Goal: Task Accomplishment & Management: Manage account settings

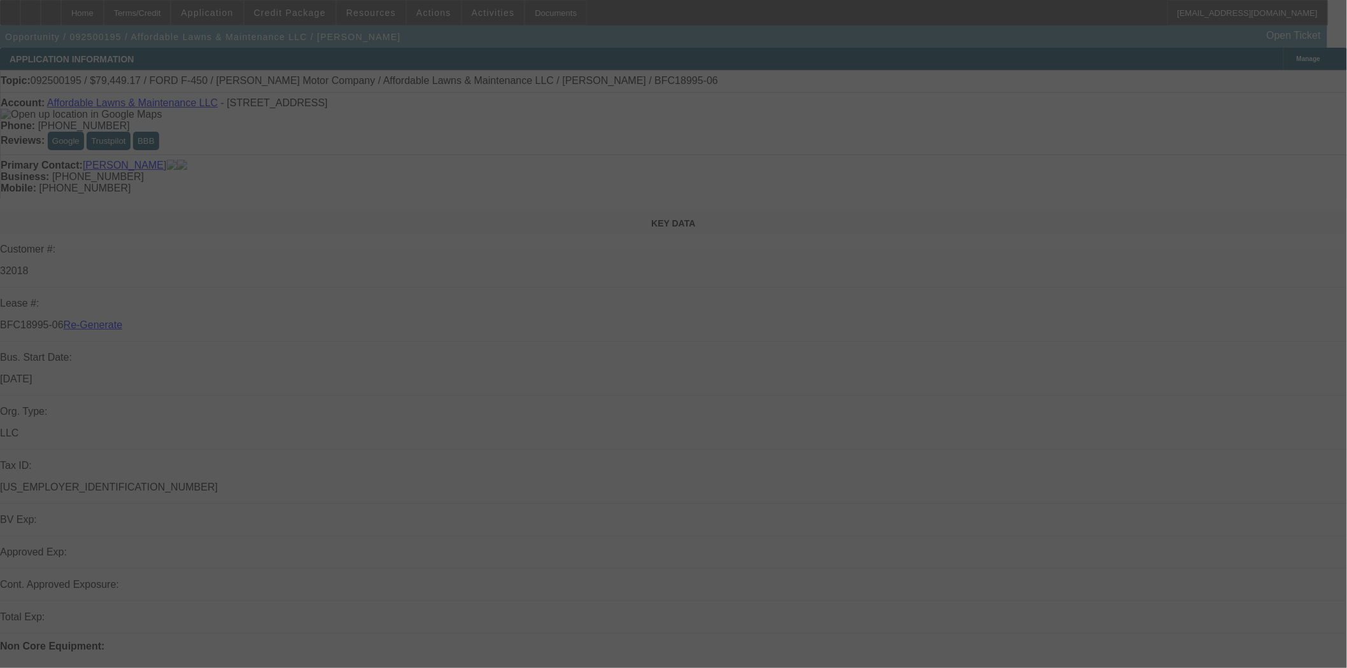
select select "4"
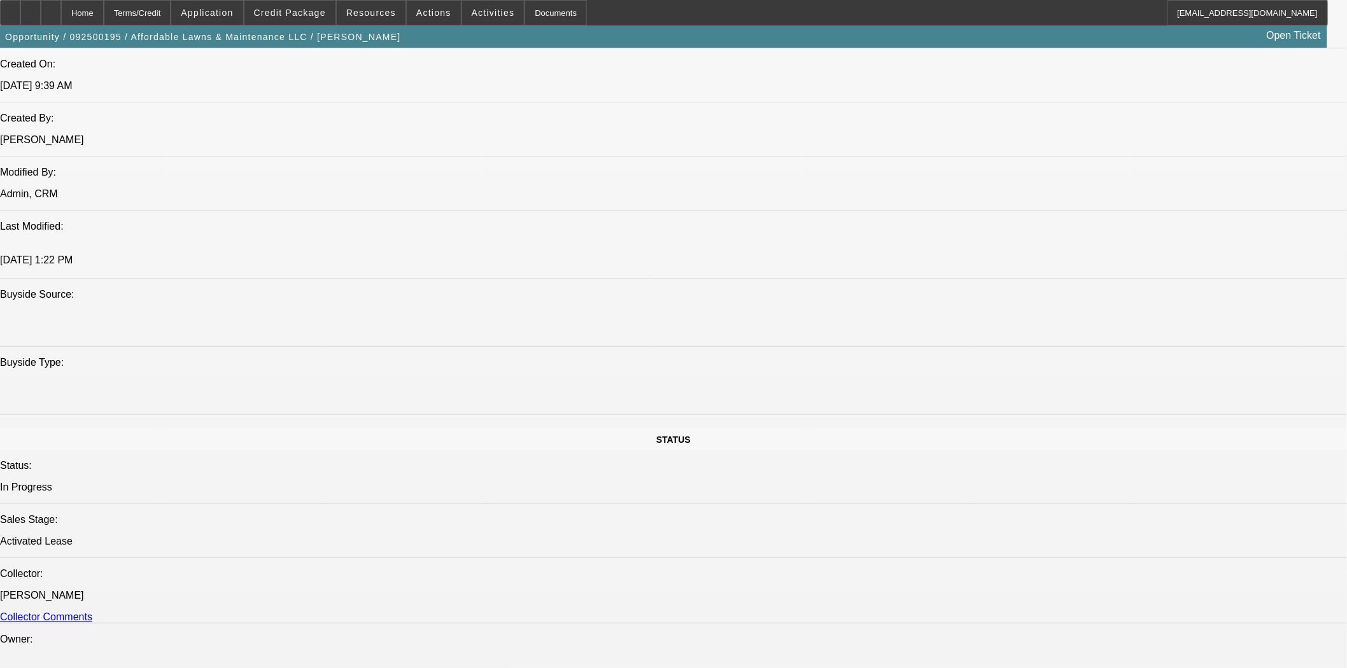
select select "0"
select select "2"
select select "0"
select select "6"
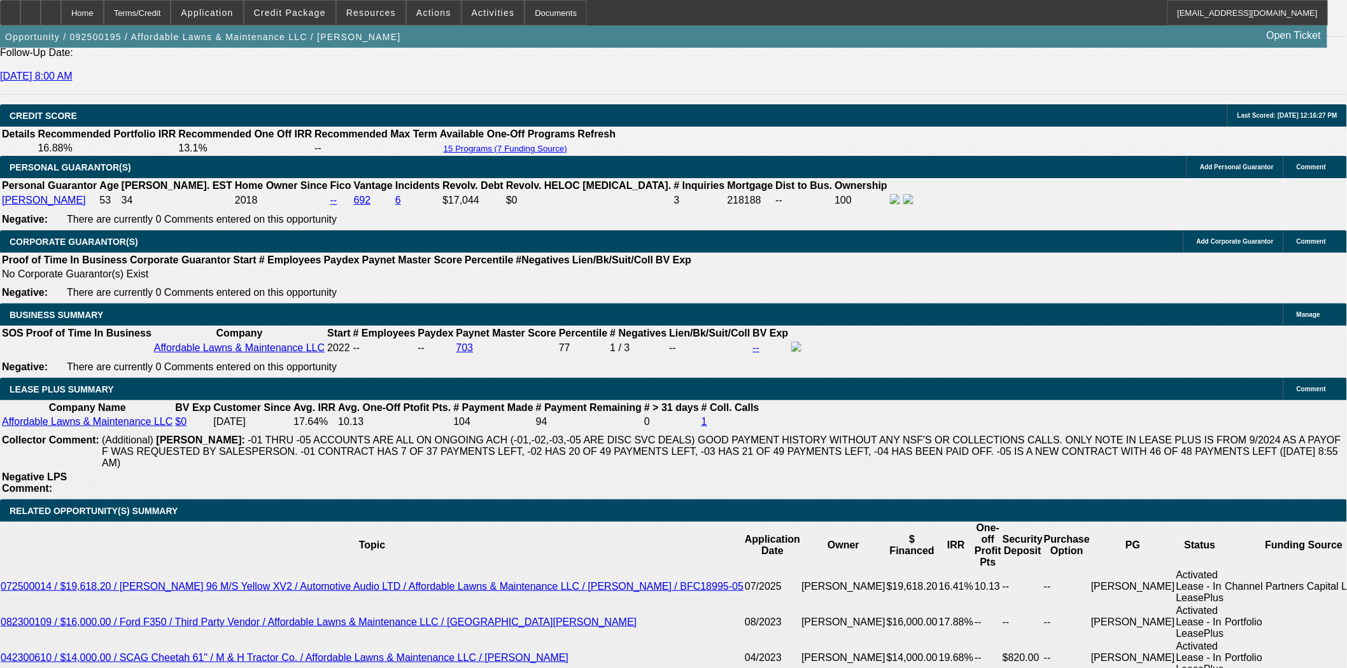
scroll to position [1882, 0]
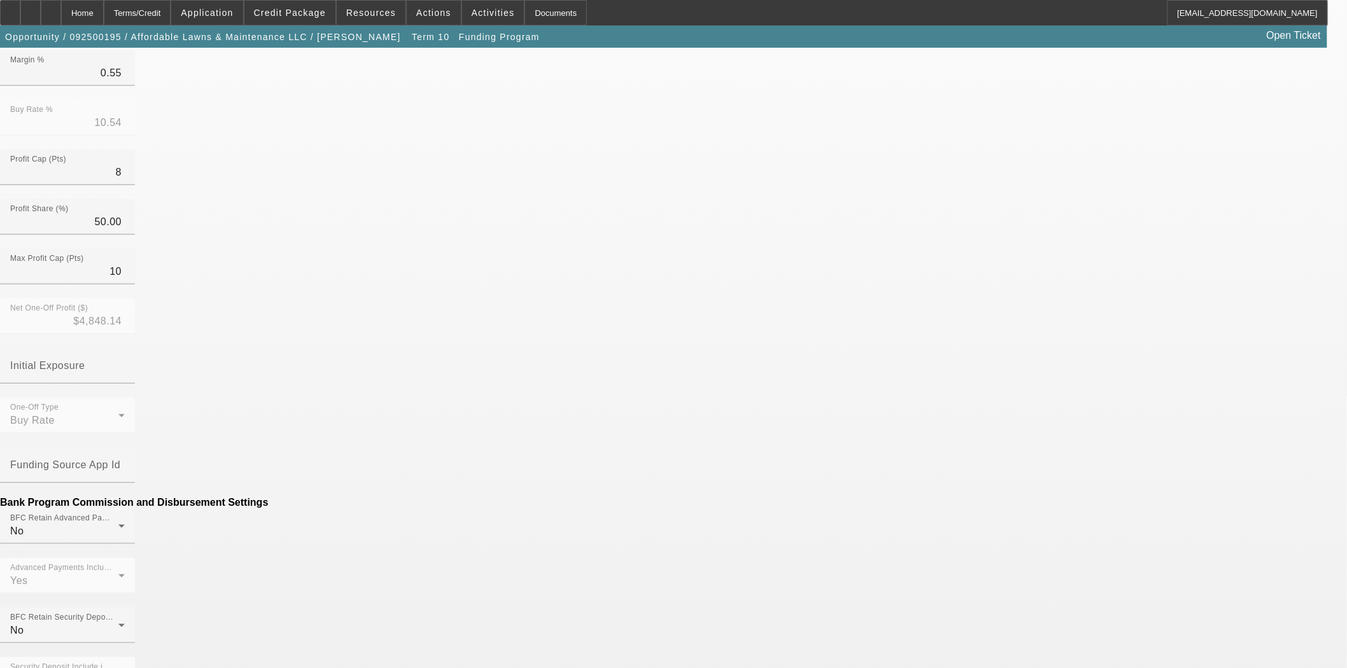
scroll to position [360, 0]
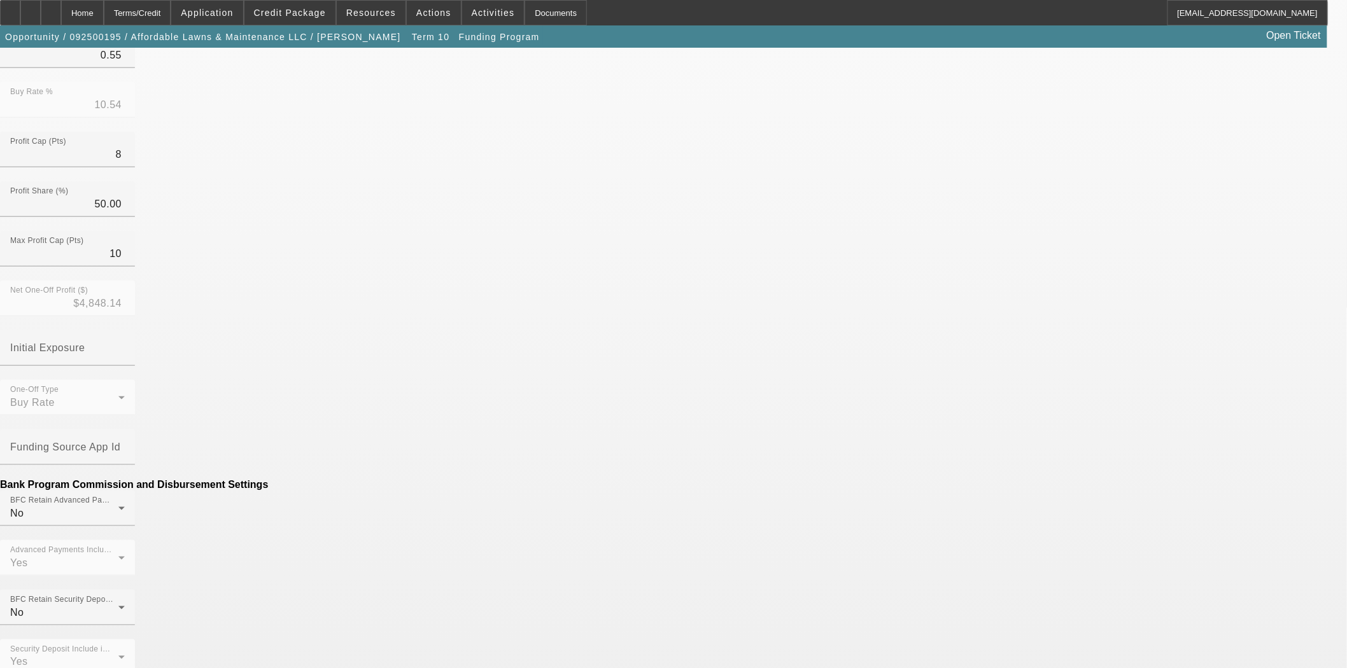
drag, startPoint x: 379, startPoint y: 479, endPoint x: 462, endPoint y: 481, distance: 82.8
type input "$144.78"
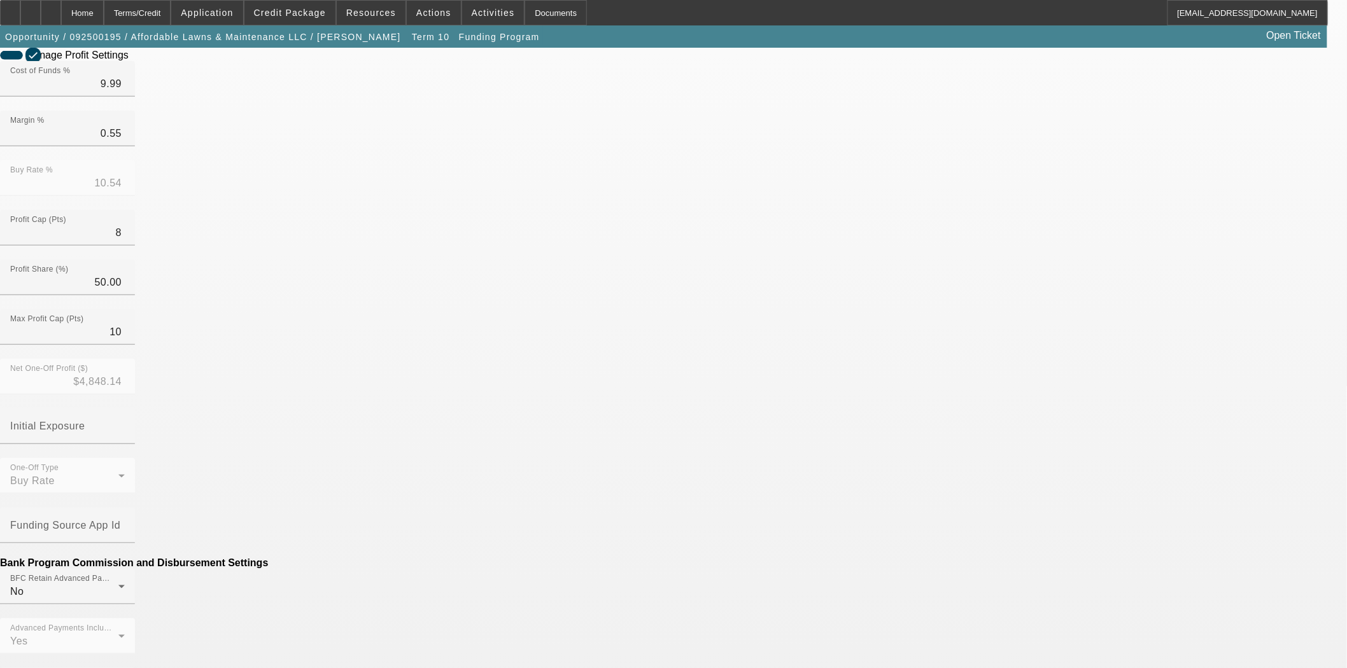
scroll to position [283, 0]
type input "($144.78)"
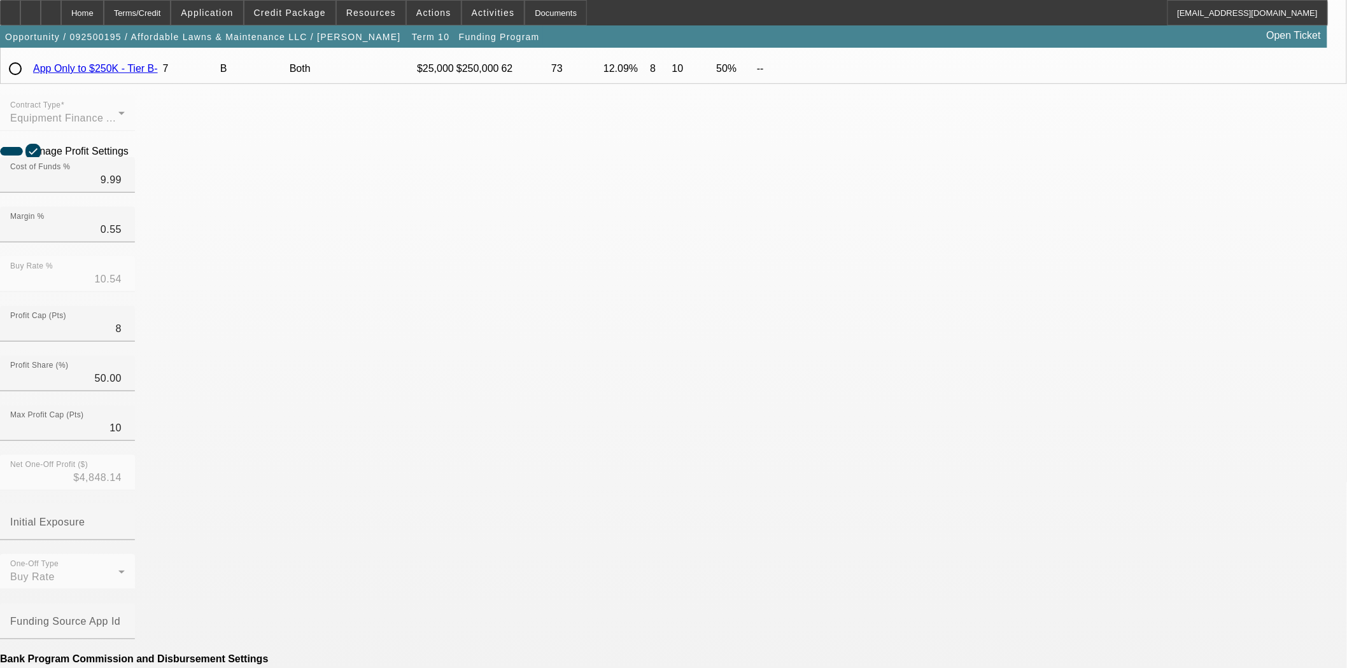
scroll to position [212, 0]
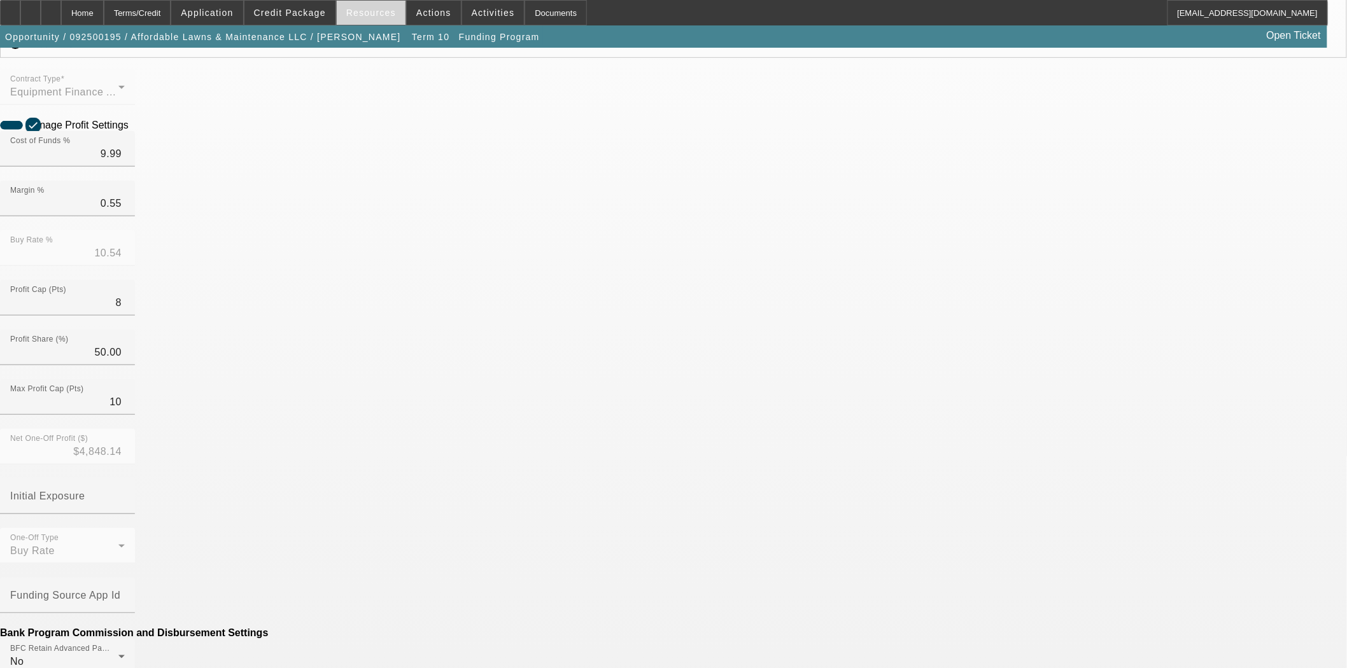
click at [365, 8] on span "Resources" at bounding box center [371, 13] width 50 height 10
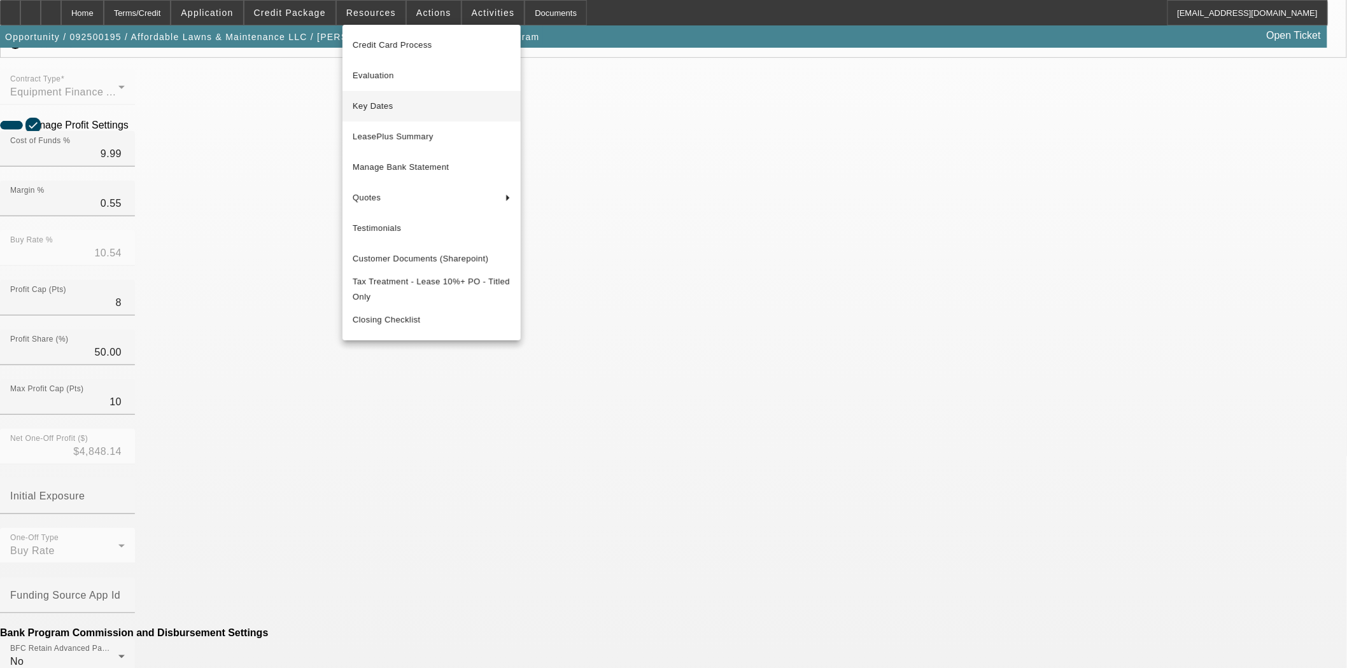
click at [378, 104] on span "Key Dates" at bounding box center [432, 106] width 158 height 15
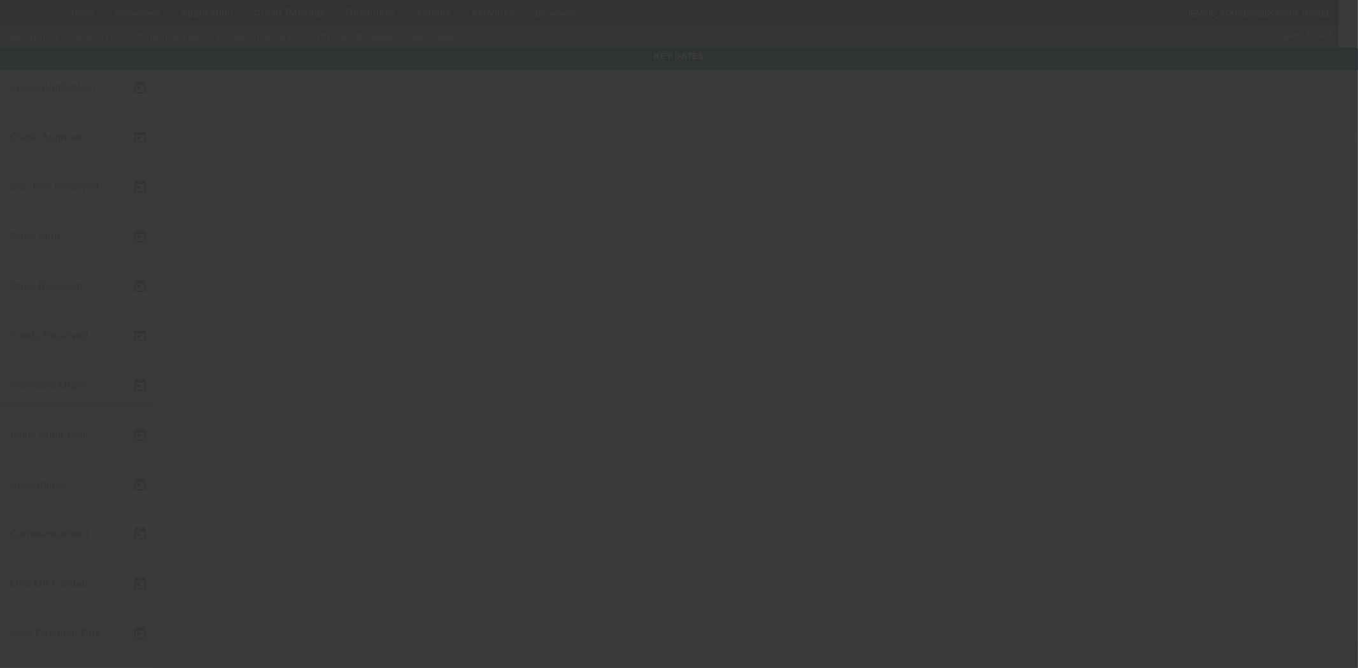
type input "9/10/2025"
type input "9/11/2025"
type input "9/18/2025"
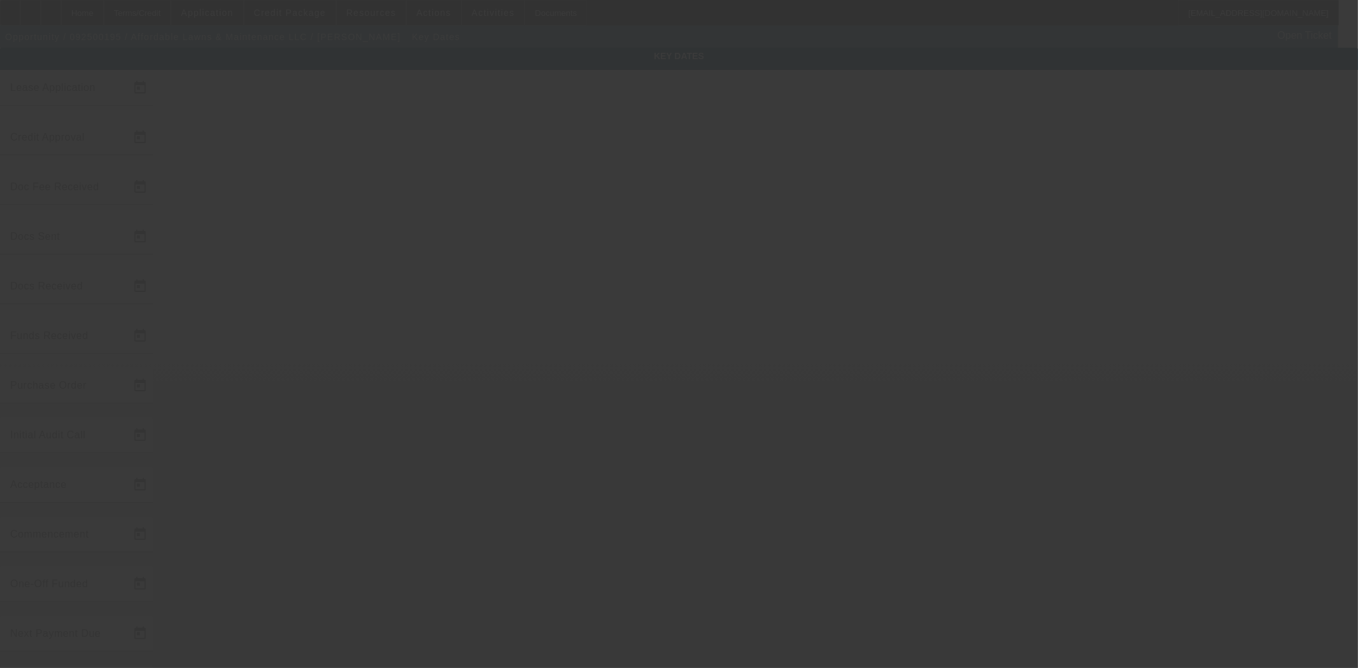
type input "9/18/2025"
type input "10/1/2025"
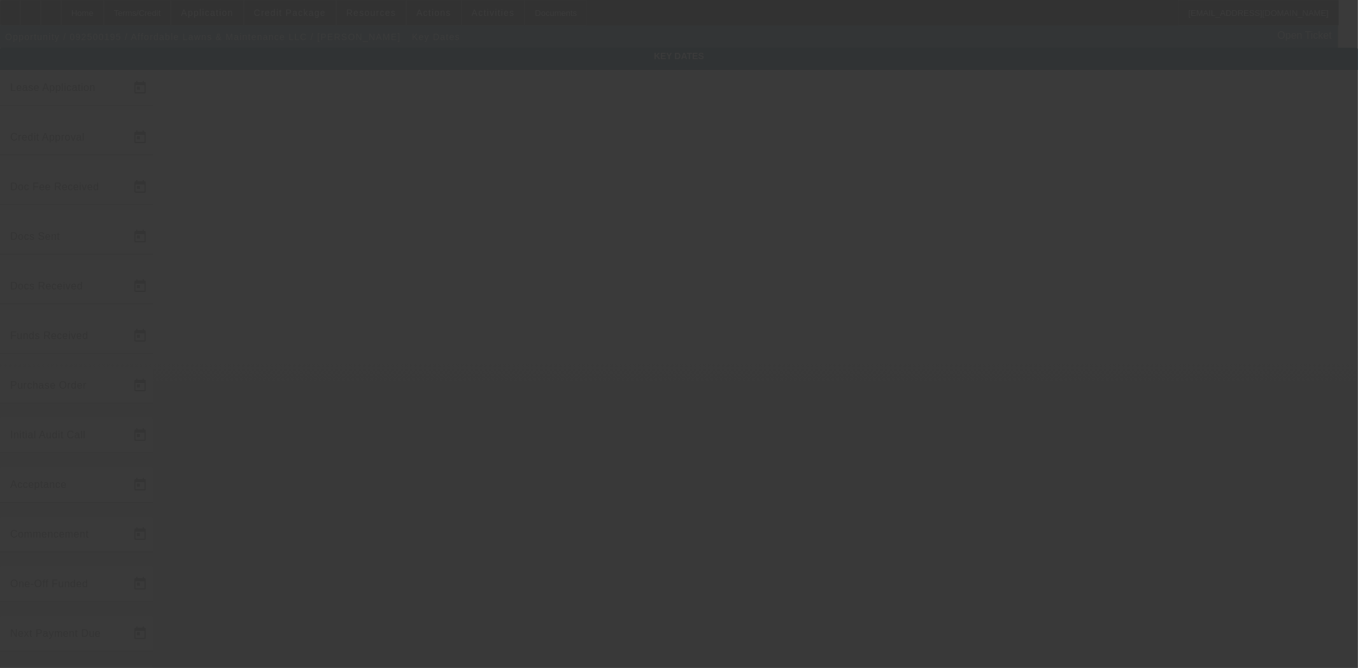
type input "11/1/2025"
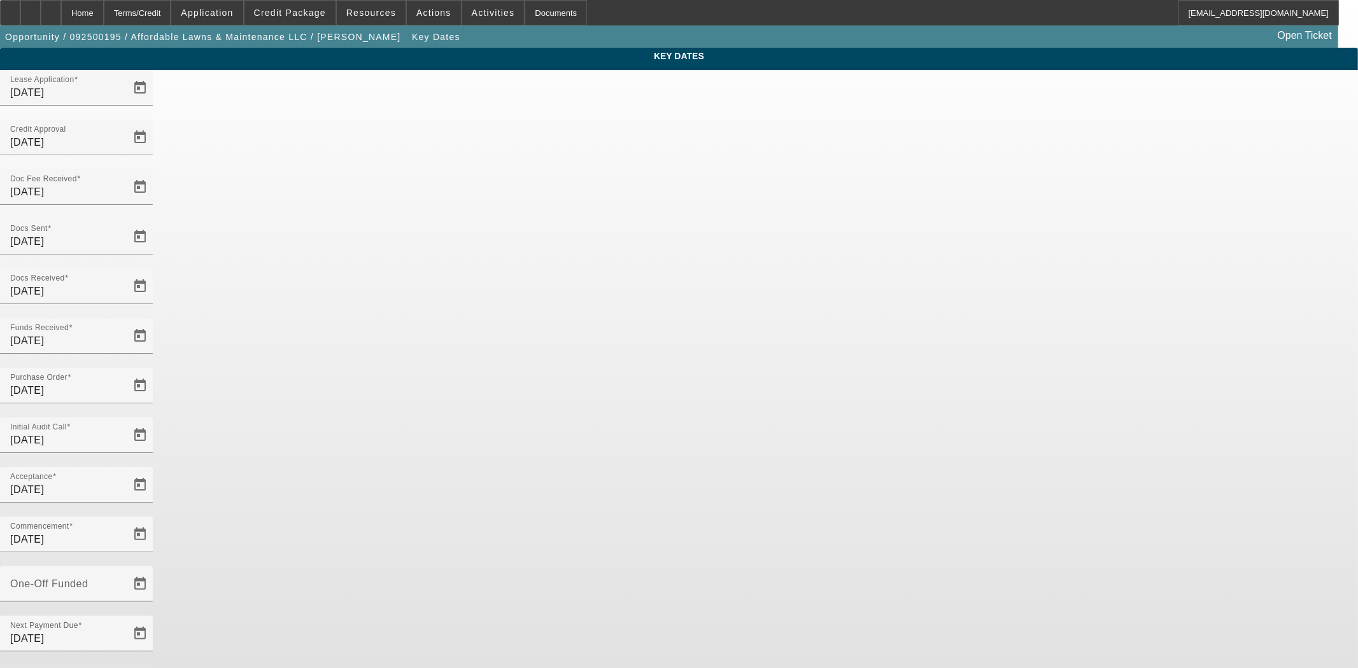
drag, startPoint x: 558, startPoint y: 409, endPoint x: 473, endPoint y: 405, distance: 84.7
click at [473, 405] on div "Key Dates Lease Application 9/10/2025 Credit Approval 9/11/2025 Doc Fee Receive…" at bounding box center [679, 420] width 1358 height 744
type input "[DATE]"
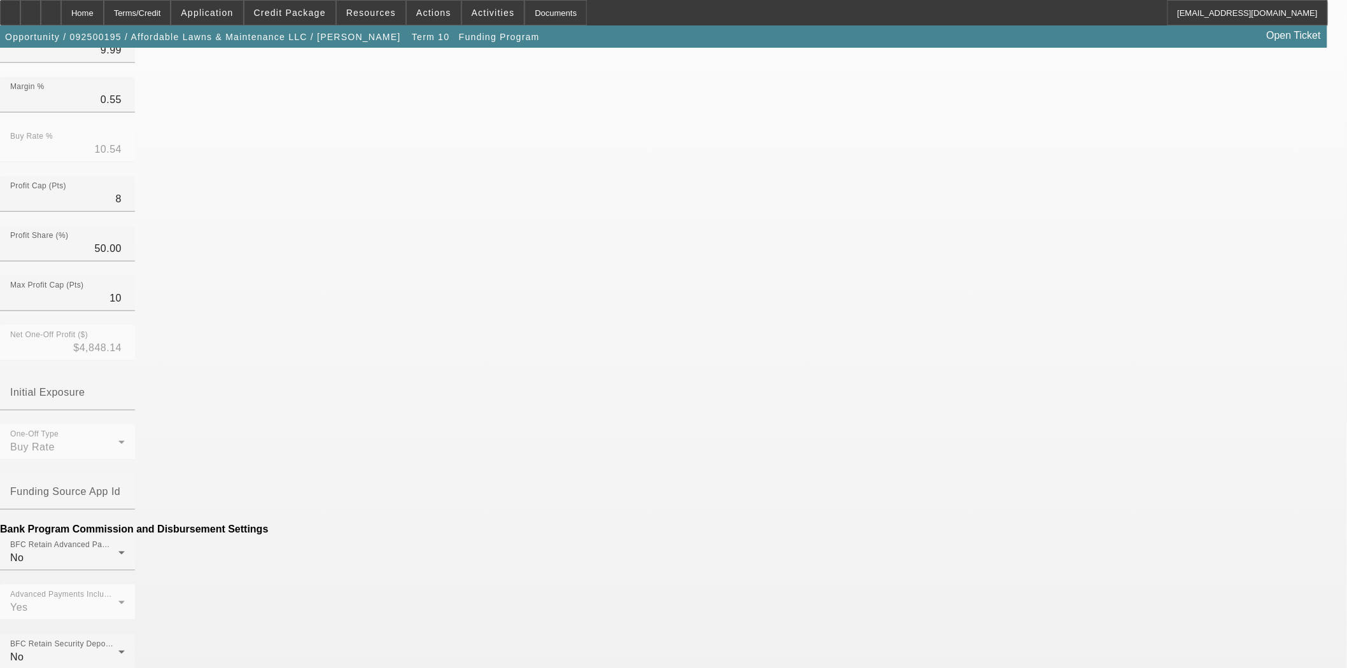
scroll to position [283, 0]
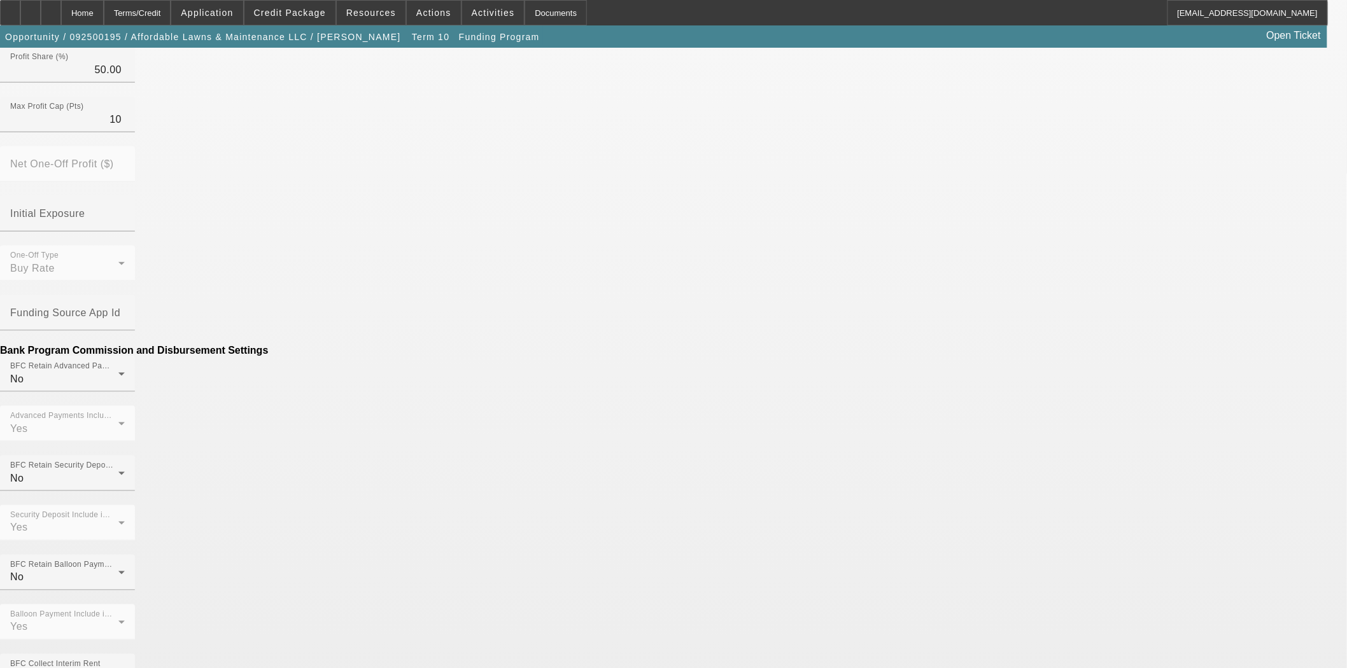
scroll to position [582, 0]
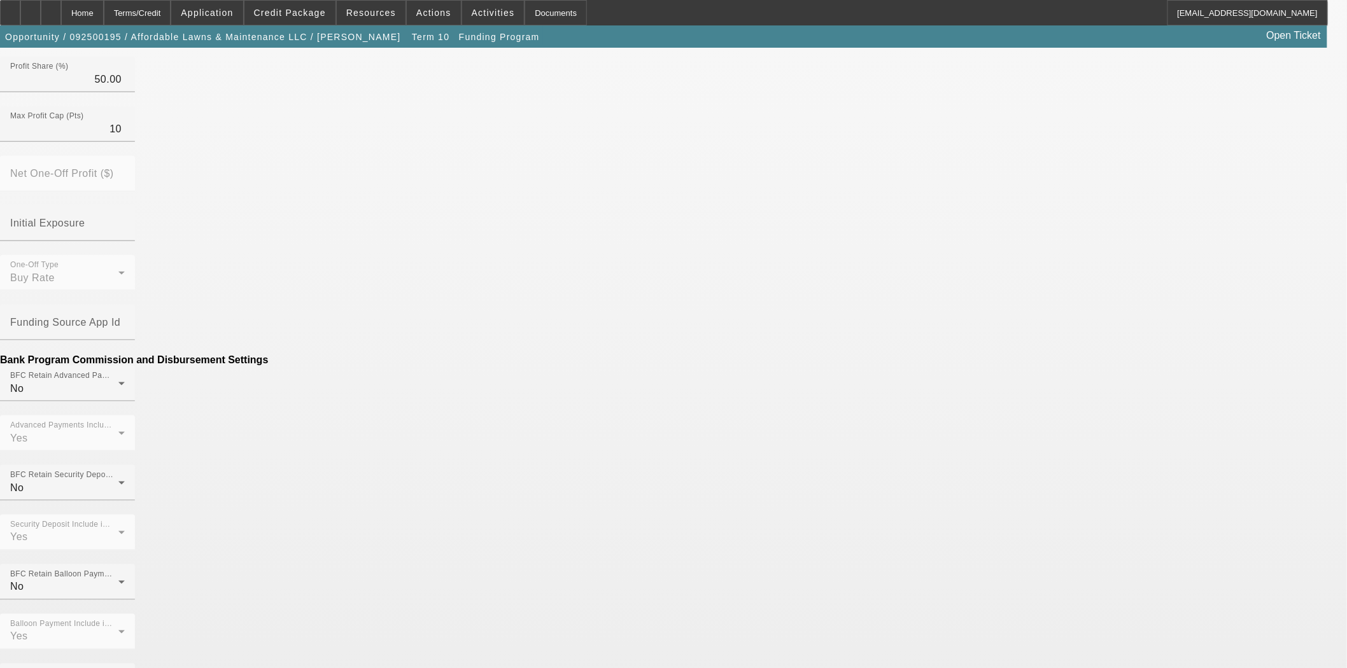
scroll to position [565, 0]
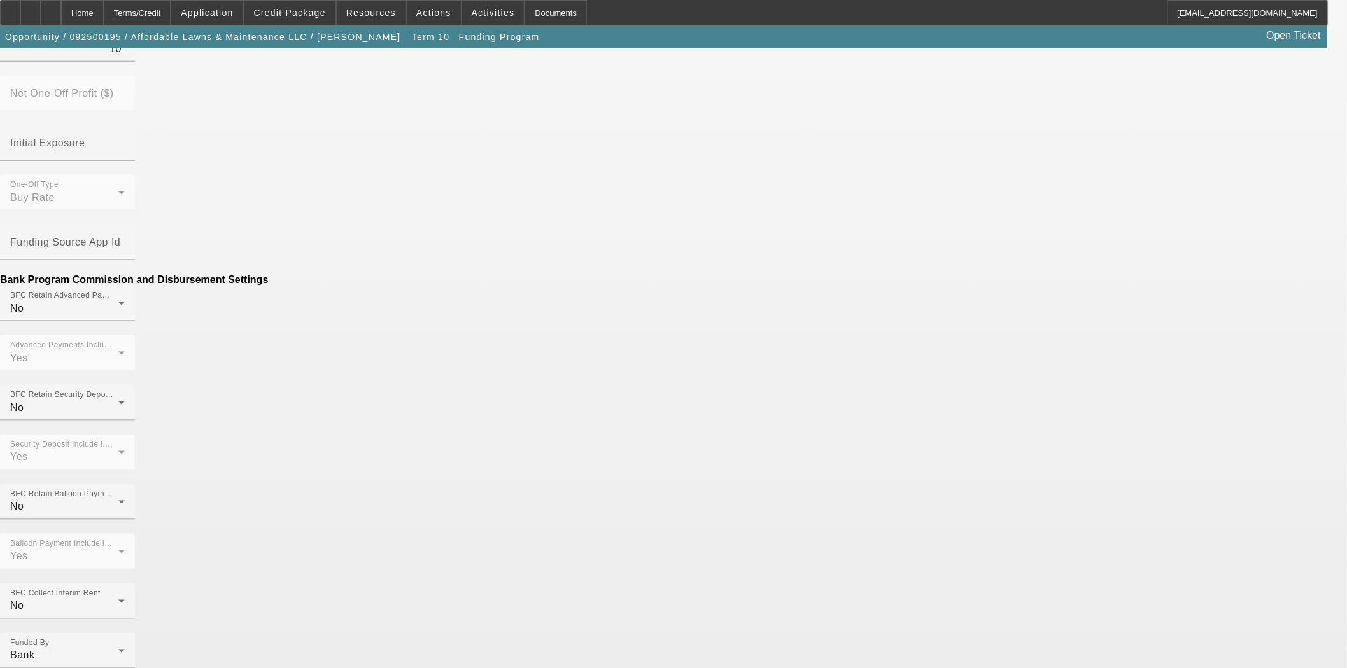
type input "$0.00"
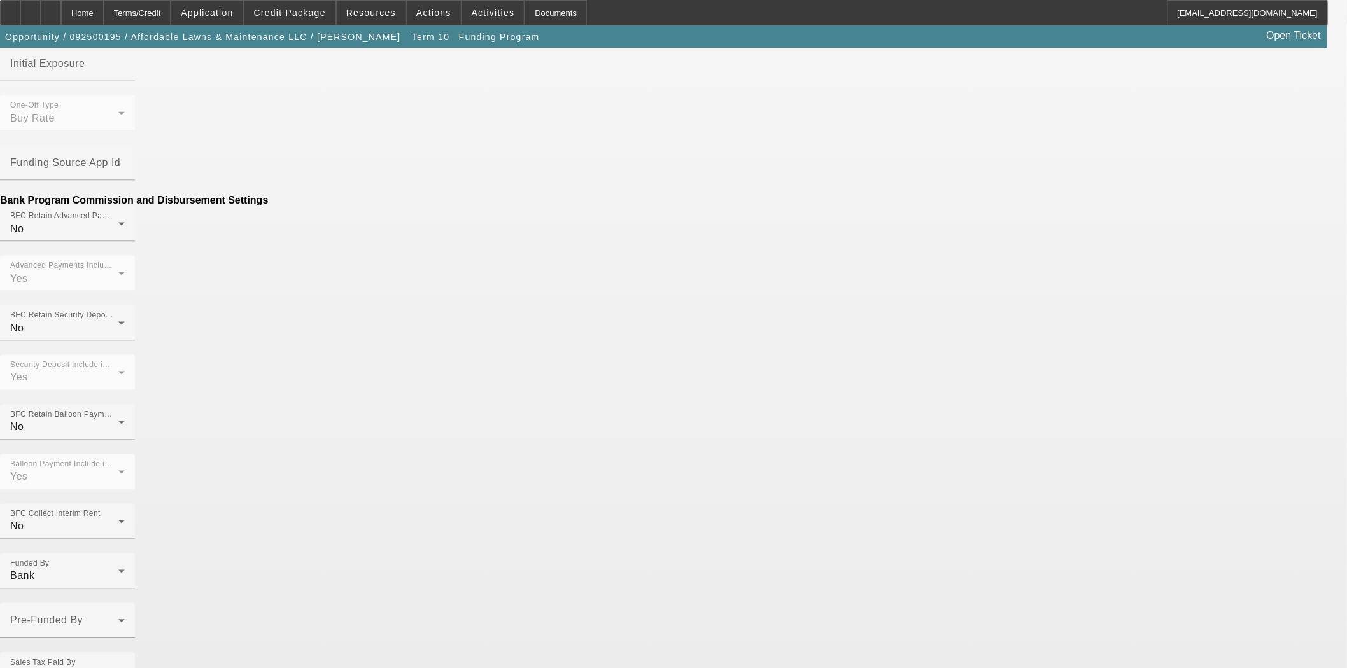
scroll to position [763, 0]
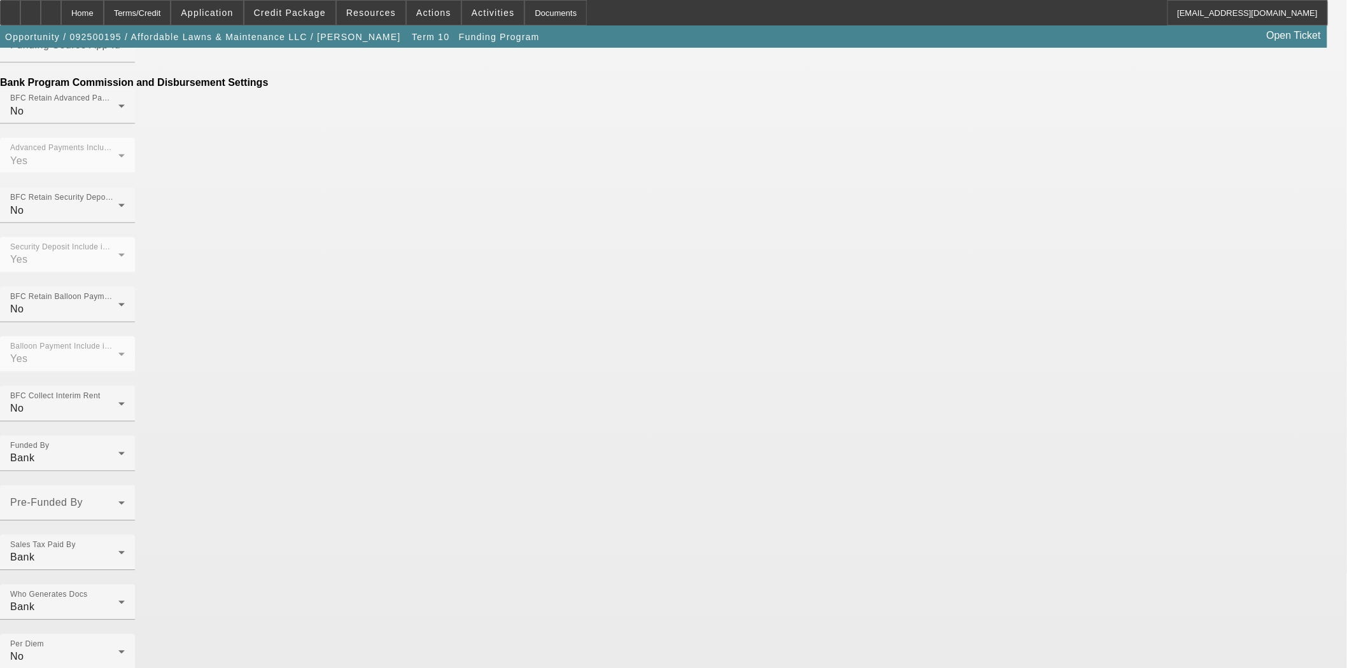
type input "v"
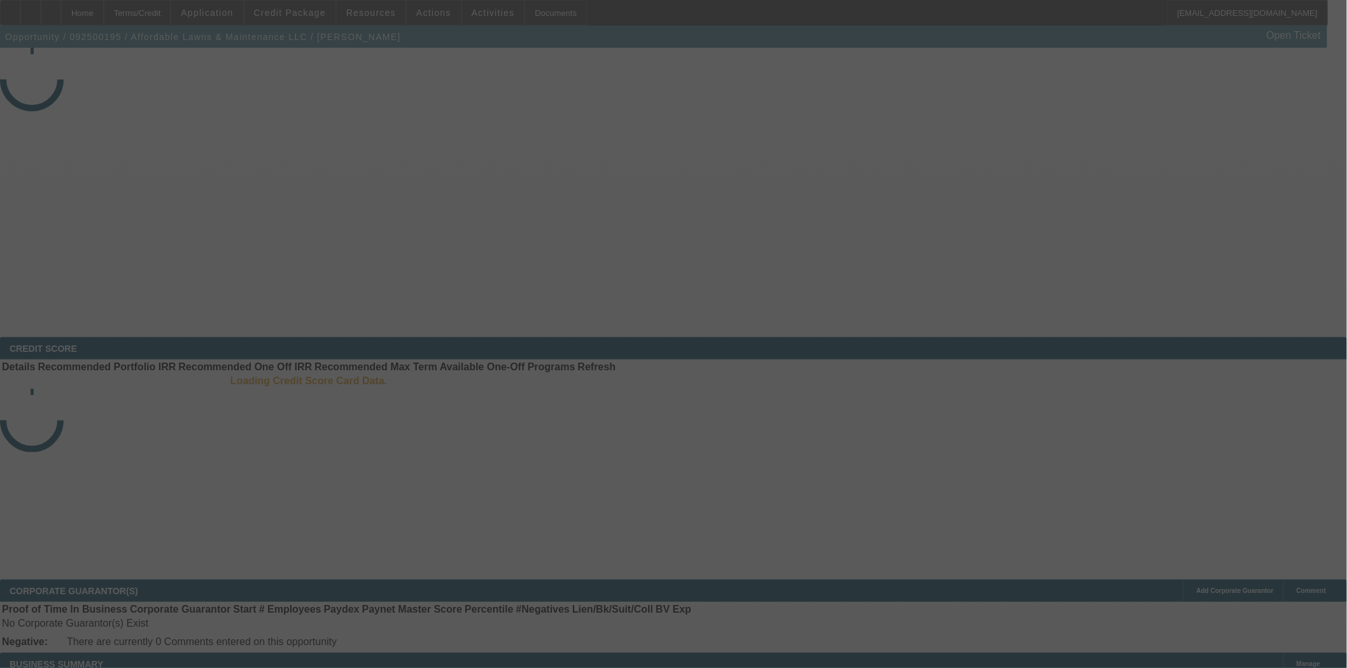
select select "4"
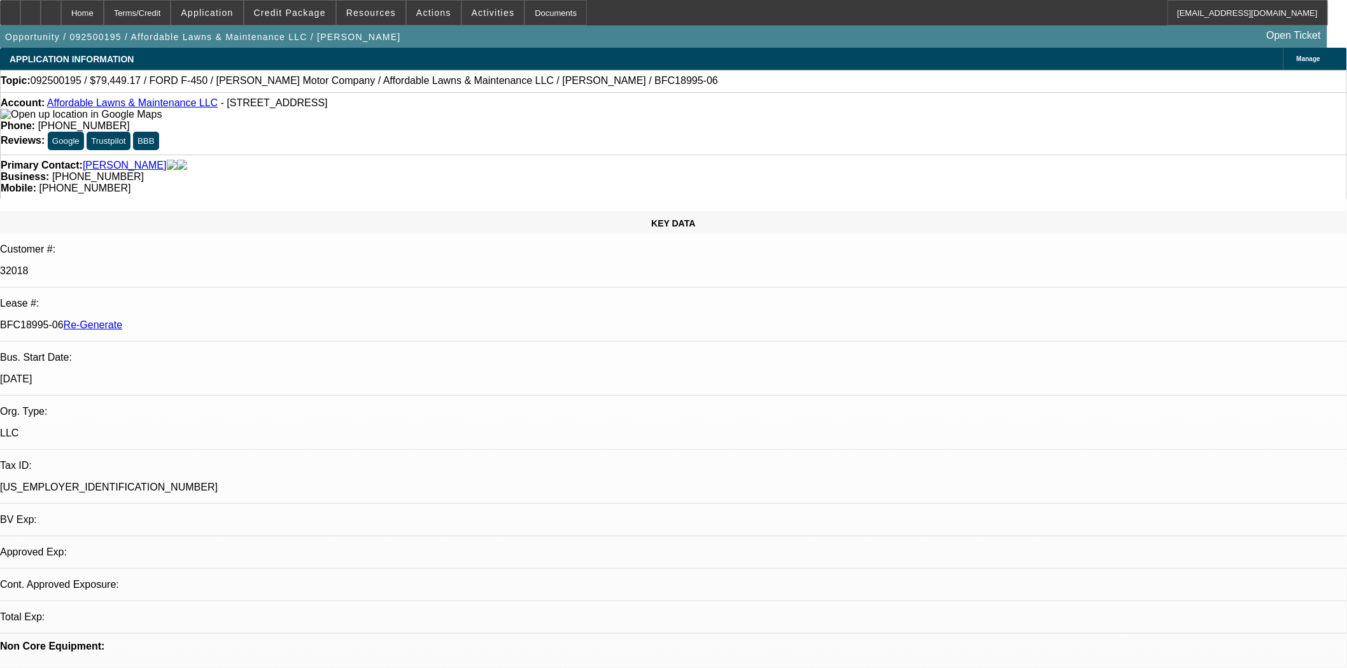
select select "0"
select select "2"
select select "0"
select select "6"
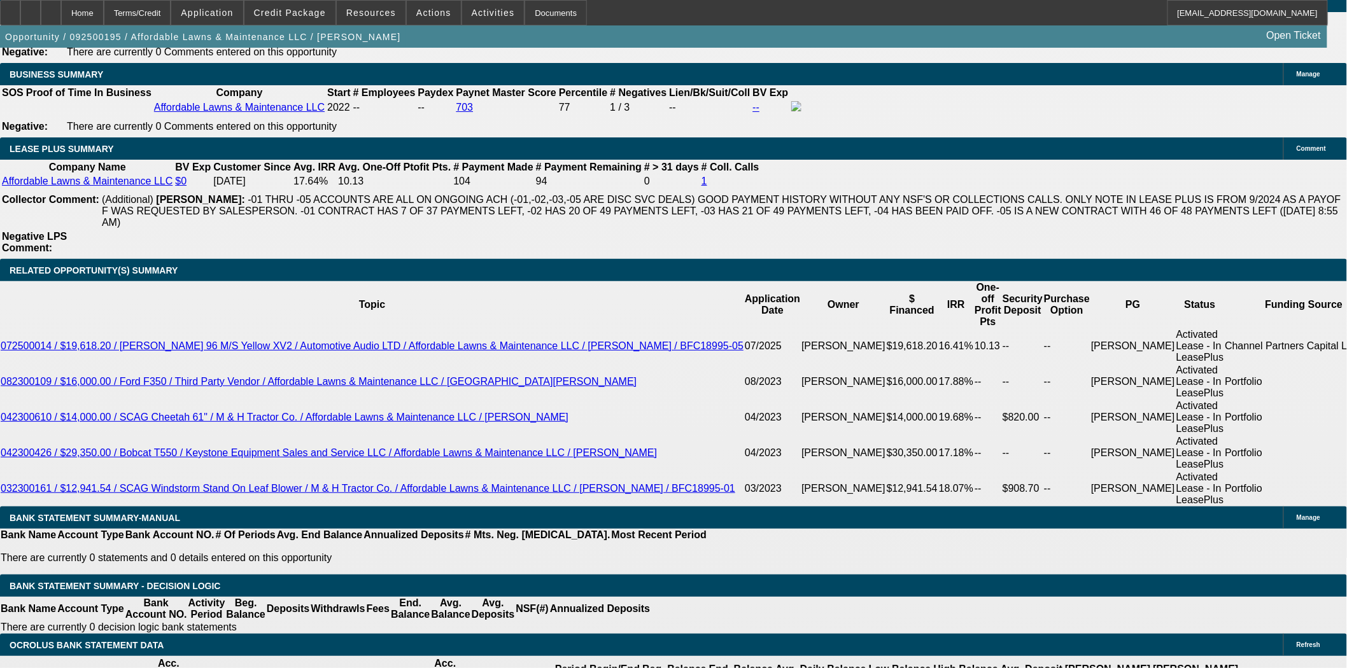
scroll to position [2192, 0]
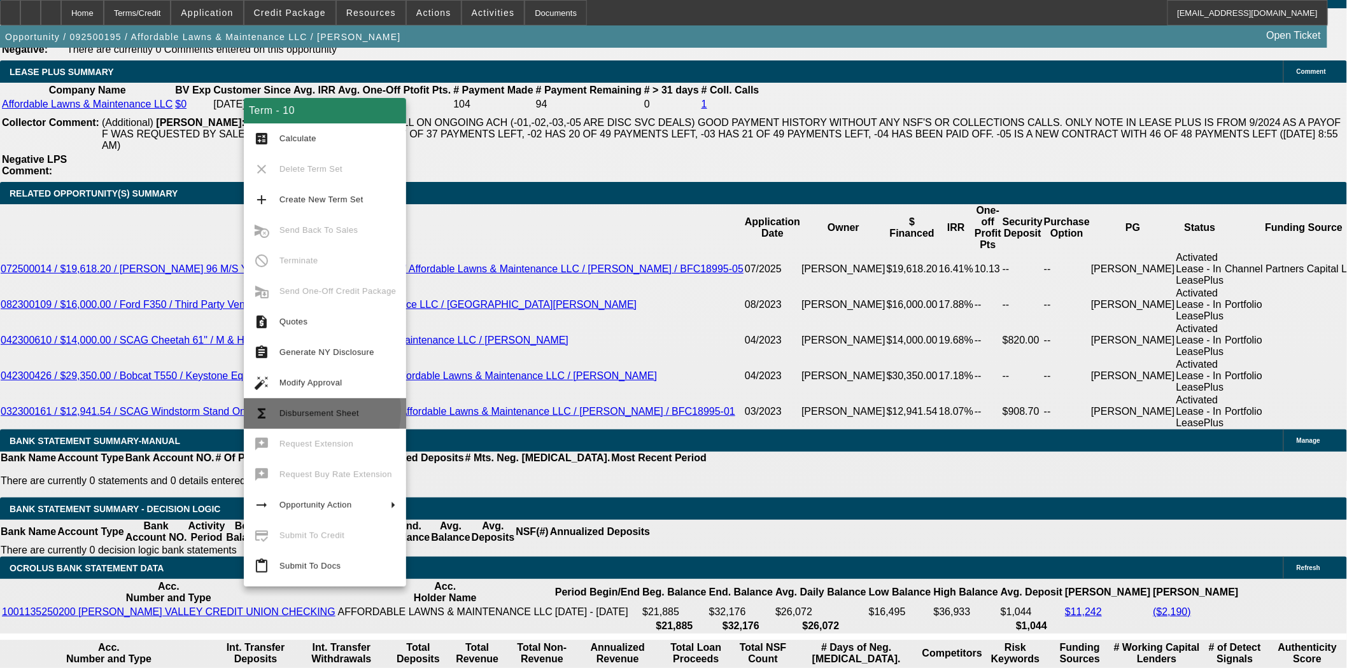
click at [316, 411] on span "Disbursement Sheet" at bounding box center [319, 414] width 80 height 10
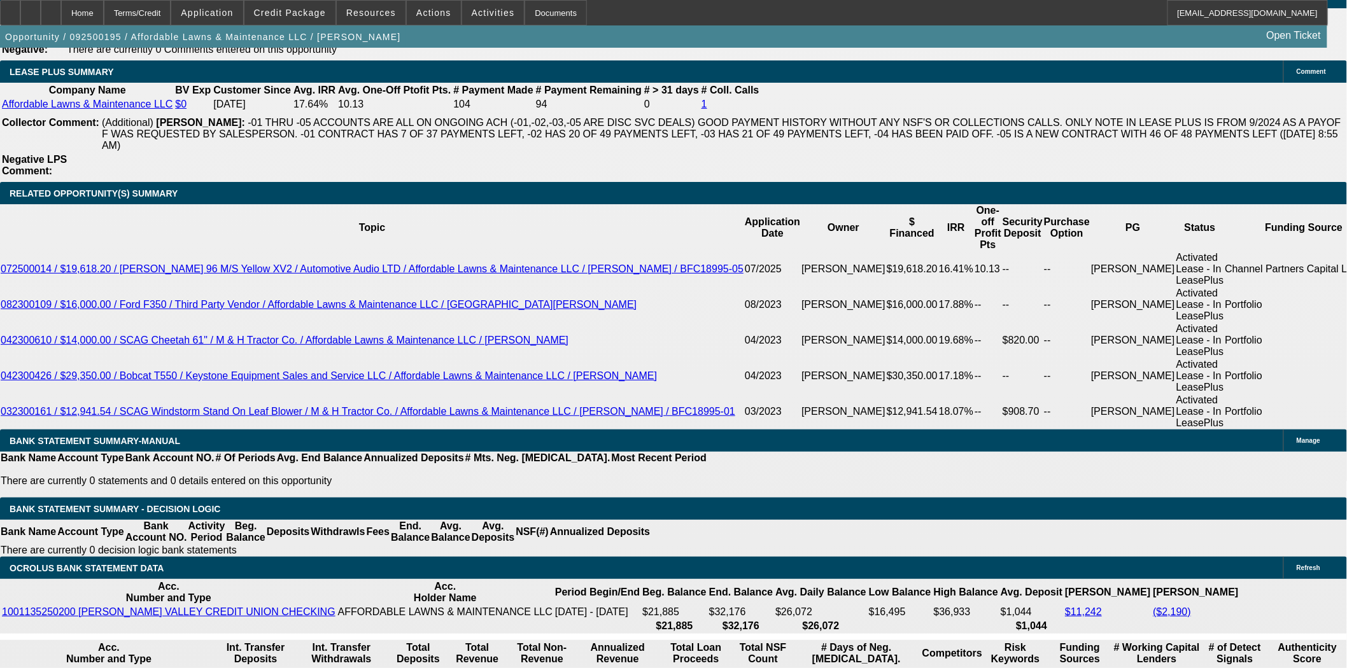
scroll to position [2235, 0]
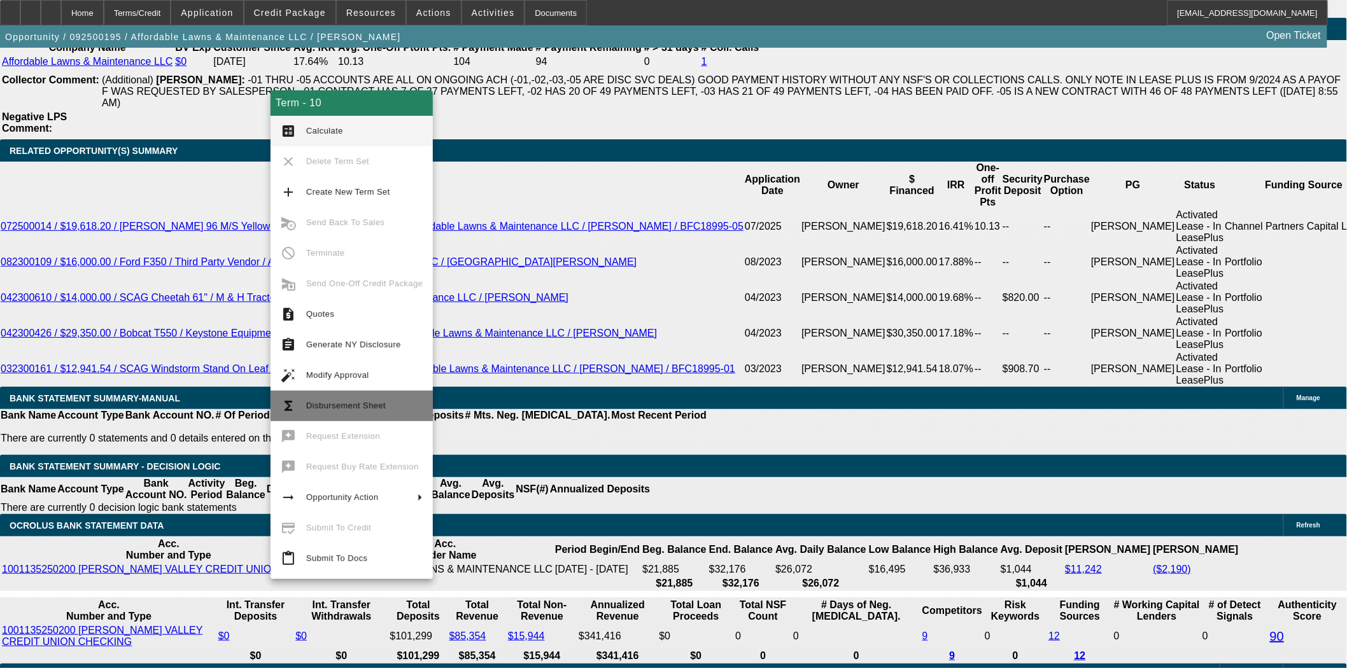
click at [368, 395] on button "functions Disbursement Sheet" at bounding box center [352, 406] width 162 height 31
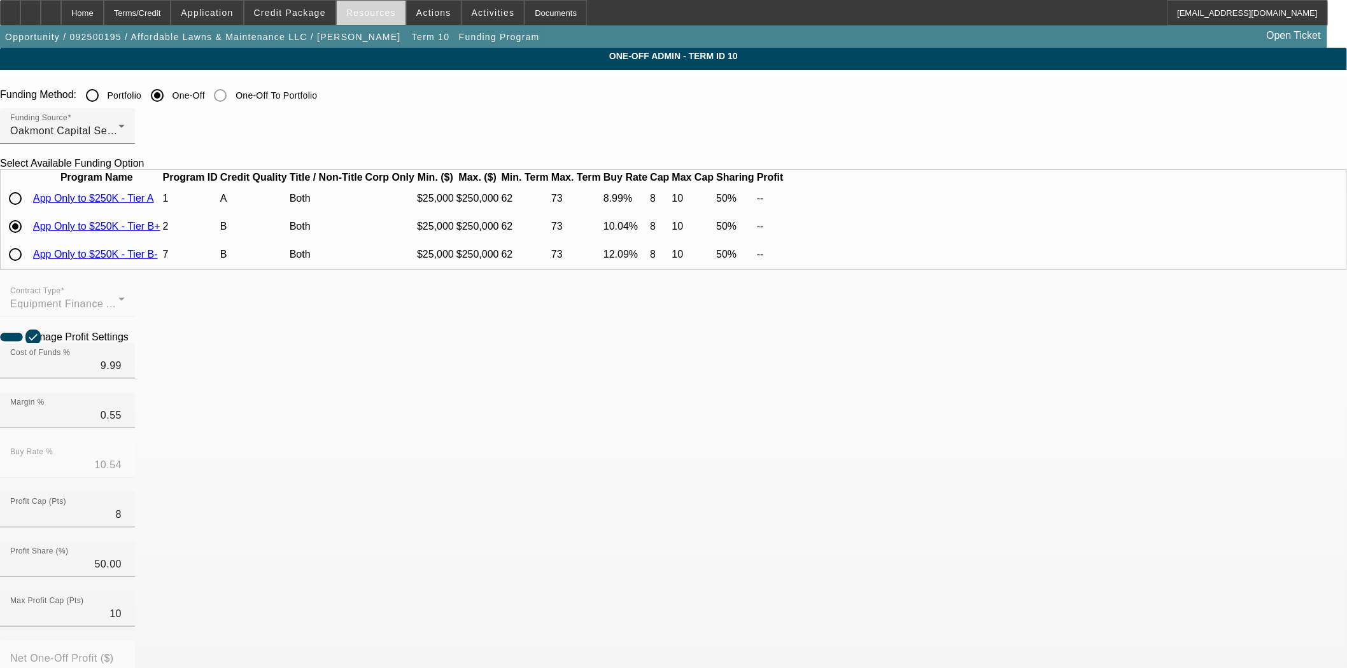
click at [367, 15] on span "Resources" at bounding box center [371, 13] width 50 height 10
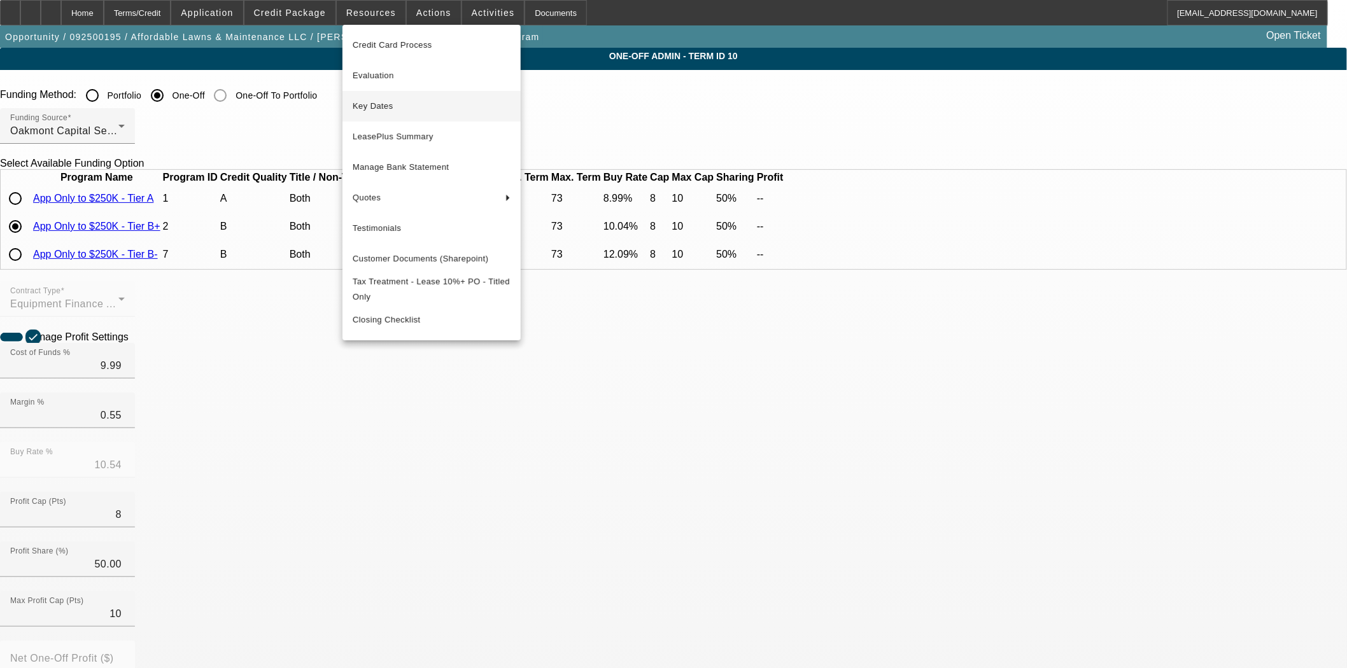
click at [377, 109] on span "Key Dates" at bounding box center [432, 106] width 158 height 15
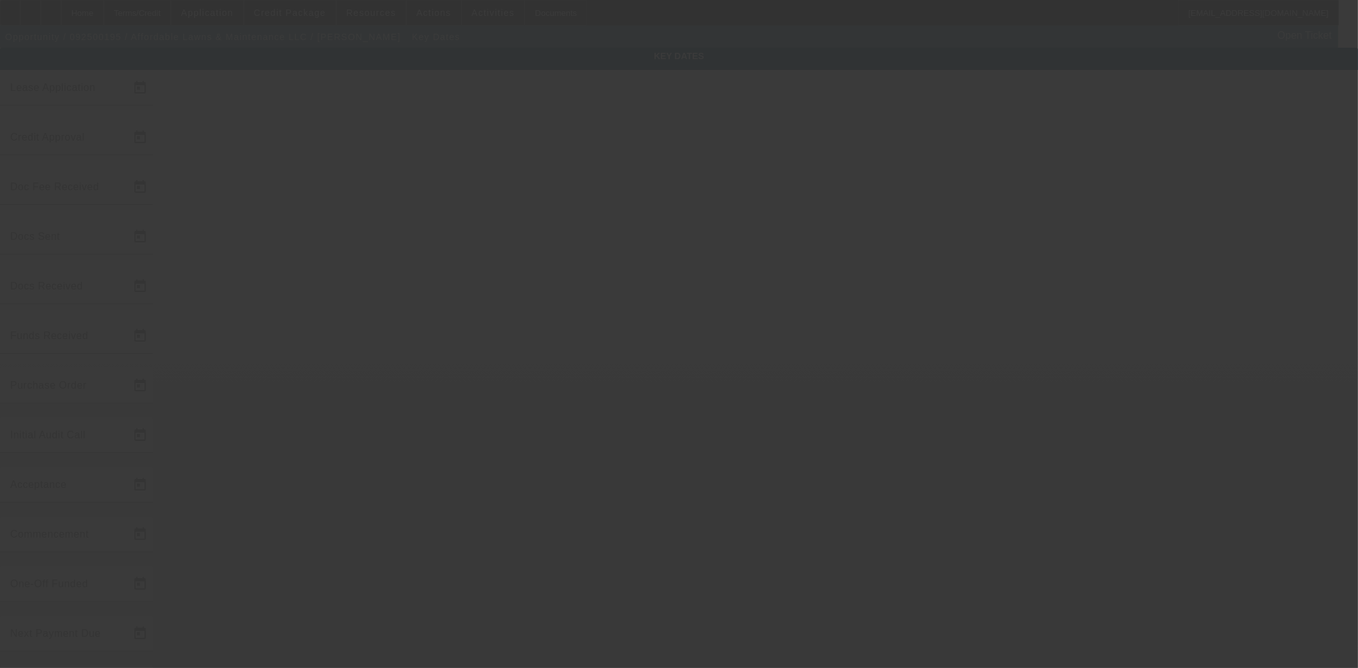
type input "9/10/2025"
type input "9/11/2025"
type input "[DATE]"
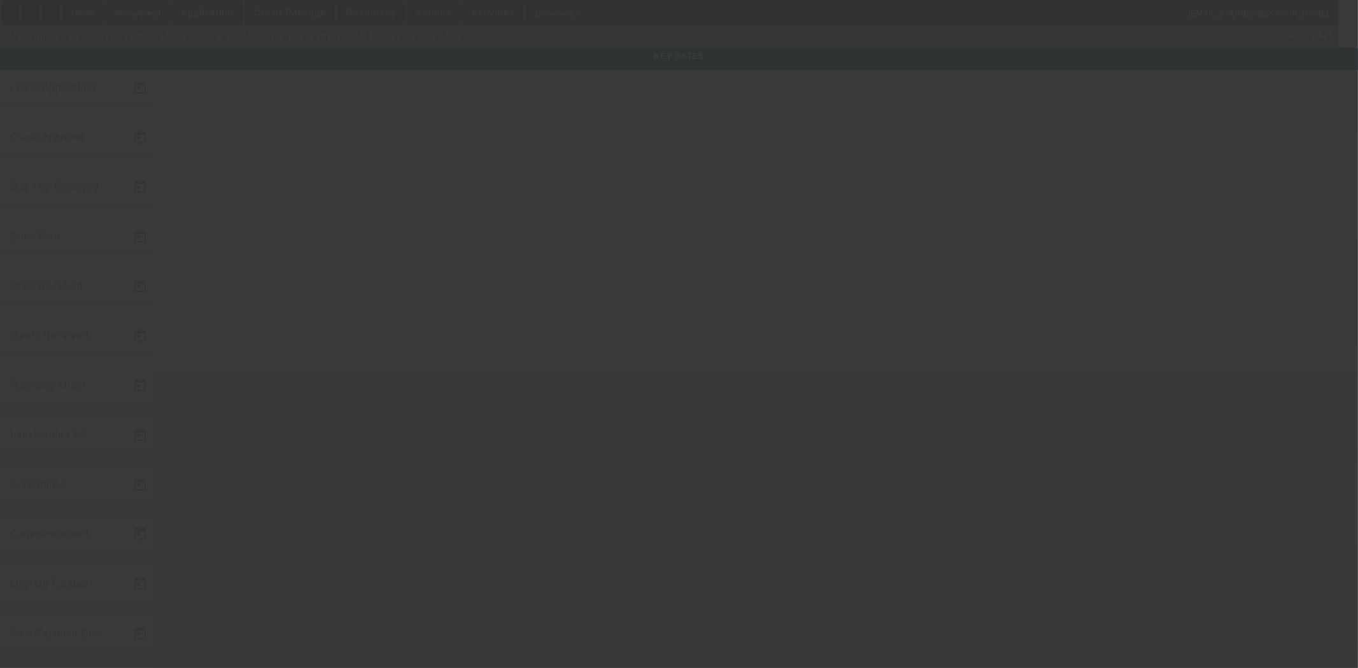
type input "[DATE]"
type input "10/1/2025"
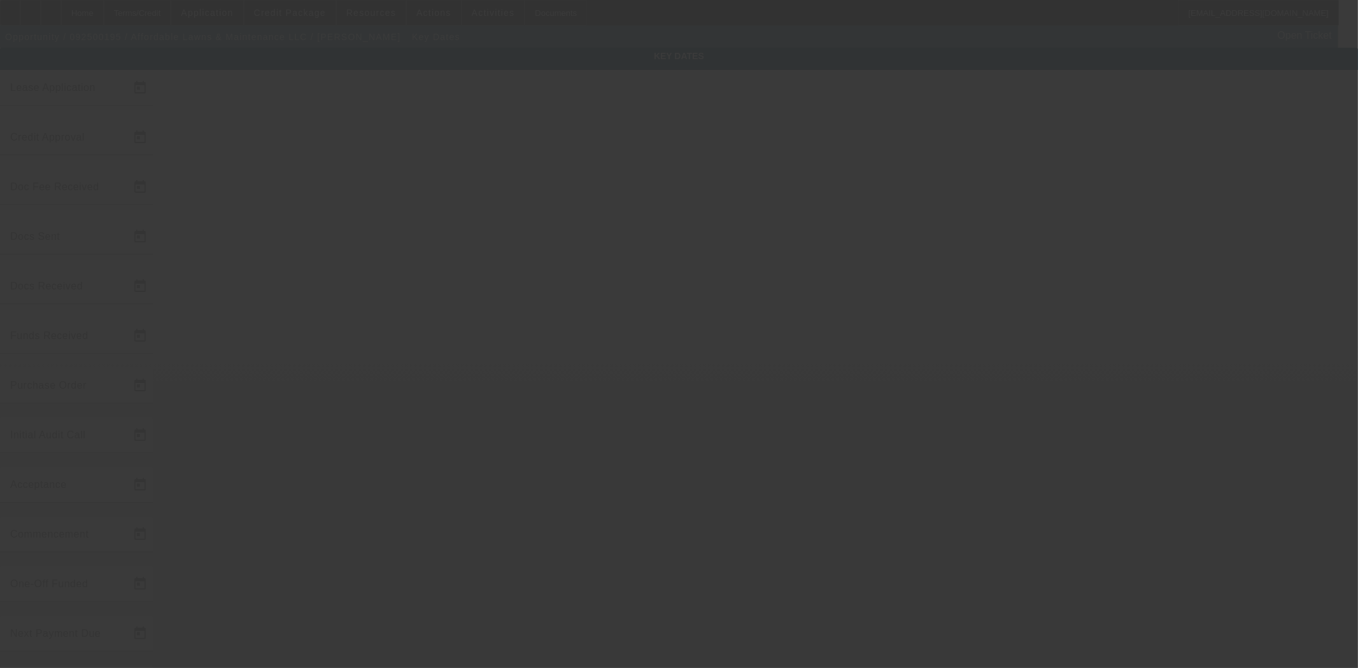
type input "11/1/2025"
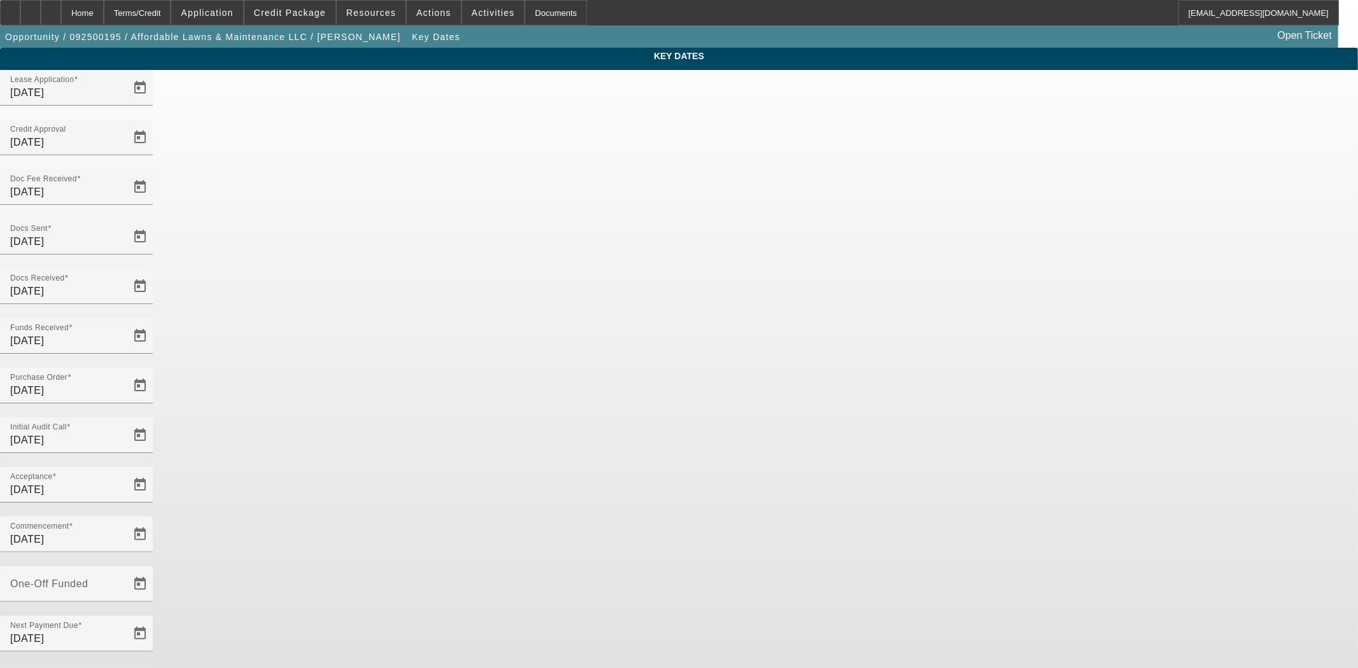
drag, startPoint x: 554, startPoint y: 398, endPoint x: 302, endPoint y: 386, distance: 251.7
click at [300, 386] on app-key-dates "Key Dates Lease Application 9/10/2025 Credit Approval 9/11/2025 Doc Fee Receive…" at bounding box center [679, 420] width 1358 height 744
type input "11/1/2025"
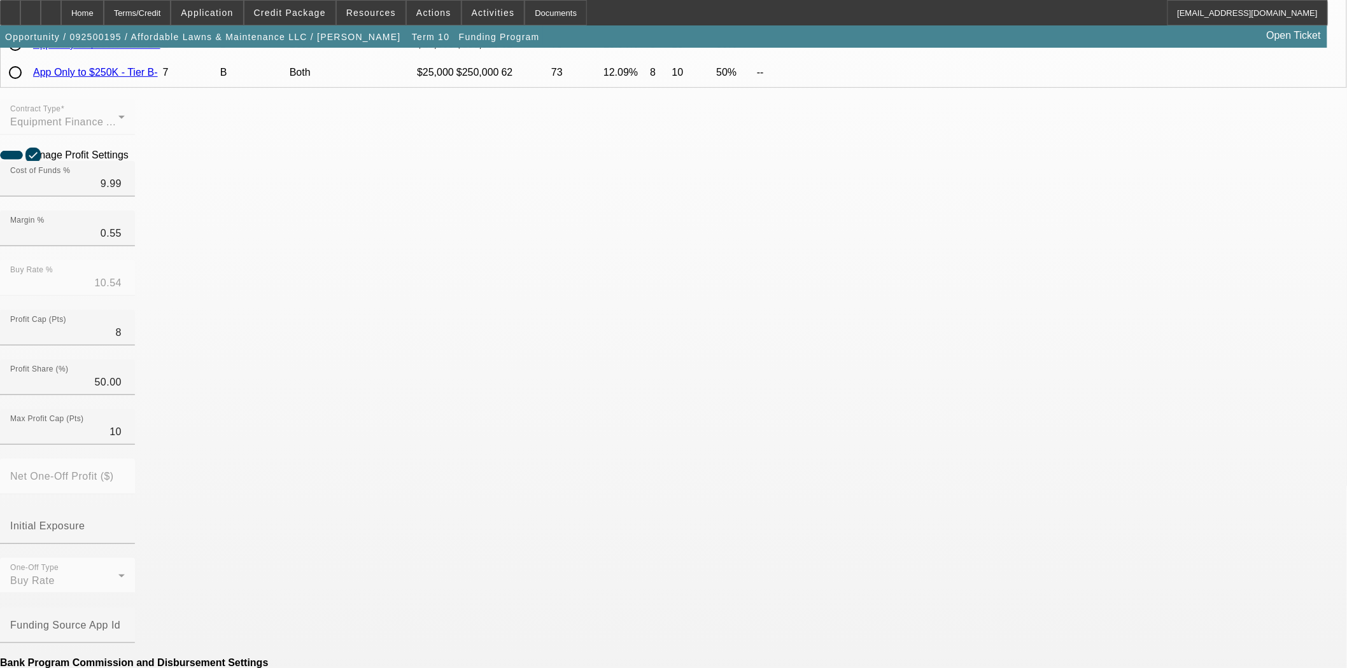
scroll to position [212, 0]
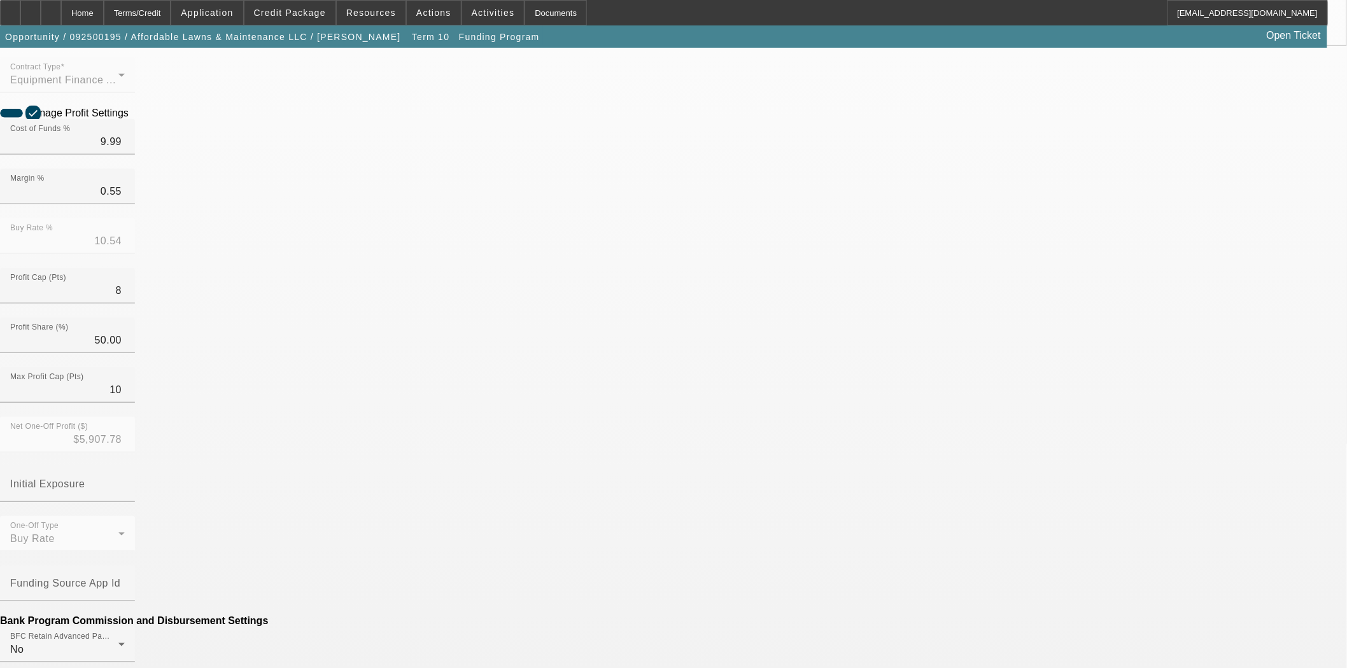
scroll to position [212, 0]
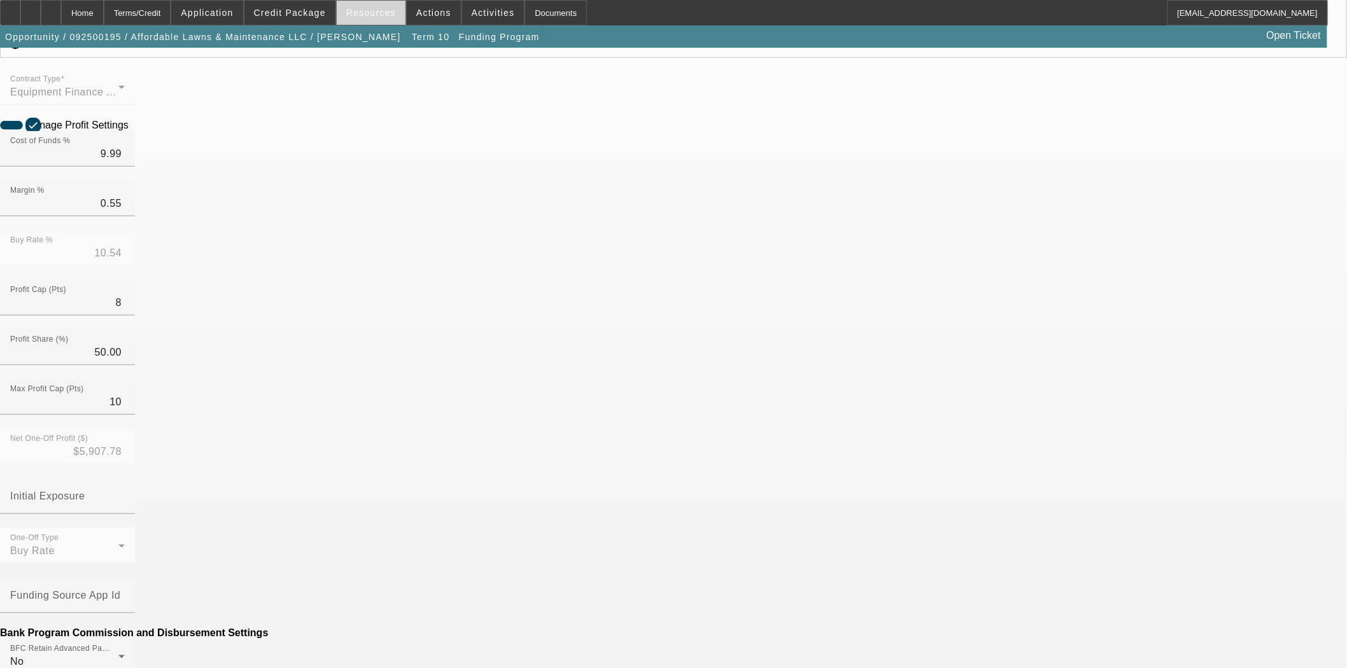
click at [368, 15] on span "Resources" at bounding box center [371, 13] width 50 height 10
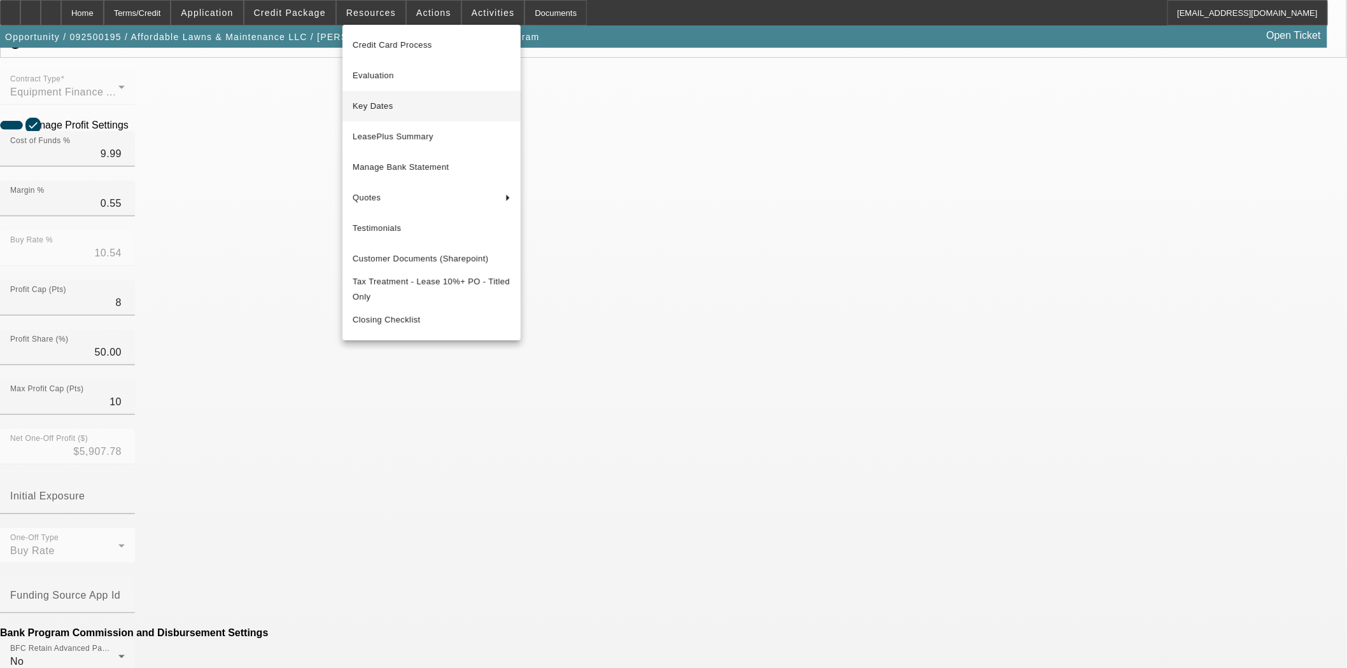
click at [386, 110] on span "Key Dates" at bounding box center [432, 106] width 158 height 15
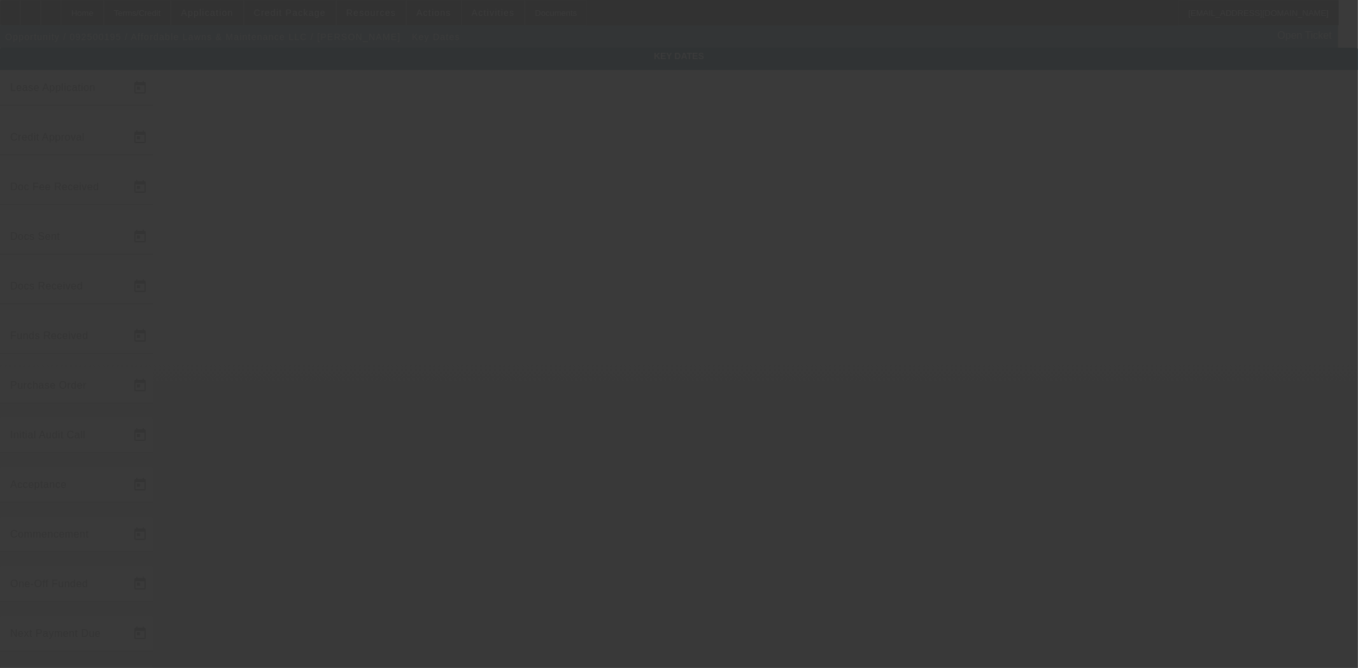
type input "9/10/2025"
type input "9/11/2025"
type input "9/18/2025"
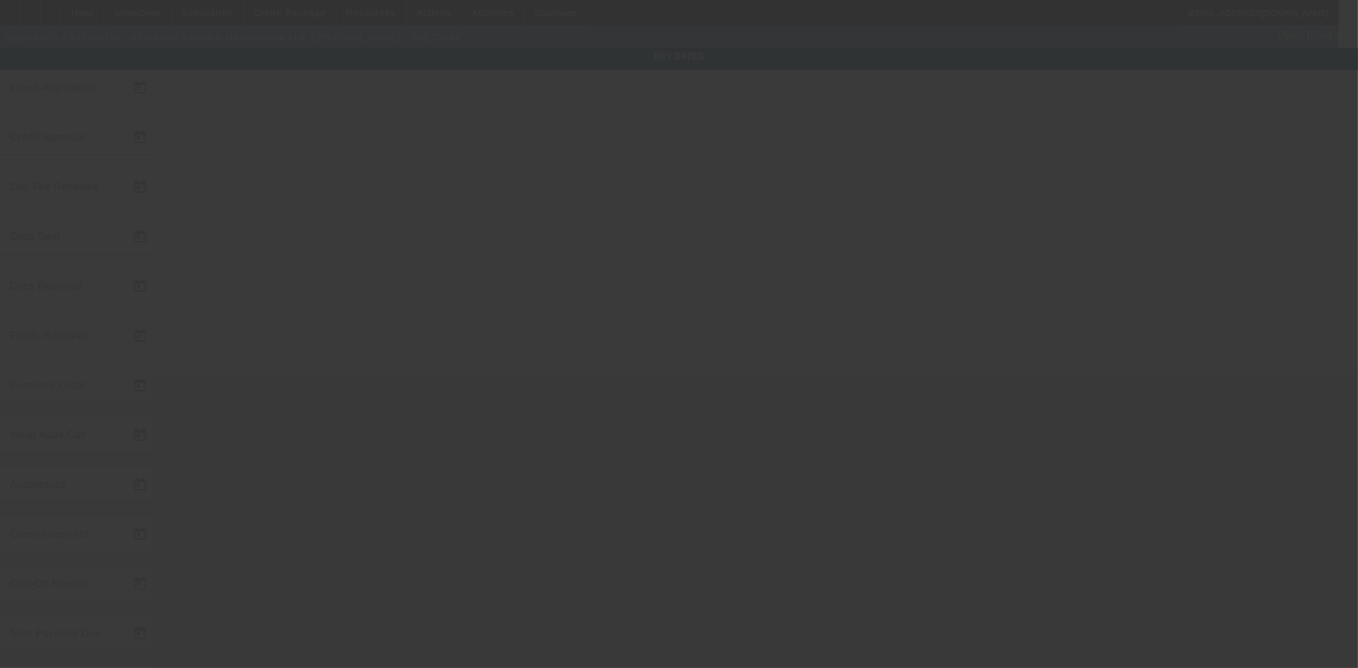
type input "9/18/2025"
type input "10/1/2025"
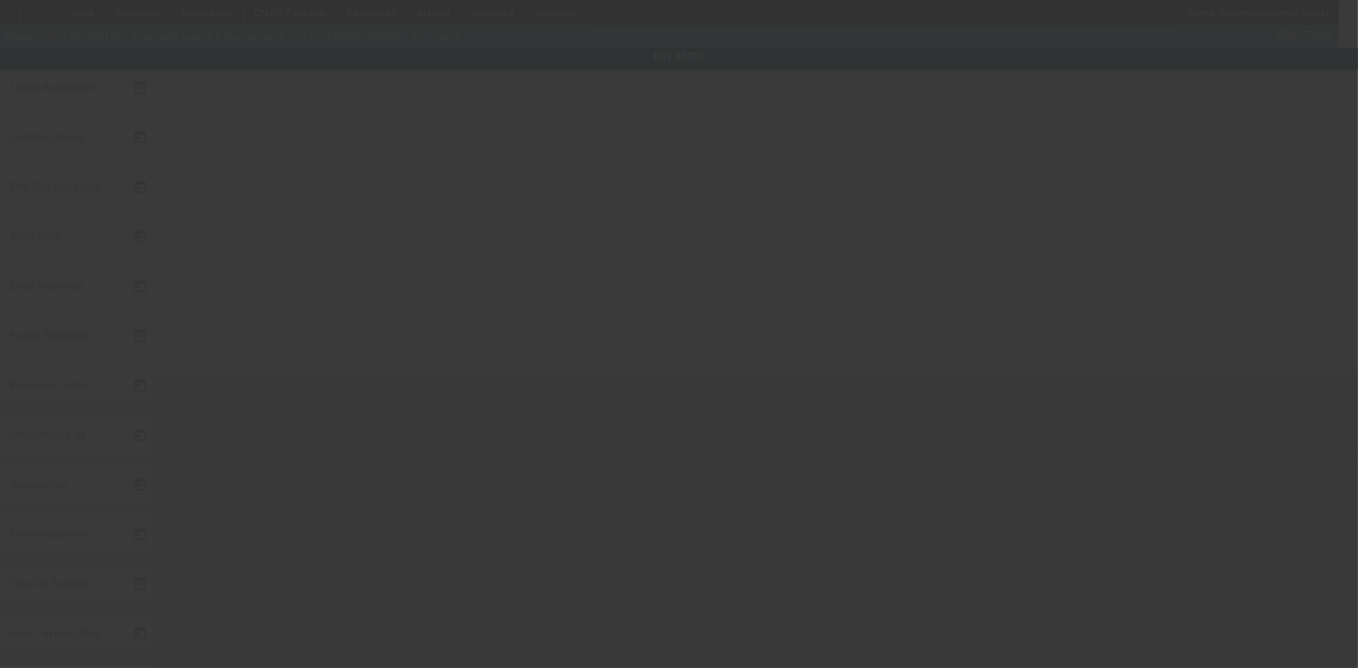
type input "11/1/2025"
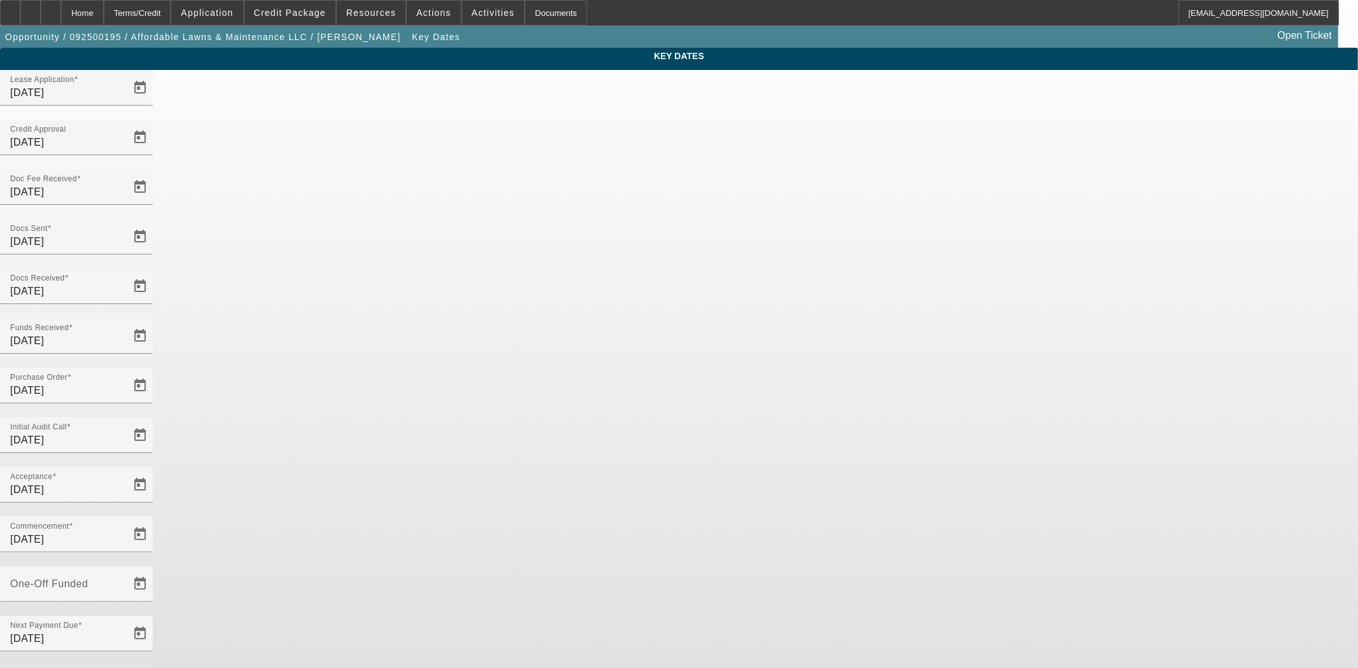
drag, startPoint x: 559, startPoint y: 402, endPoint x: 490, endPoint y: 395, distance: 69.0
click at [490, 395] on div "Key Dates Lease Application 9/10/2025 Credit Approval 9/11/2025 Doc Fee Receive…" at bounding box center [679, 420] width 1358 height 744
type input "10/1/2025"
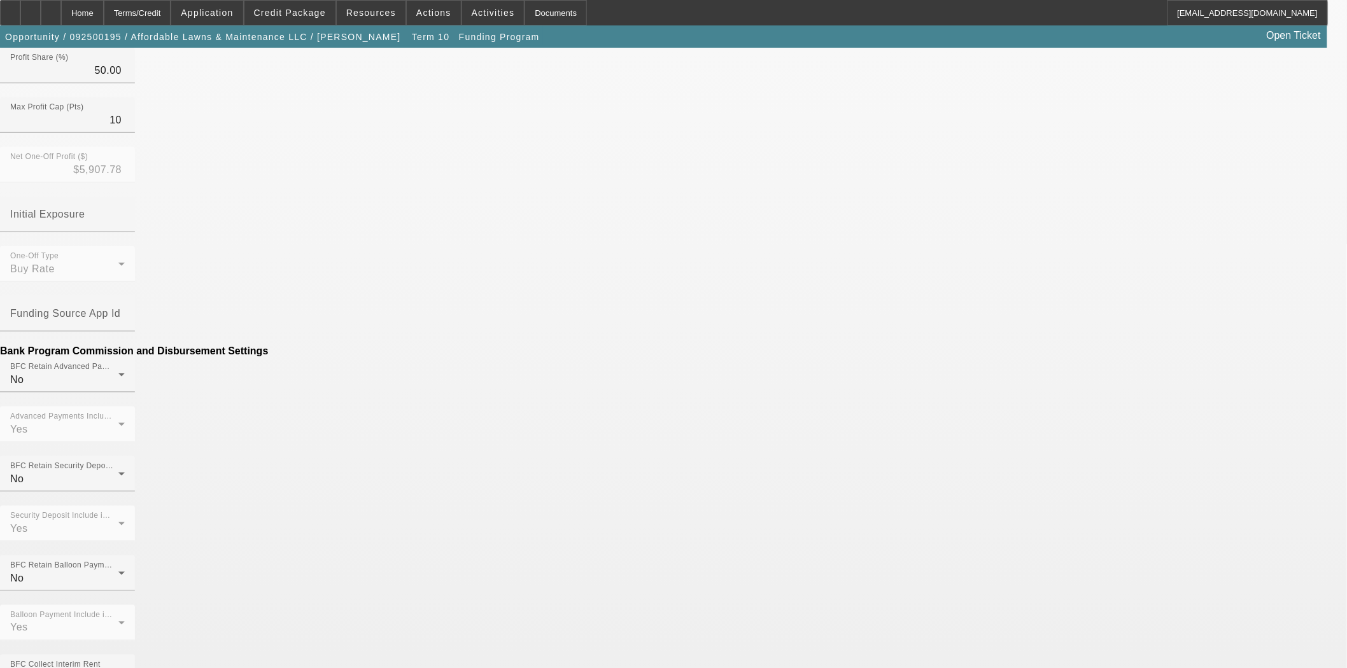
scroll to position [511, 0]
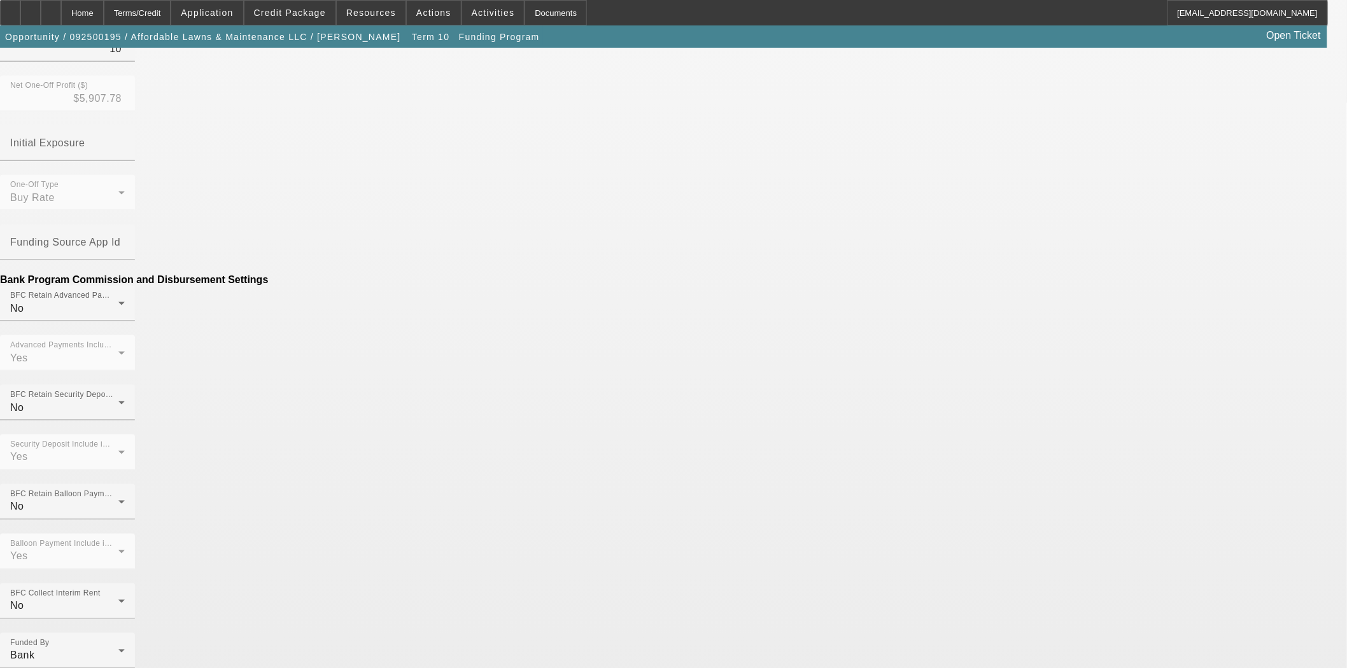
scroll to position [652, 0]
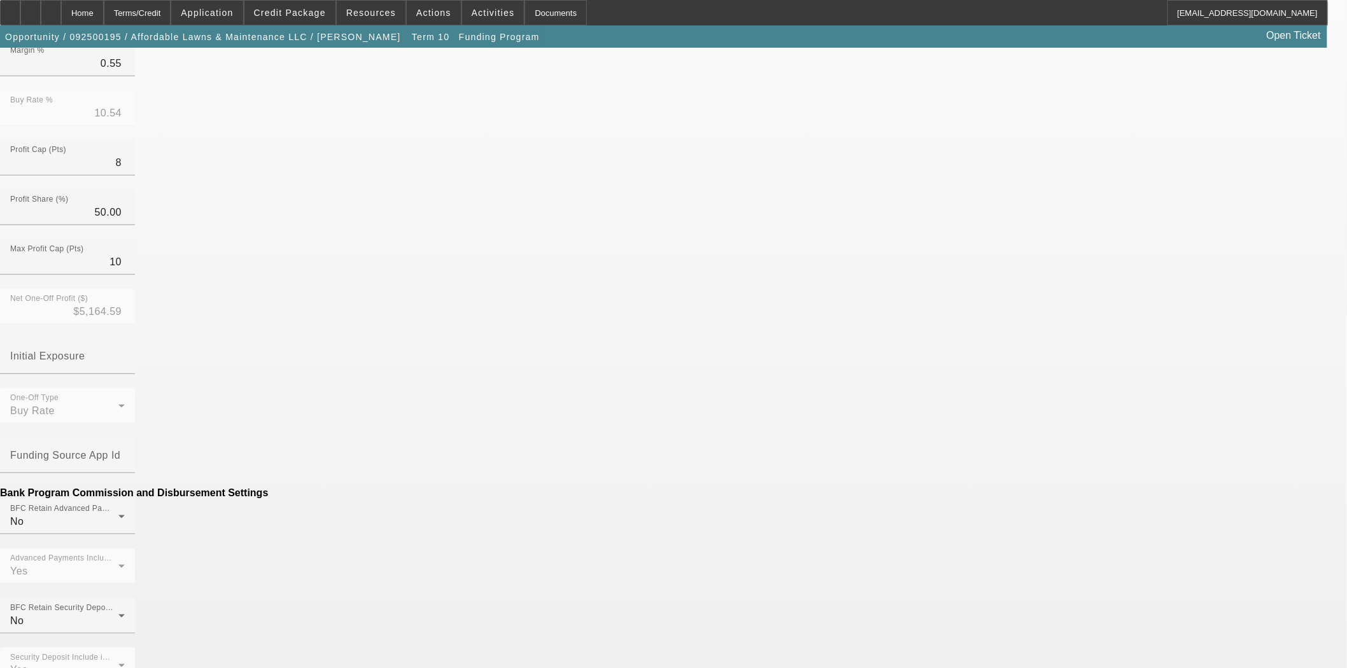
scroll to position [424, 0]
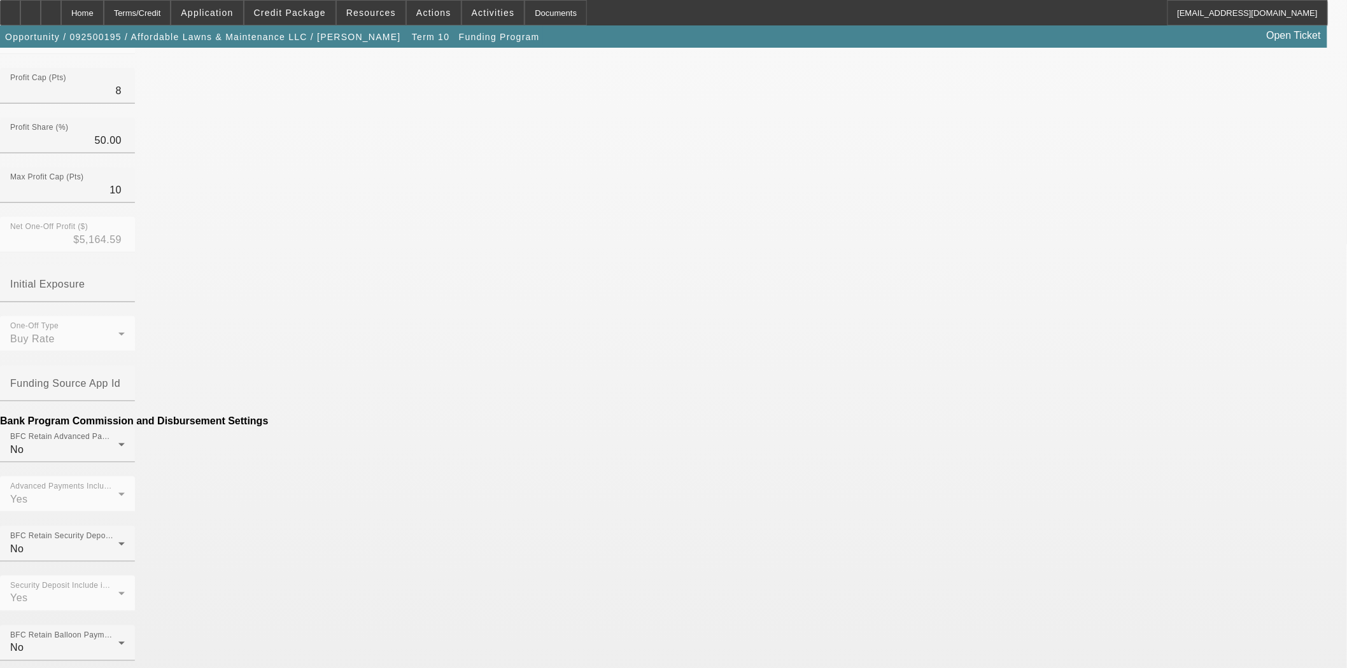
drag, startPoint x: 388, startPoint y: 421, endPoint x: 523, endPoint y: 407, distance: 135.6
type input "1"
type input "($149.00)"
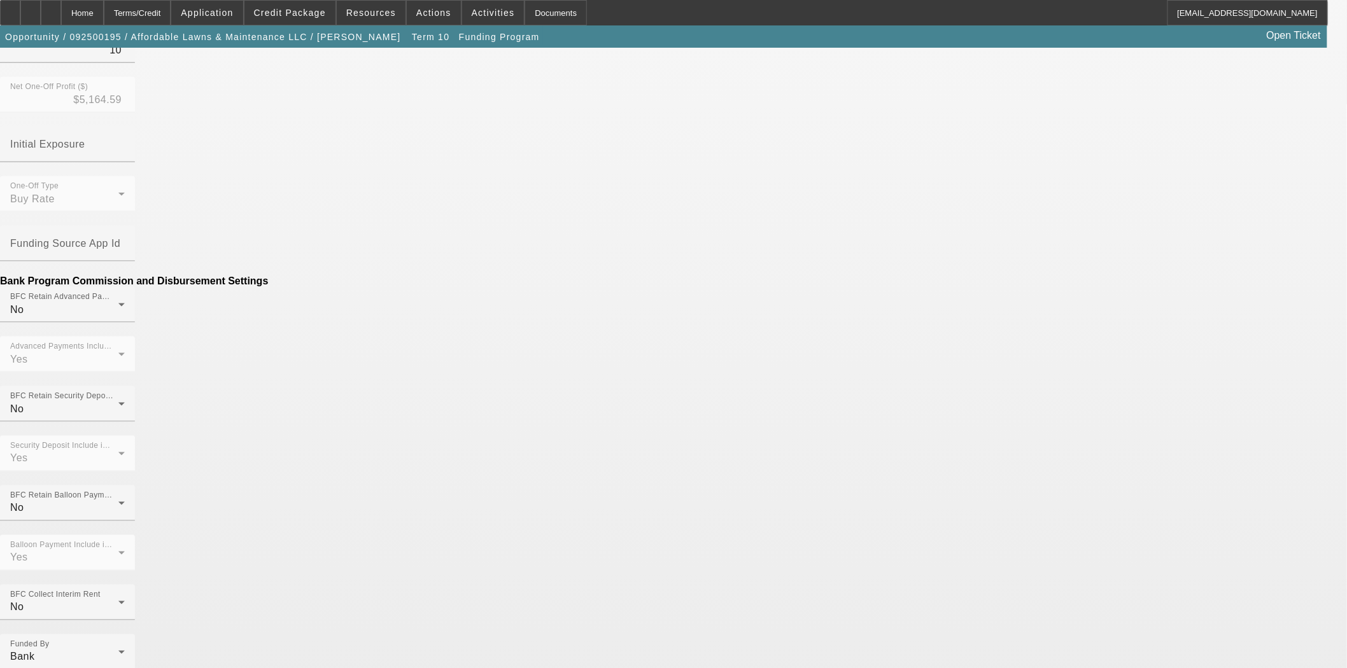
scroll to position [360, 0]
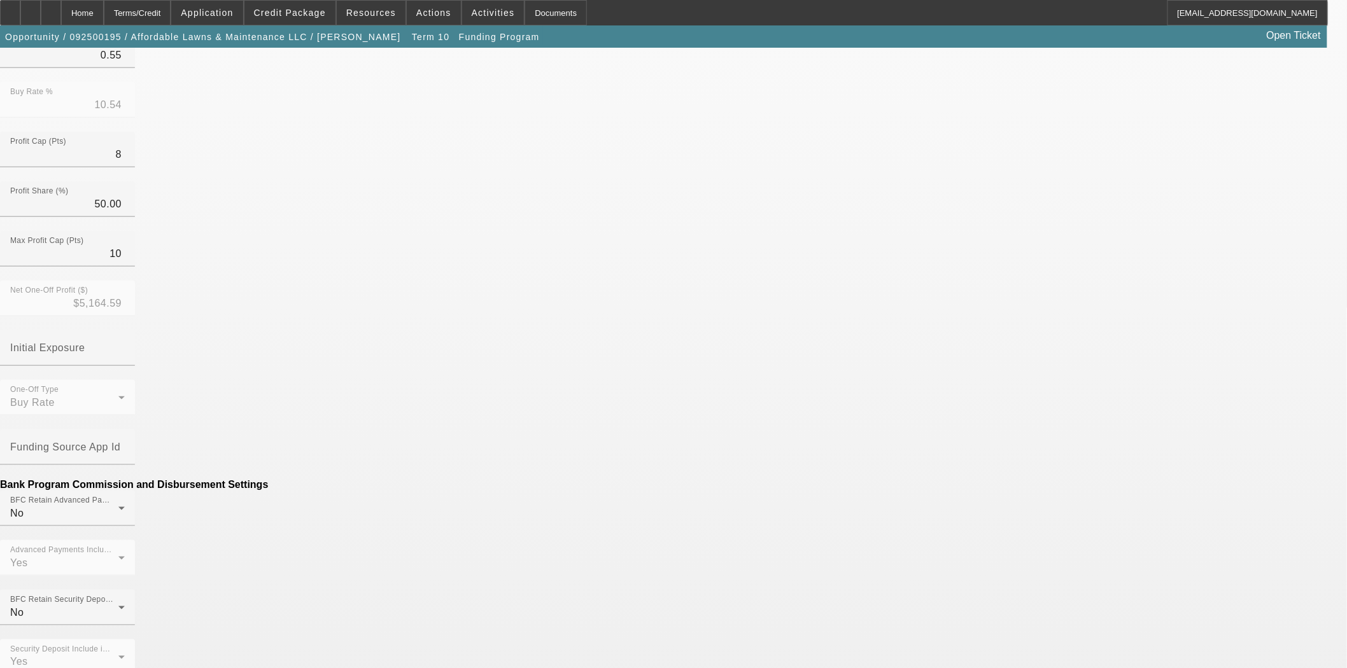
type input "$0.00"
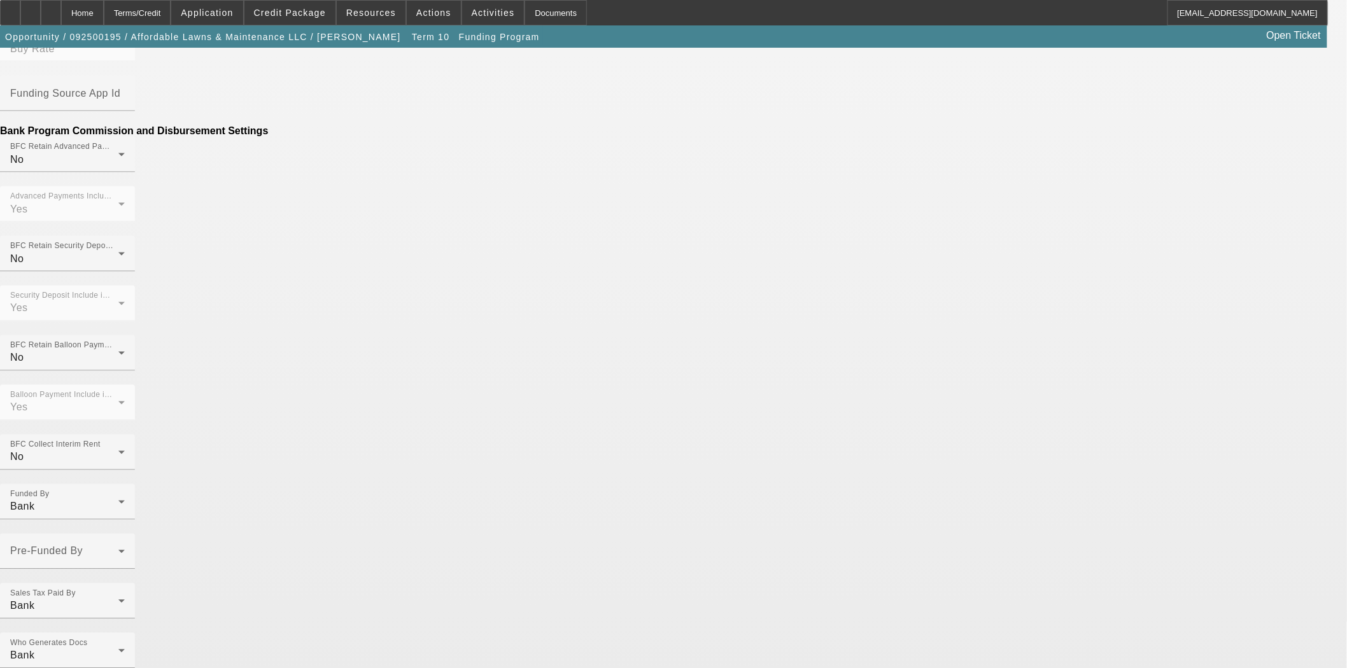
scroll to position [763, 0]
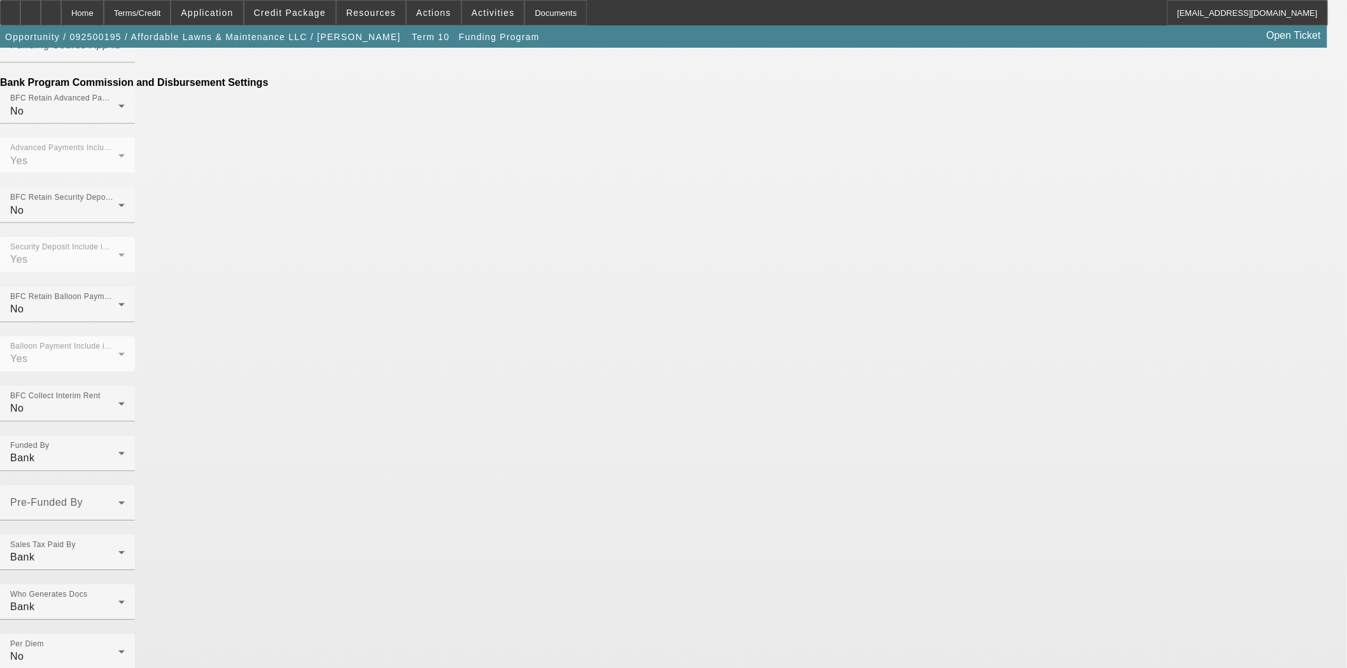
type input "v"
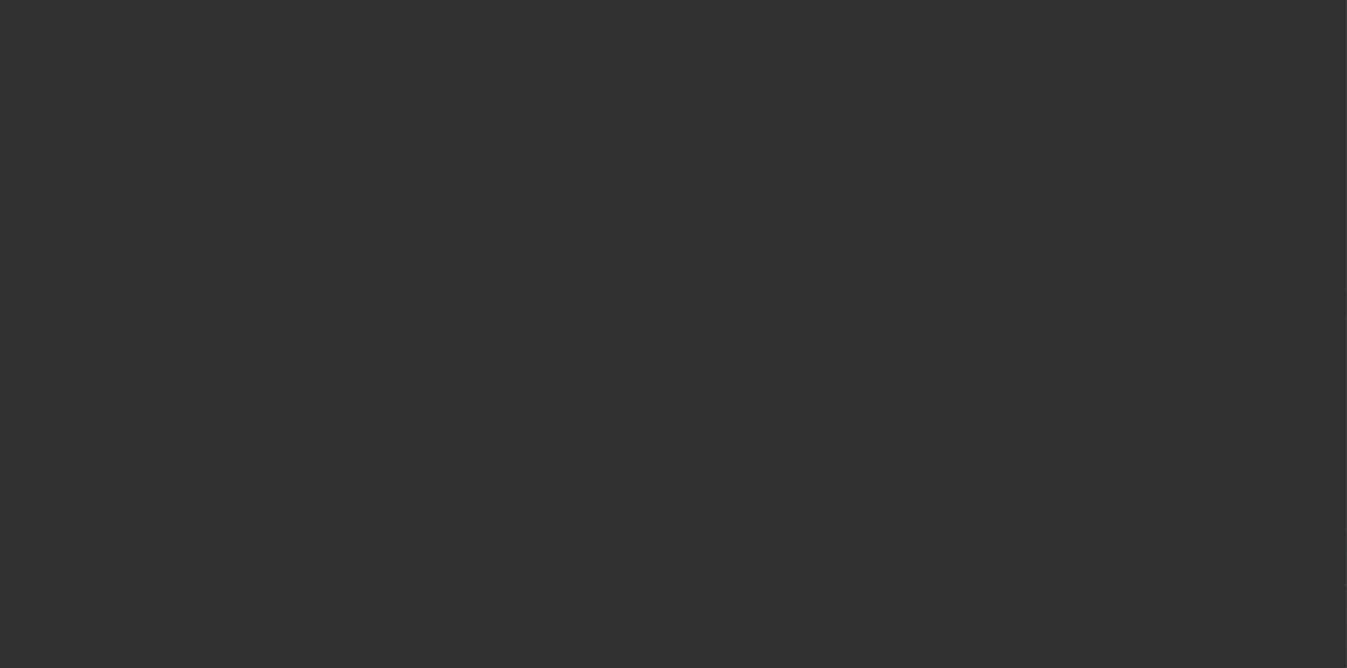
scroll to position [71, 0]
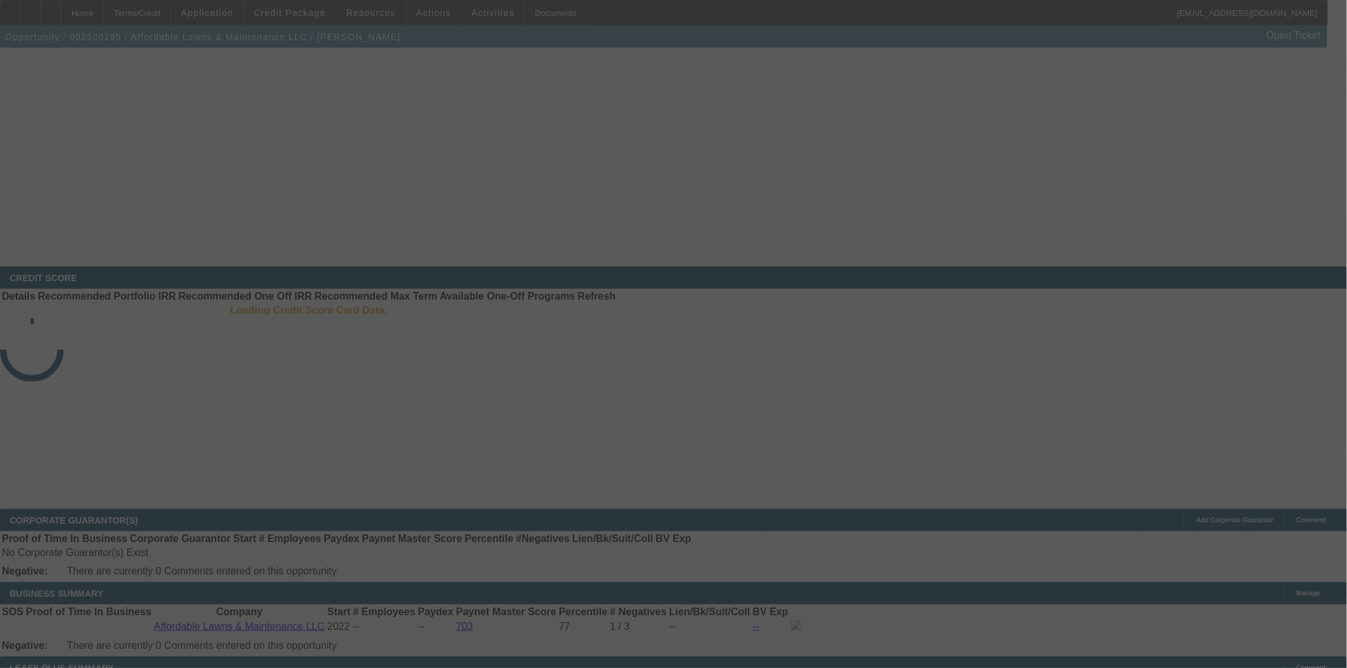
select select "4"
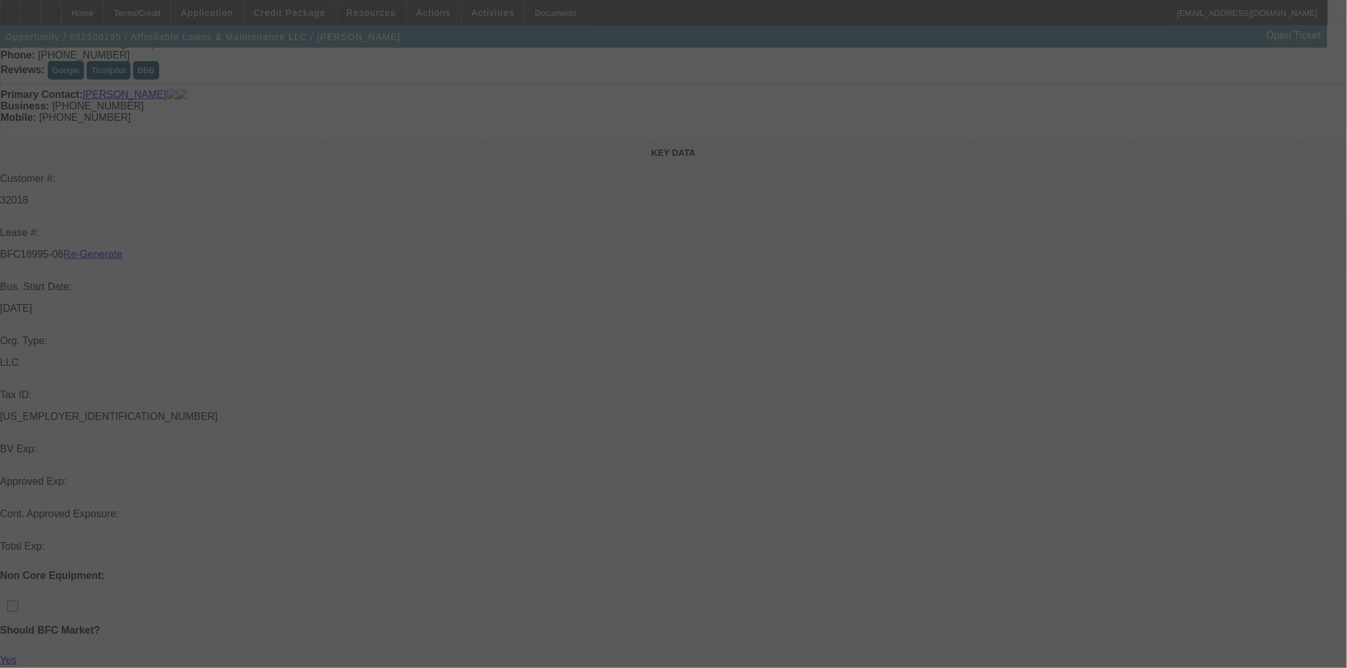
scroll to position [0, 0]
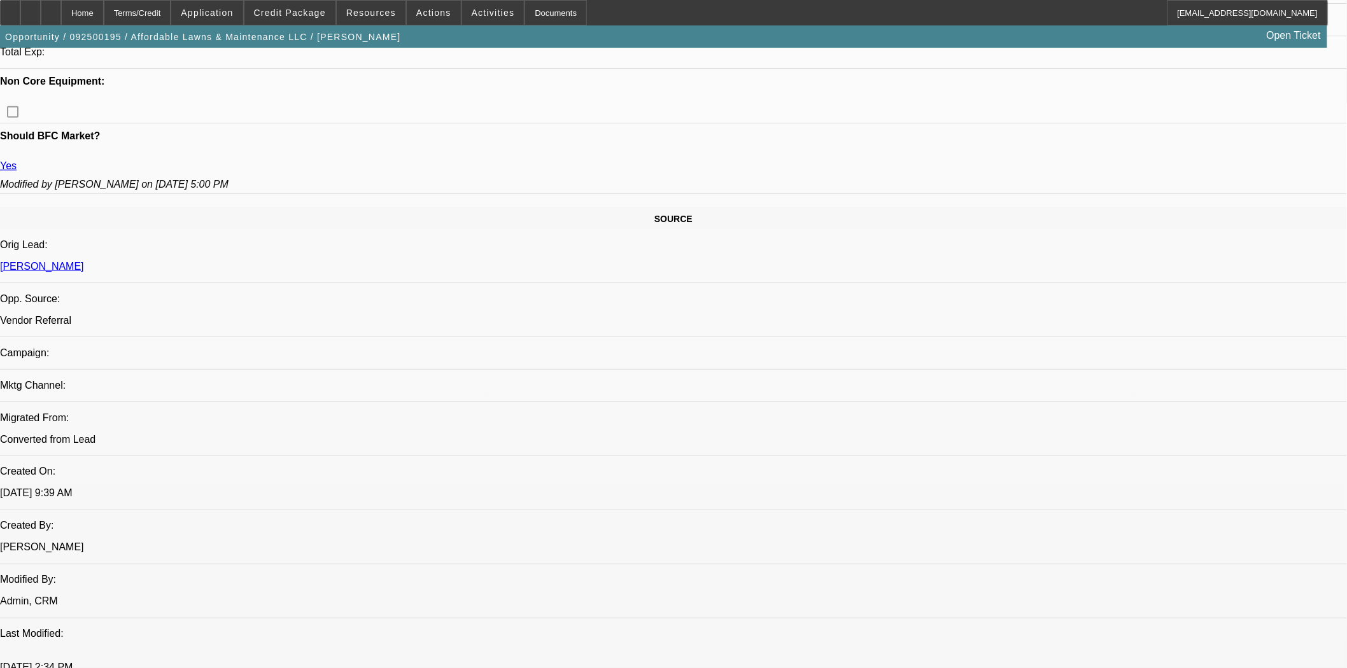
select select "0"
select select "2"
select select "0"
select select "6"
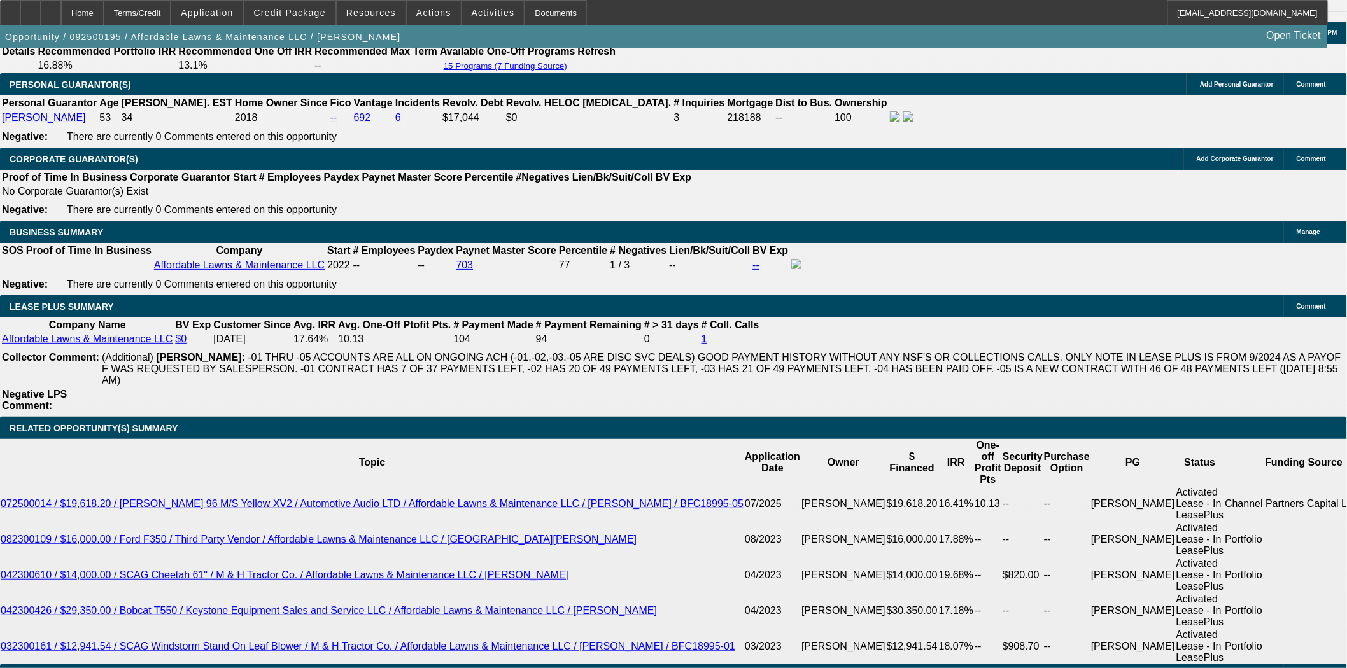
scroll to position [2121, 0]
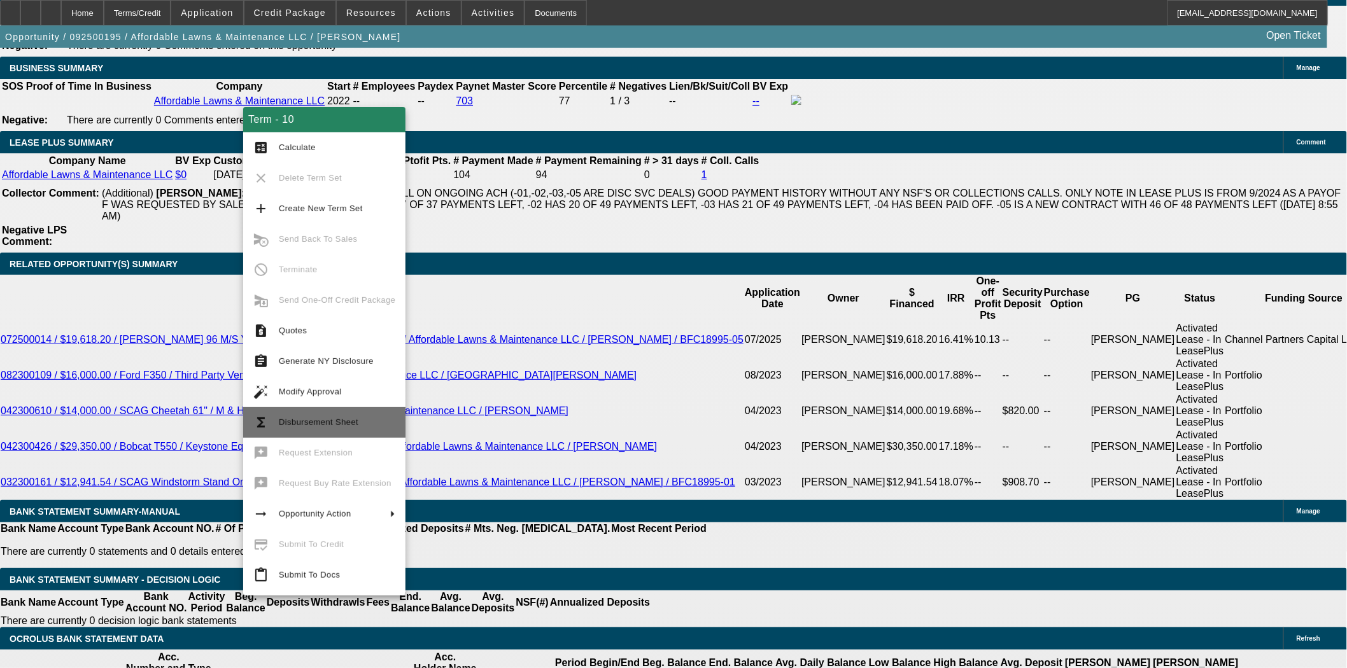
click at [347, 423] on span "Disbursement Sheet" at bounding box center [319, 423] width 80 height 10
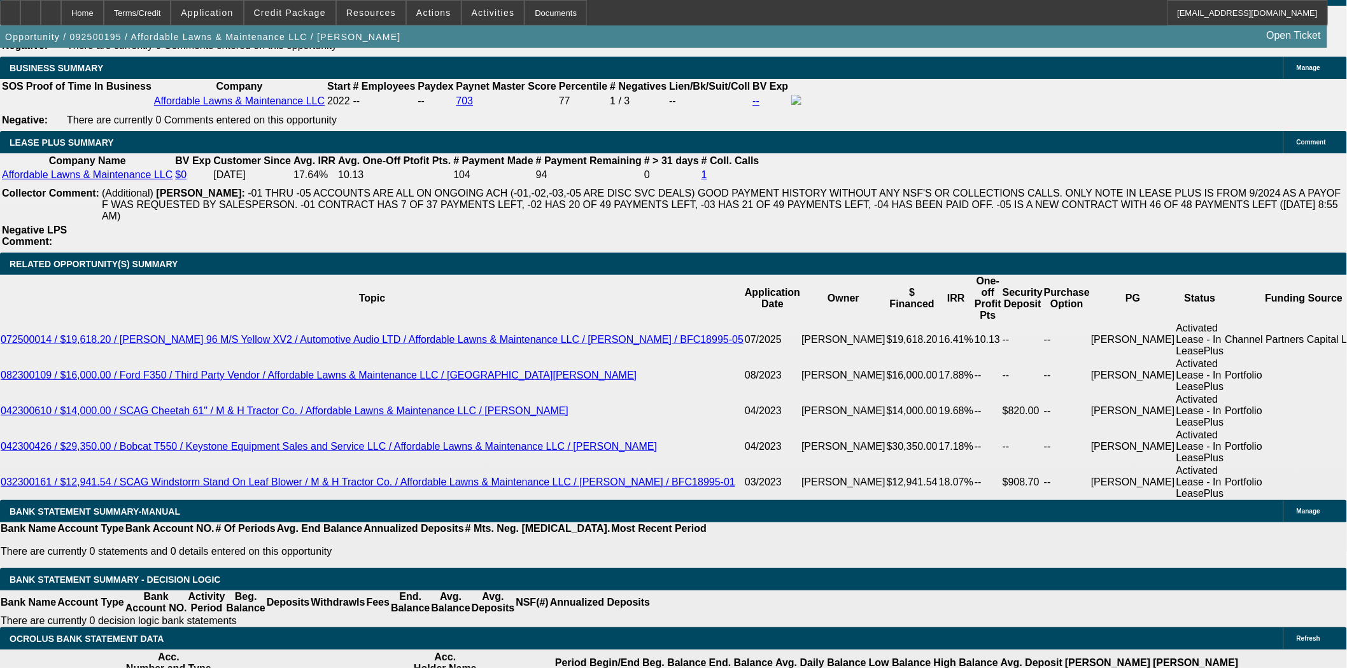
scroll to position [2164, 0]
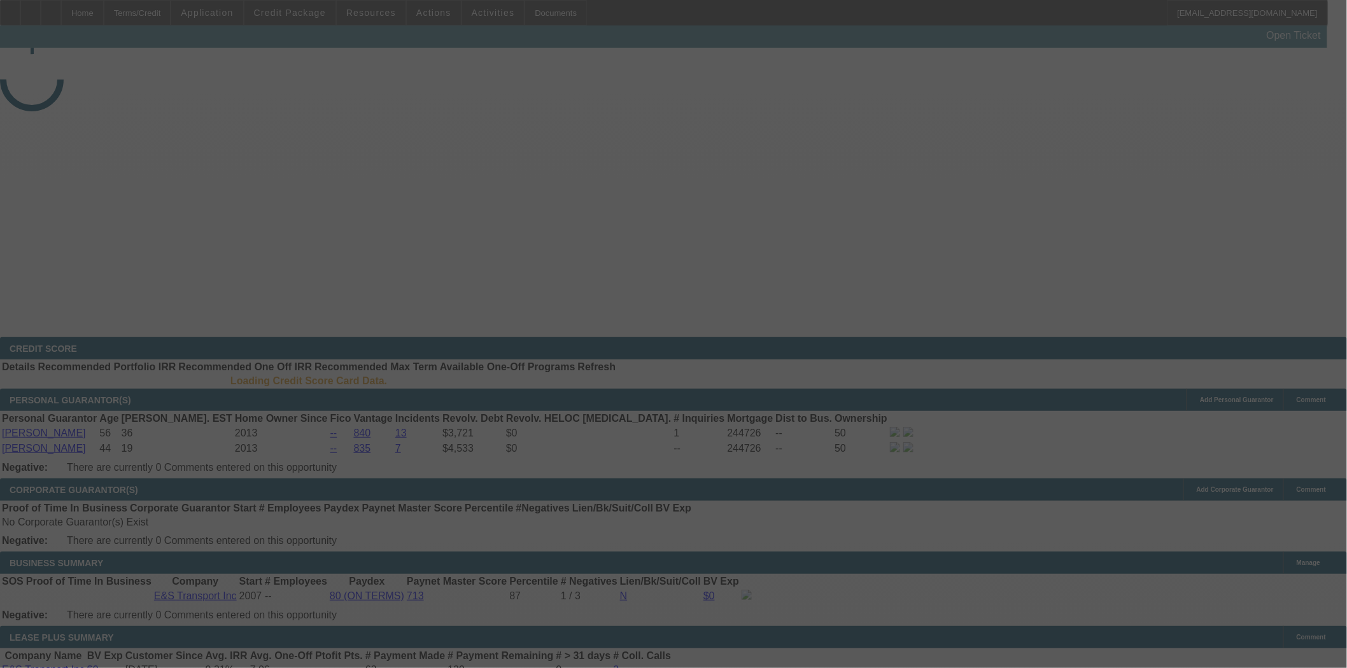
select select "3"
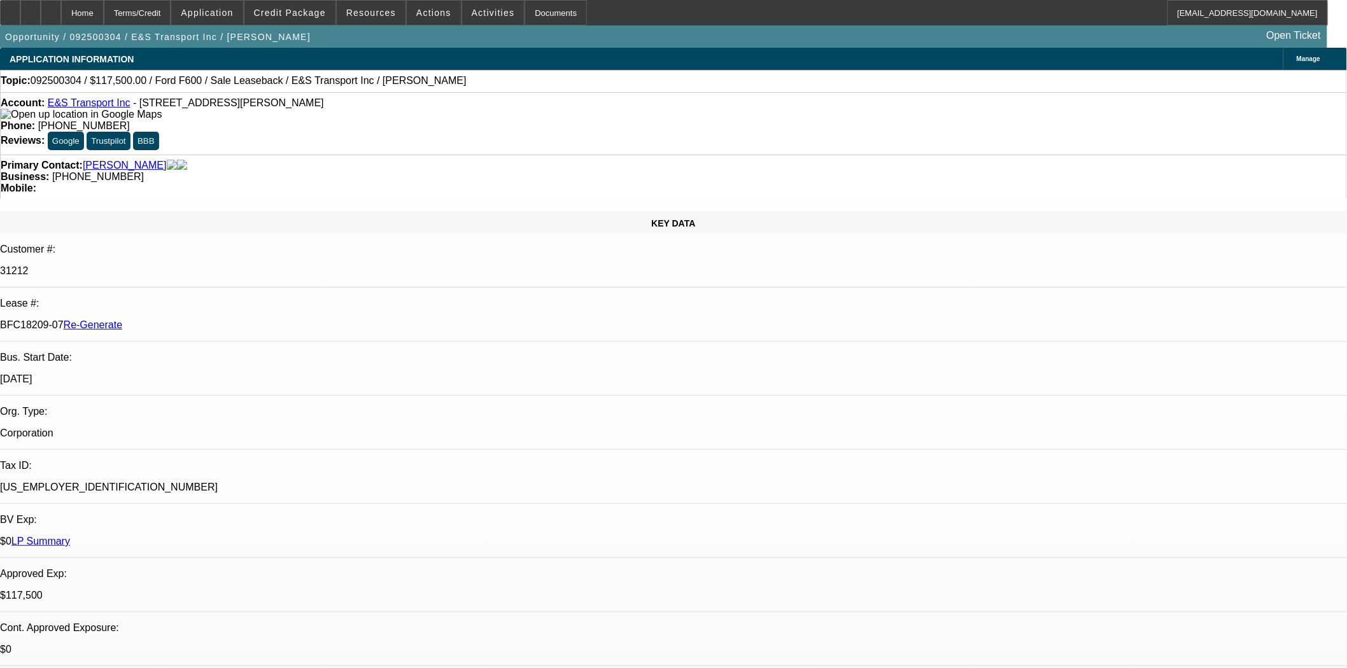
select select "0"
select select "2"
select select "0"
select select "6"
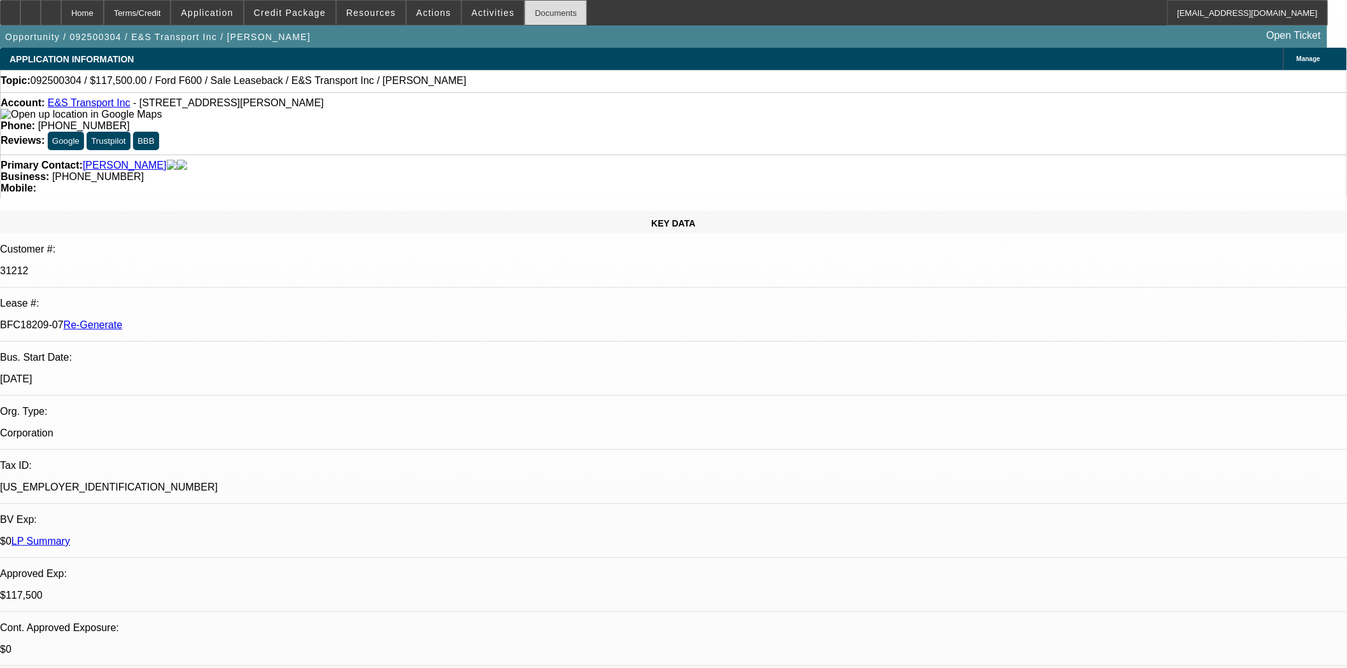
click at [530, 13] on div "Documents" at bounding box center [555, 12] width 62 height 25
drag, startPoint x: 621, startPoint y: 116, endPoint x: 527, endPoint y: 74, distance: 102.3
click at [621, 116] on div "Account: E&S Transport Inc - 400 Windy Woods Rd, Richmond, VT 05477 Phone: (802…" at bounding box center [673, 123] width 1347 height 62
click at [420, 15] on span "Actions" at bounding box center [433, 13] width 35 height 10
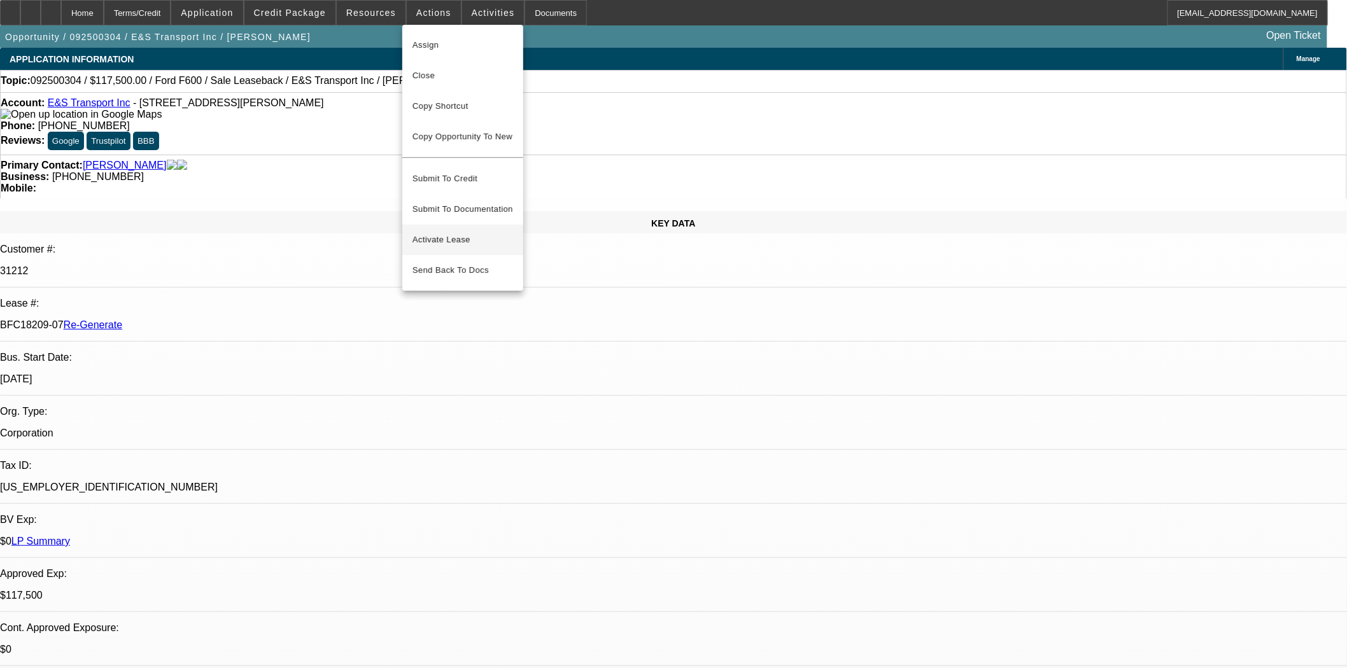
click at [442, 232] on span "Activate Lease" at bounding box center [462, 239] width 101 height 15
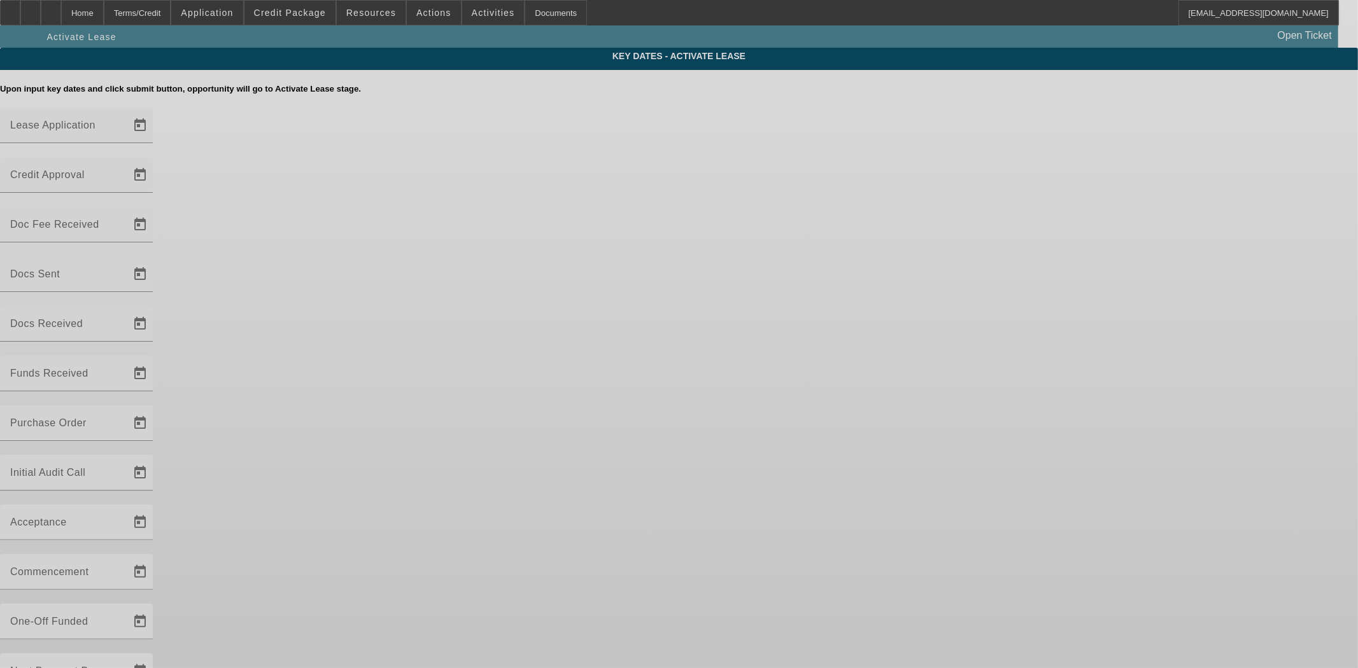
type input "9/15/2025"
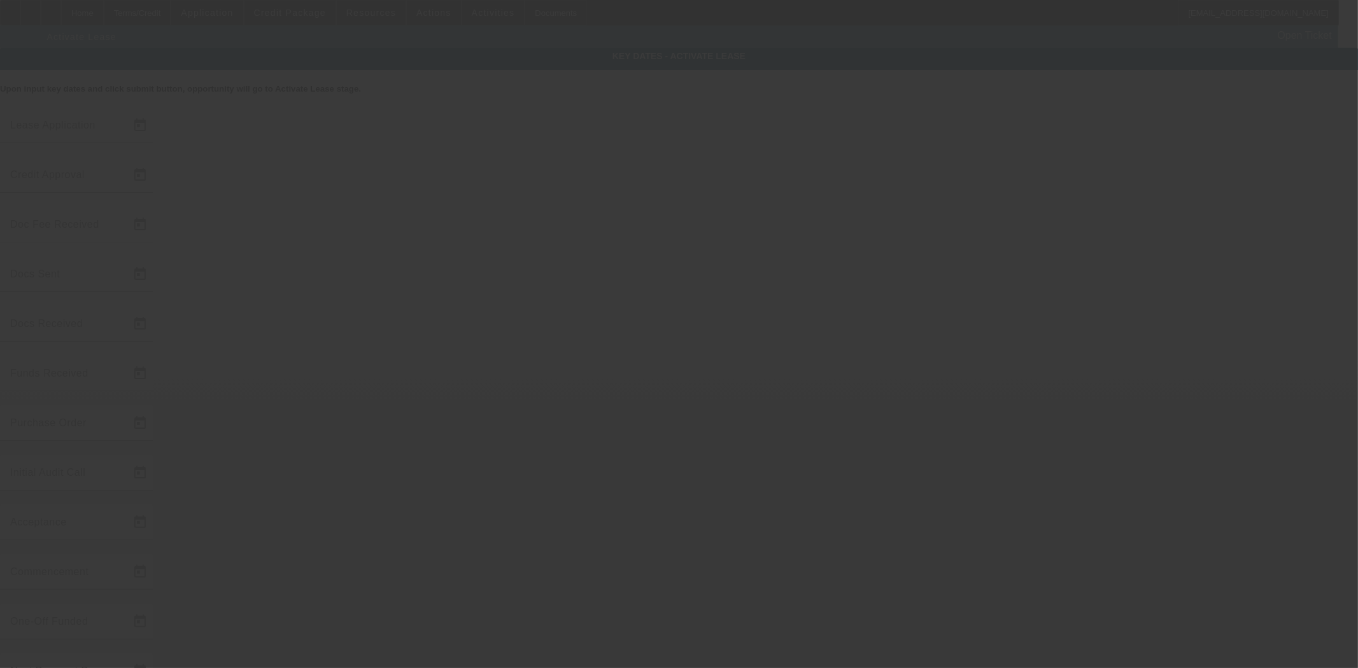
type input "9/16/2025"
type input "9/17/2025"
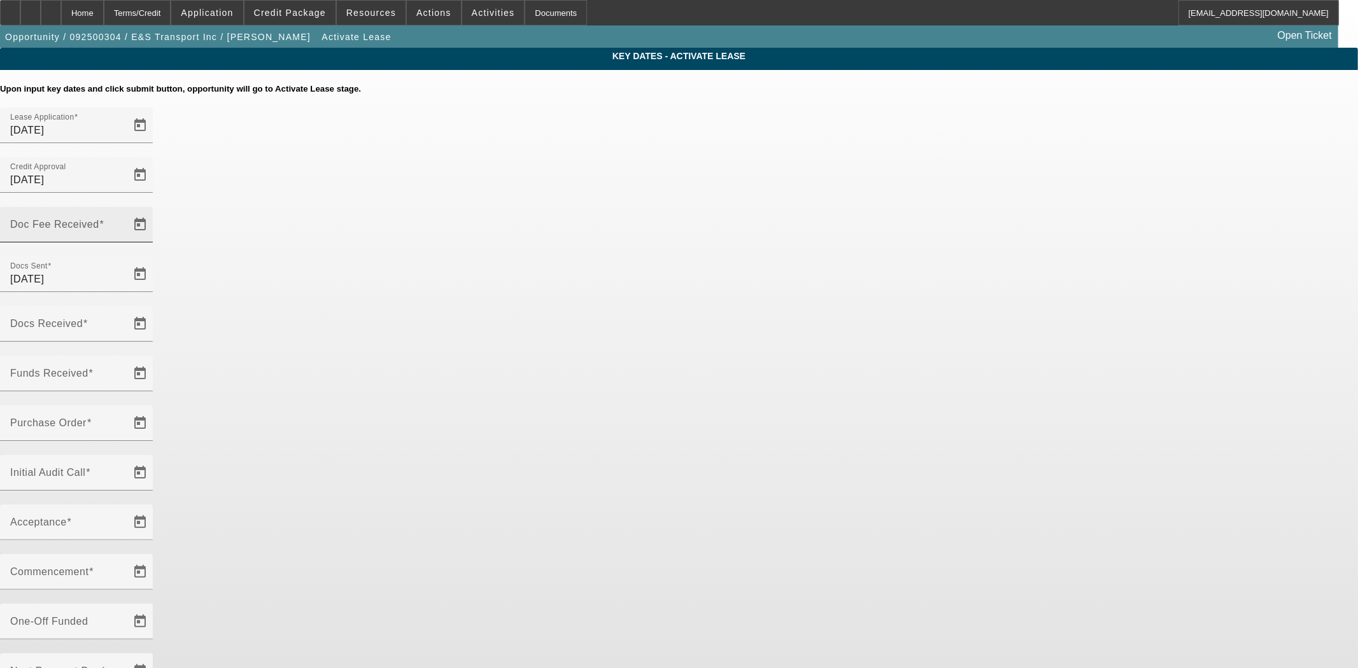
click at [125, 214] on div "Doc Fee Received" at bounding box center [67, 225] width 115 height 36
type input "[DATE]"
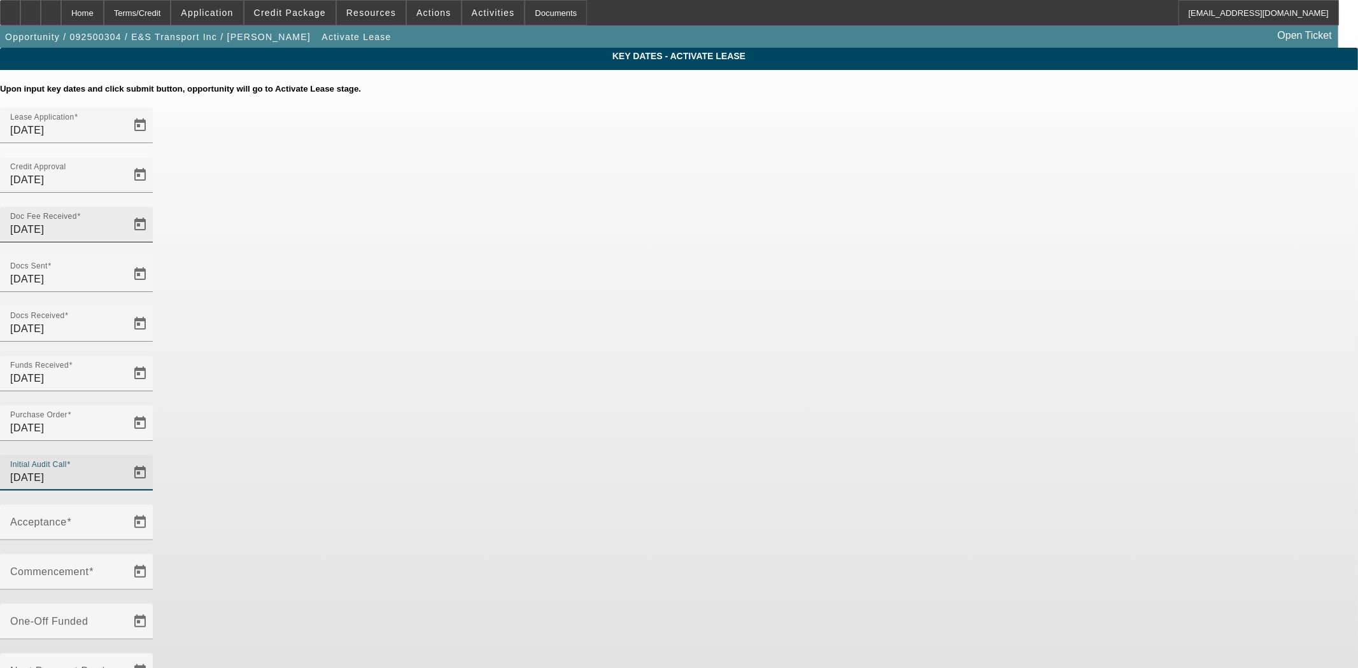
type input "[DATE]"
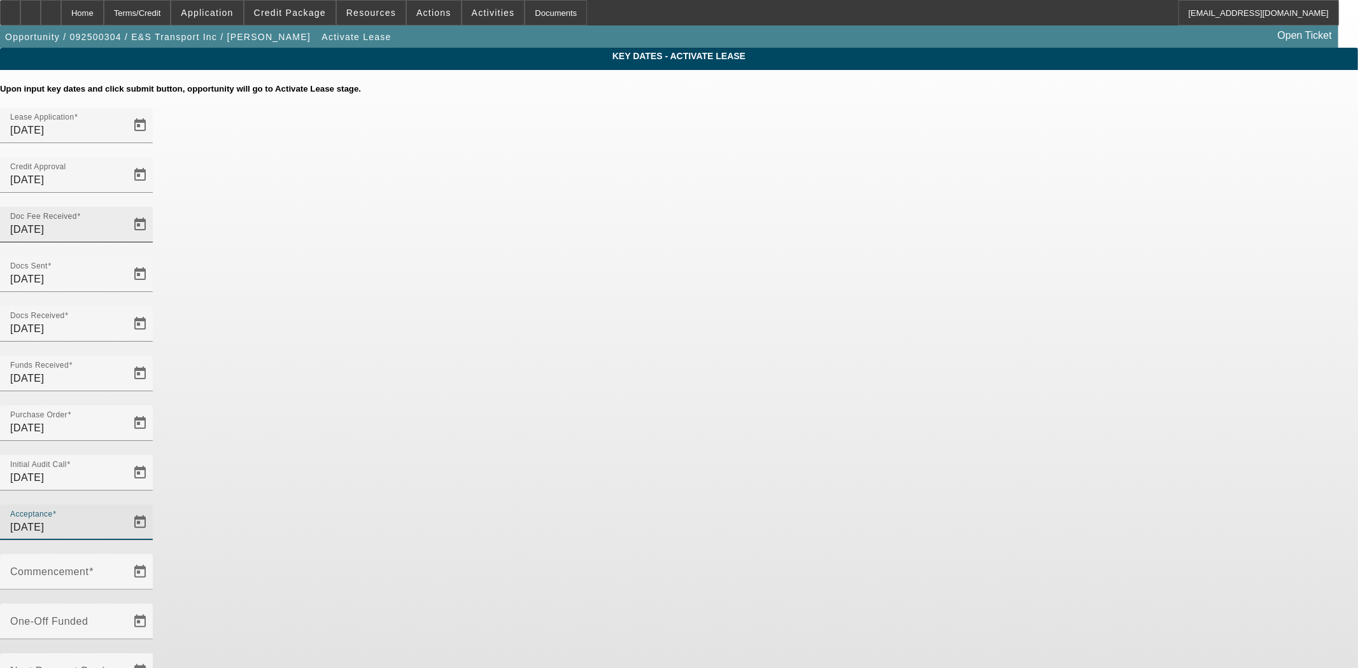
type input "[DATE]"
type input "10/1/2025"
type input "11/1/2025"
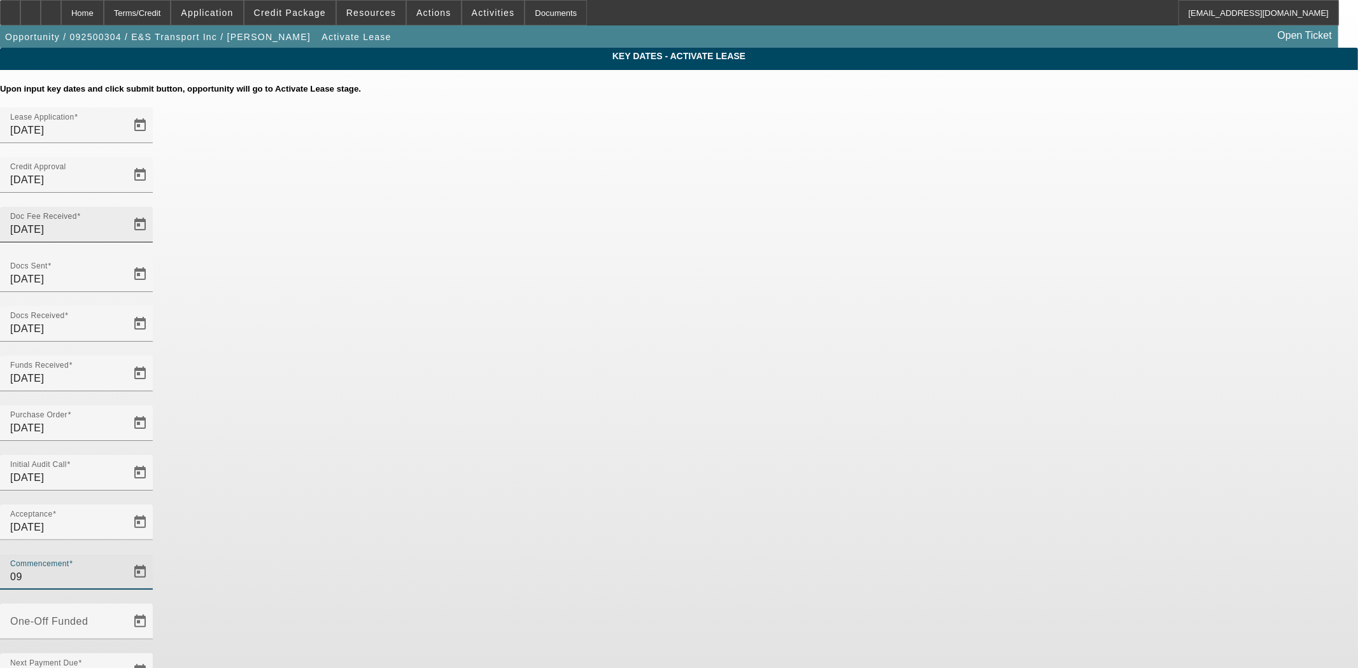
type input "0"
type input "10/1/2025"
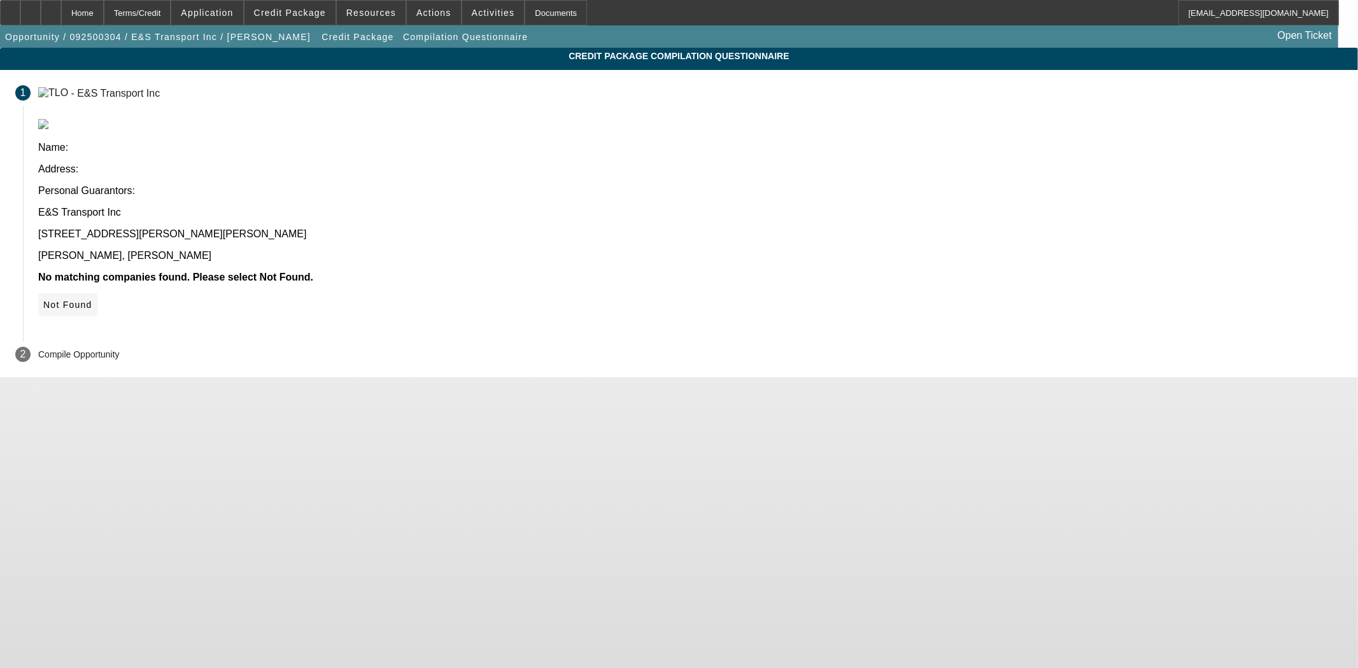
click at [92, 300] on span "Not Found" at bounding box center [67, 305] width 49 height 10
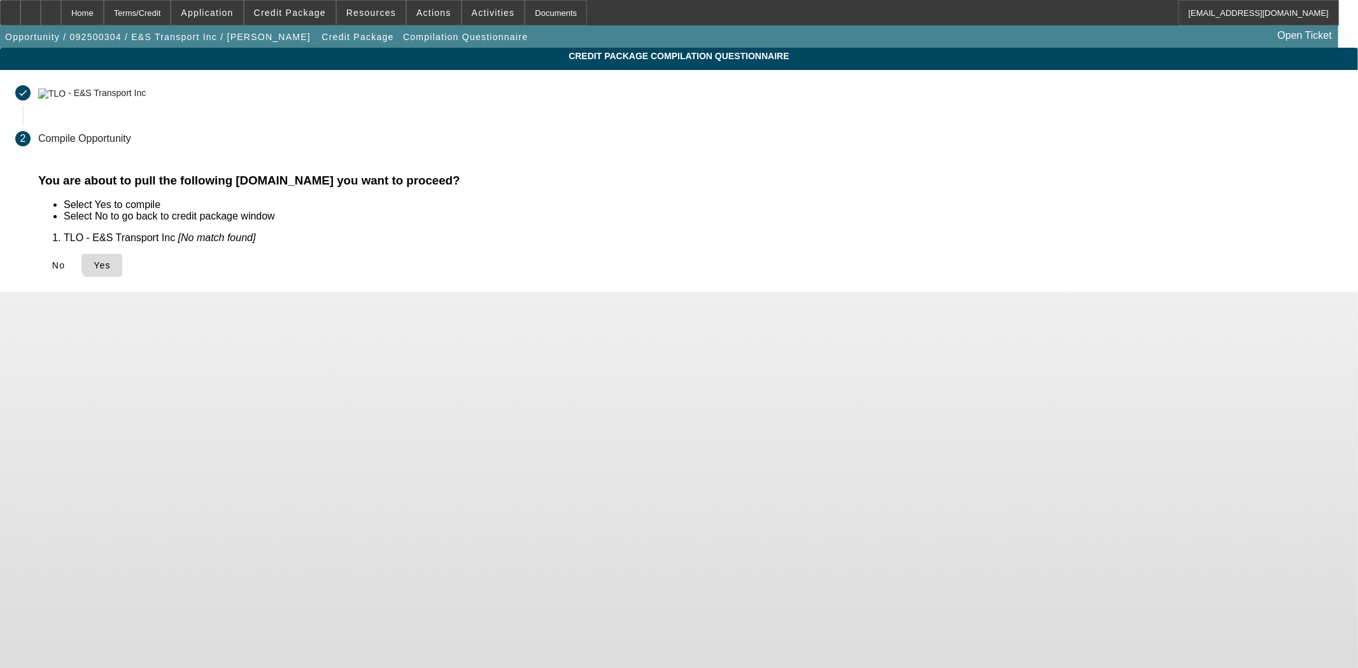
click at [111, 261] on span "Yes" at bounding box center [102, 265] width 17 height 10
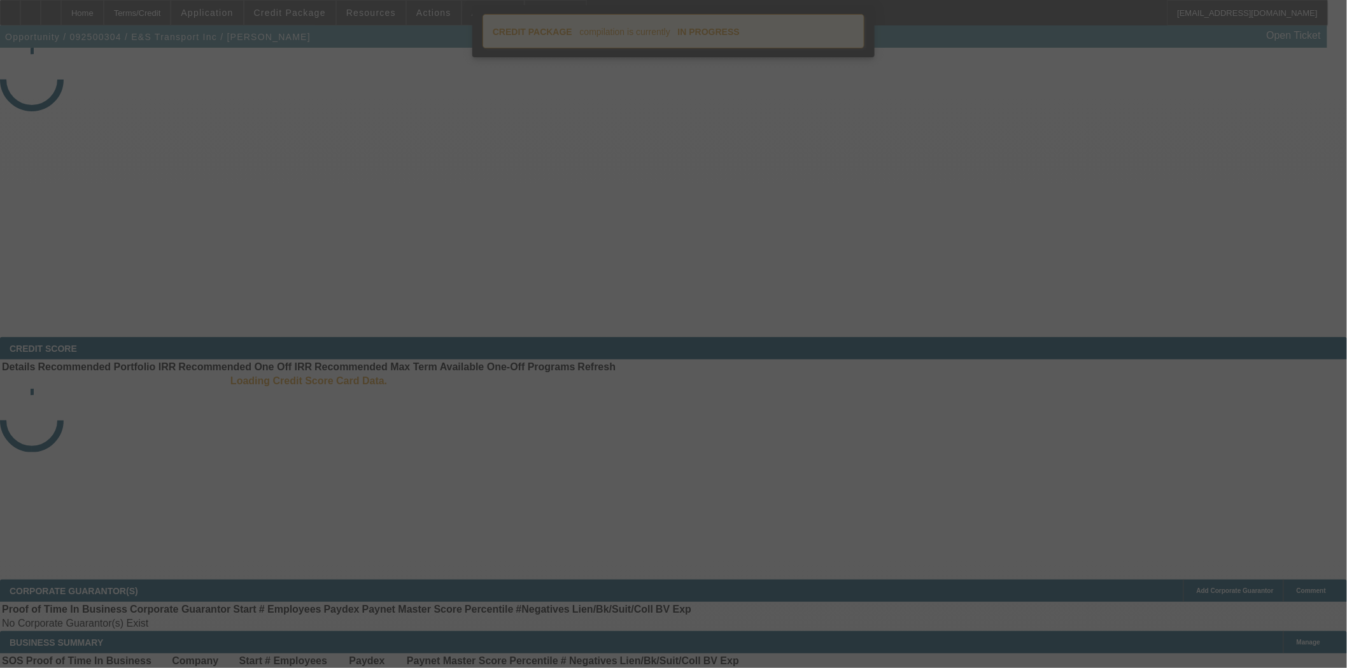
select select "4"
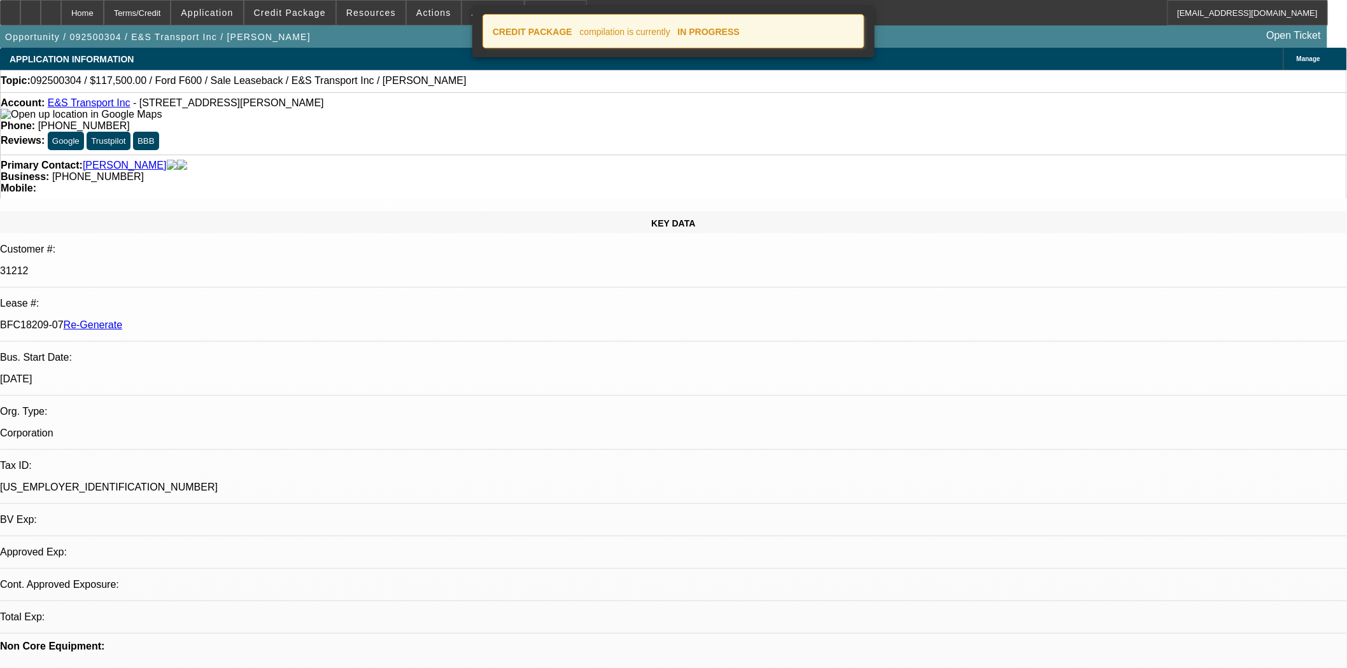
select select "0"
select select "2"
select select "0"
select select "6"
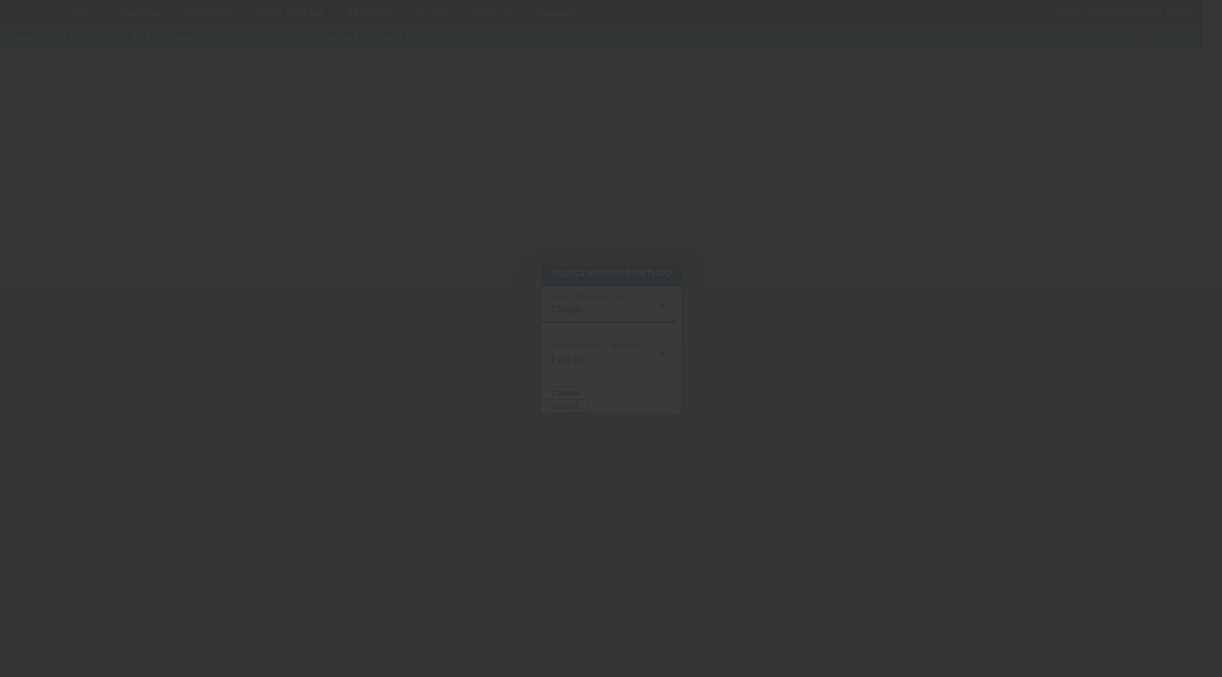
drag, startPoint x: 505, startPoint y: 298, endPoint x: 516, endPoint y: 300, distance: 11.0
click at [516, 300] on div at bounding box center [611, 338] width 1222 height 677
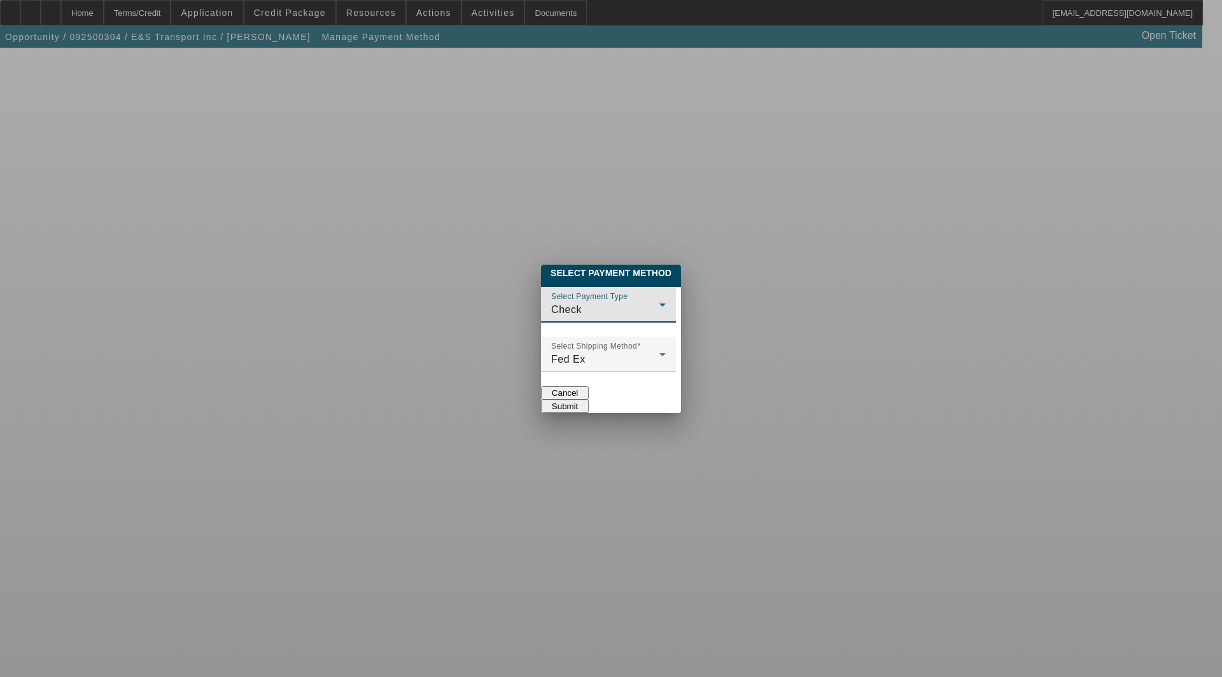
click at [551, 304] on span "Check" at bounding box center [566, 309] width 31 height 11
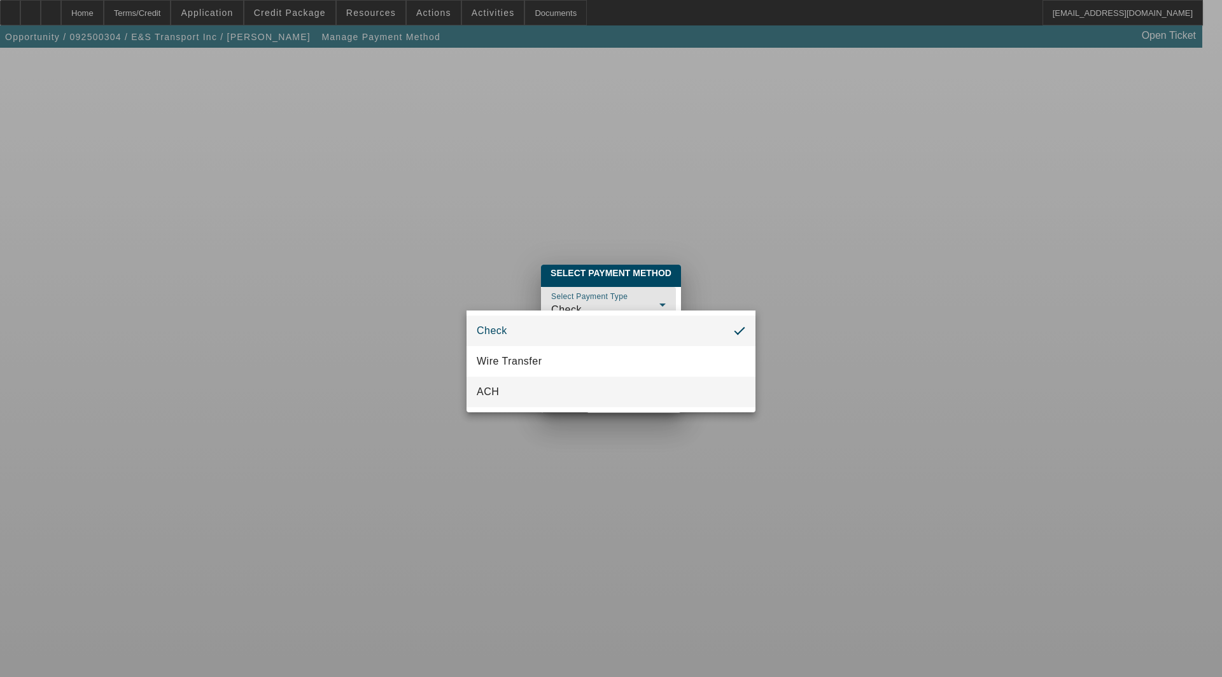
click at [498, 391] on span "ACH" at bounding box center [488, 391] width 22 height 15
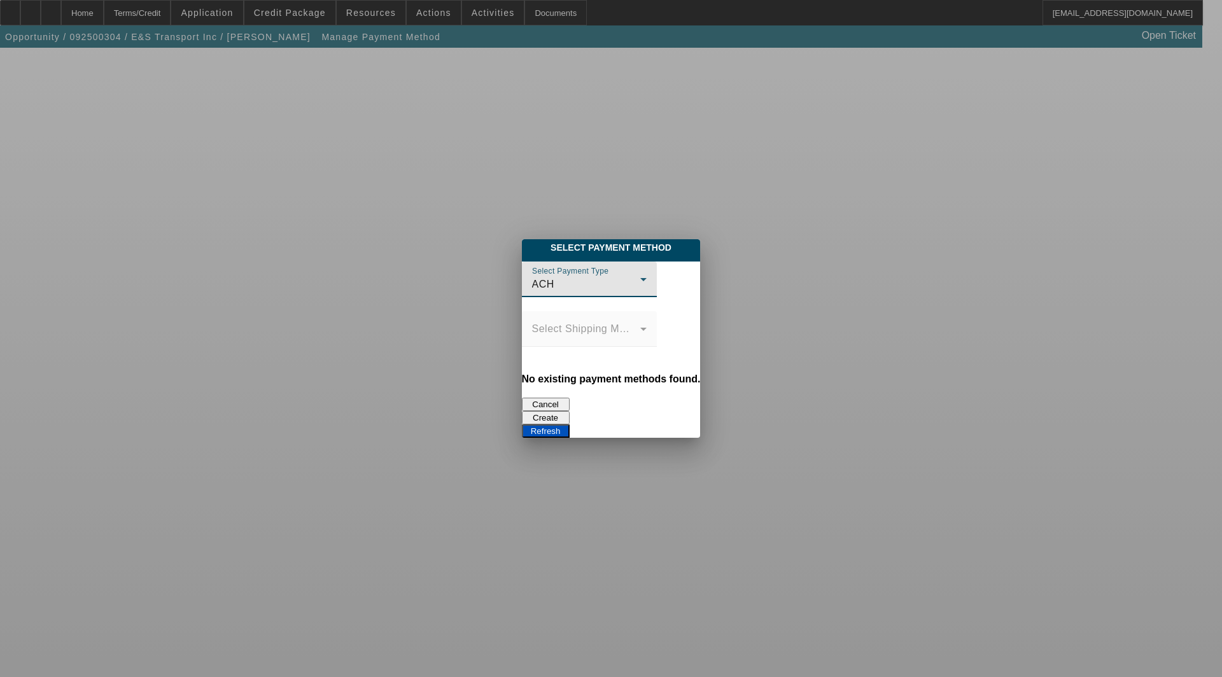
click at [570, 411] on button "Create" at bounding box center [546, 417] width 48 height 13
click at [570, 425] on button "Refresh" at bounding box center [546, 431] width 48 height 13
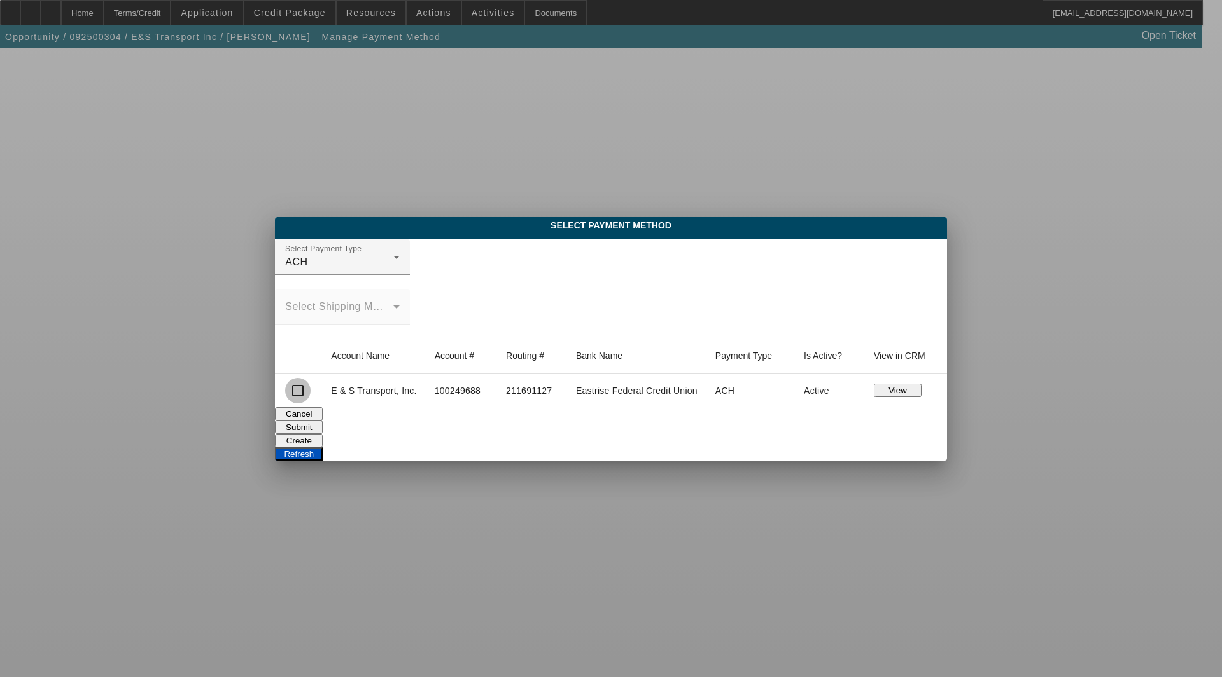
click at [288, 390] on input "checkbox" at bounding box center [297, 390] width 25 height 25
checkbox input "true"
click at [323, 425] on button "Submit" at bounding box center [299, 427] width 48 height 13
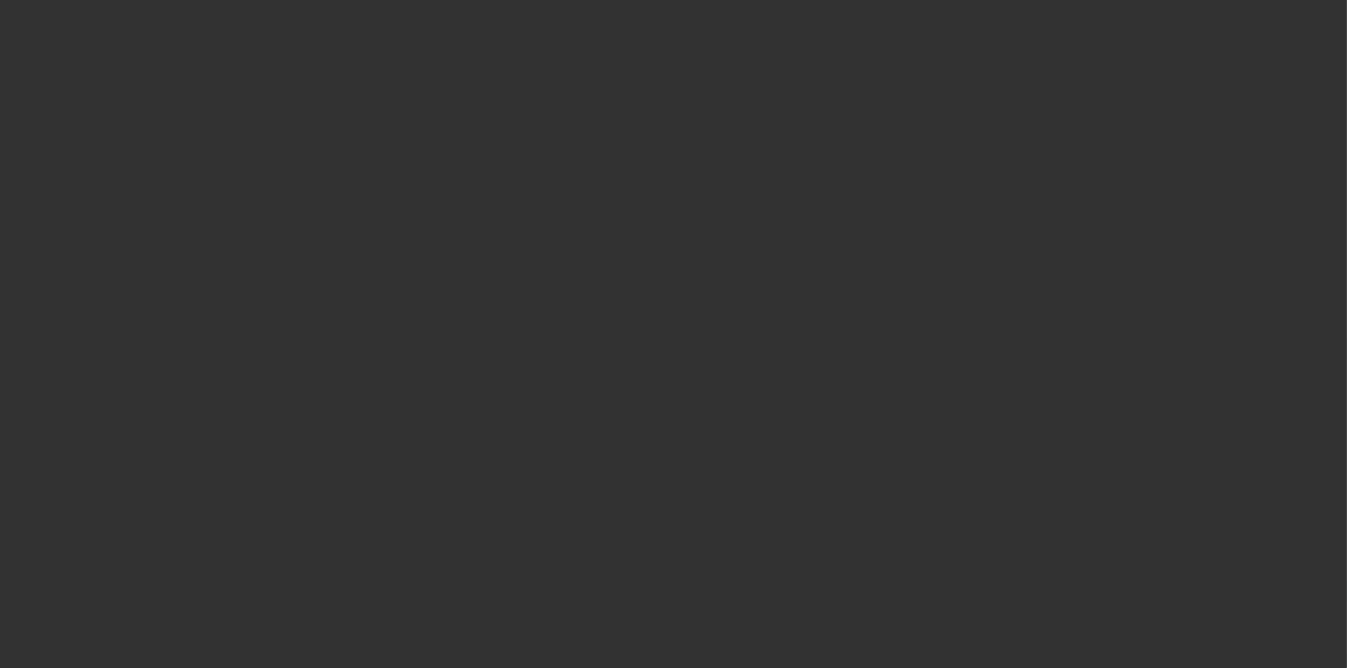
select select "3"
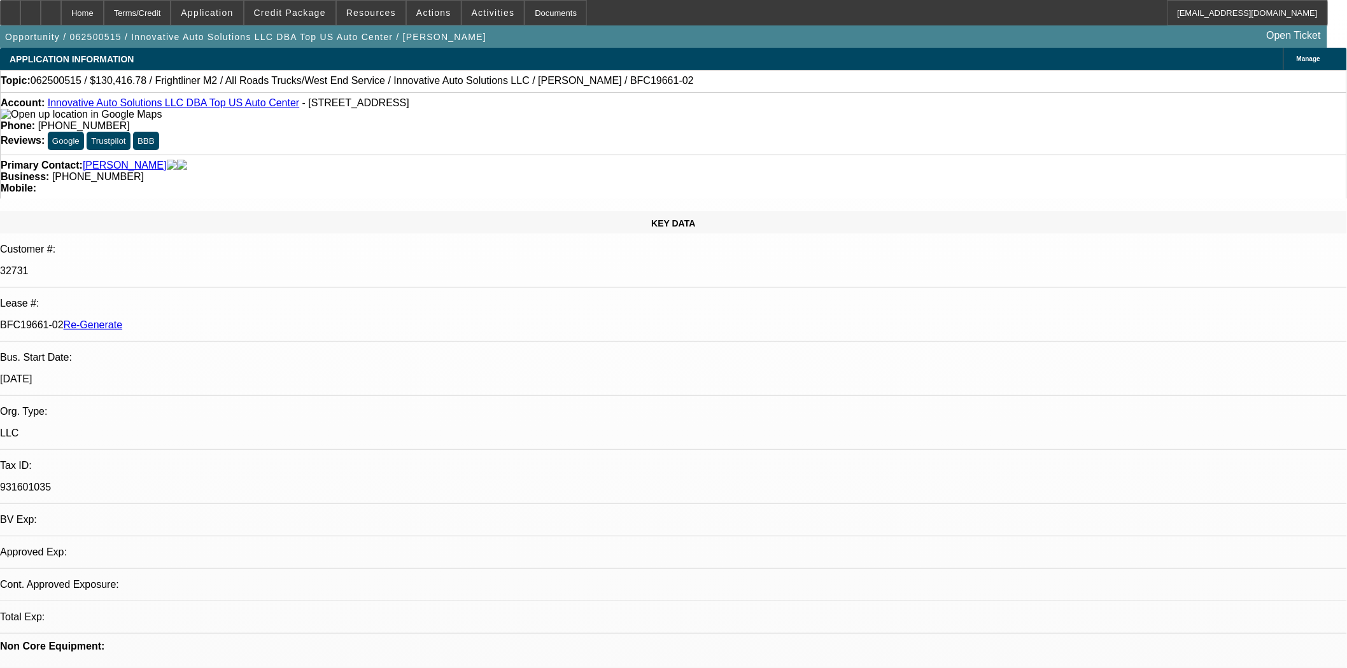
select select "0"
select select "1"
select select "2"
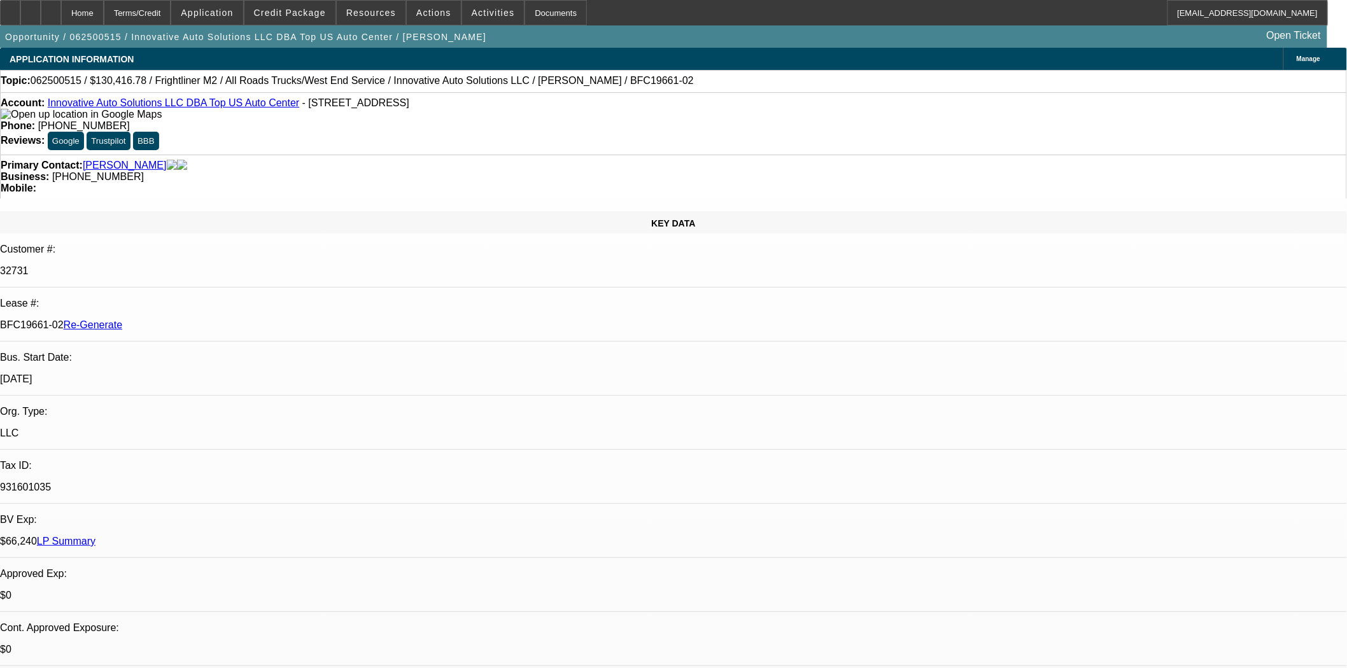
select select "6"
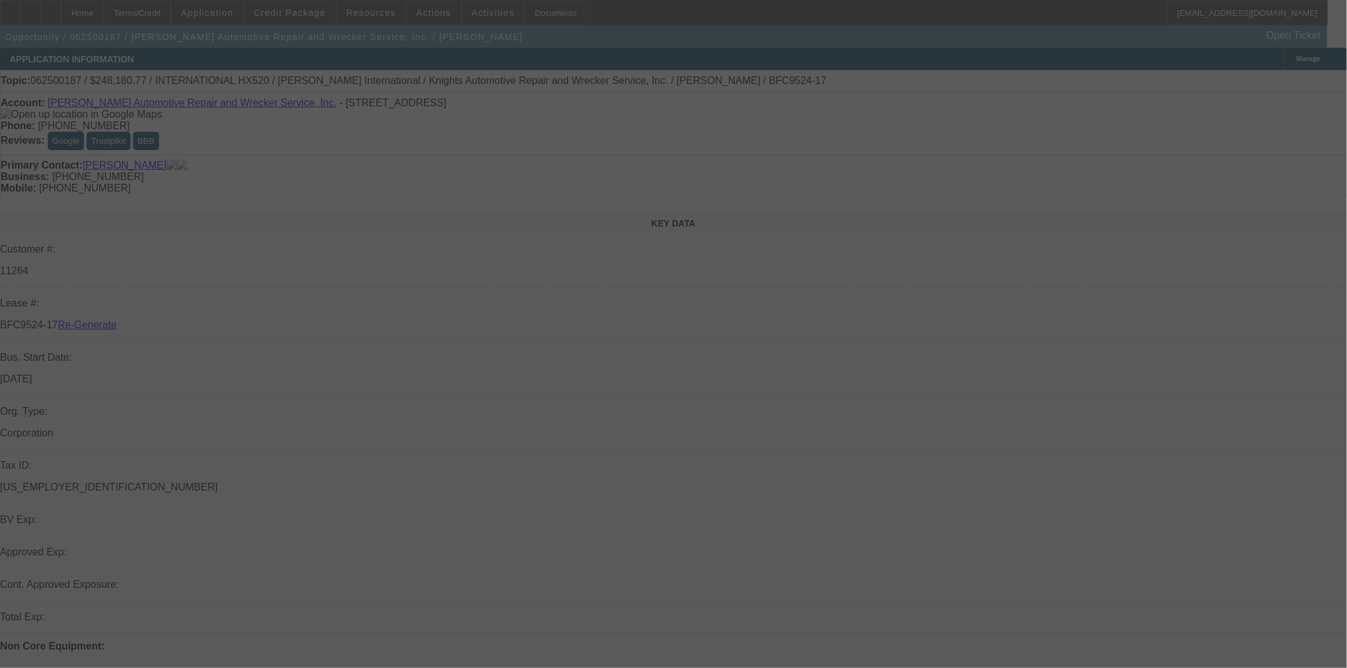
select select "3"
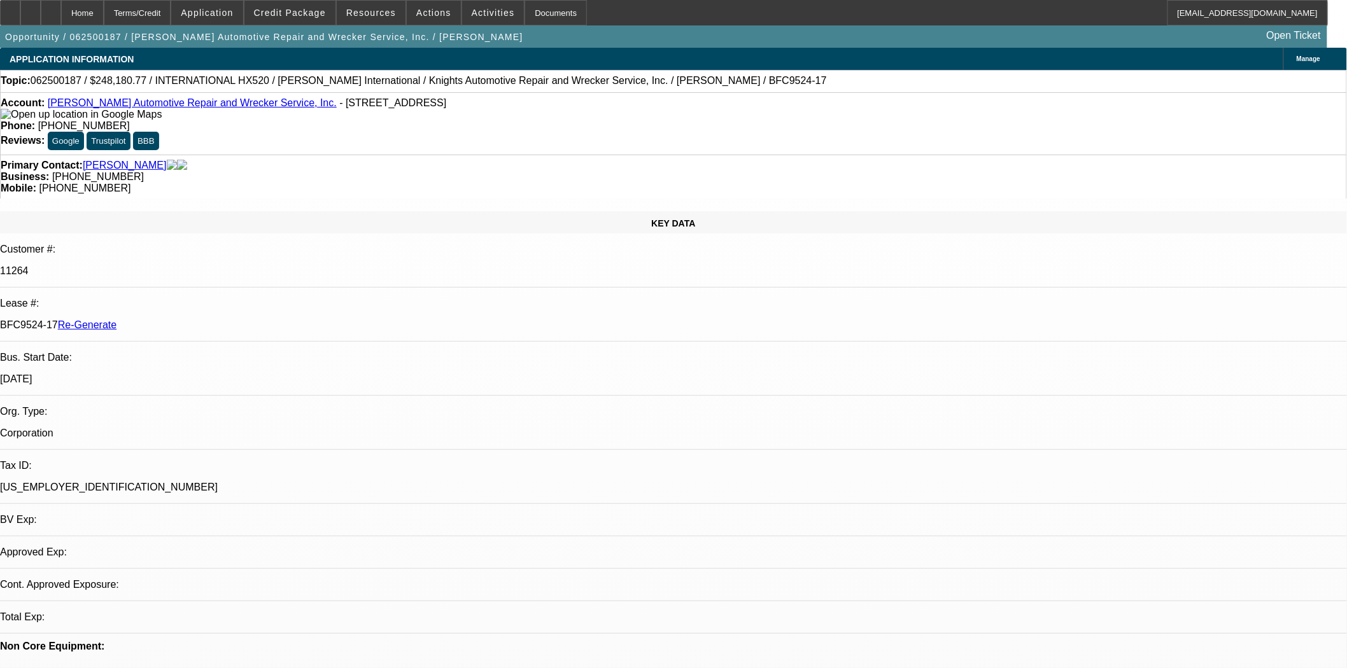
select select "0"
select select "6"
click at [278, 14] on span "Credit Package" at bounding box center [290, 13] width 72 height 10
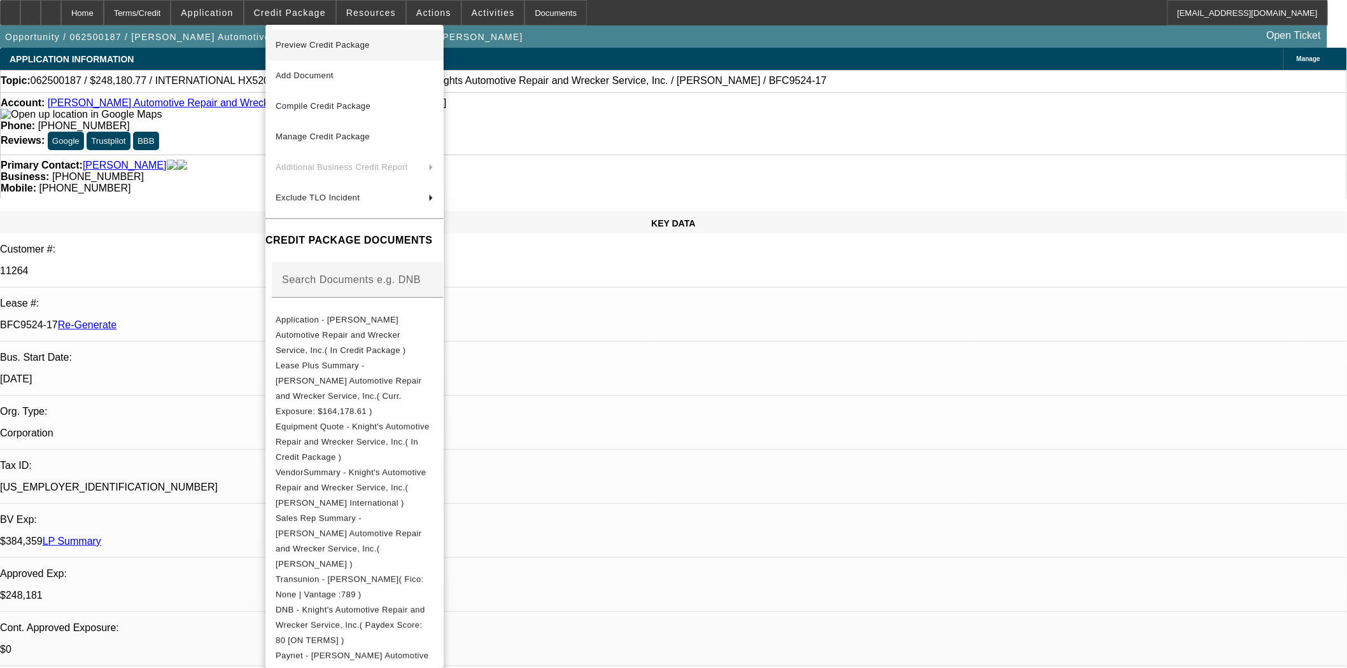
click at [307, 48] on span "Preview Credit Package" at bounding box center [323, 45] width 94 height 10
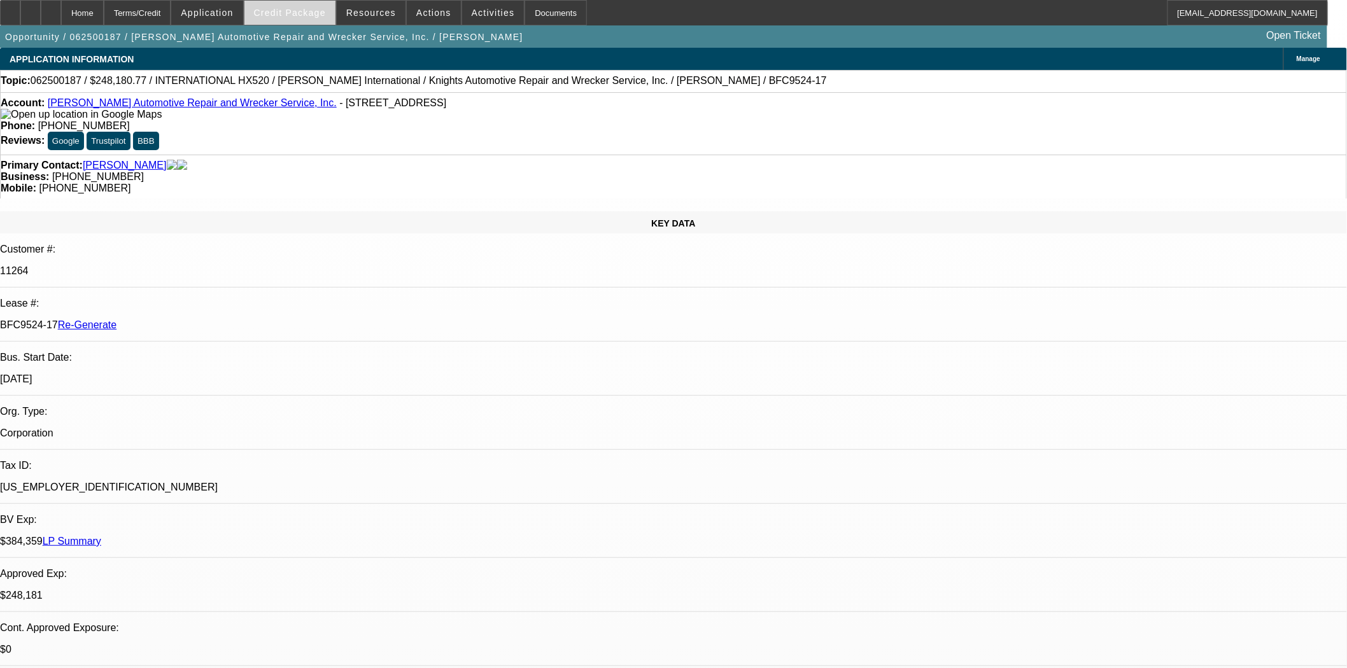
click at [316, 15] on span "Credit Package" at bounding box center [290, 13] width 72 height 10
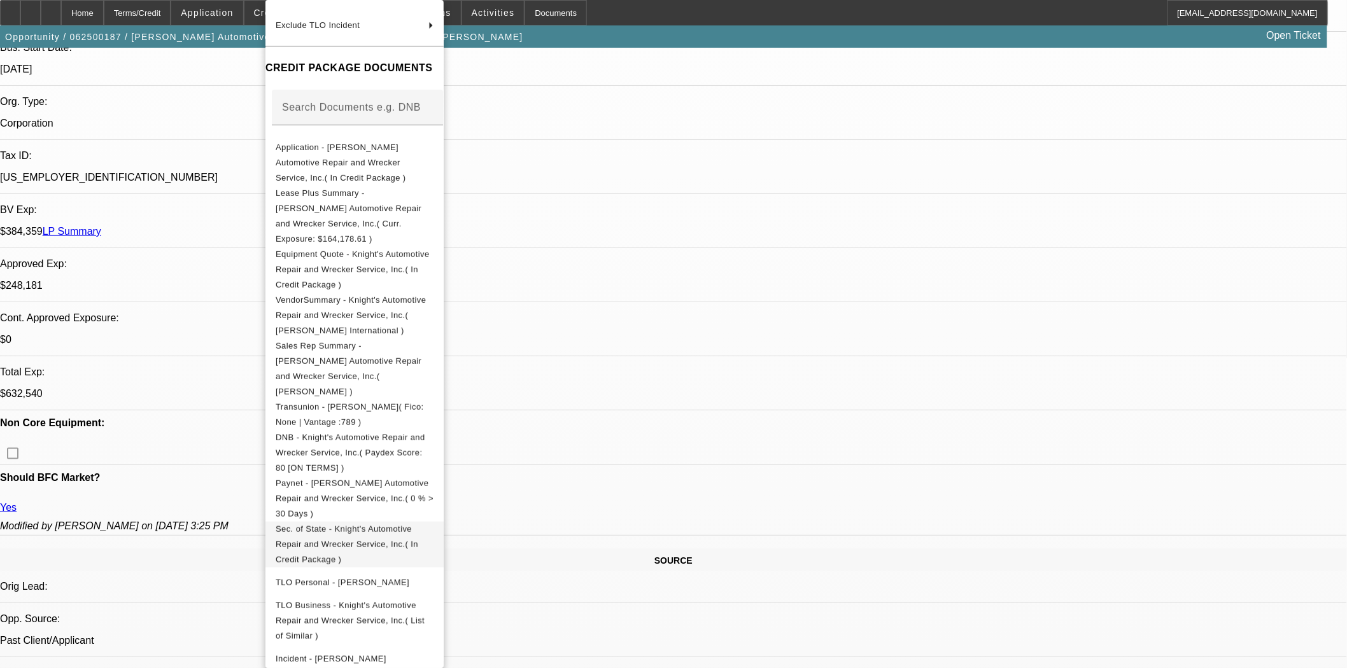
scroll to position [424, 0]
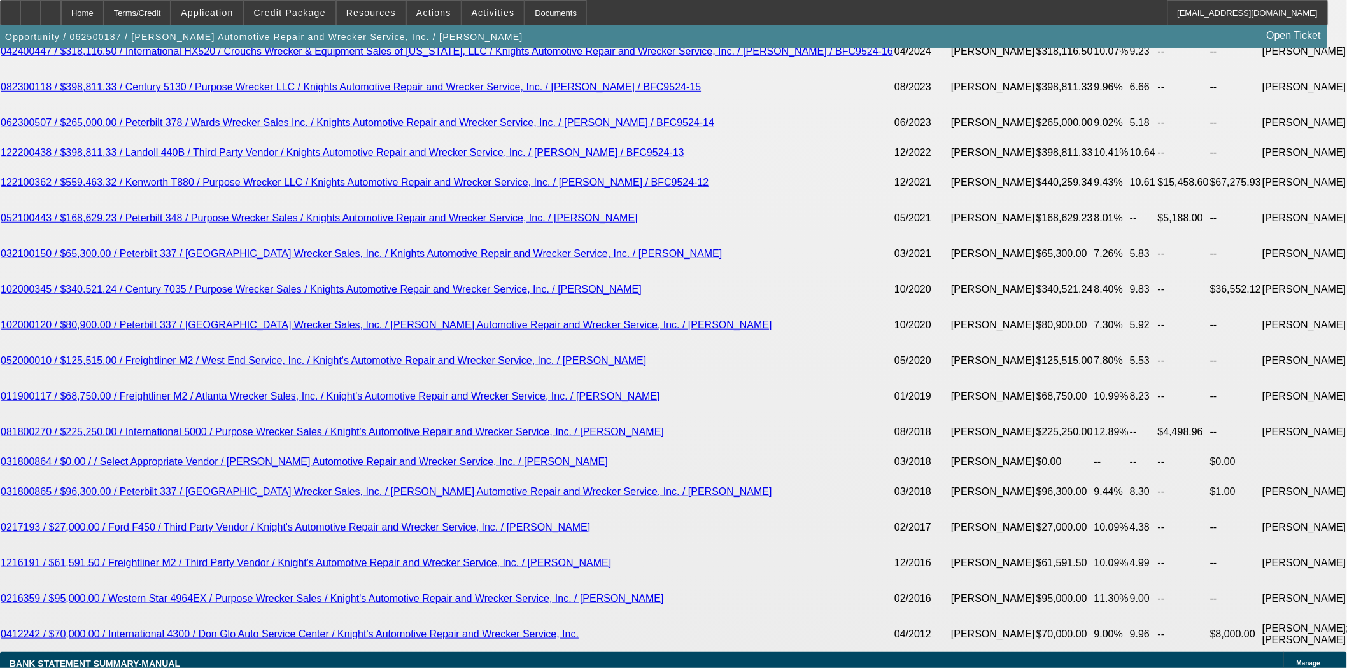
scroll to position [2333, 0]
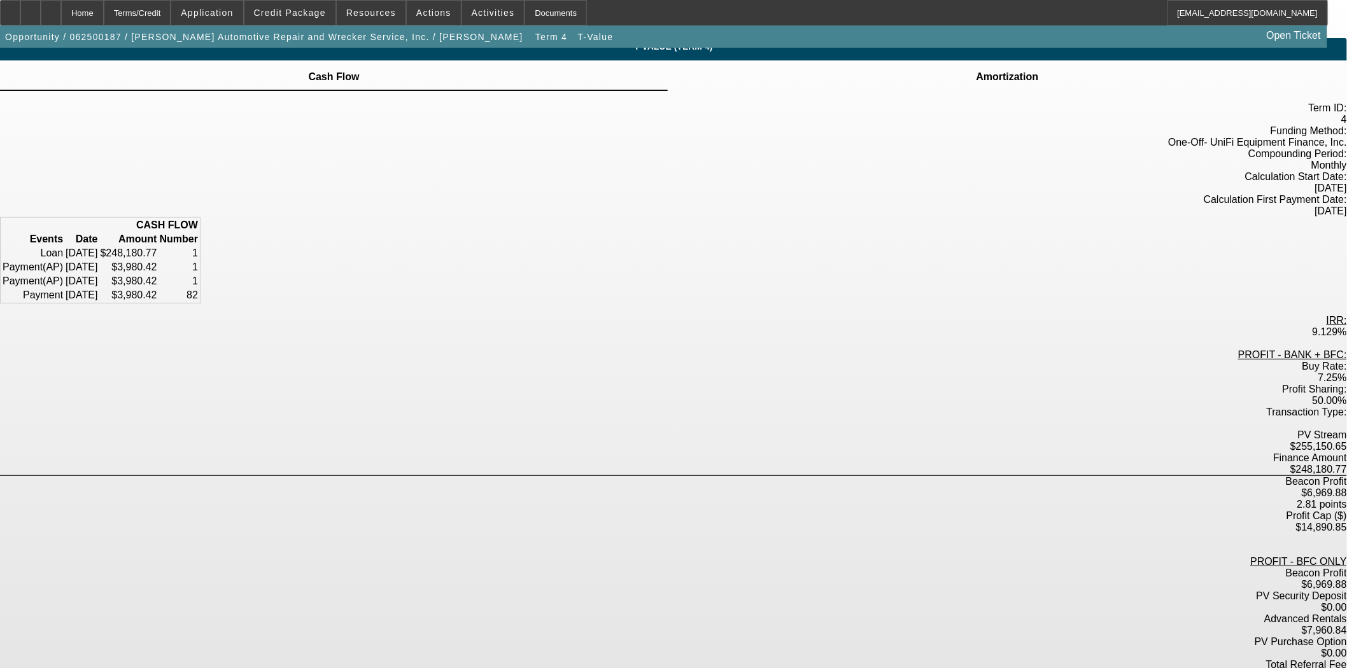
scroll to position [13, 0]
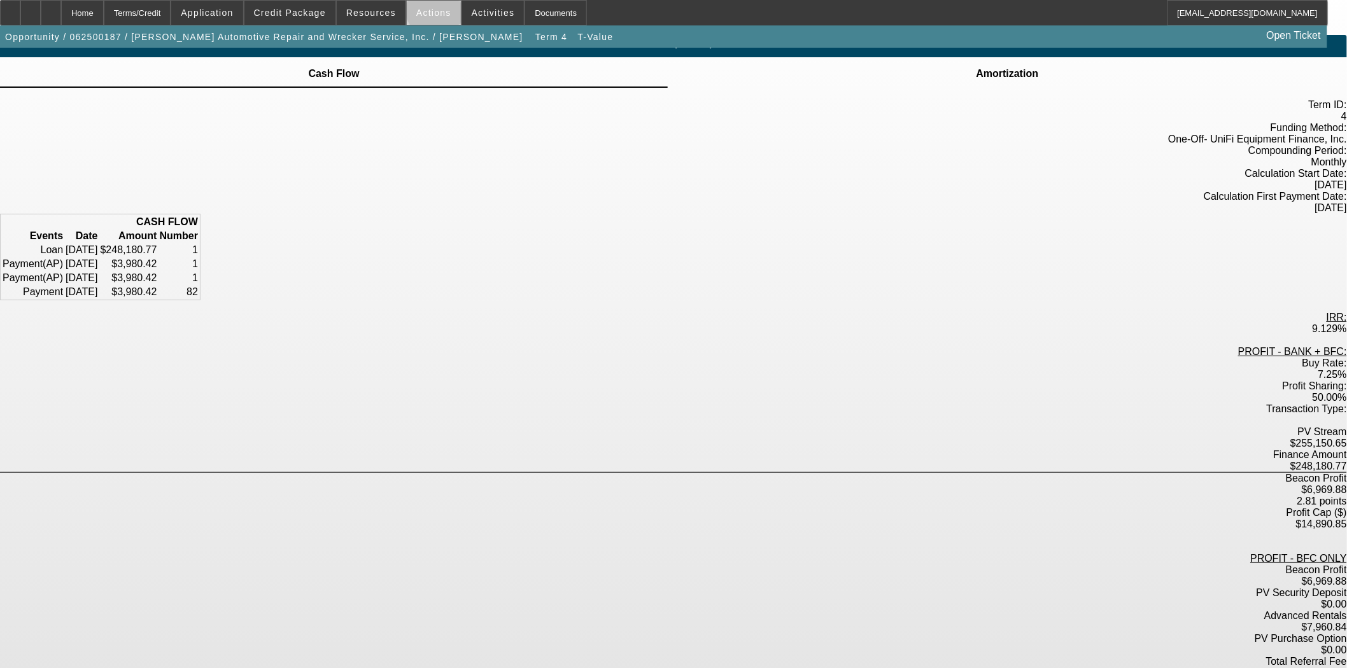
click at [436, 9] on span "Actions" at bounding box center [433, 13] width 35 height 10
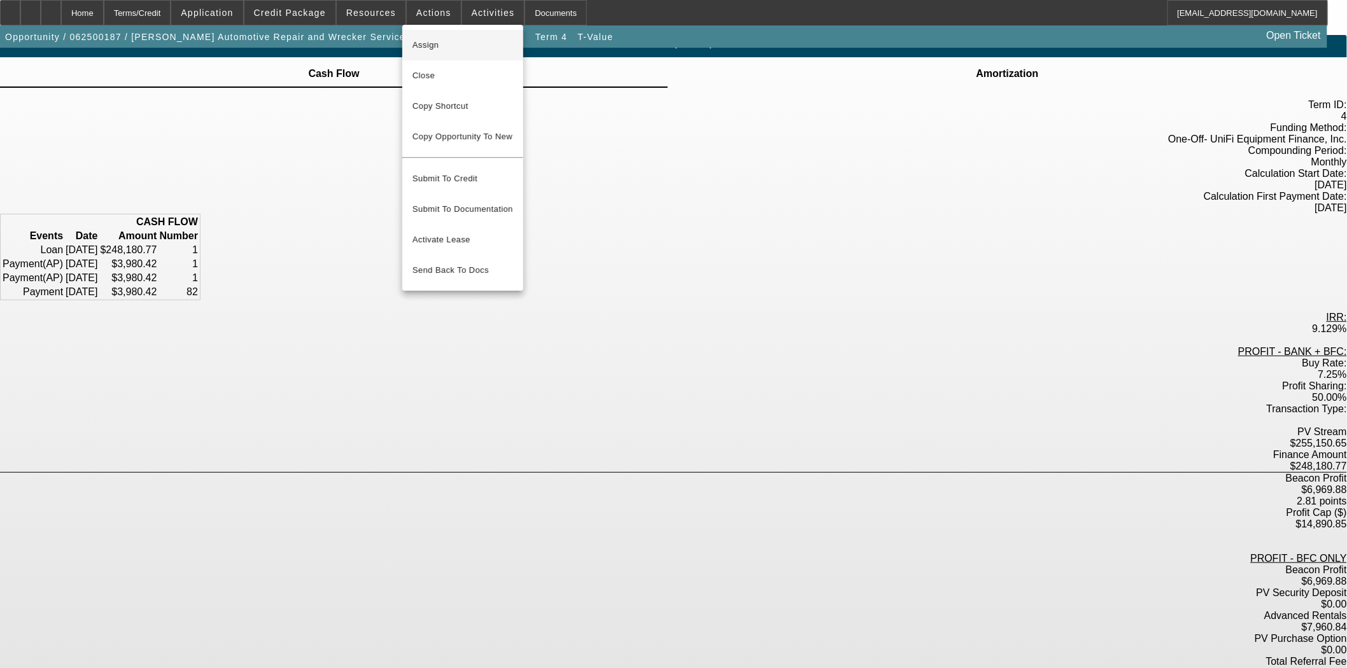
click at [430, 47] on span "Assign" at bounding box center [462, 45] width 101 height 15
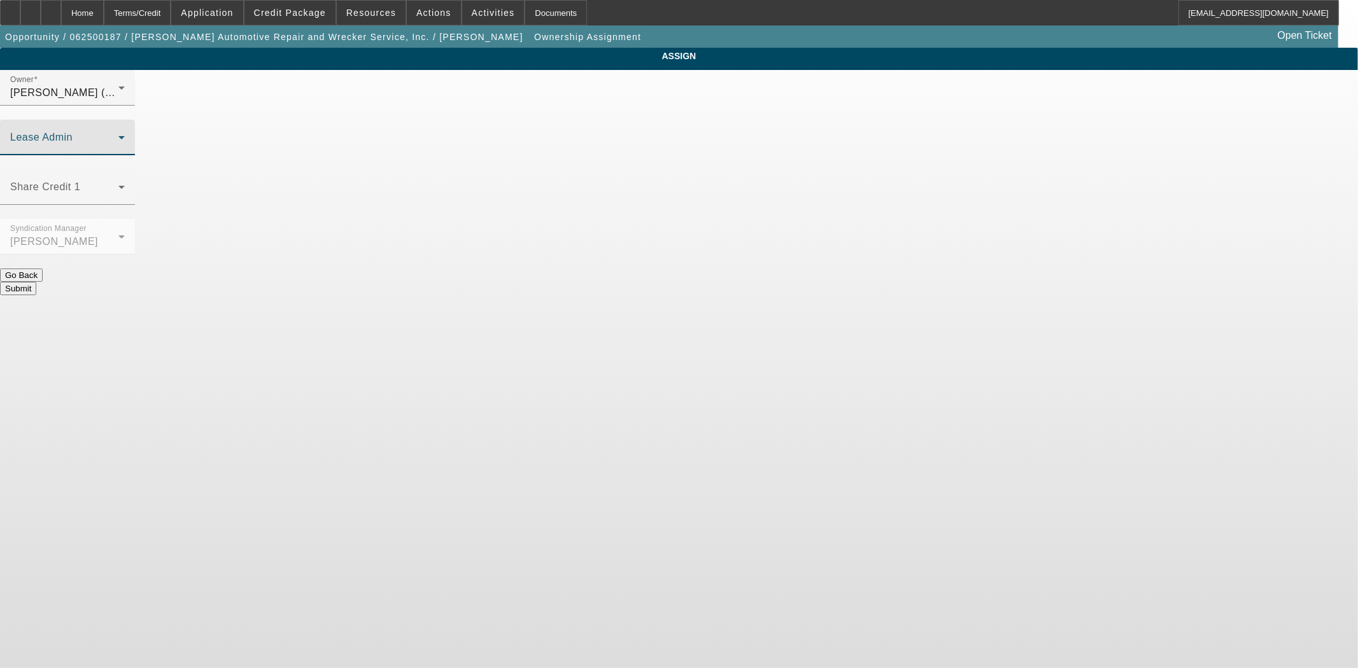
click at [118, 135] on span at bounding box center [64, 142] width 108 height 15
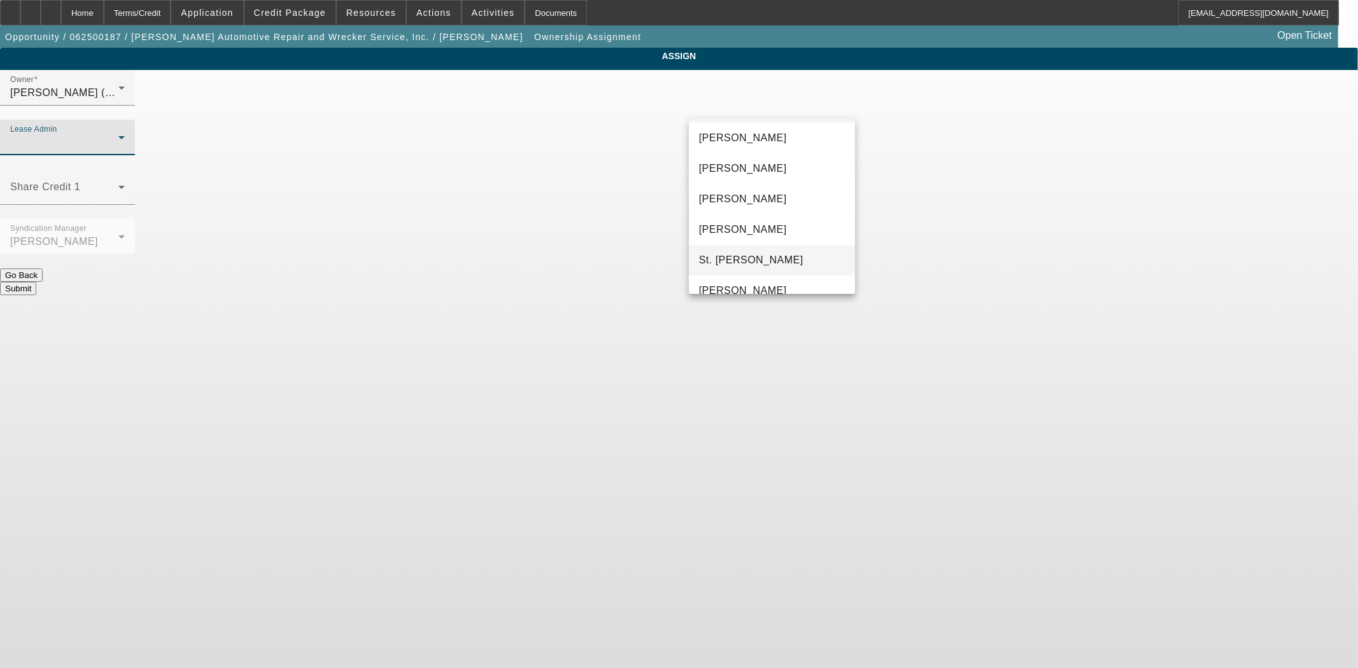
scroll to position [48, 0]
click at [759, 274] on span "[PERSON_NAME]" at bounding box center [743, 274] width 88 height 15
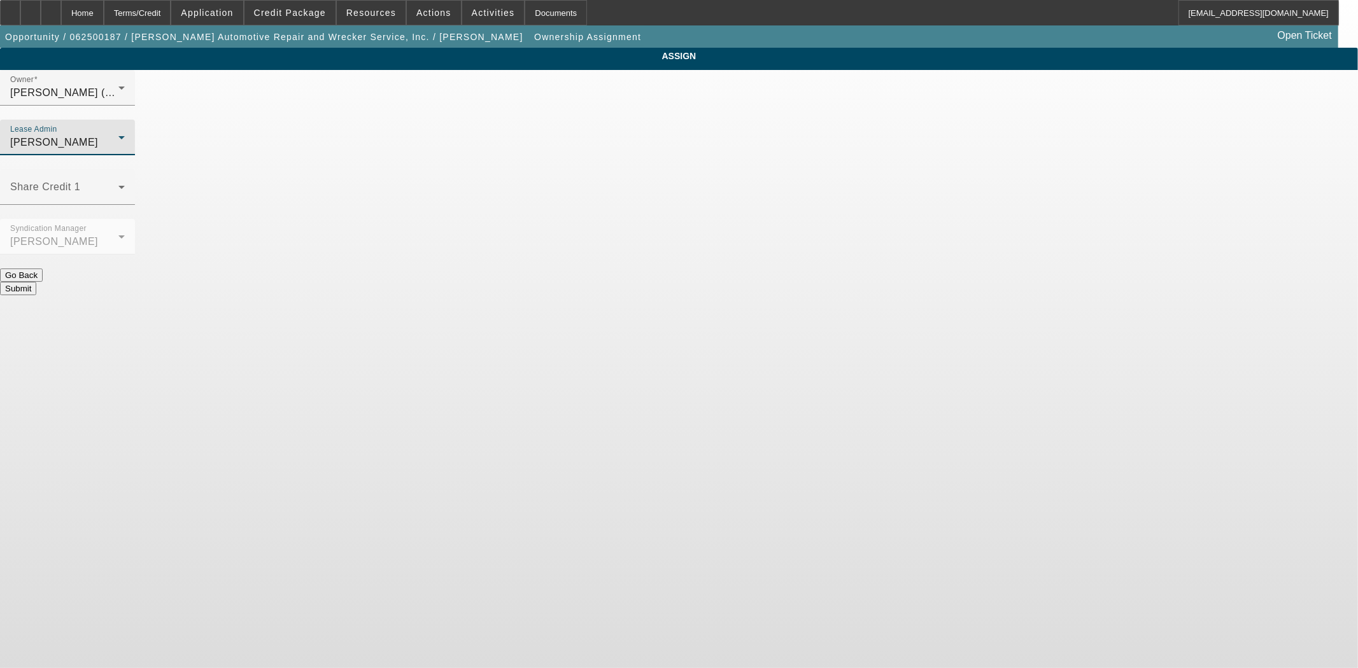
click at [135, 155] on div at bounding box center [67, 162] width 135 height 14
click at [118, 135] on div "[PERSON_NAME]" at bounding box center [64, 142] width 108 height 15
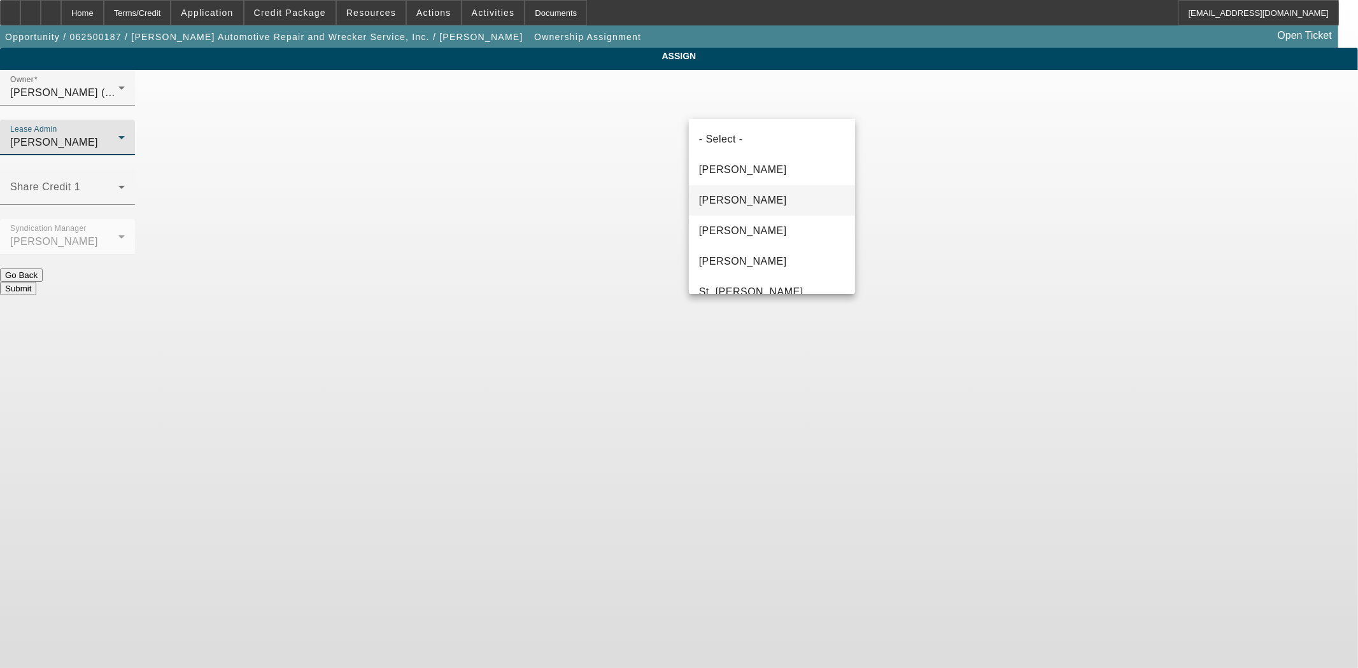
scroll to position [43, 0]
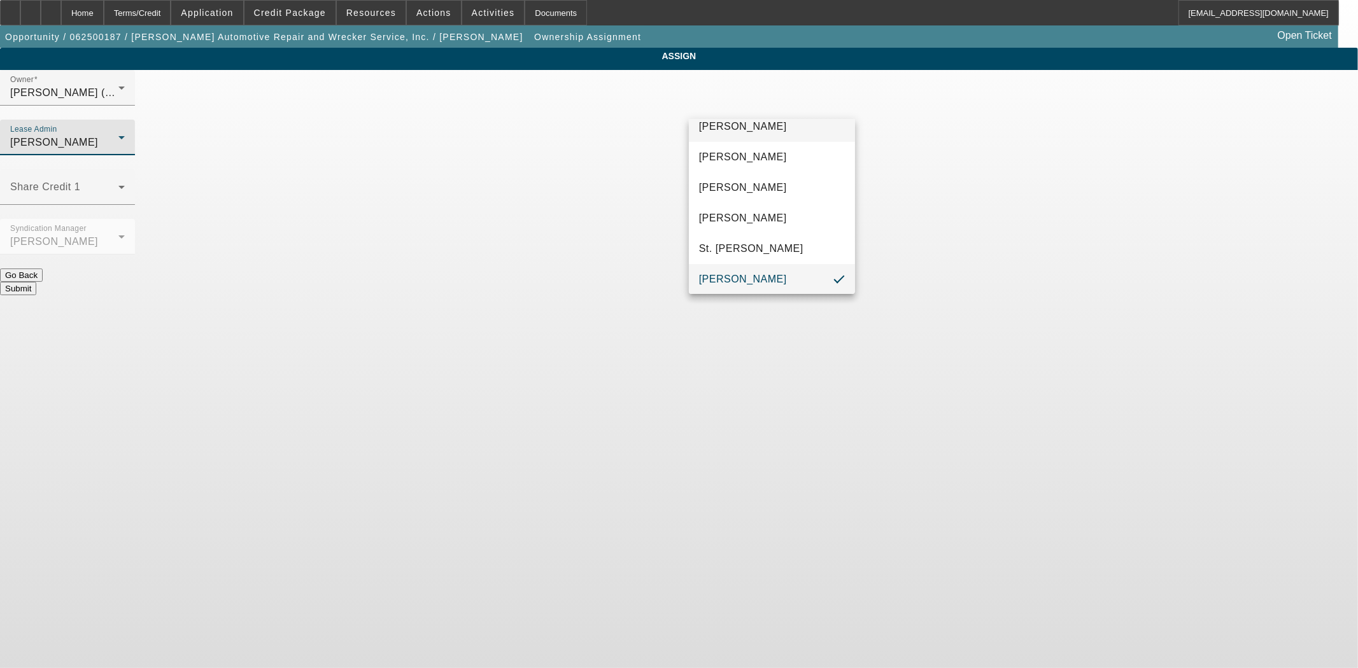
click at [728, 132] on span "[PERSON_NAME]" at bounding box center [743, 126] width 88 height 15
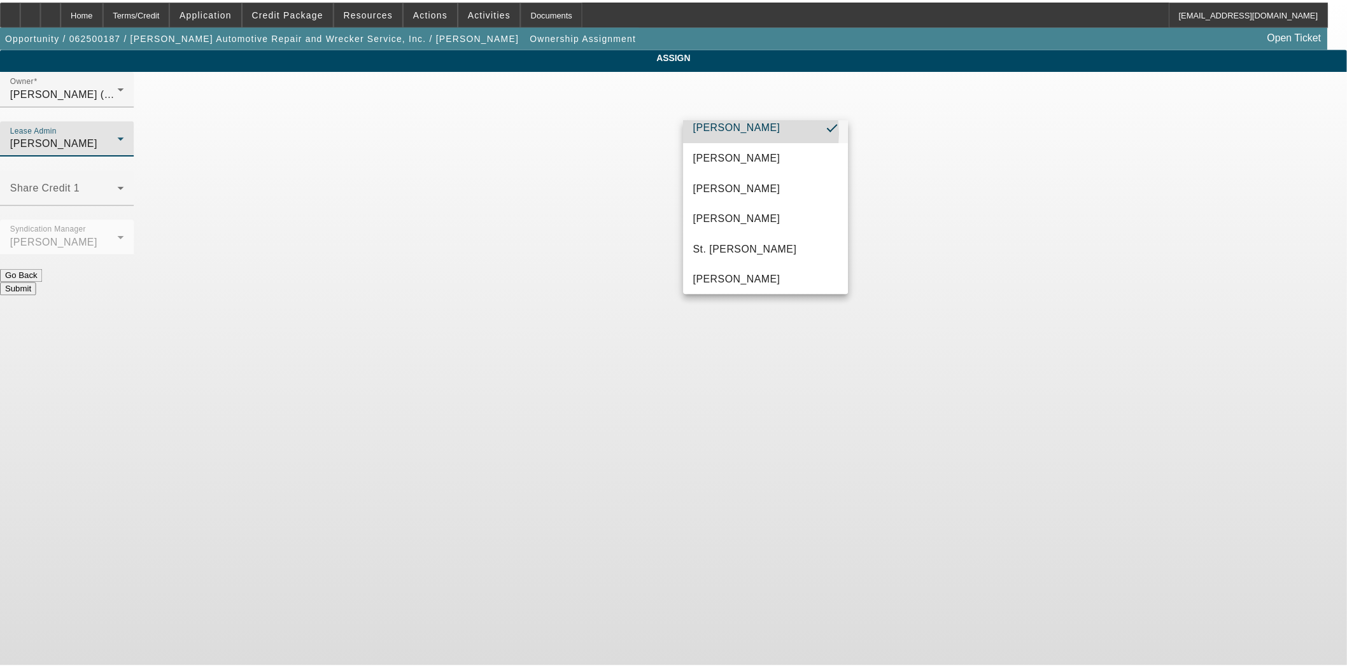
scroll to position [0, 0]
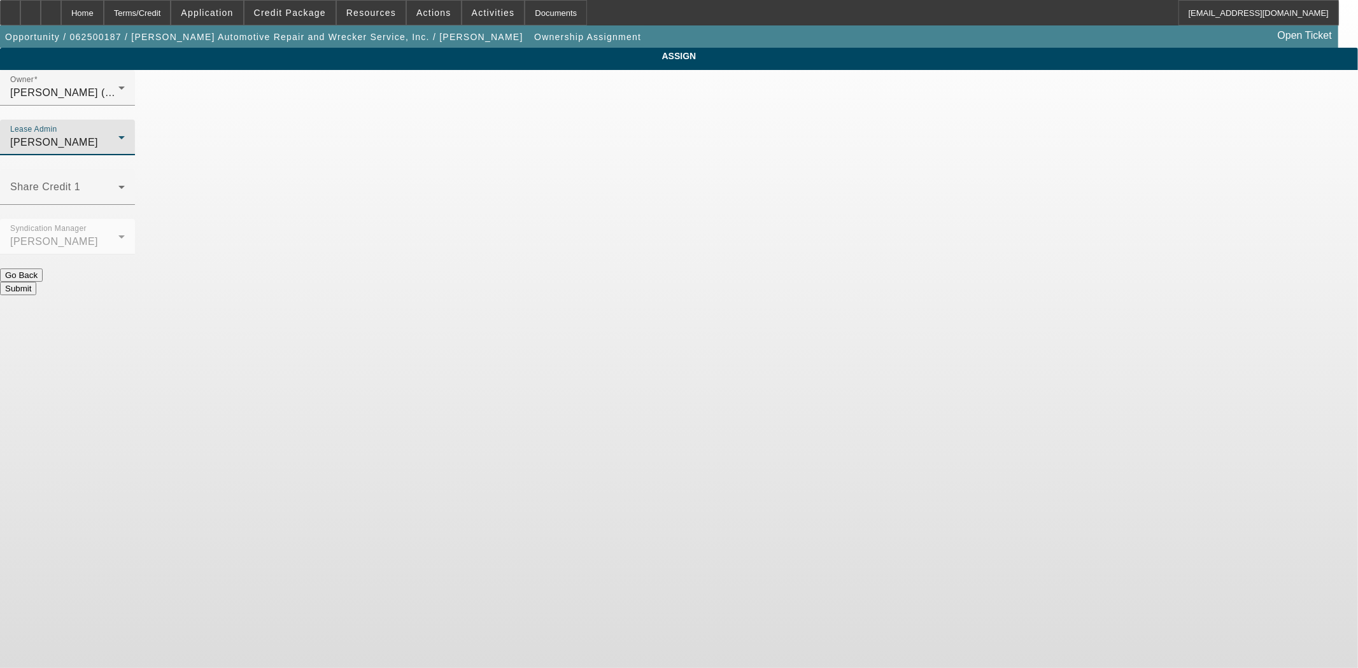
click at [36, 282] on button "Submit" at bounding box center [18, 288] width 36 height 13
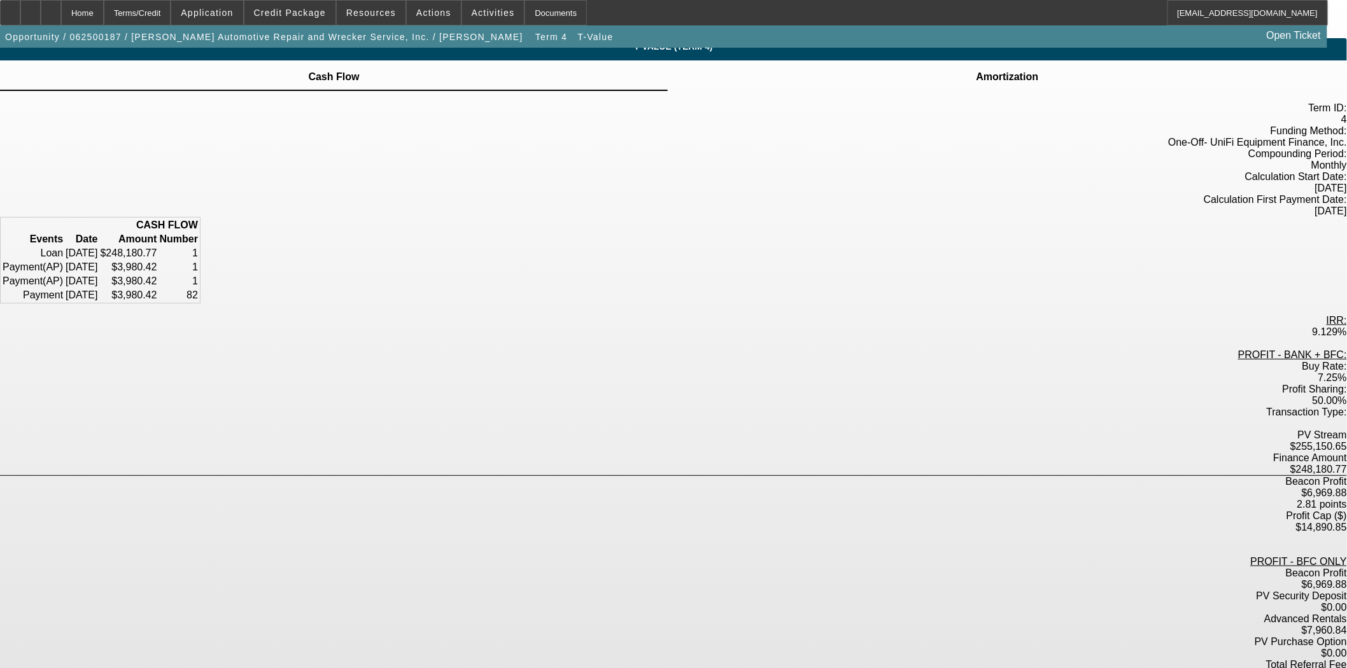
scroll to position [13, 0]
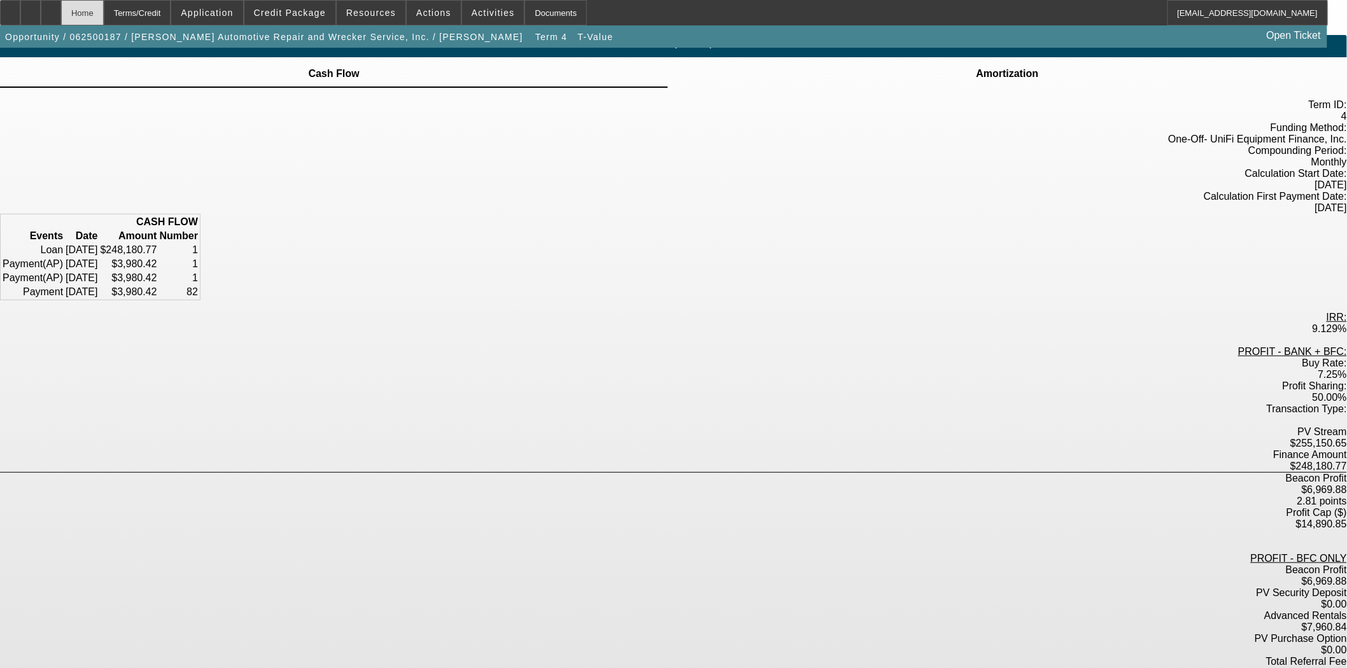
click at [104, 16] on div "Home" at bounding box center [82, 12] width 43 height 25
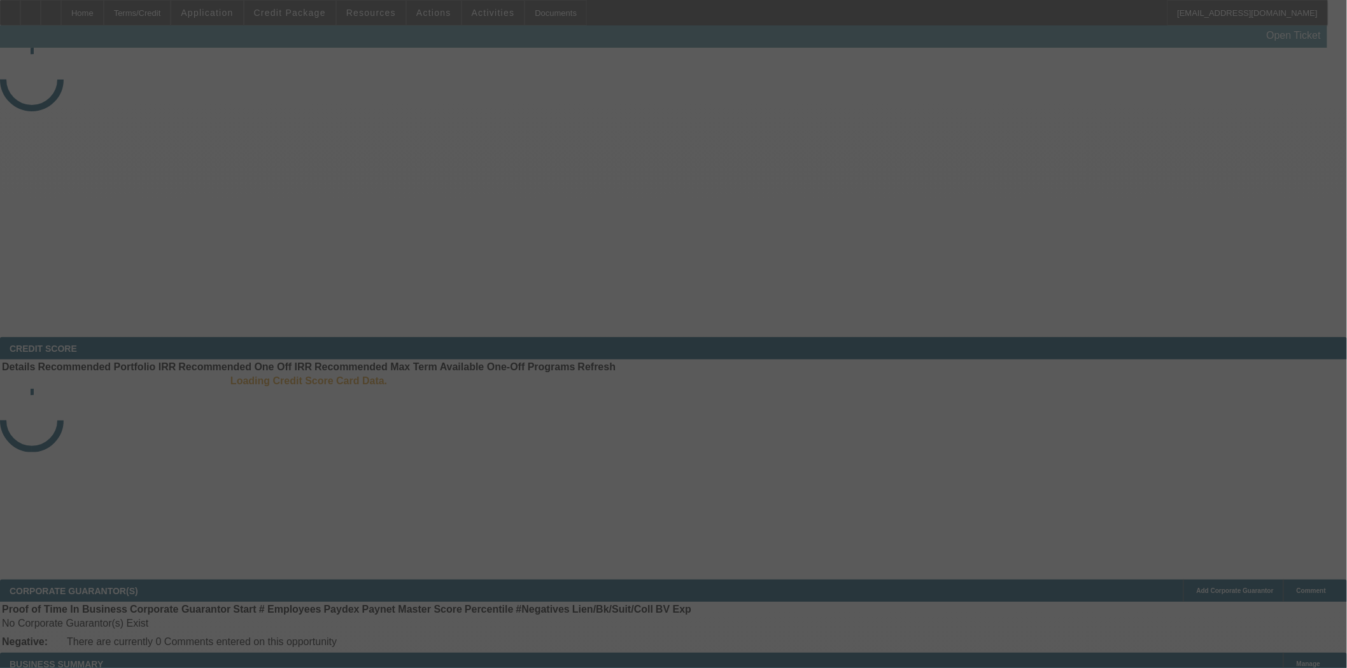
select select "3"
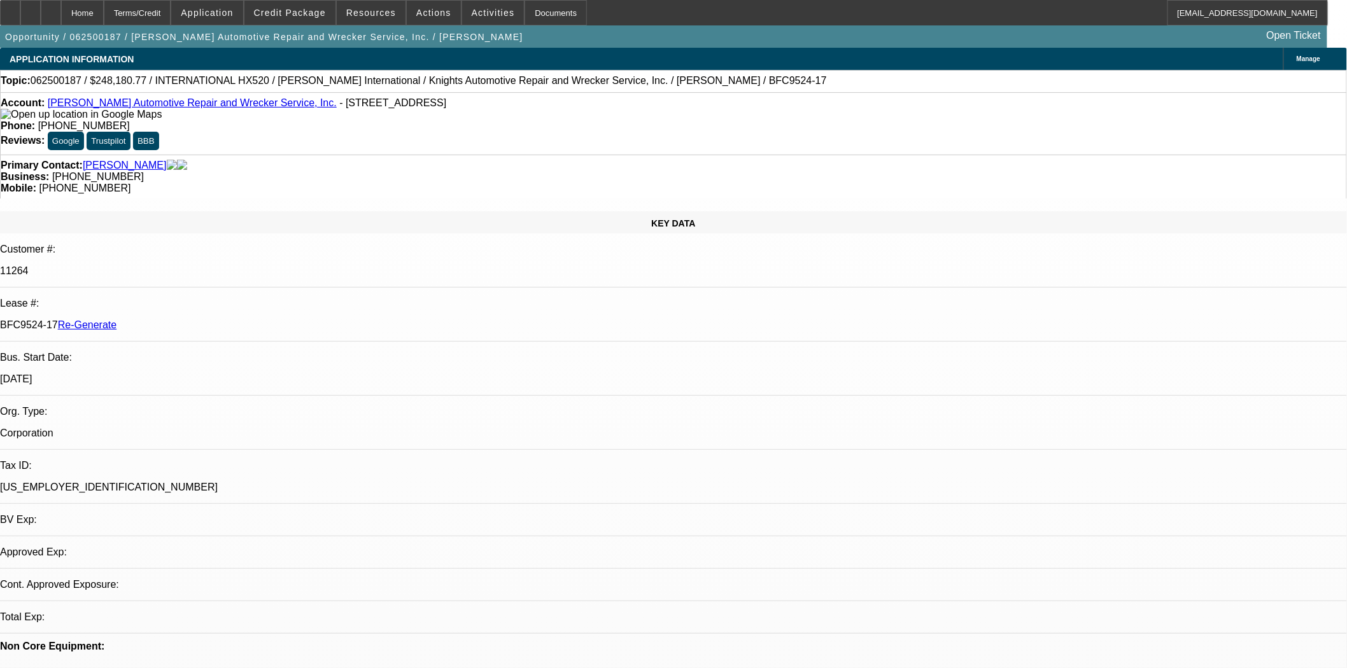
select select "0"
select select "6"
click at [526, 11] on div "Documents" at bounding box center [555, 12] width 62 height 25
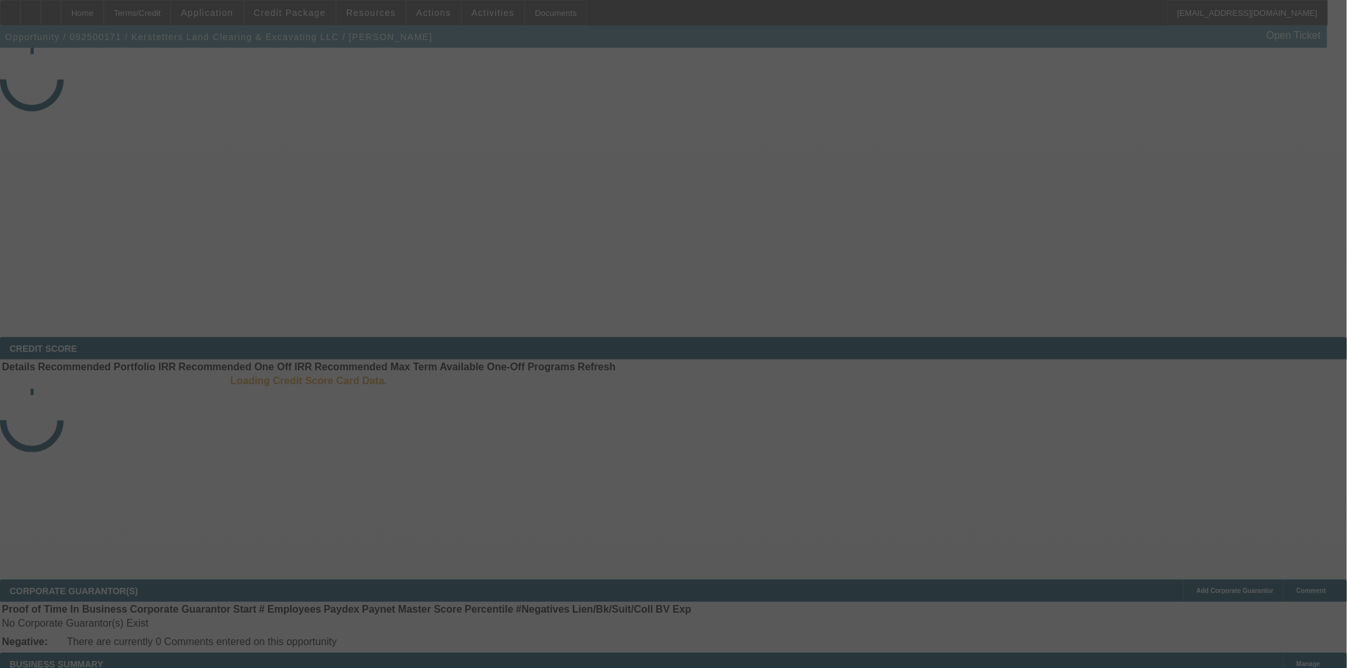
select select "3"
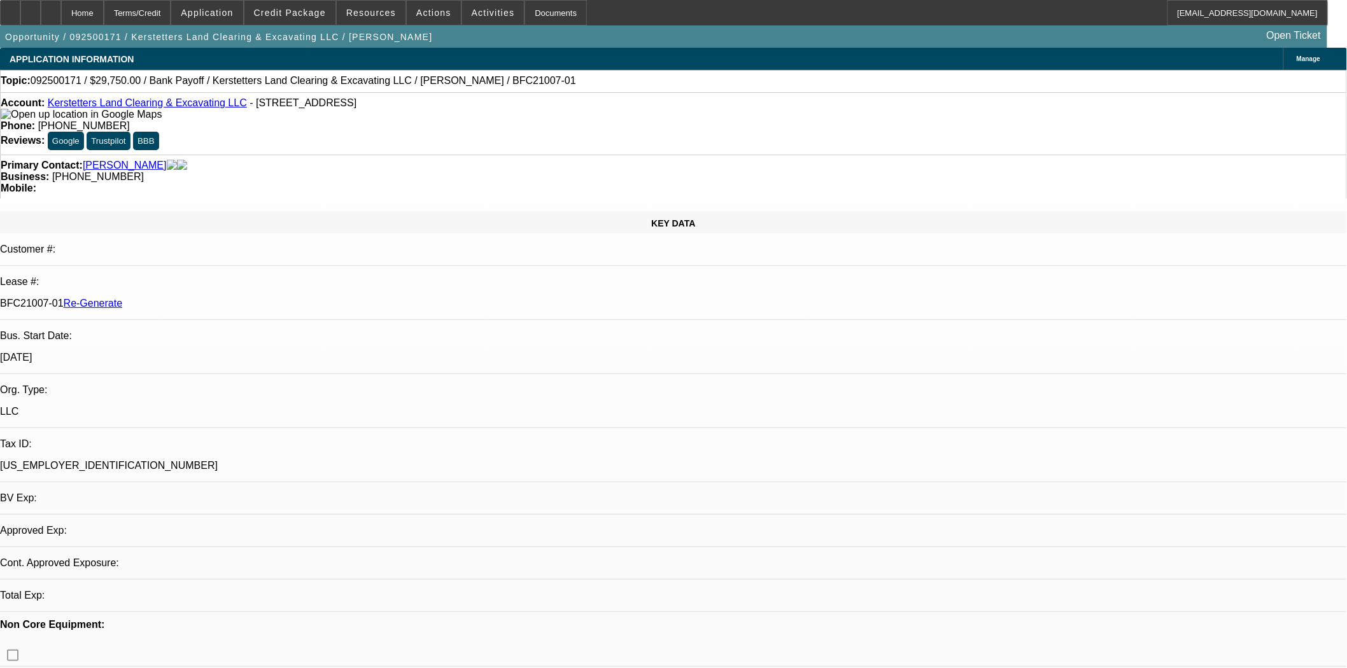
select select "0.15"
select select "2"
select select "0"
select select "6"
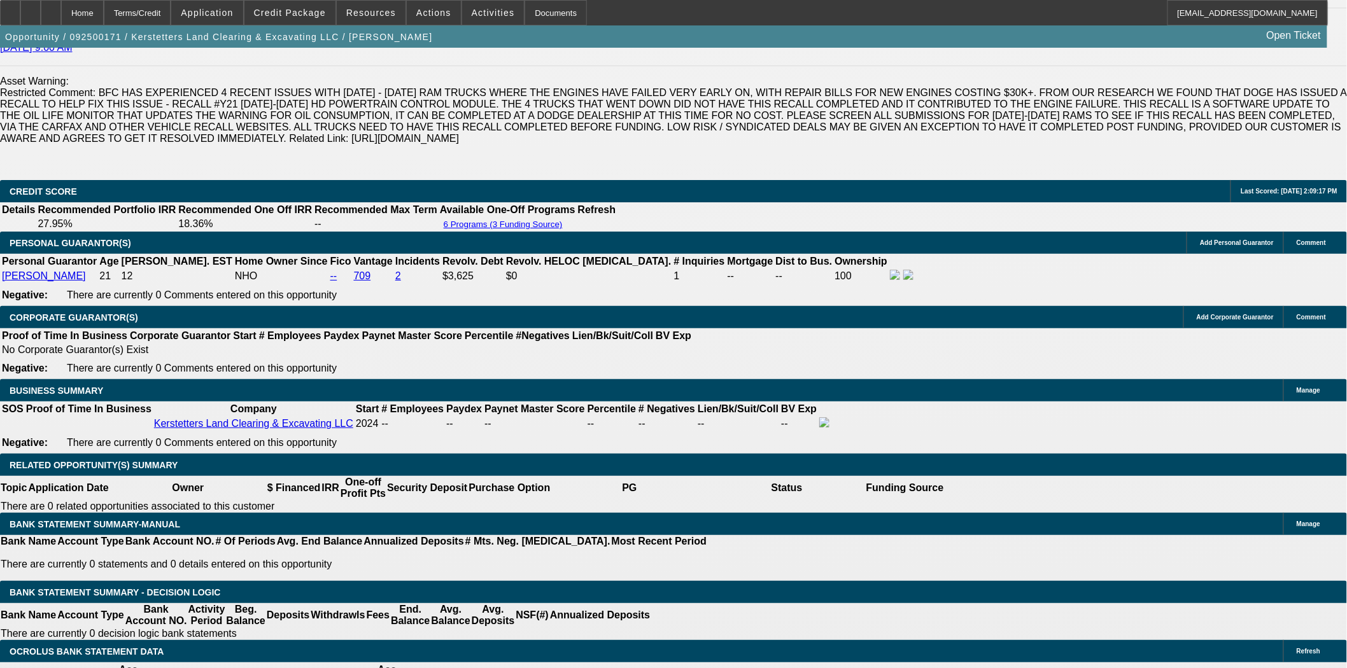
scroll to position [1980, 0]
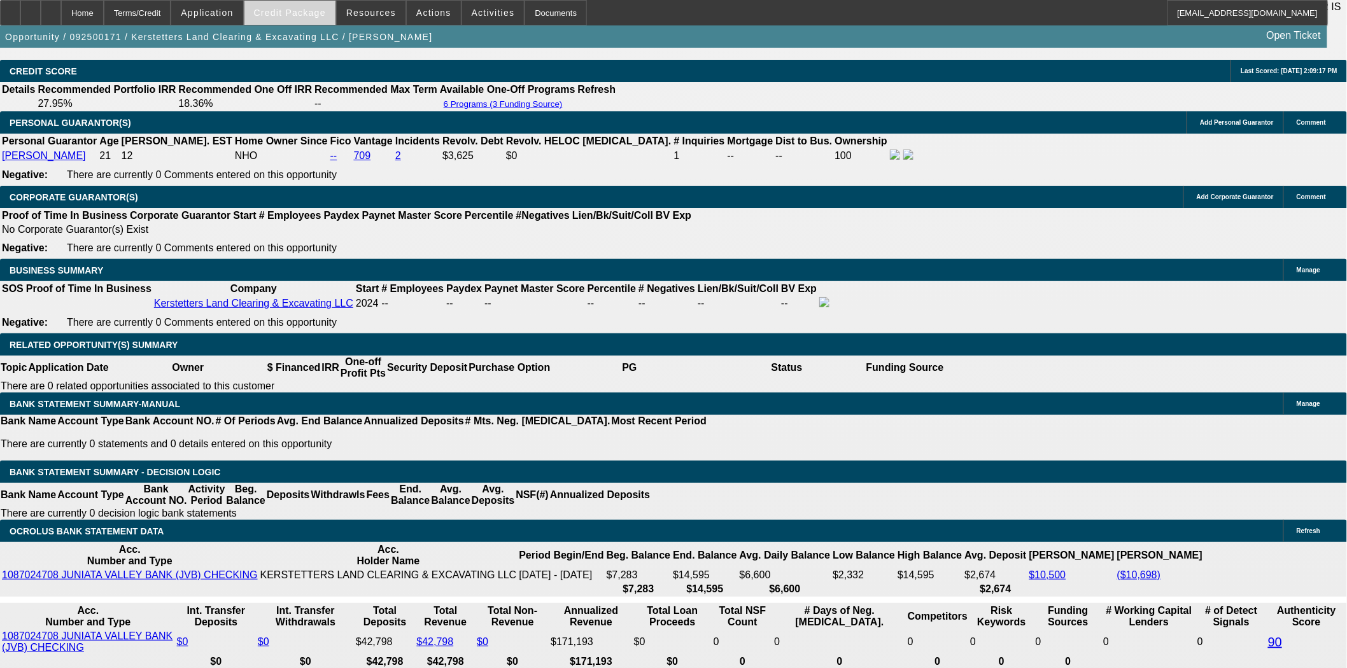
click at [306, 7] on span at bounding box center [289, 12] width 91 height 31
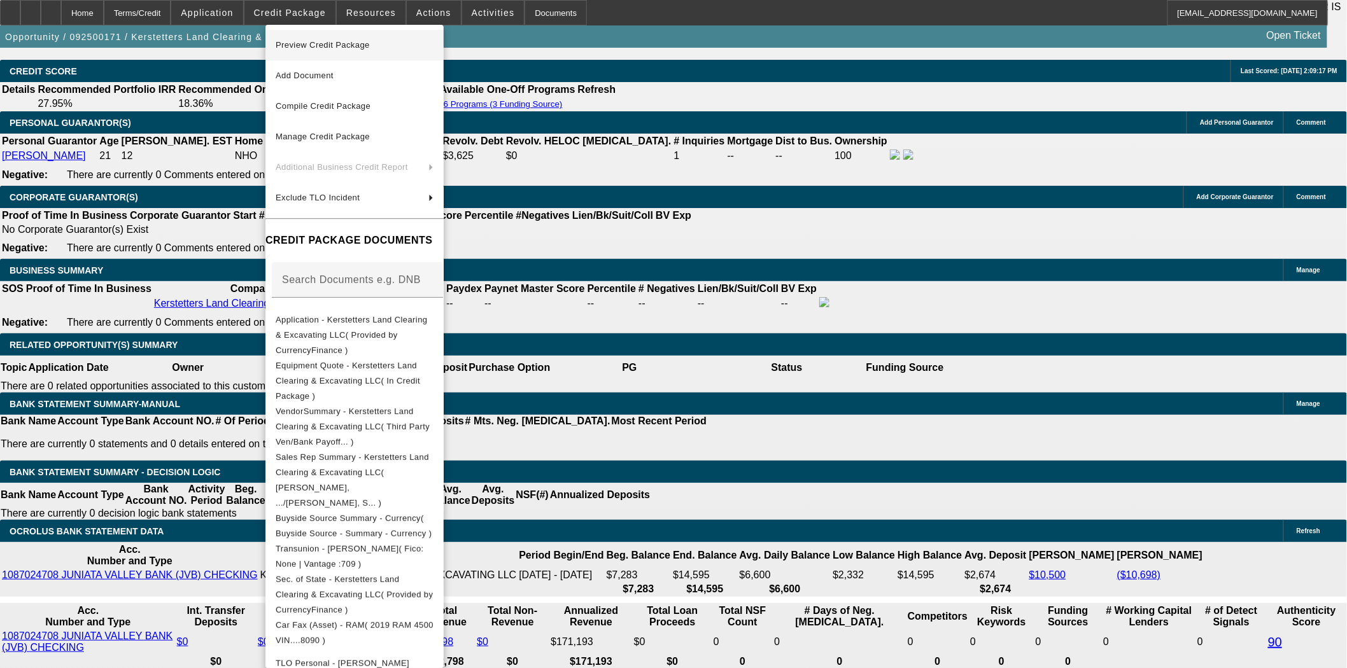
click at [314, 49] on span "Preview Credit Package" at bounding box center [355, 45] width 158 height 15
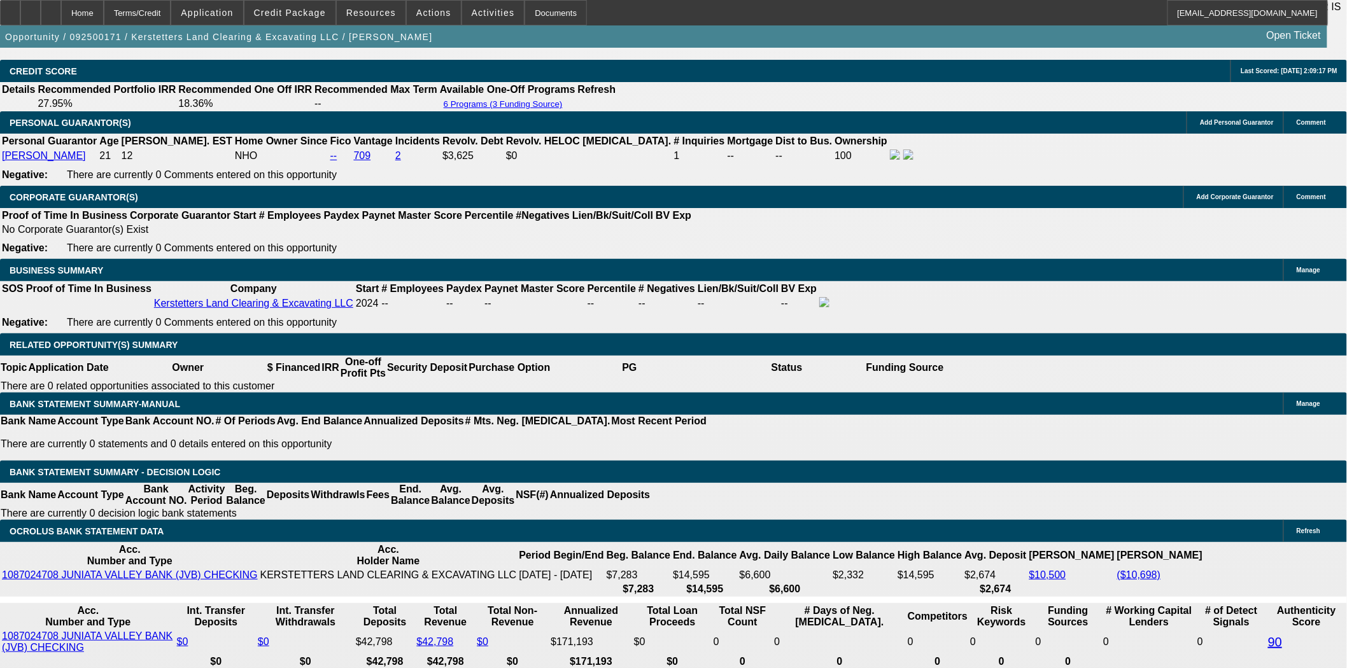
click at [20, 20] on div at bounding box center [10, 12] width 20 height 25
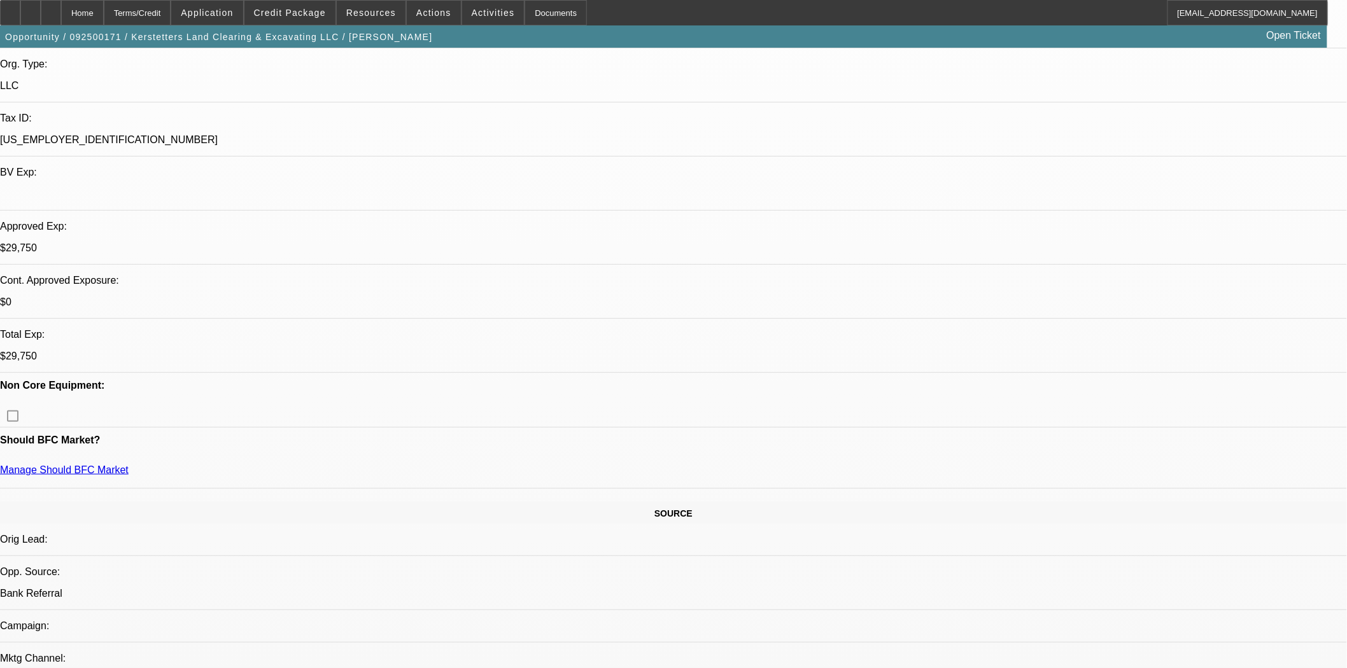
scroll to position [0, 0]
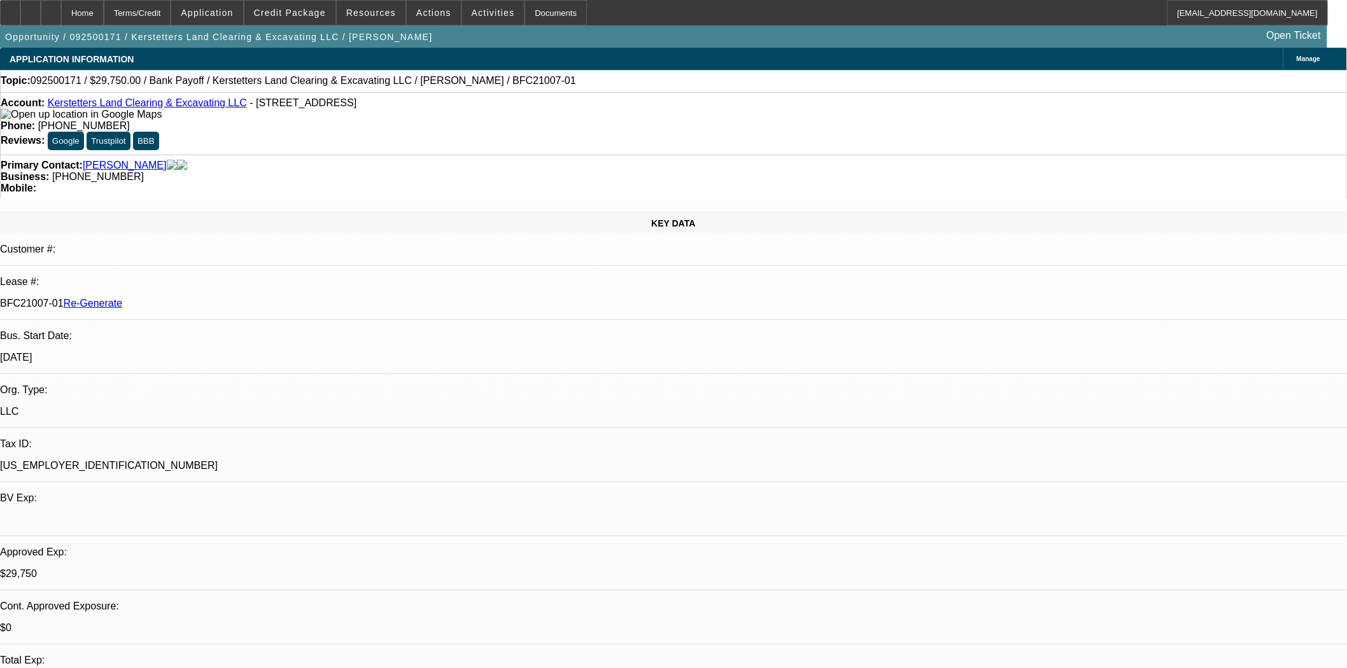
click at [301, 460] on div "[US_EMPLOYER_IDENTIFICATION_NUMBER]" at bounding box center [673, 465] width 1347 height 11
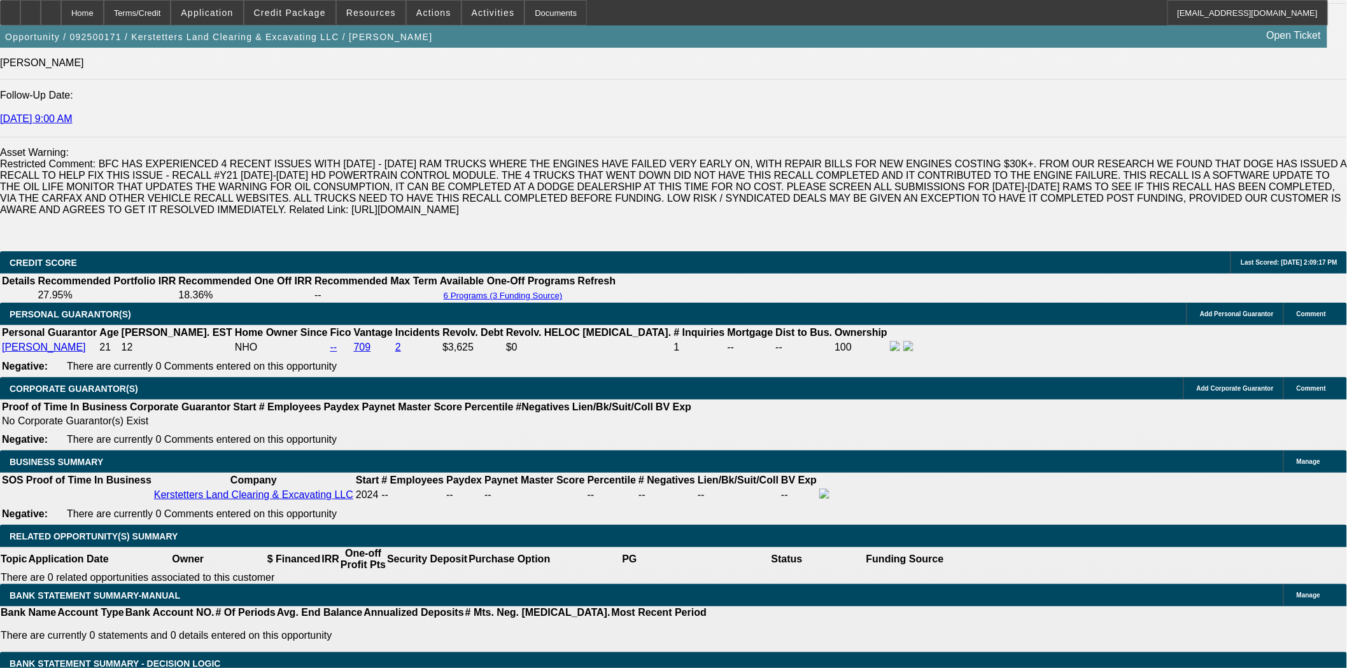
scroll to position [1910, 0]
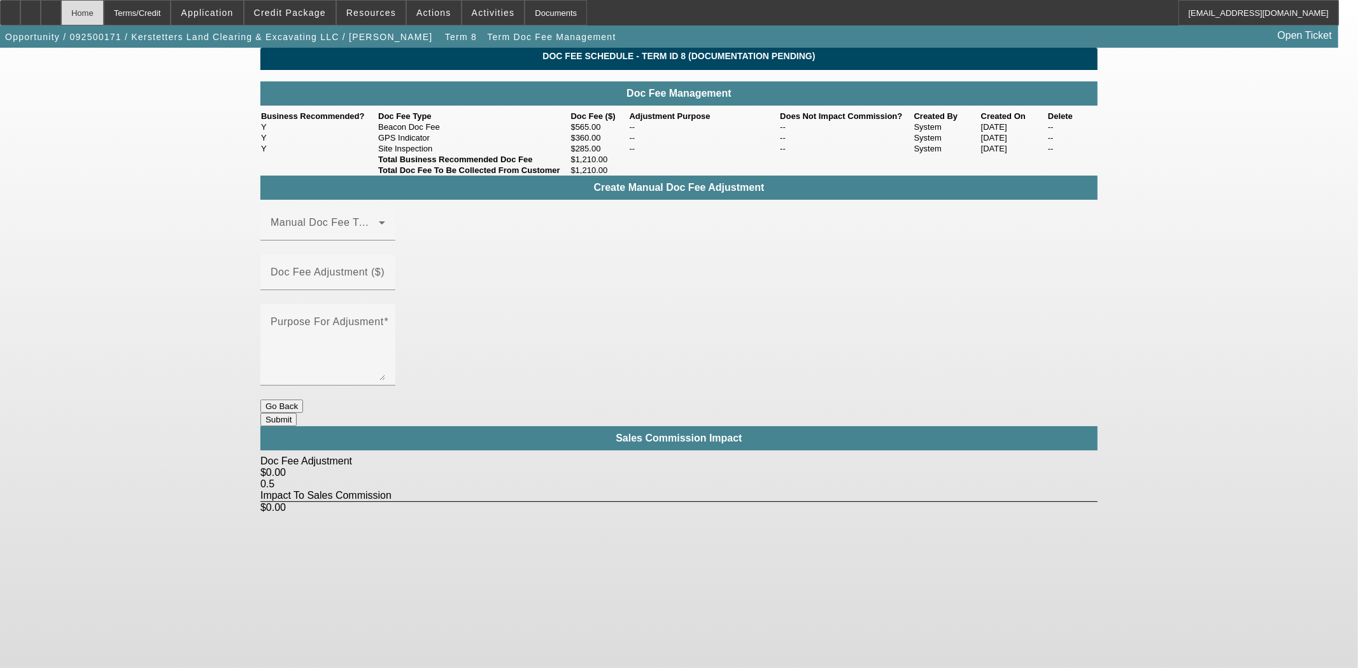
click at [104, 7] on div "Home" at bounding box center [82, 12] width 43 height 25
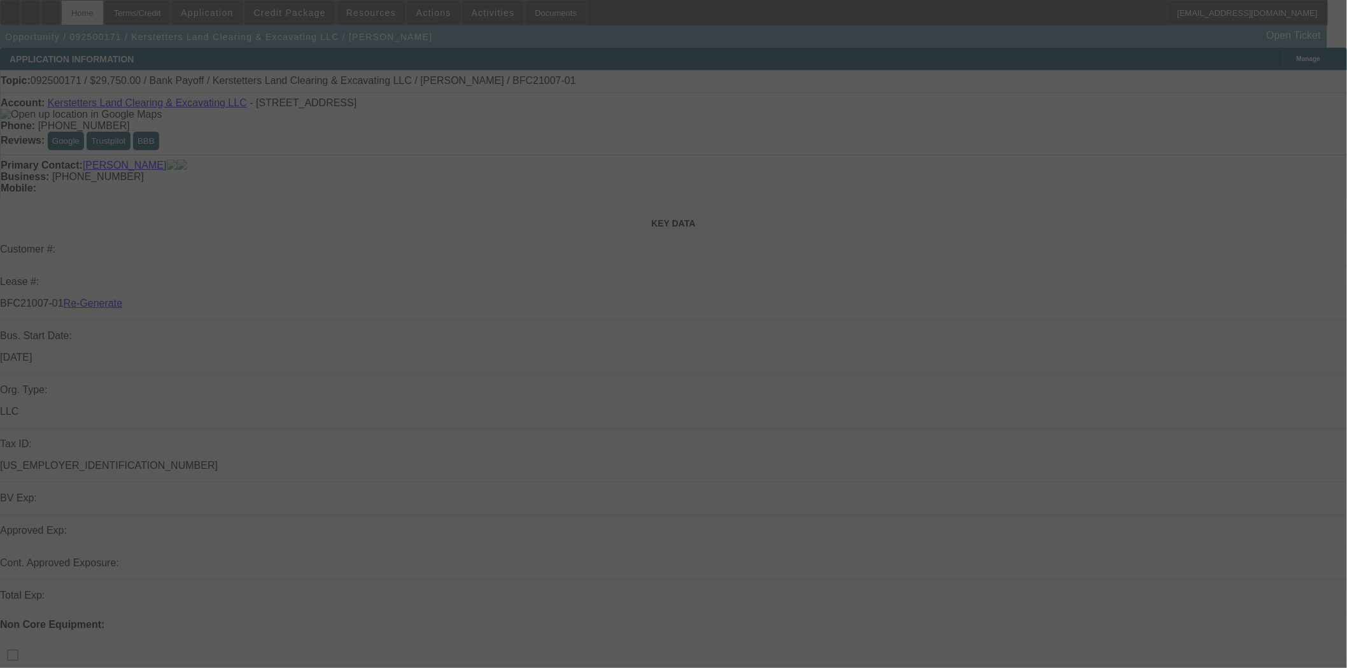
select select "3"
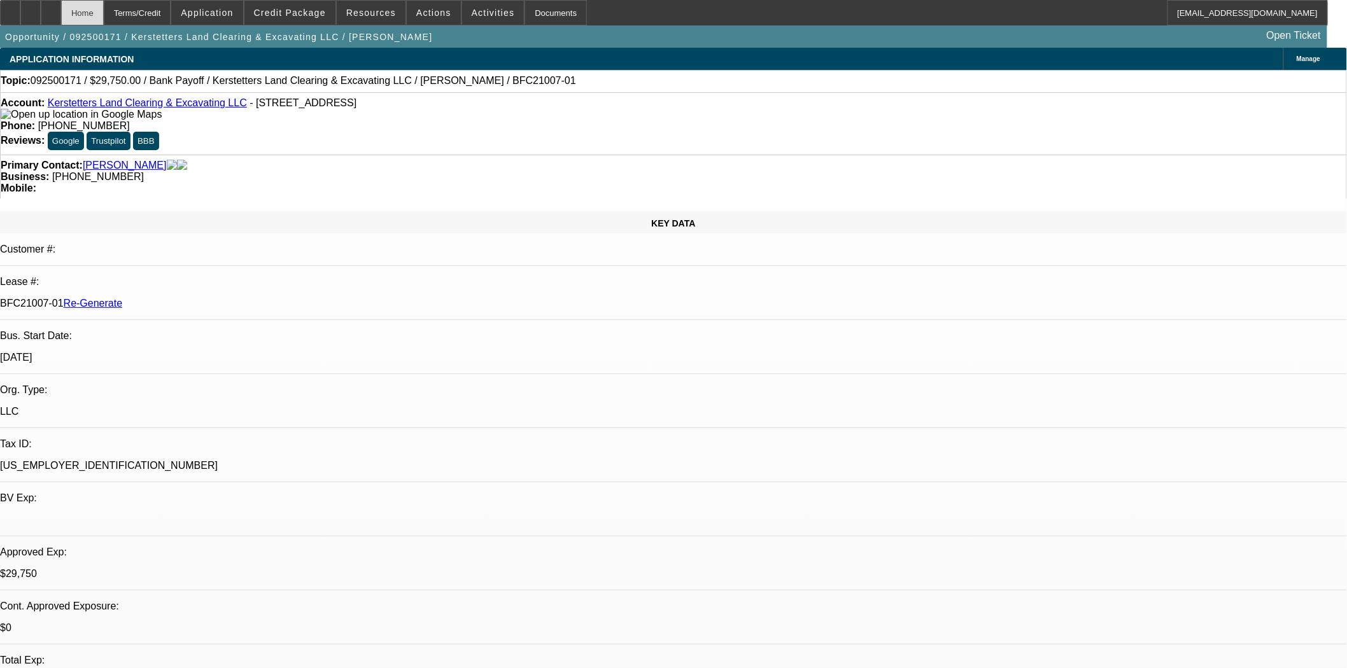
select select "0.15"
select select "2"
select select "0"
select select "6"
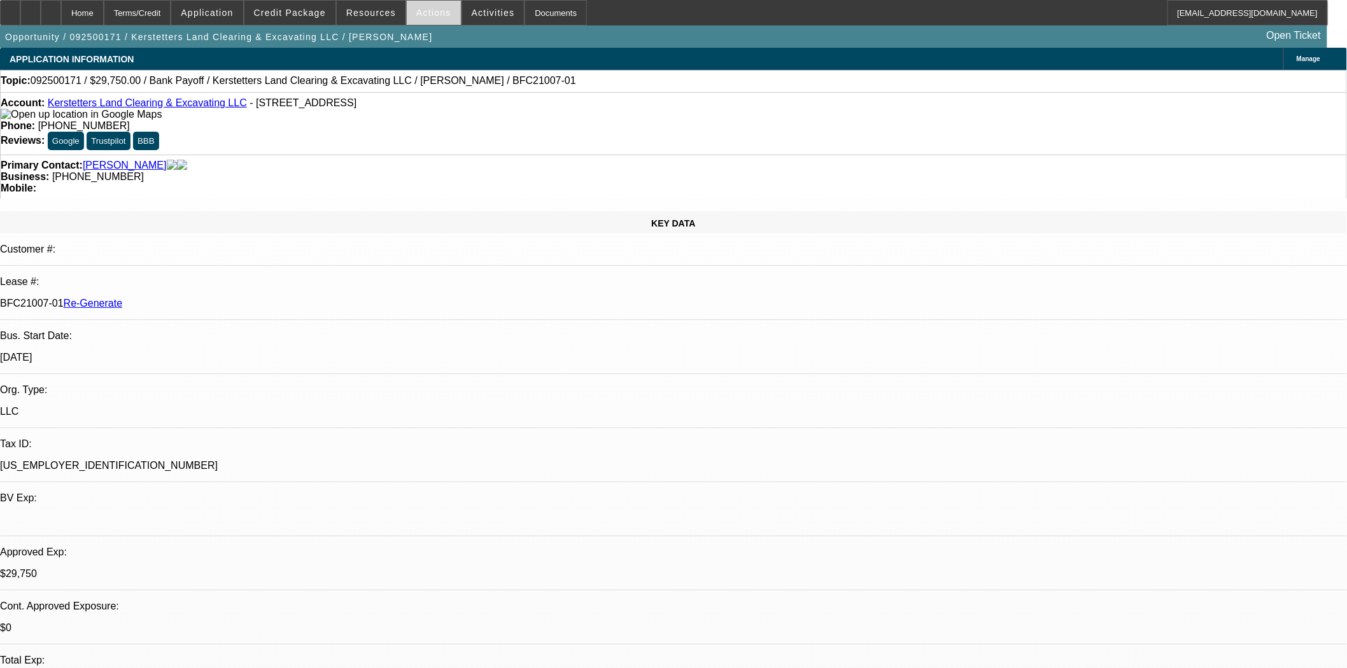
click at [418, 13] on span "Actions" at bounding box center [433, 13] width 35 height 10
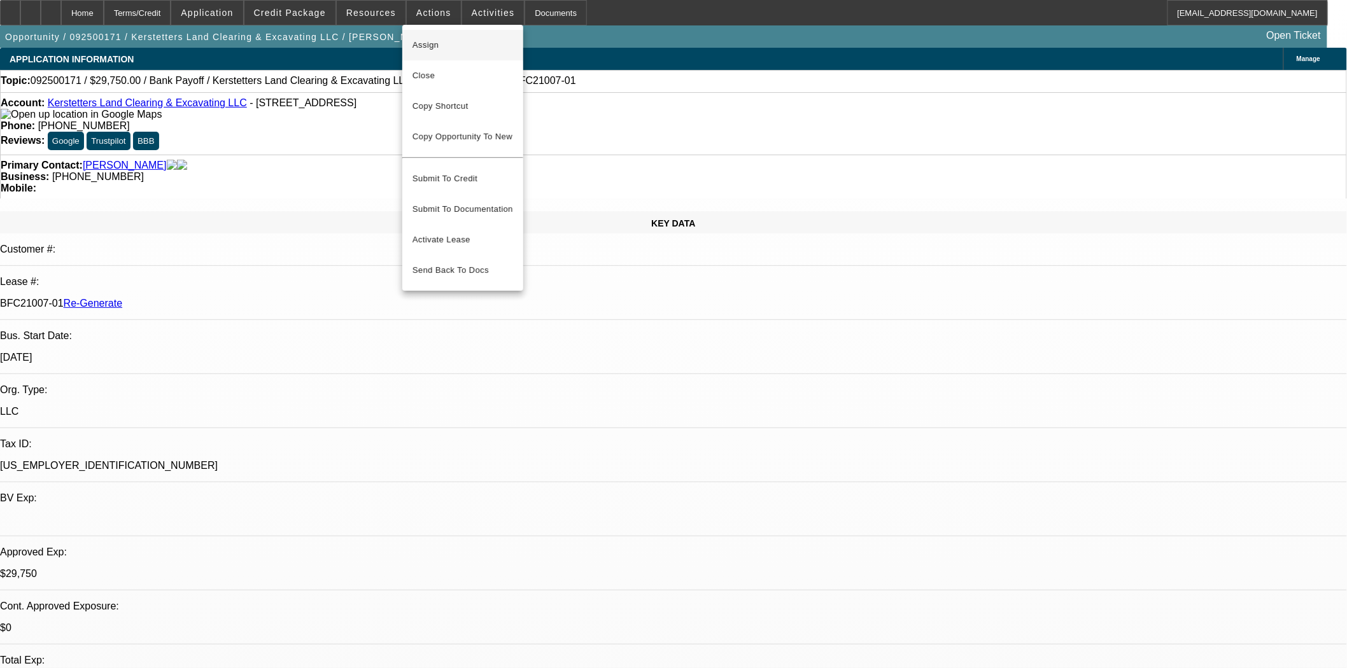
click at [426, 45] on span "Assign" at bounding box center [462, 45] width 101 height 15
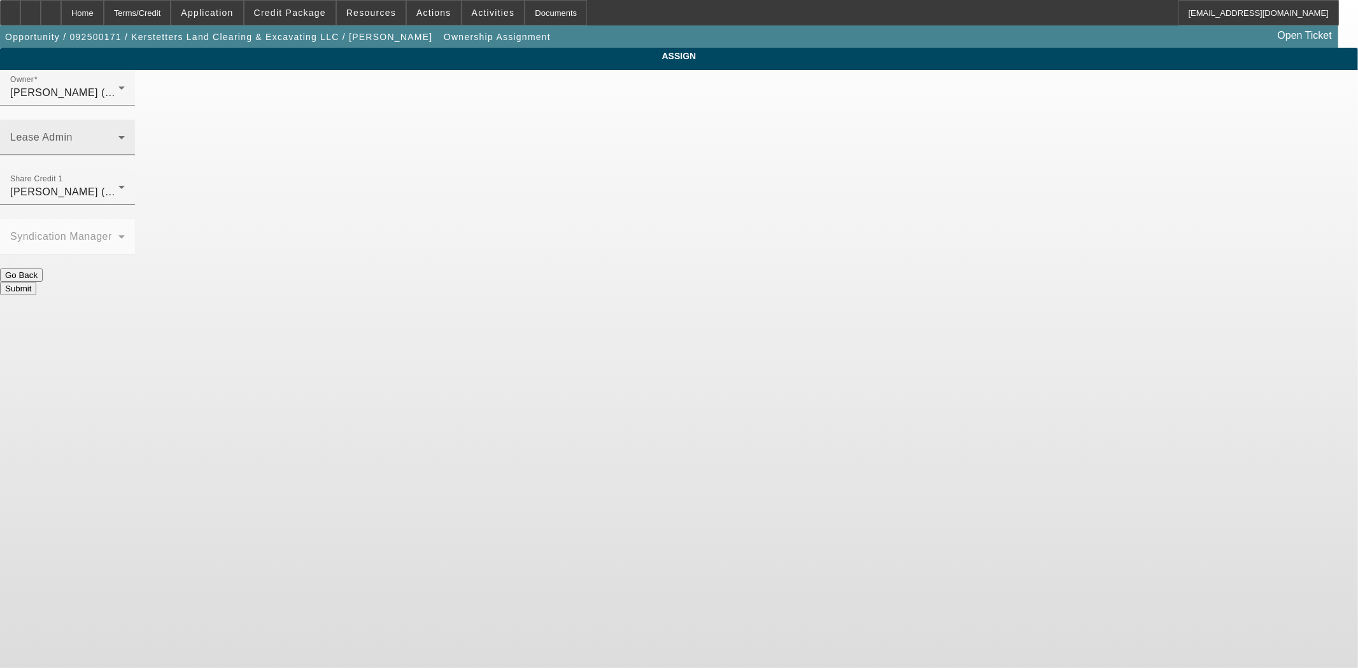
click at [73, 132] on mat-label "Lease Admin" at bounding box center [41, 137] width 62 height 11
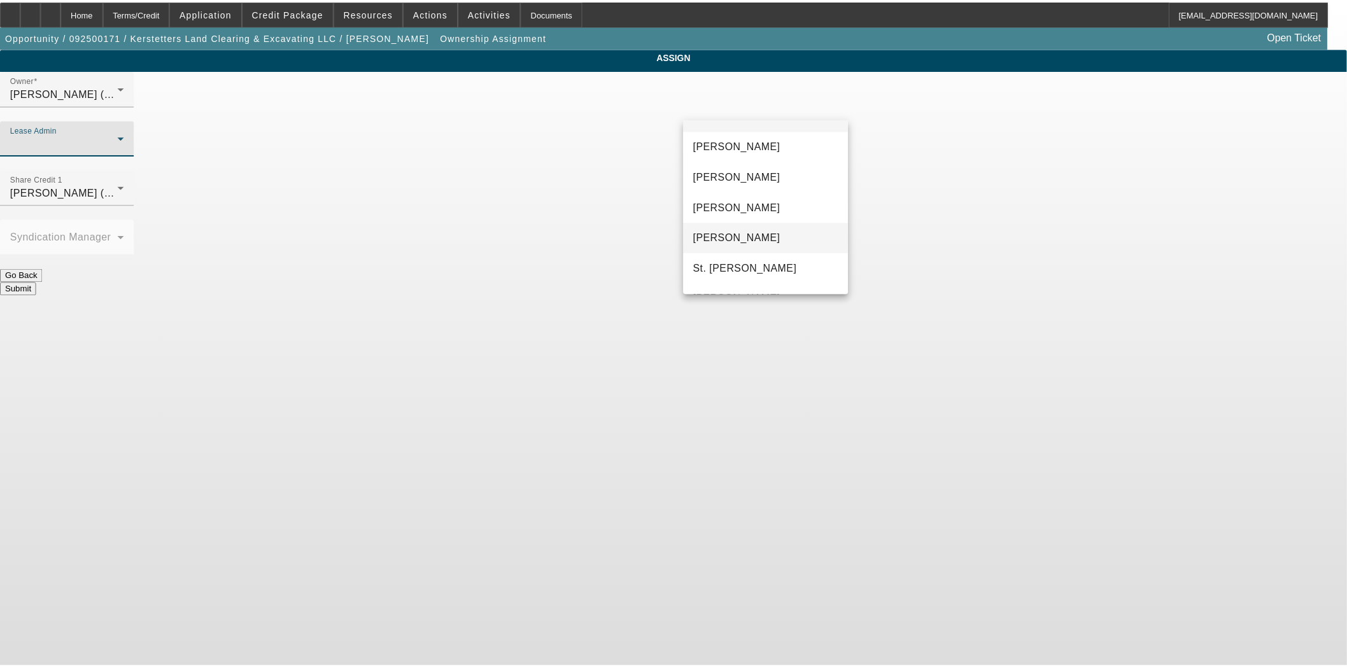
scroll to position [48, 0]
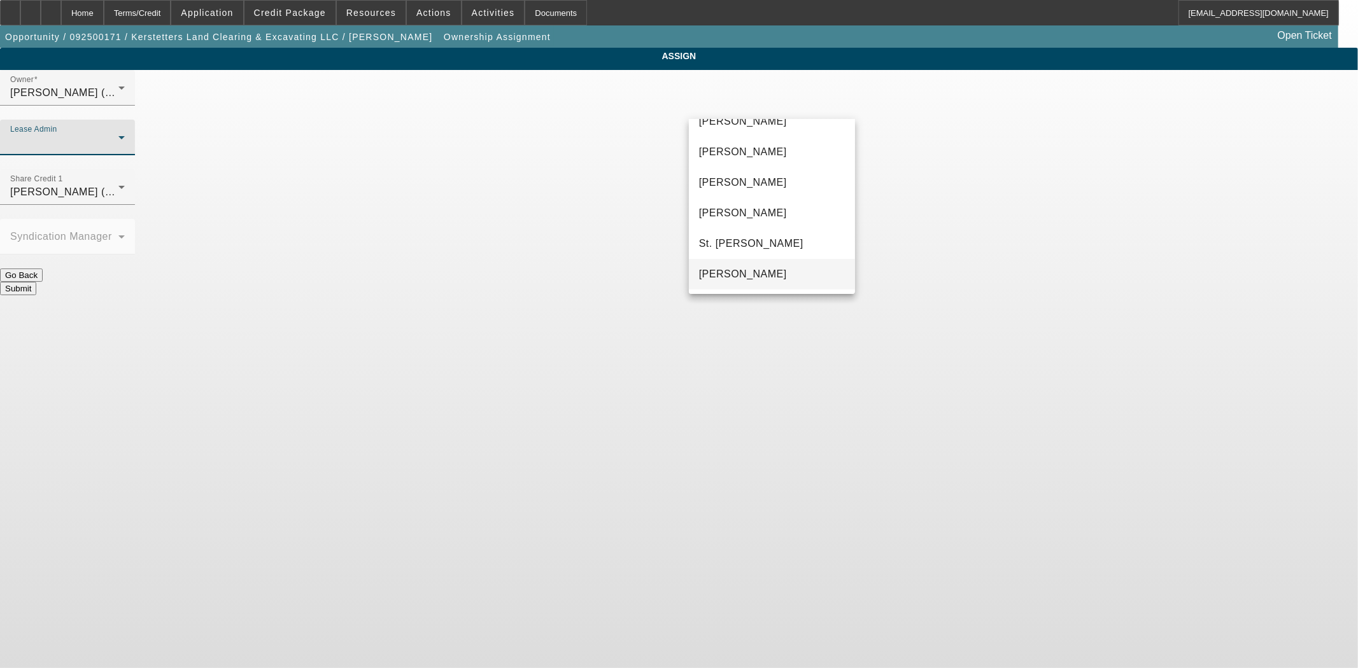
click at [721, 272] on span "[PERSON_NAME]" at bounding box center [743, 274] width 88 height 15
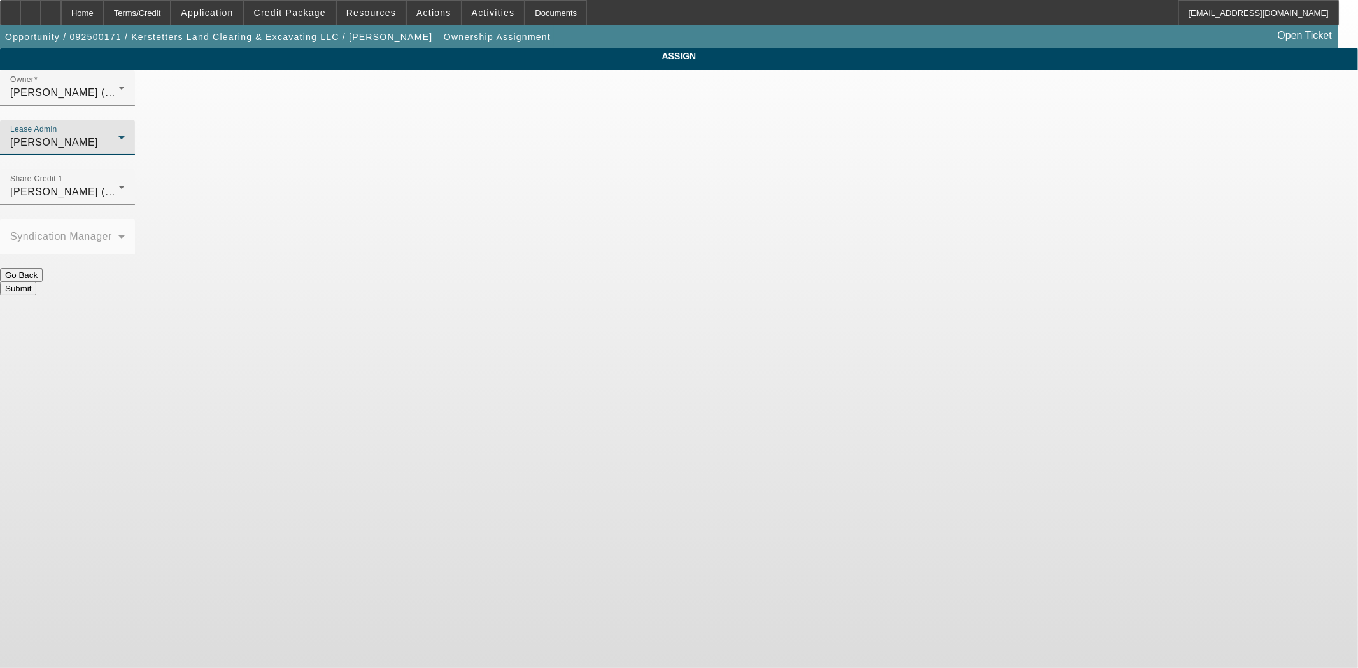
click at [36, 282] on button "Submit" at bounding box center [18, 288] width 36 height 13
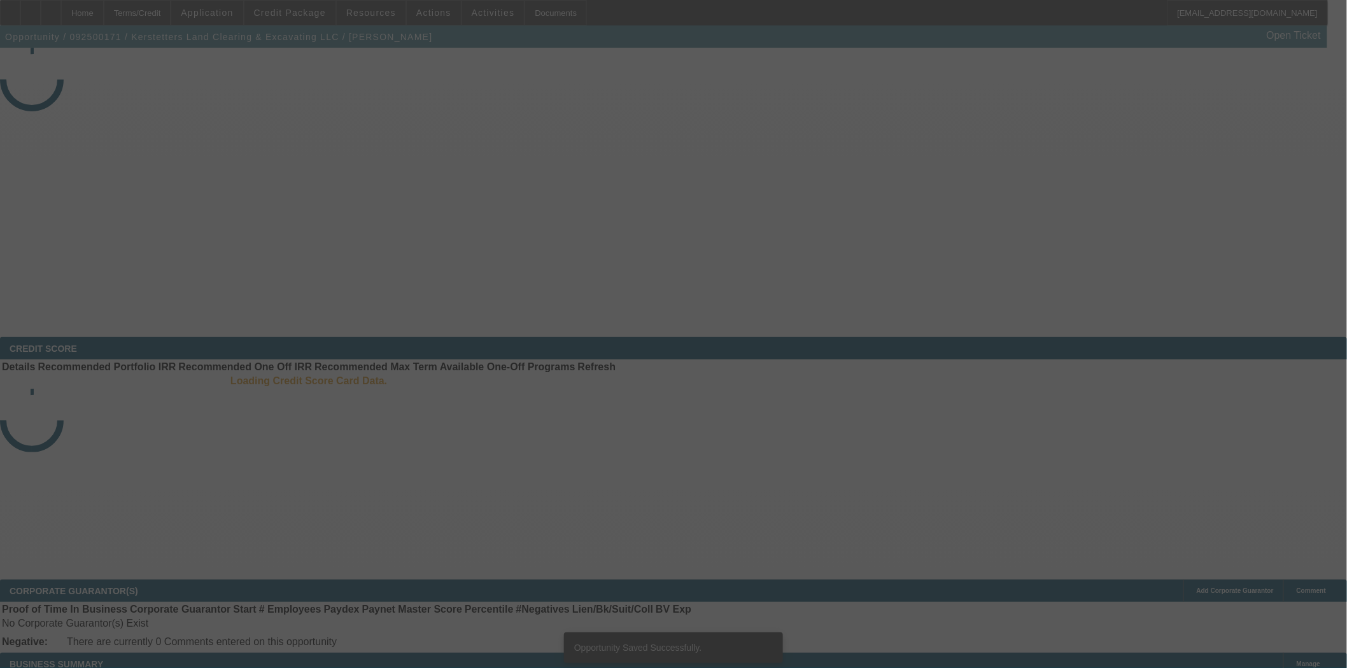
select select "3"
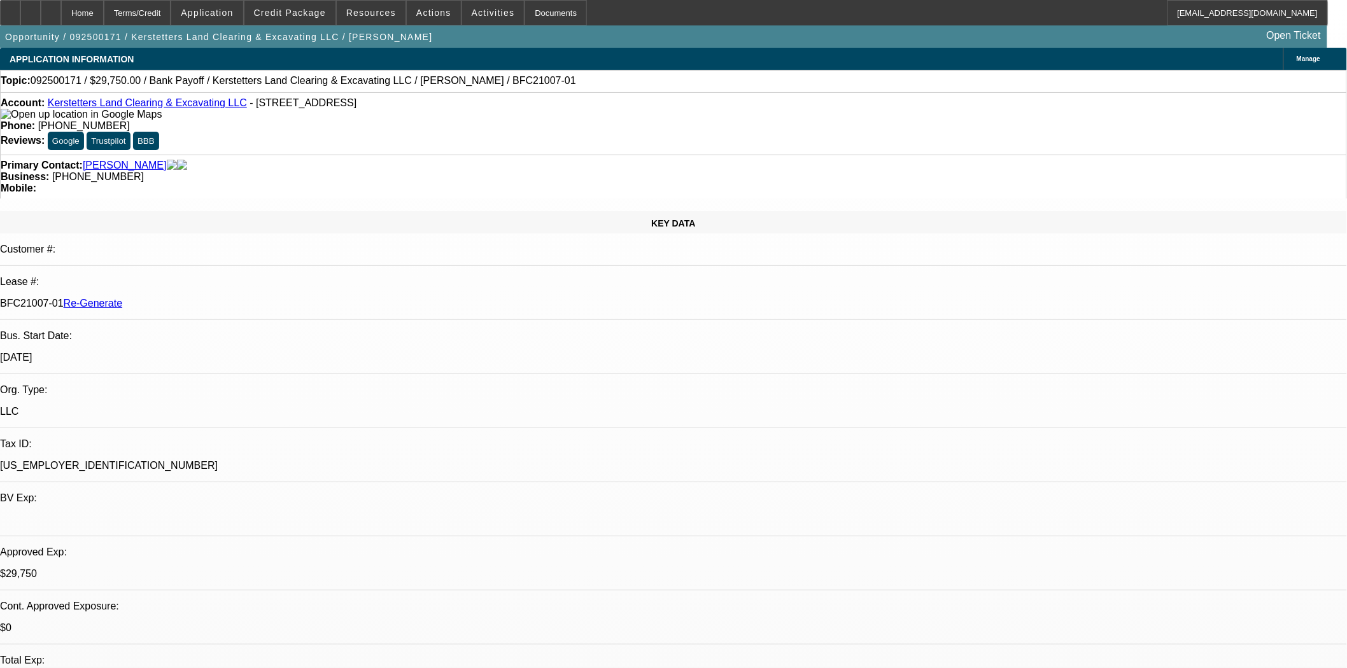
select select "0.15"
select select "2"
select select "0"
select select "6"
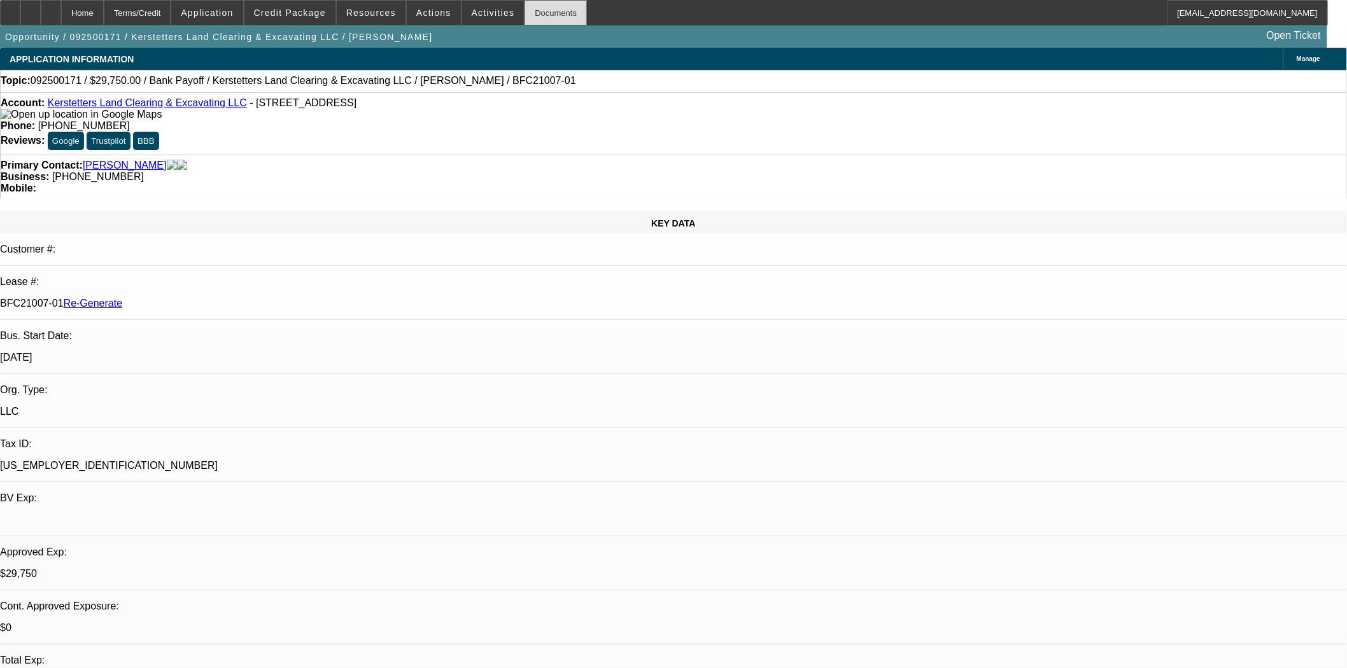
click at [546, 15] on div "Documents" at bounding box center [555, 12] width 62 height 25
click at [524, 10] on div "Documents" at bounding box center [555, 12] width 62 height 25
click at [295, 20] on span at bounding box center [289, 12] width 91 height 31
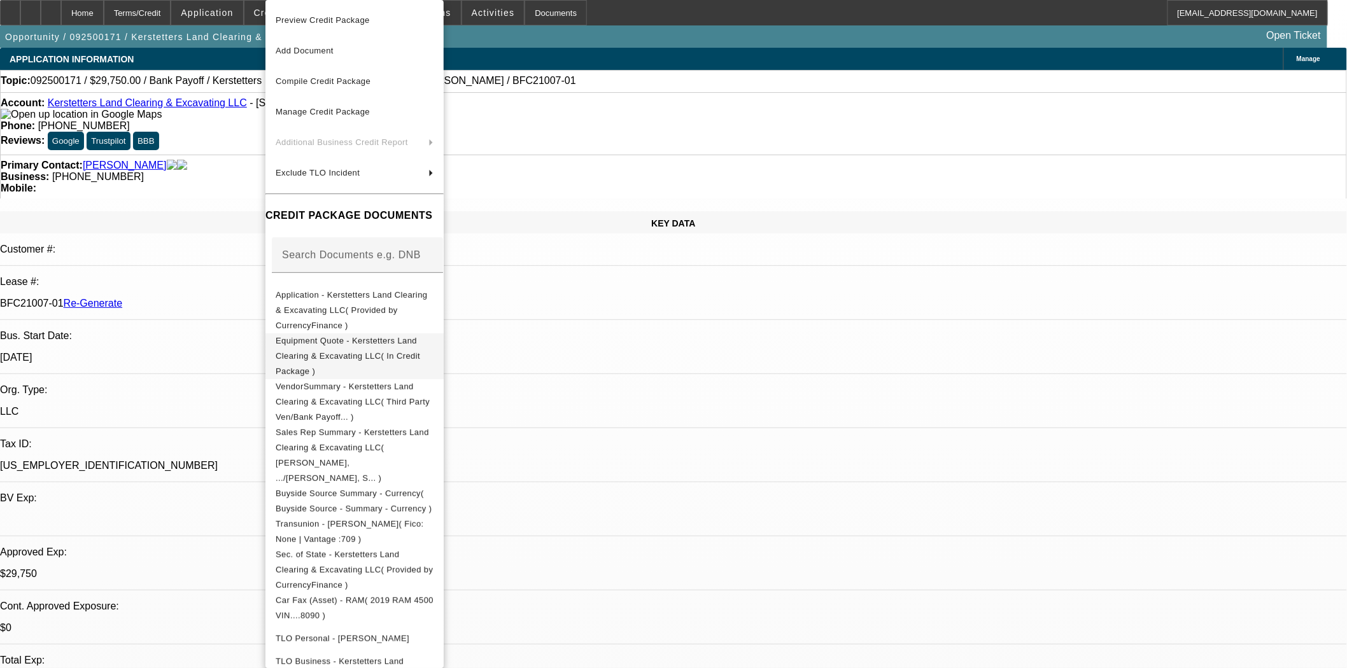
click at [334, 336] on span "Equipment Quote - Kerstetters Land Clearing & Excavating LLC( In Credit Package…" at bounding box center [348, 356] width 144 height 40
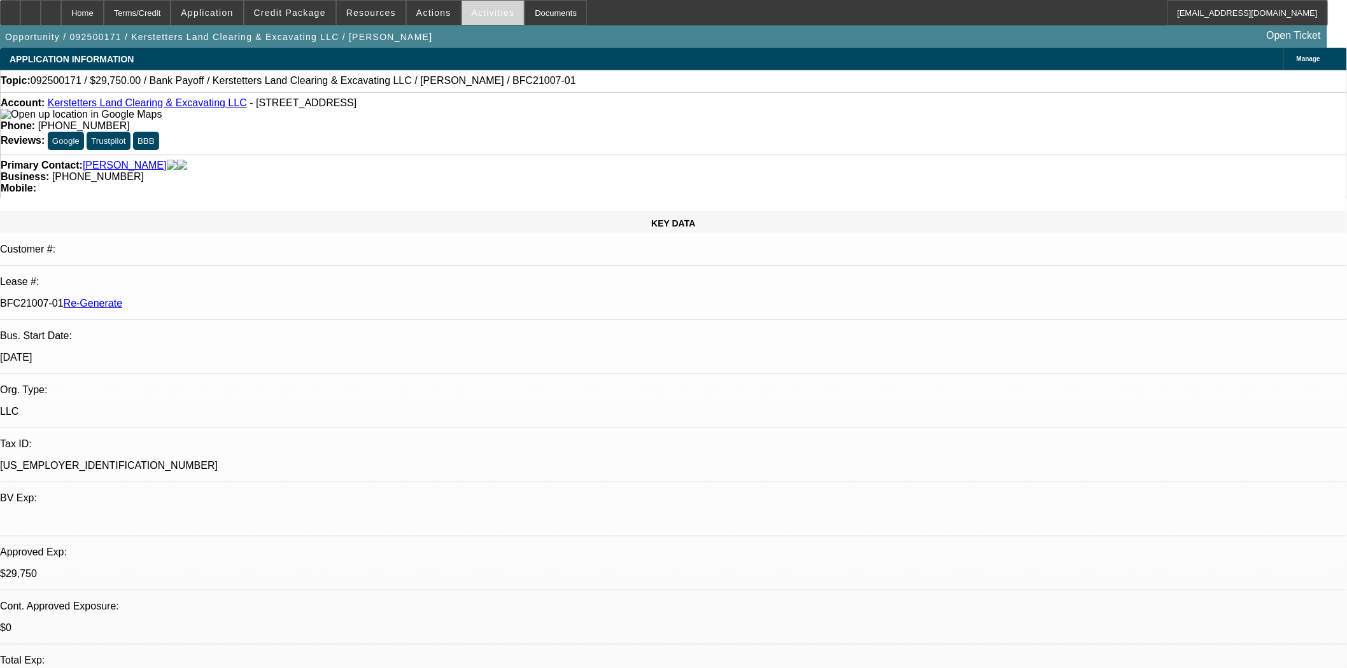
click at [472, 9] on span "Activities" at bounding box center [493, 13] width 43 height 10
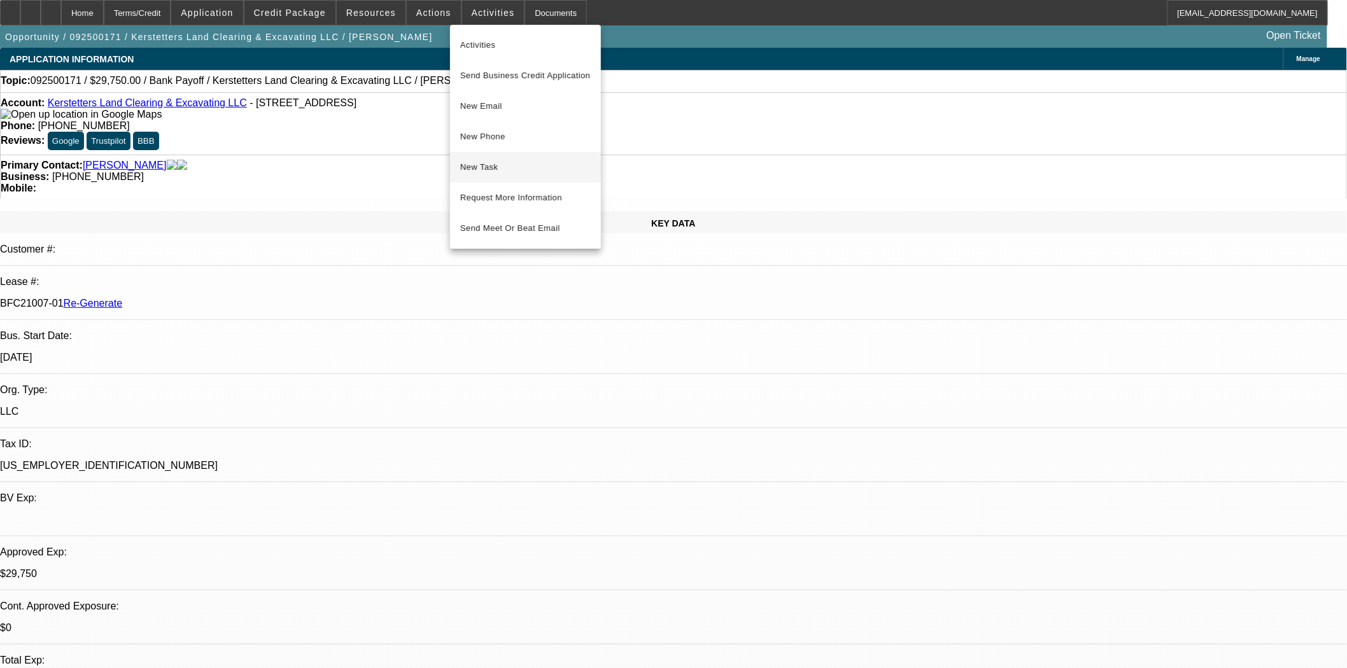
click at [481, 160] on span "New Task" at bounding box center [525, 167] width 130 height 15
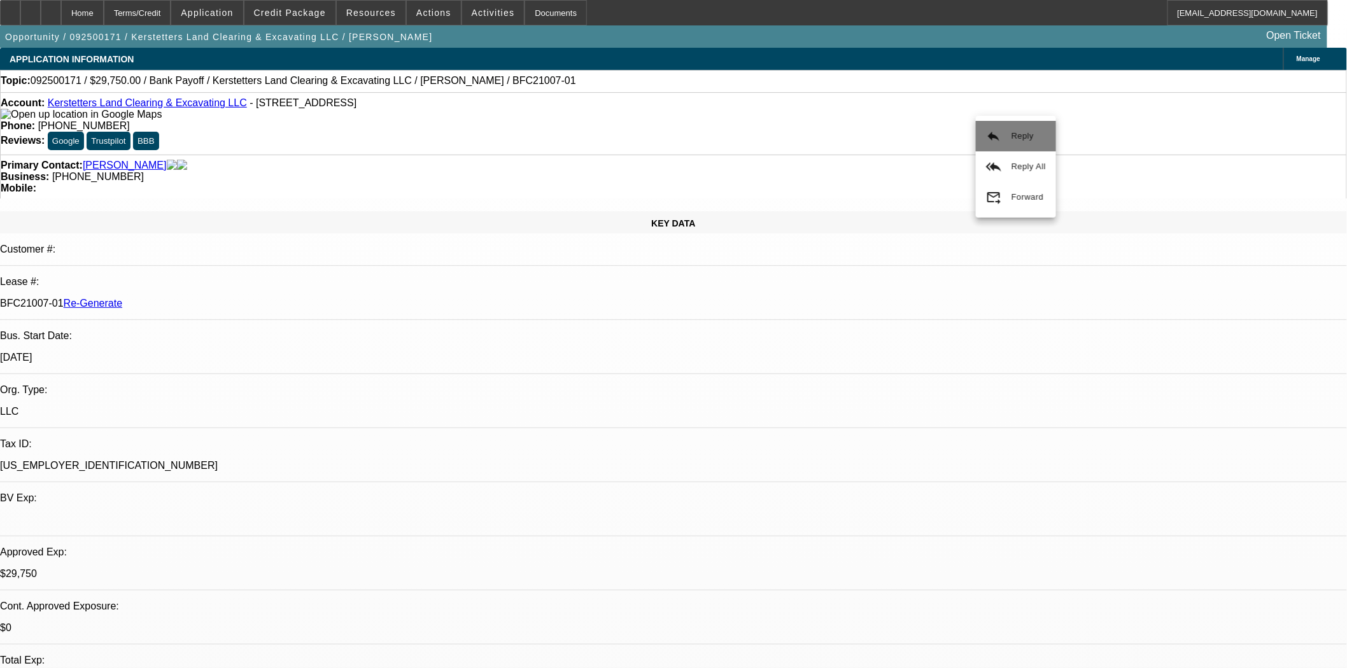
click at [987, 139] on mat-icon "reply" at bounding box center [993, 136] width 15 height 15
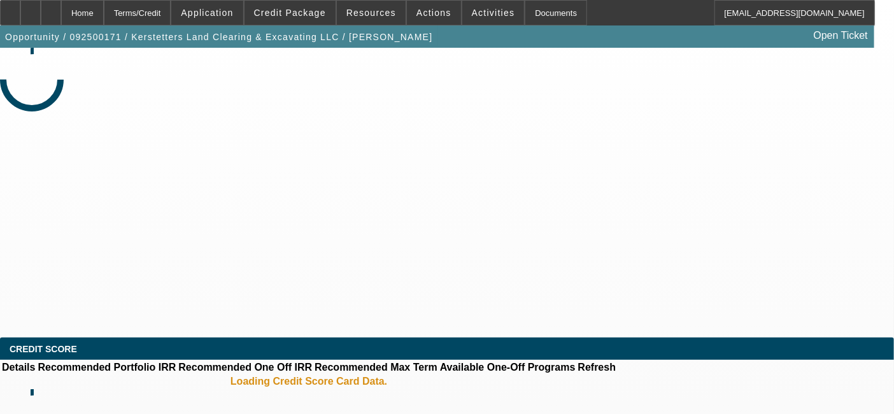
select select "3"
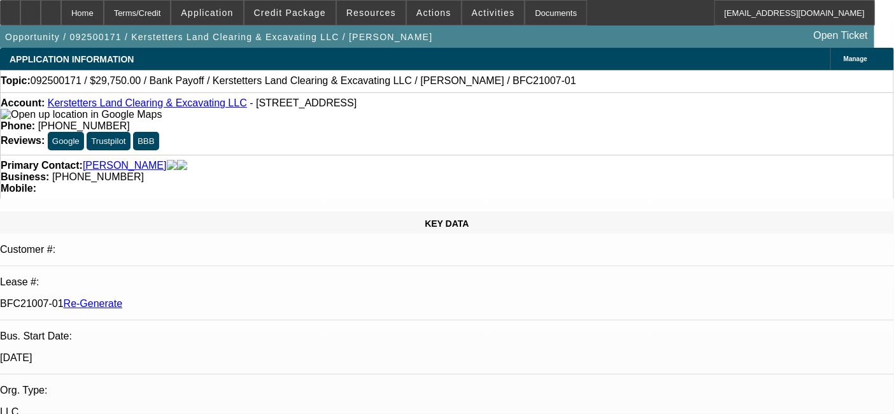
select select "0.15"
select select "2"
select select "0"
select select "1"
select select "2"
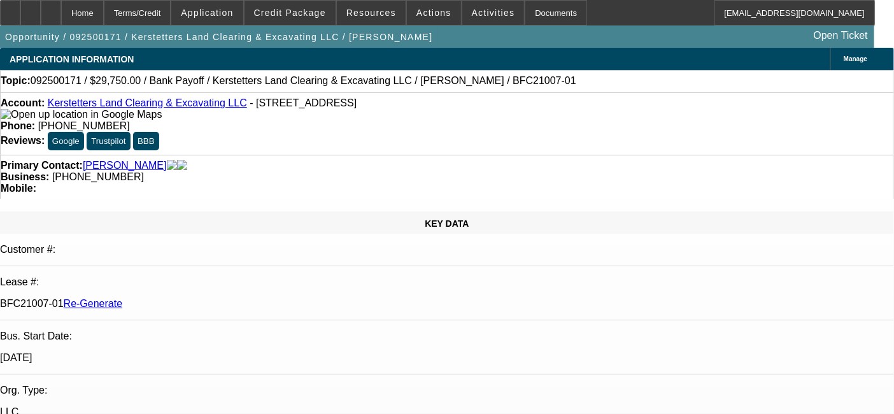
select select "6"
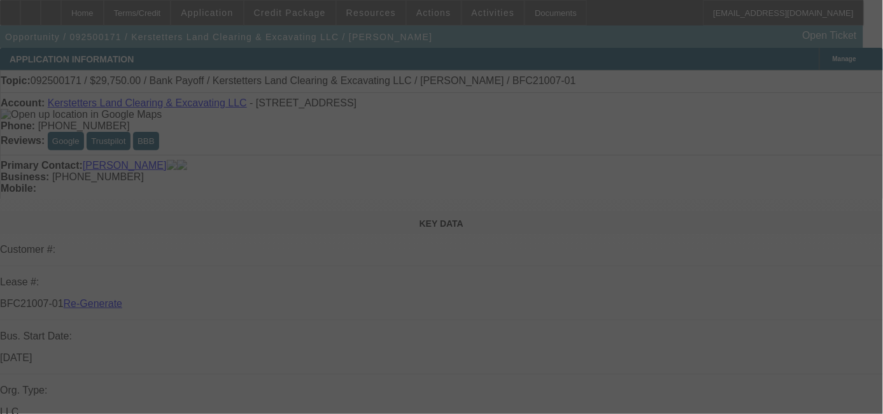
select select "3"
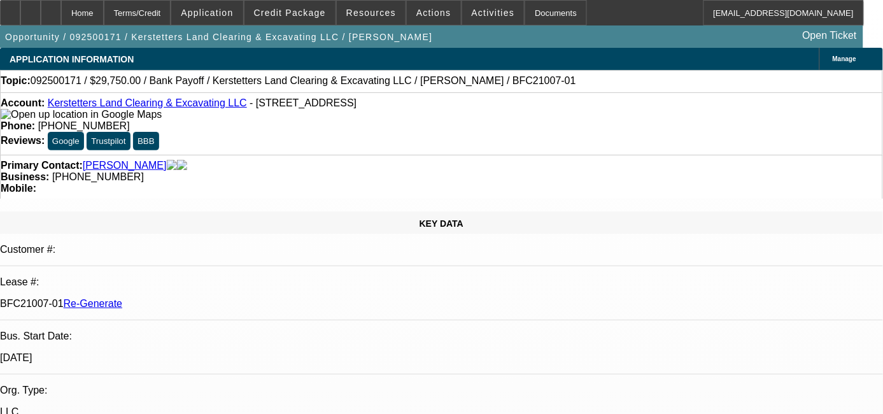
select select "0.15"
select select "2"
select select "0"
select select "1"
select select "2"
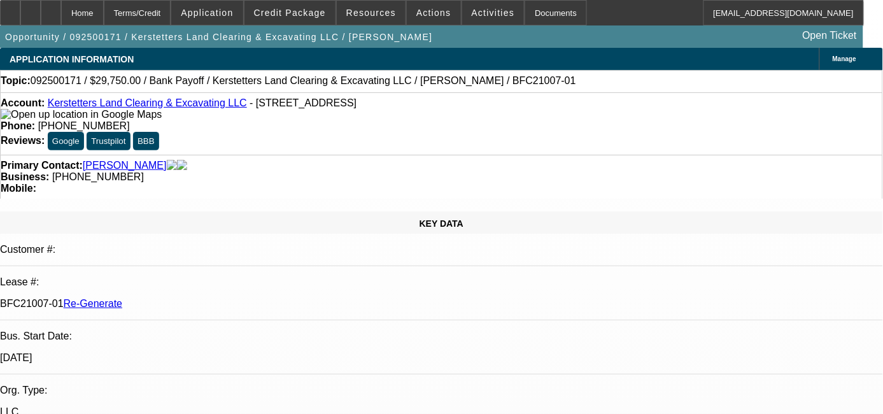
select select "6"
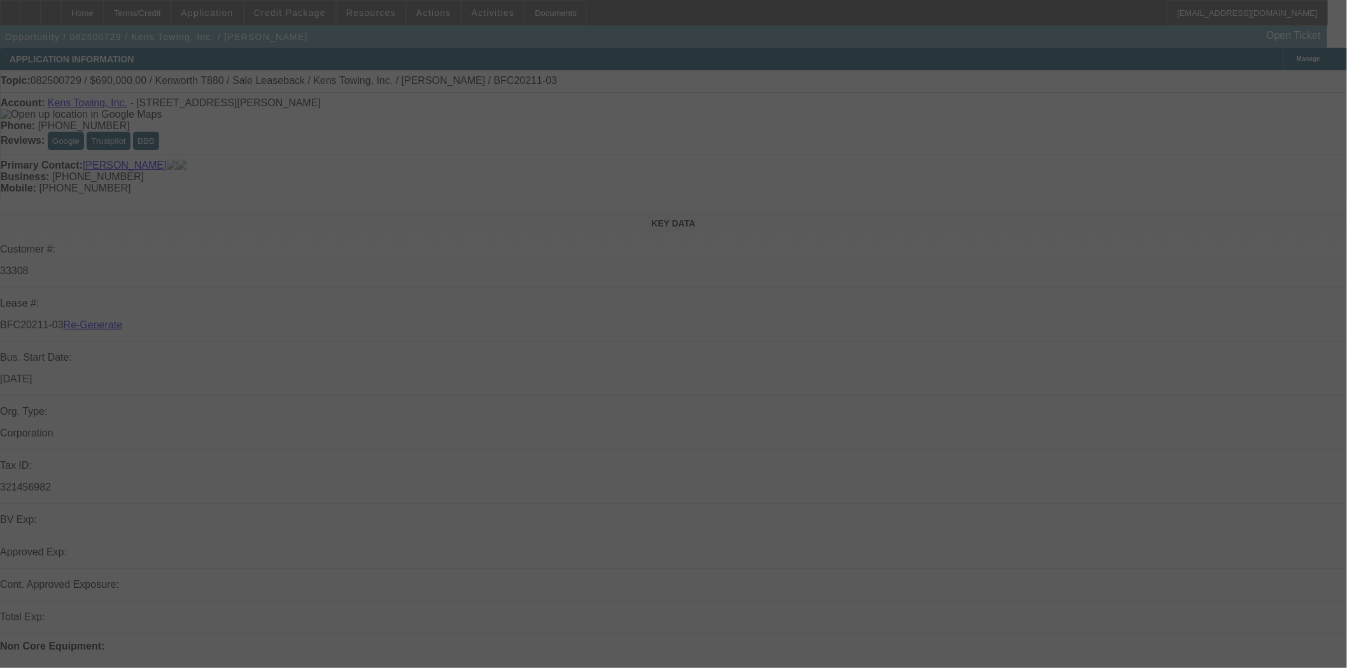
select select "4"
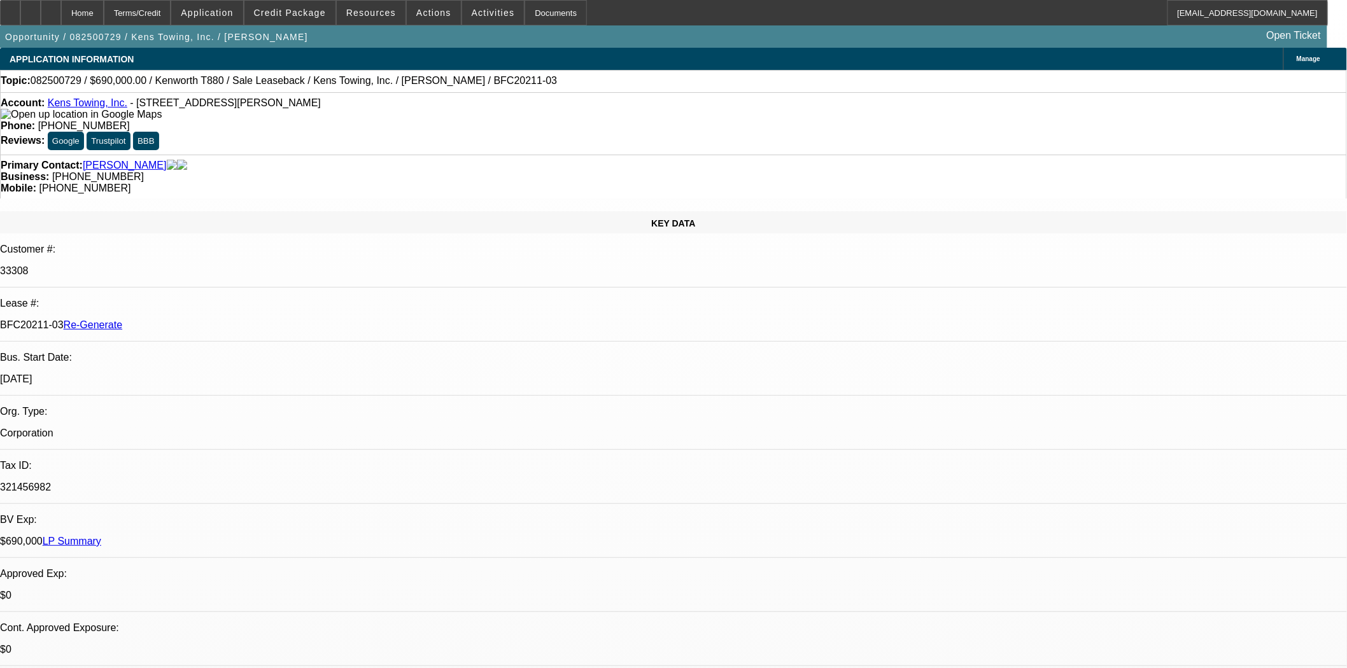
select select "0"
select select "2"
select select "0"
select select "1"
select select "2"
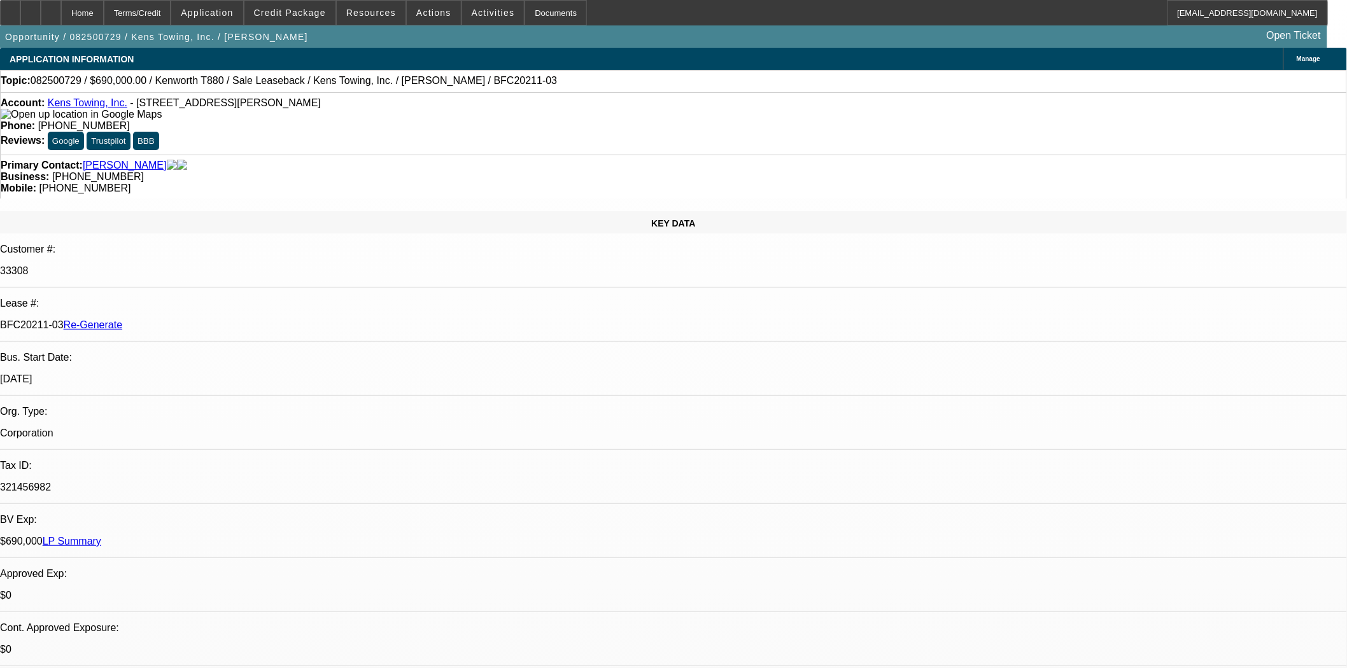
select select "6"
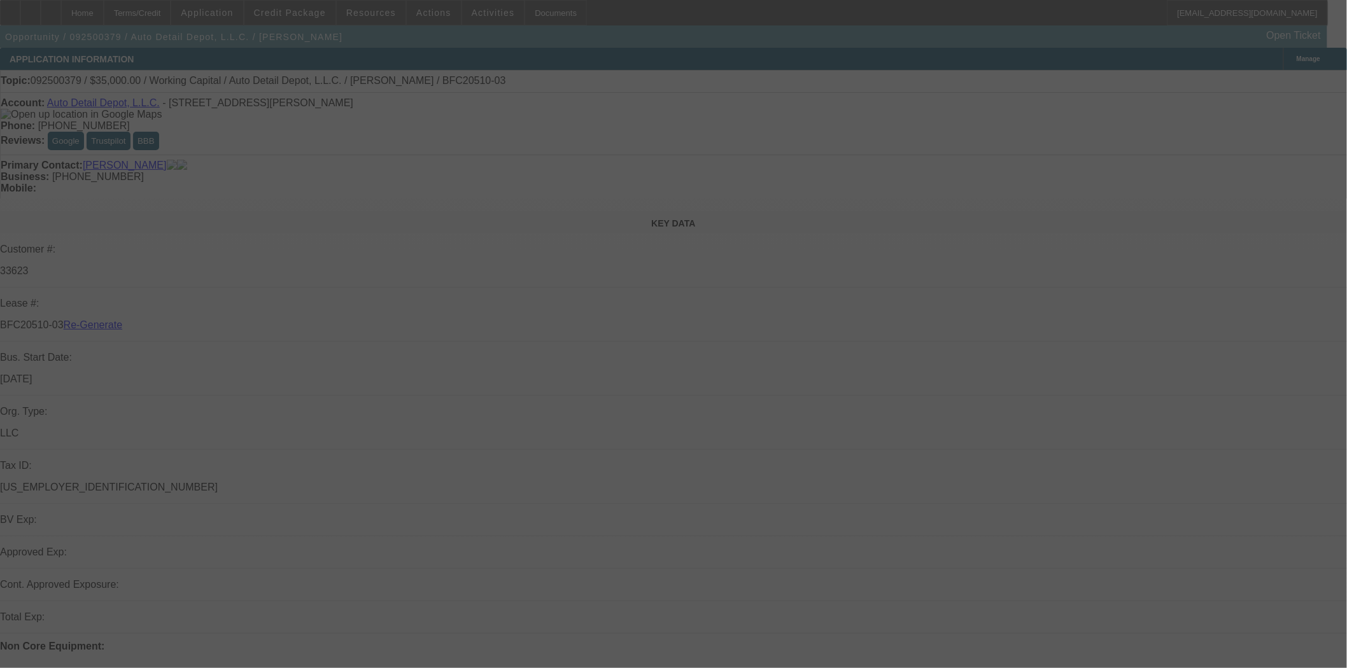
select select "4"
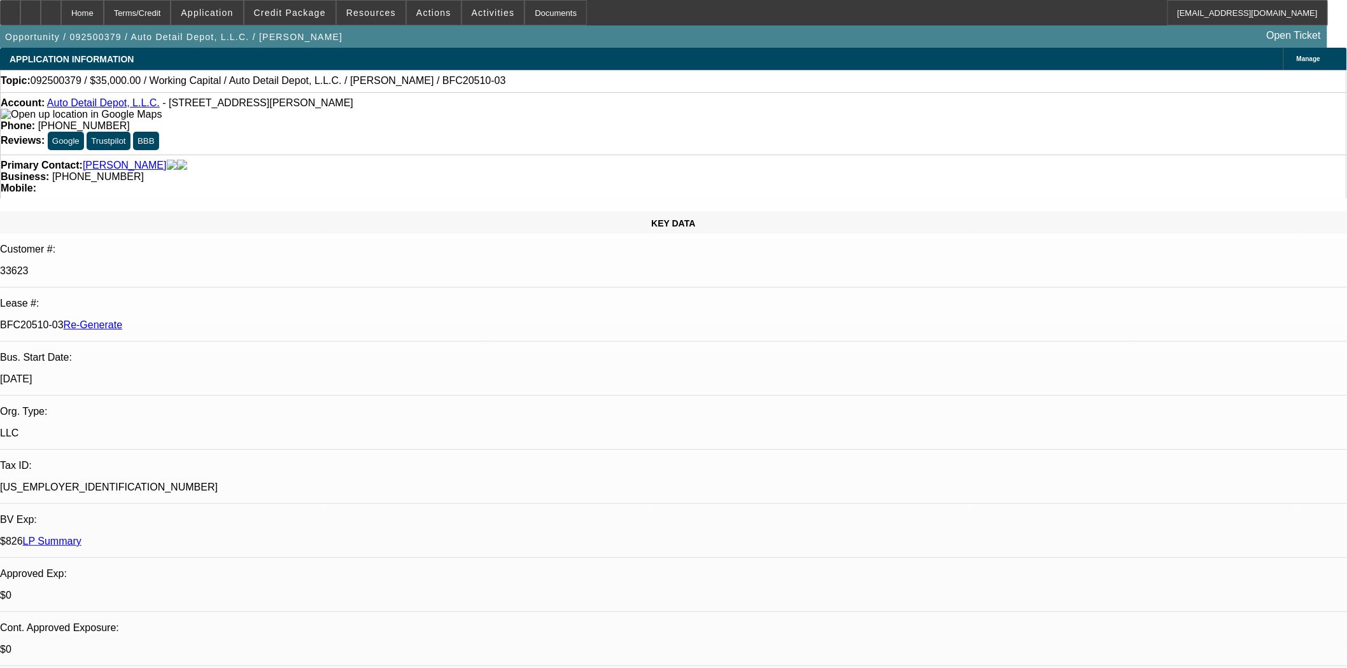
select select "0"
select select "2"
select select "0"
select select "6"
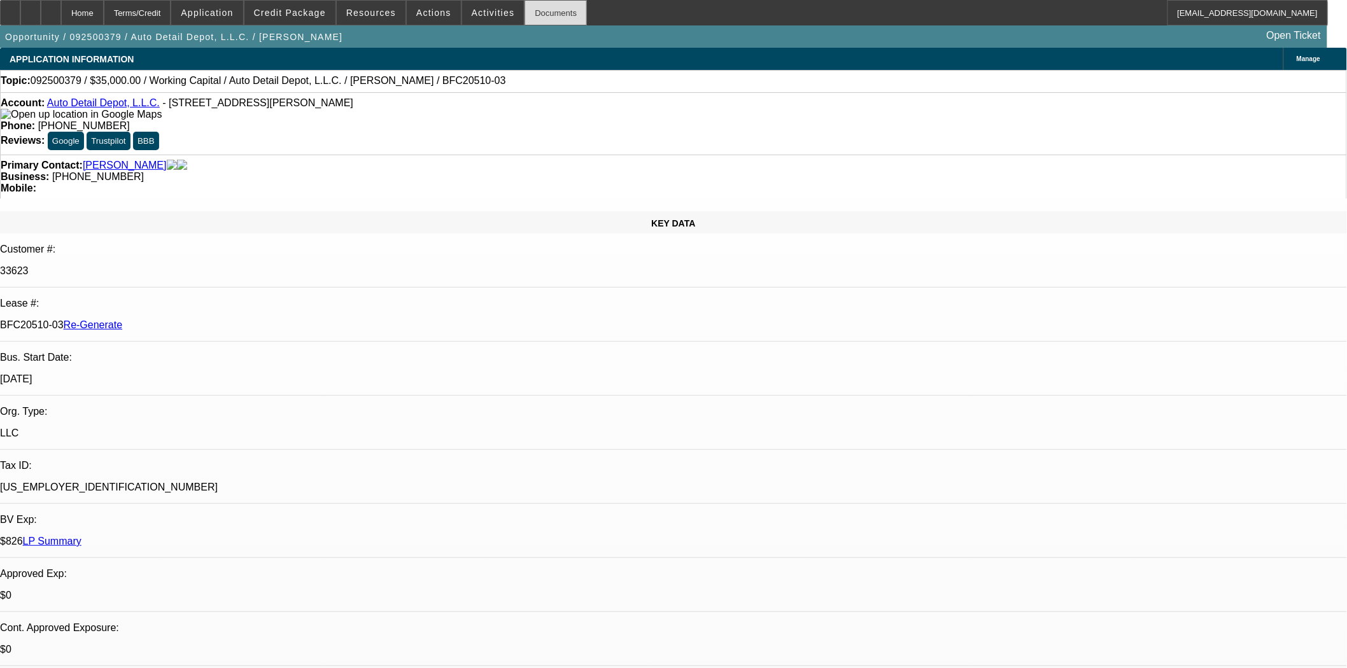
click at [528, 11] on div "Documents" at bounding box center [555, 12] width 62 height 25
click at [393, 24] on span at bounding box center [371, 12] width 69 height 31
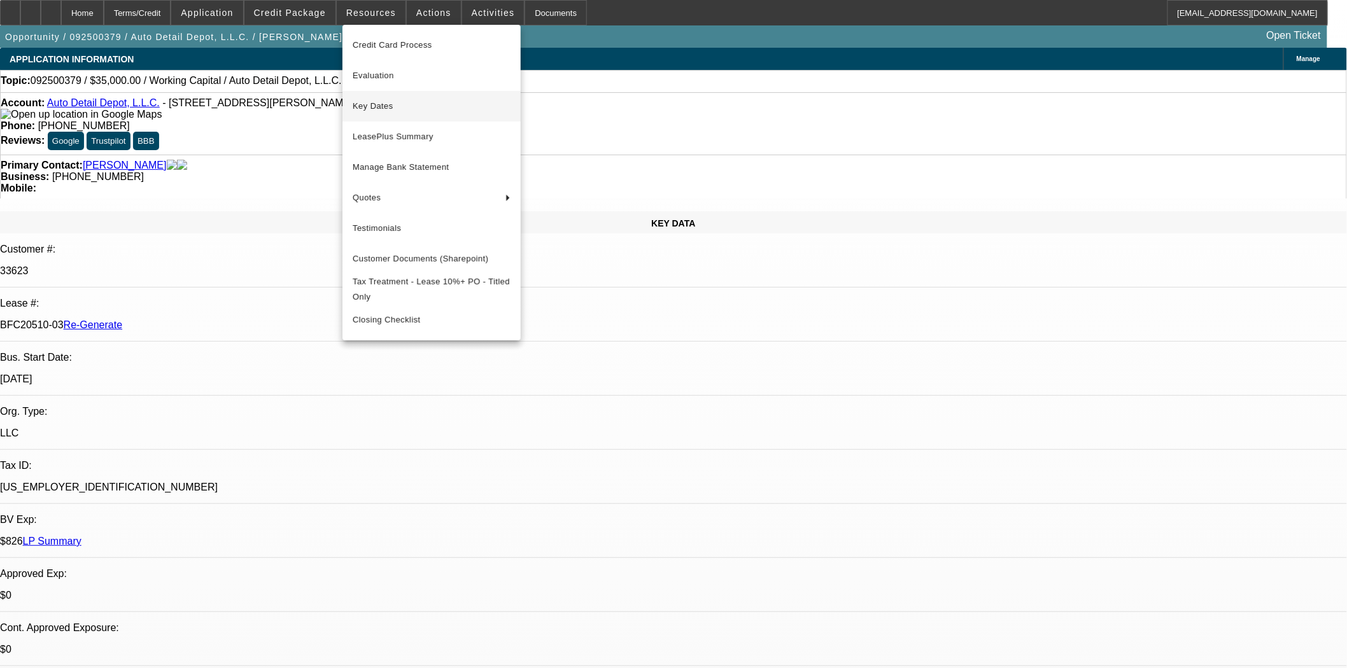
click at [381, 94] on button "Key Dates" at bounding box center [431, 106] width 178 height 31
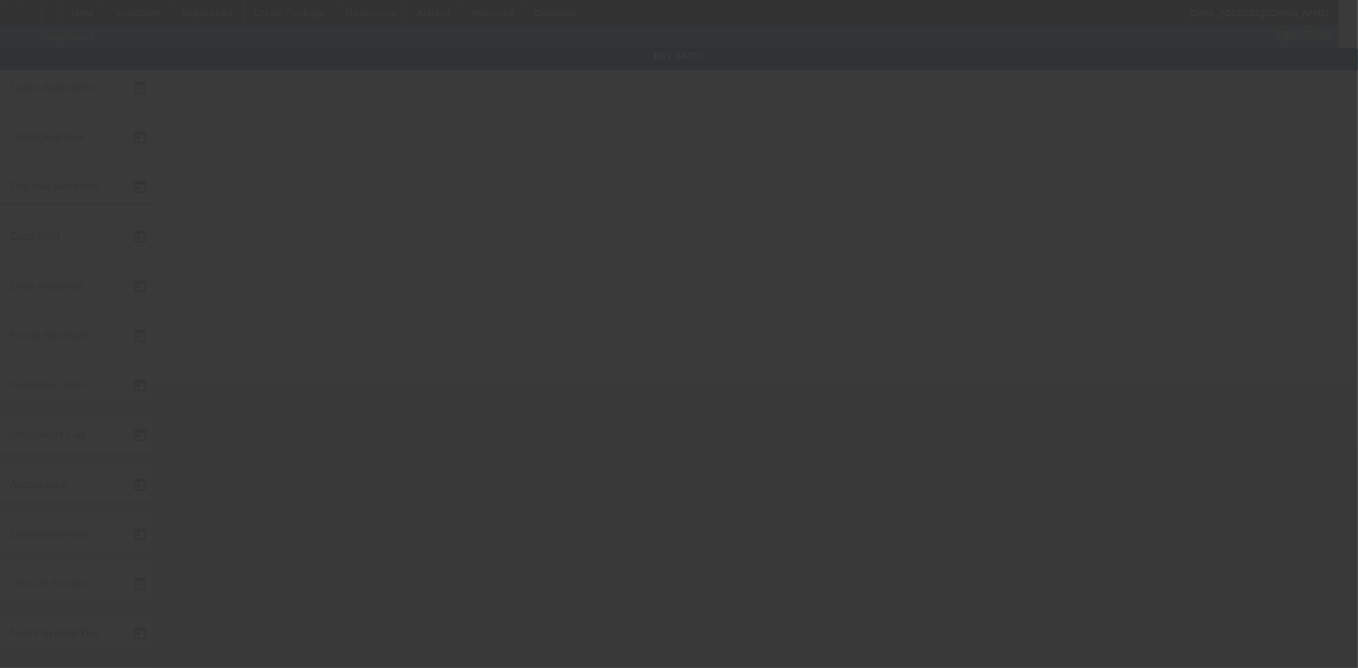
type input "9/17/2025"
type input "9/18/2025"
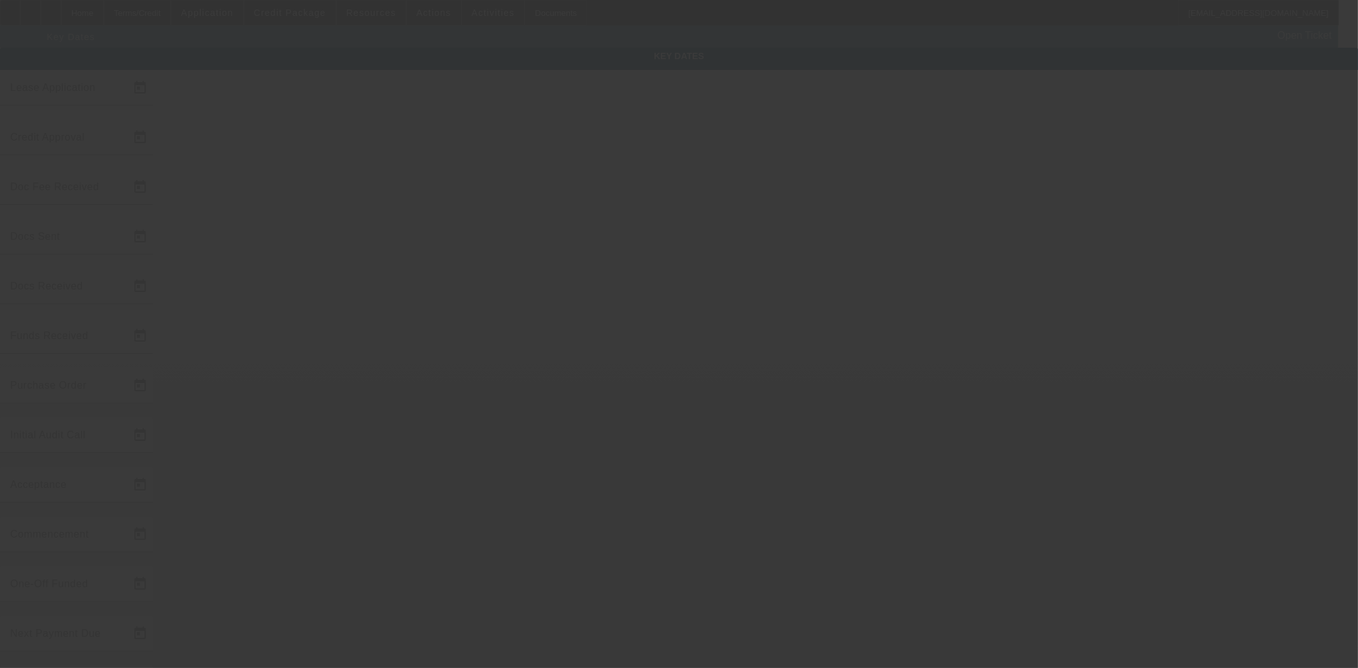
type input "9/18/2025"
type input "10/1/2025"
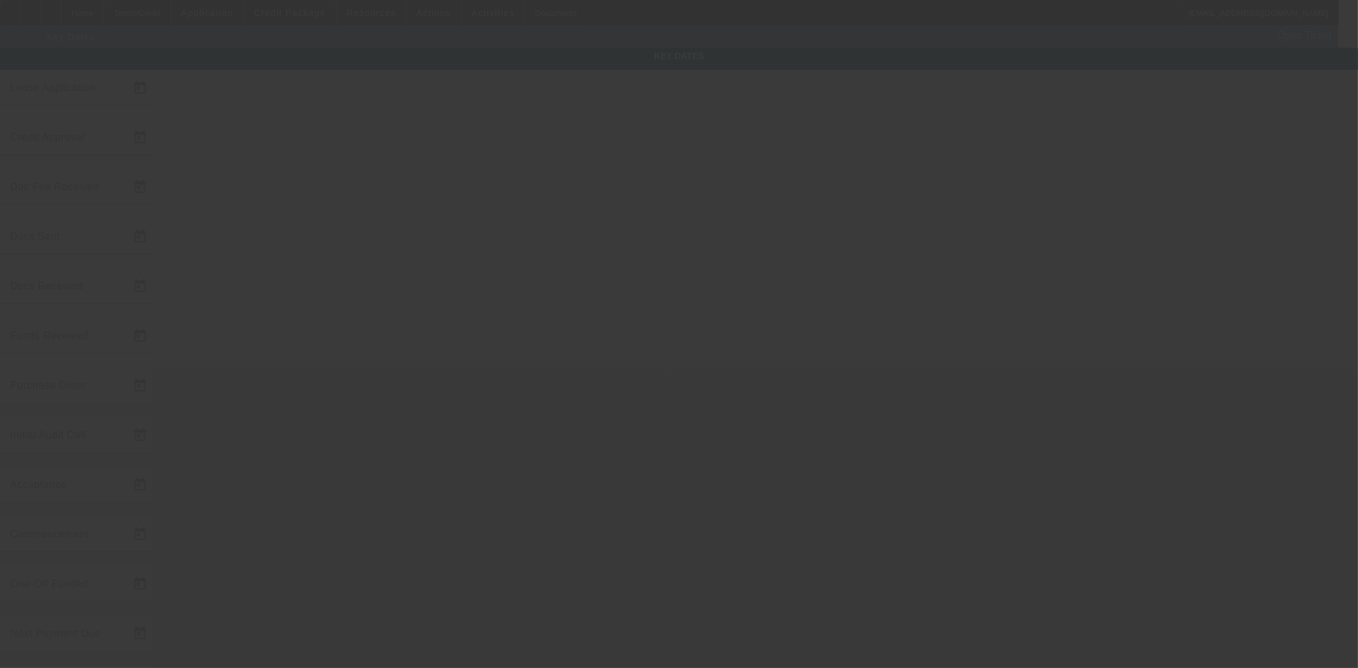
type input "11/1/2025"
type input "9/18/2025"
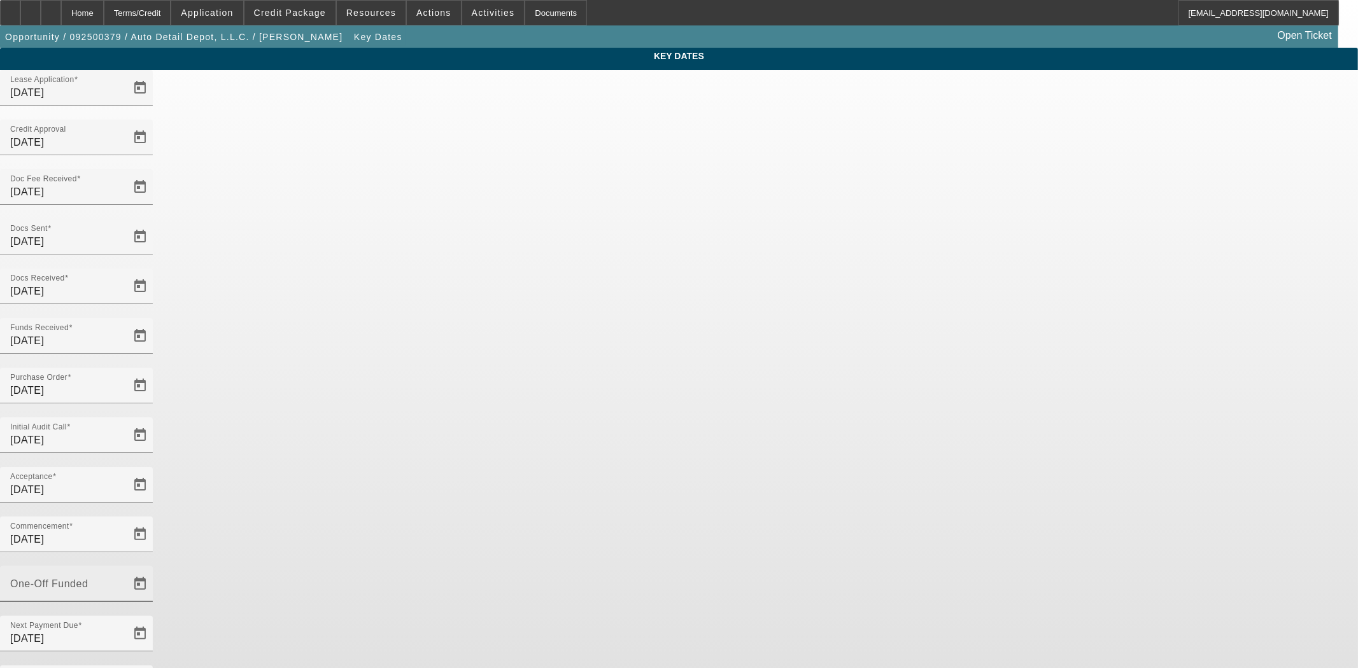
click at [125, 566] on div "One-Off Funded" at bounding box center [67, 584] width 115 height 36
type input "9/18/2025"
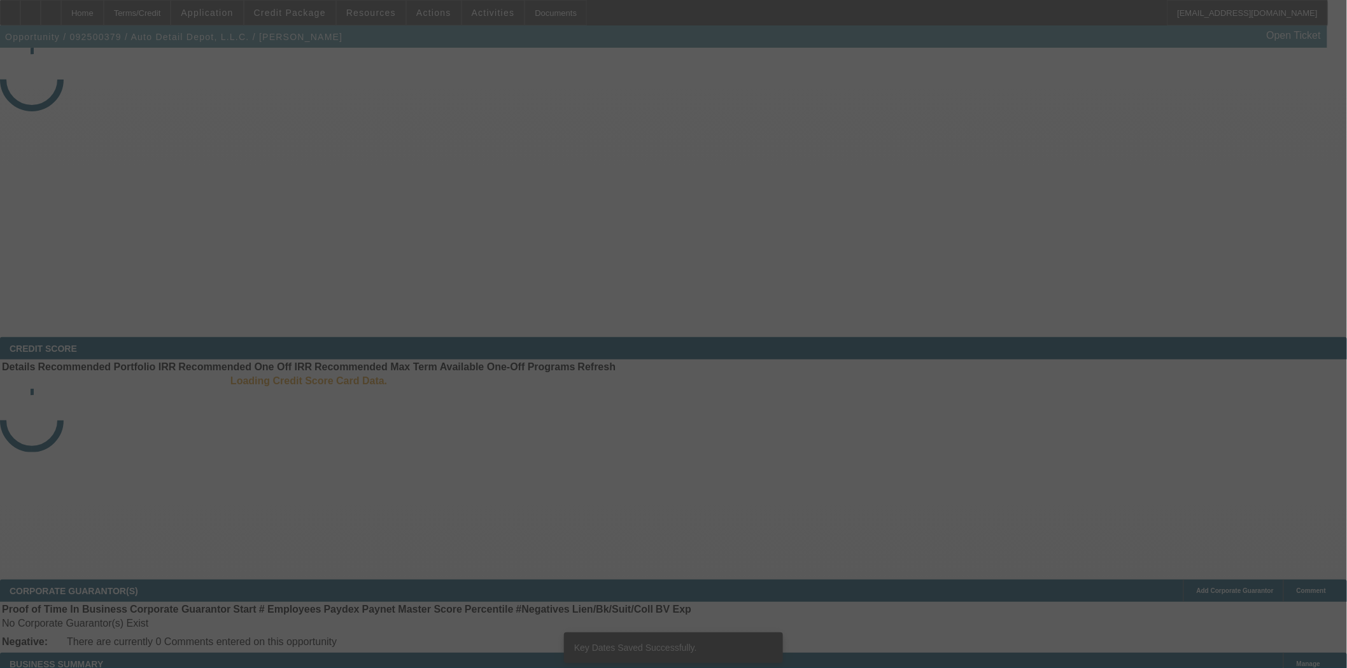
select select "4"
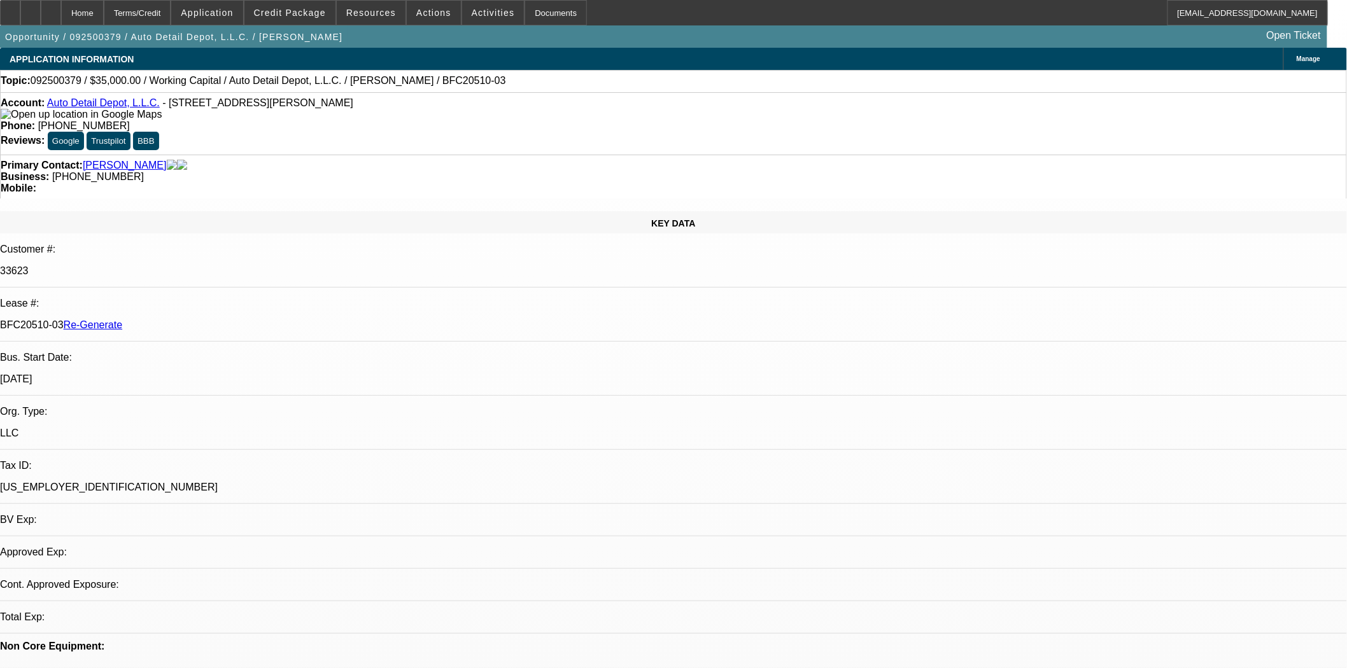
select select "0"
select select "2"
select select "0"
select select "6"
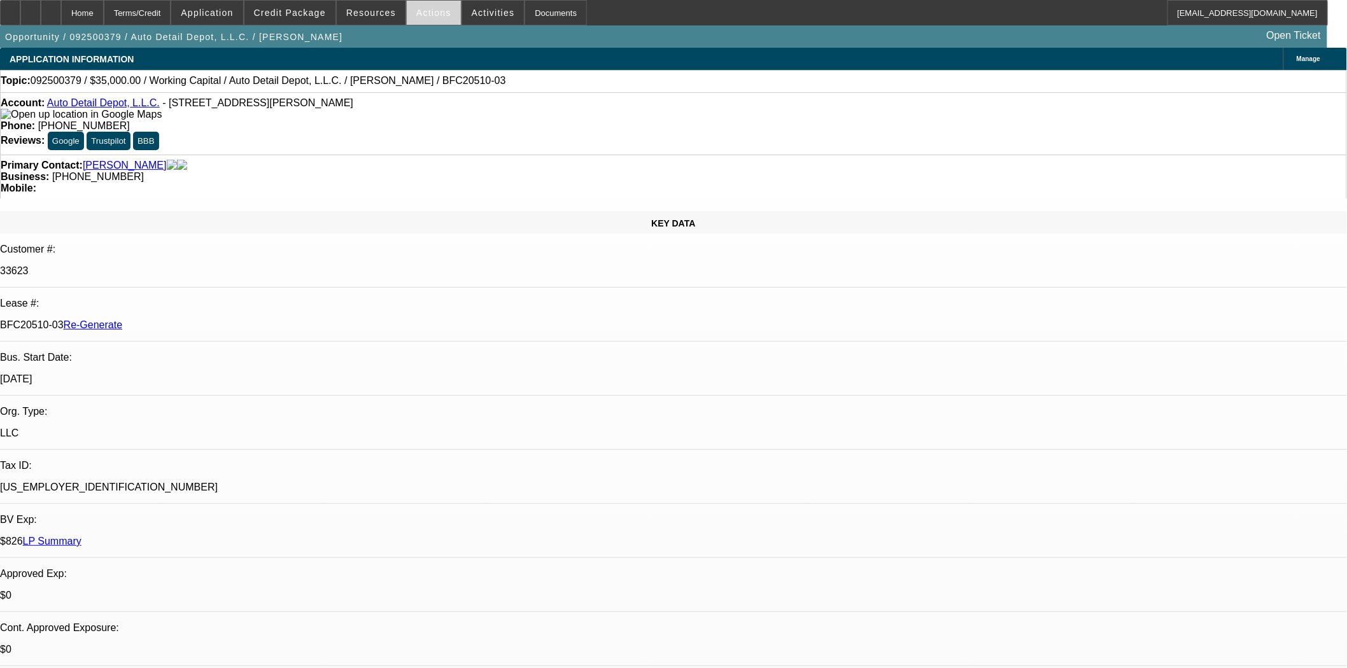
click at [428, 17] on span at bounding box center [434, 12] width 54 height 31
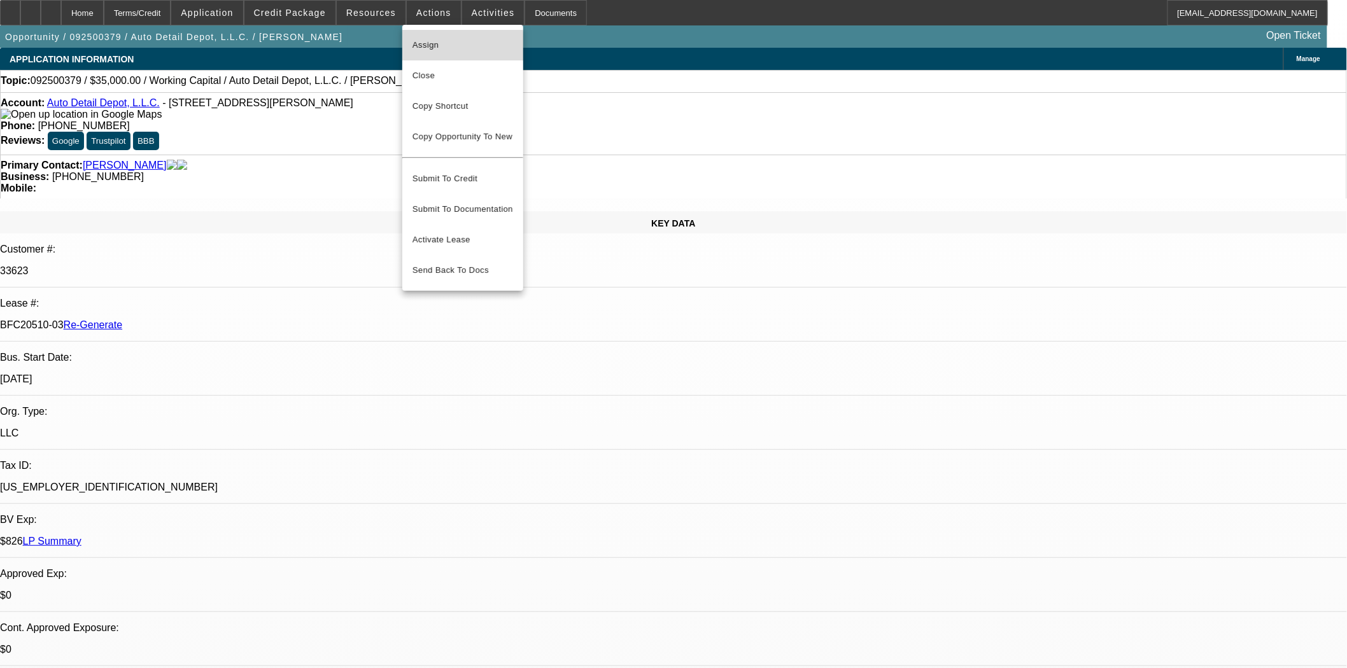
click at [432, 50] on span "Assign" at bounding box center [462, 45] width 101 height 15
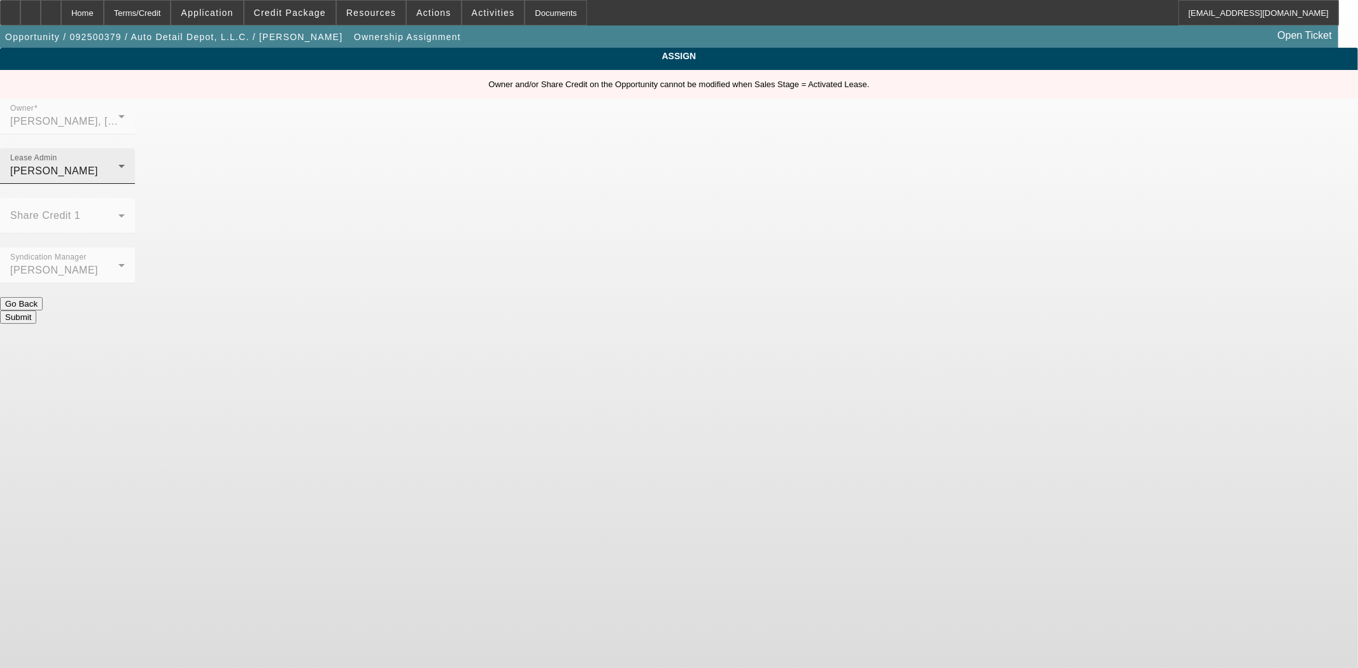
click at [118, 164] on div "[PERSON_NAME]" at bounding box center [64, 171] width 108 height 15
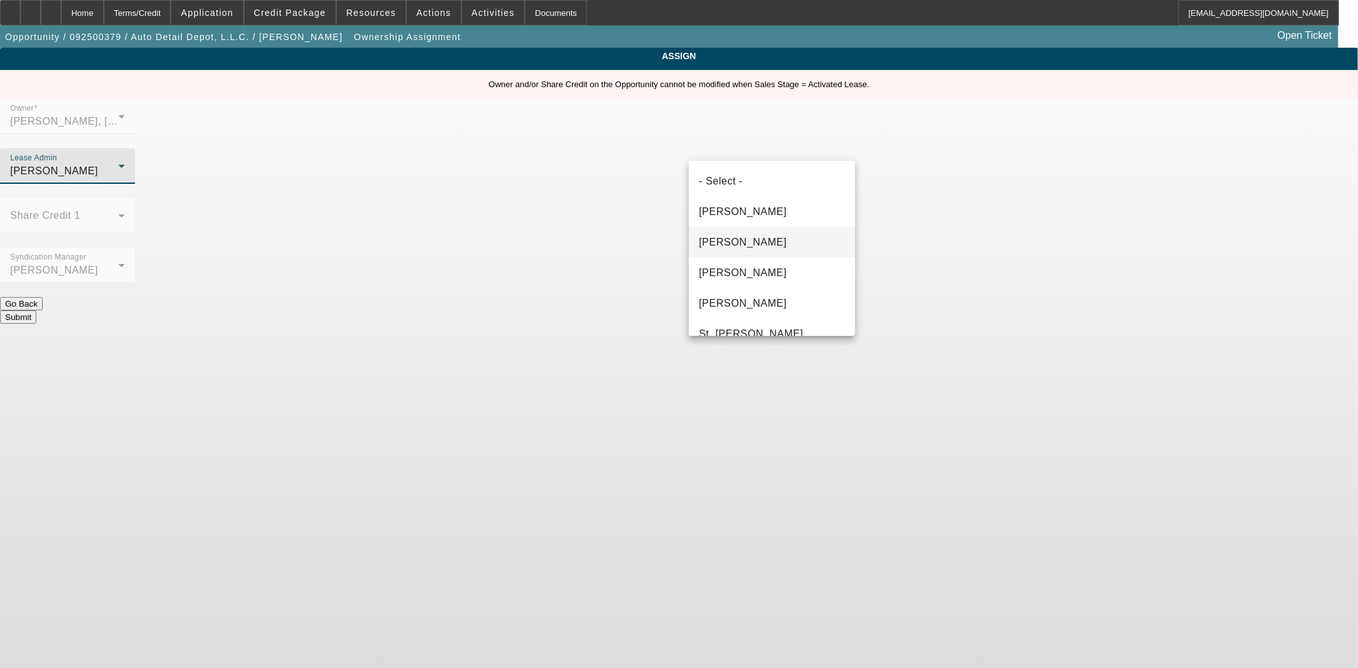
scroll to position [43, 0]
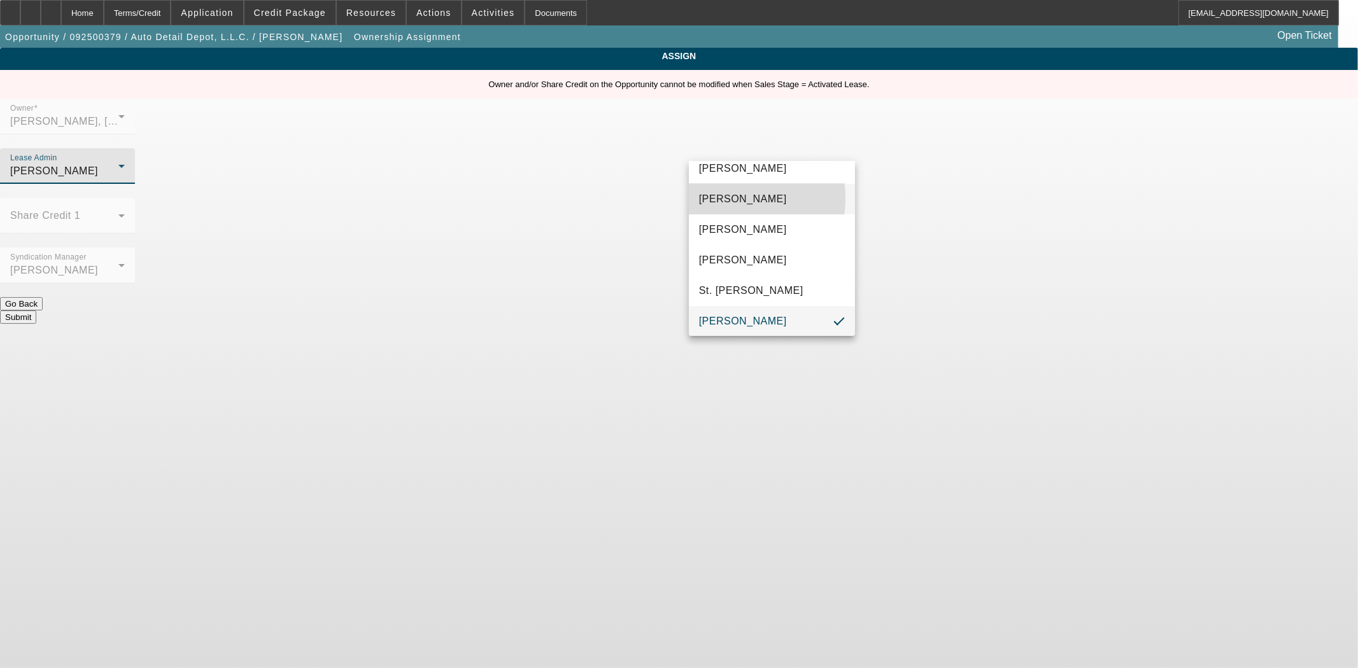
click at [724, 197] on span "Chaves, Jen" at bounding box center [743, 199] width 88 height 15
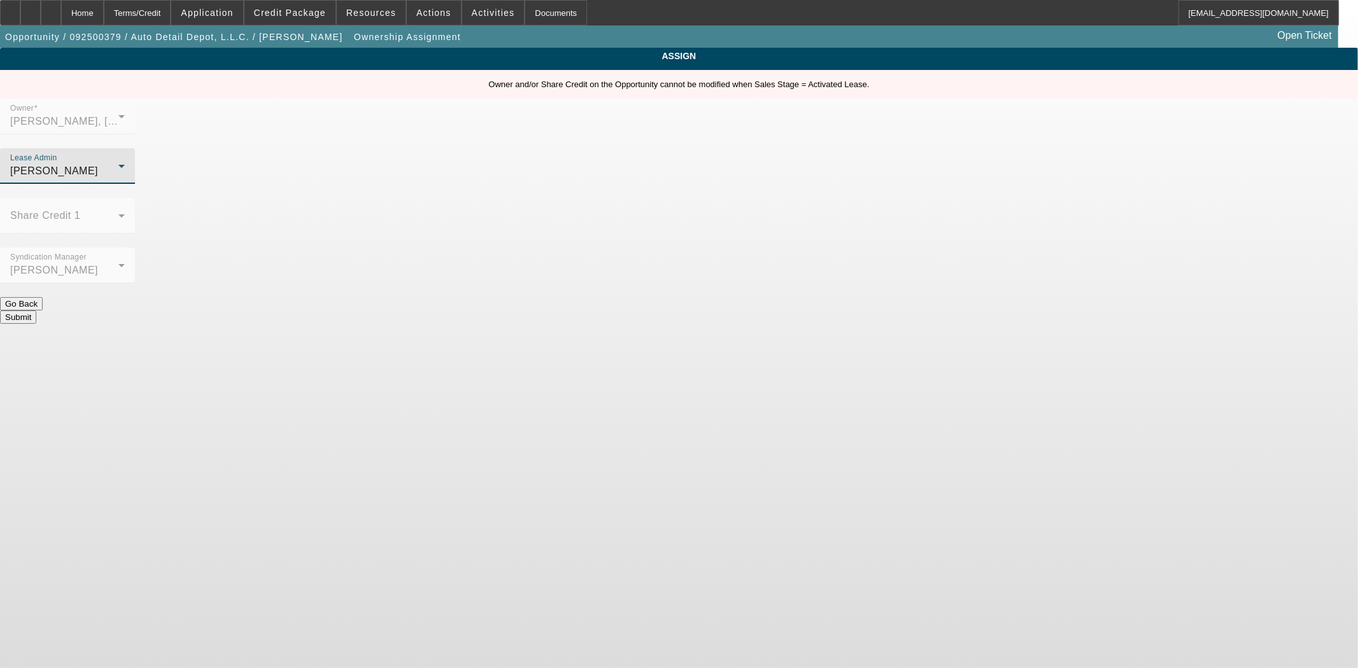
click at [36, 311] on button "Submit" at bounding box center [18, 317] width 36 height 13
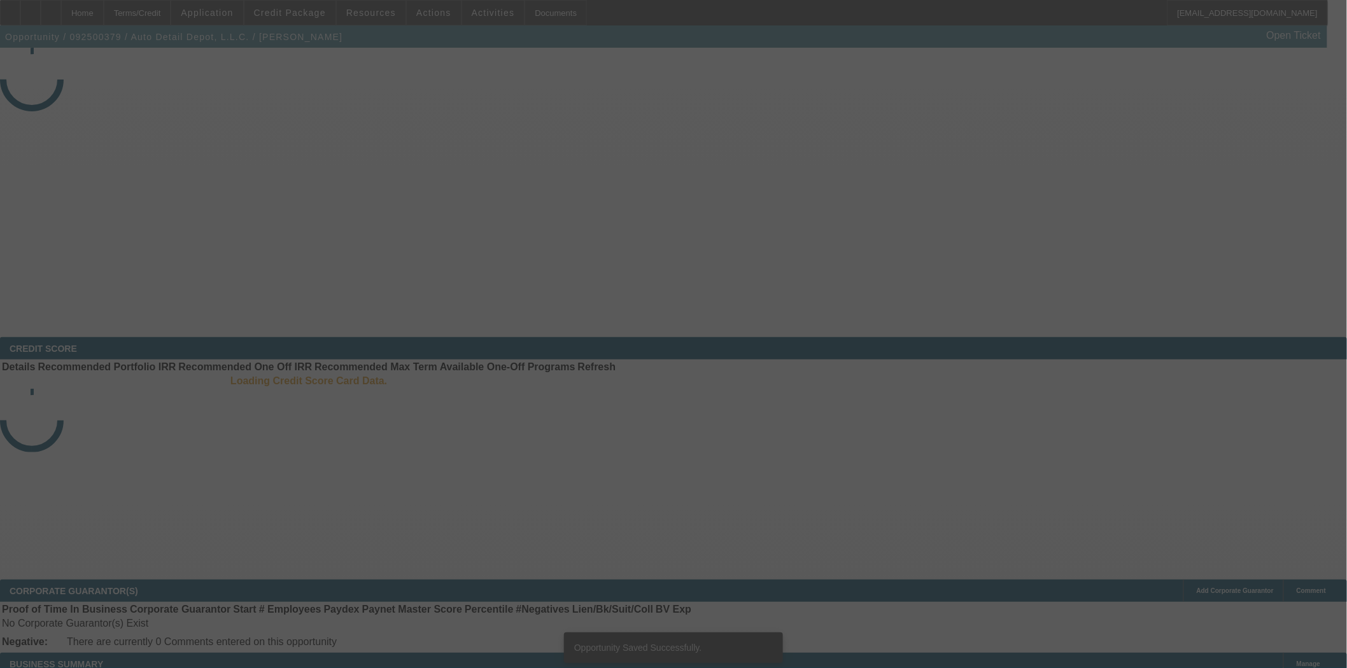
select select "4"
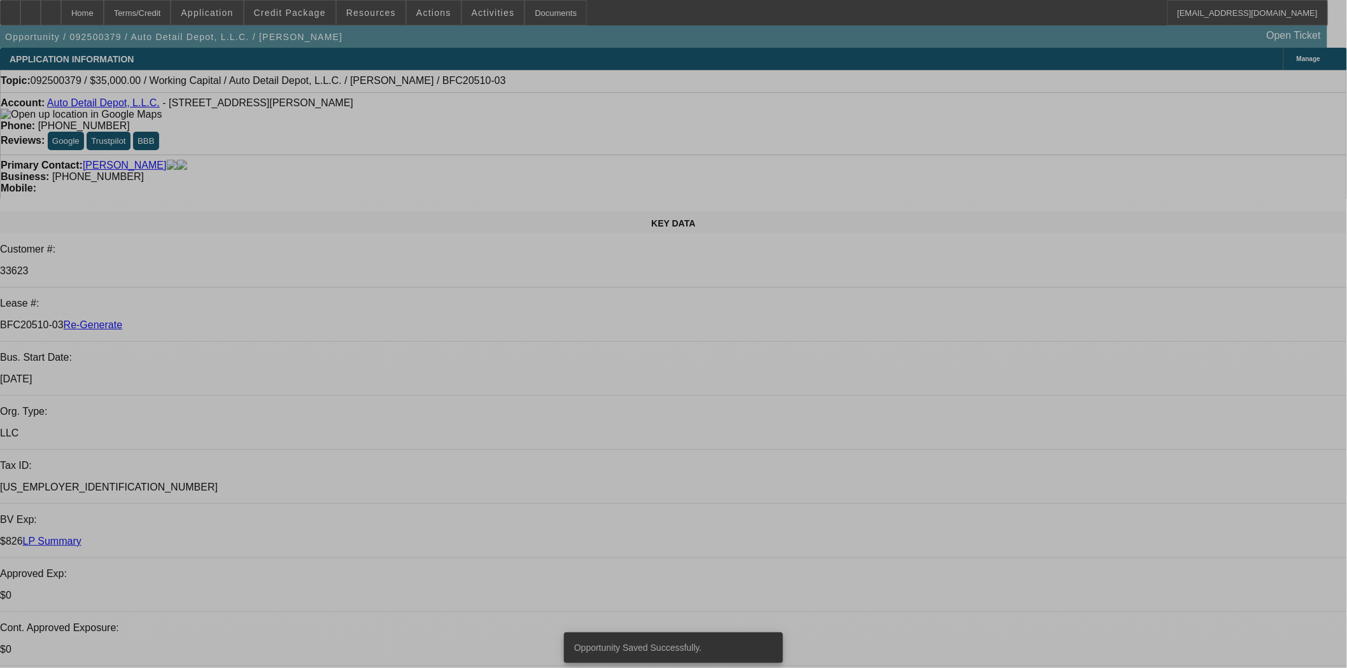
select select "0"
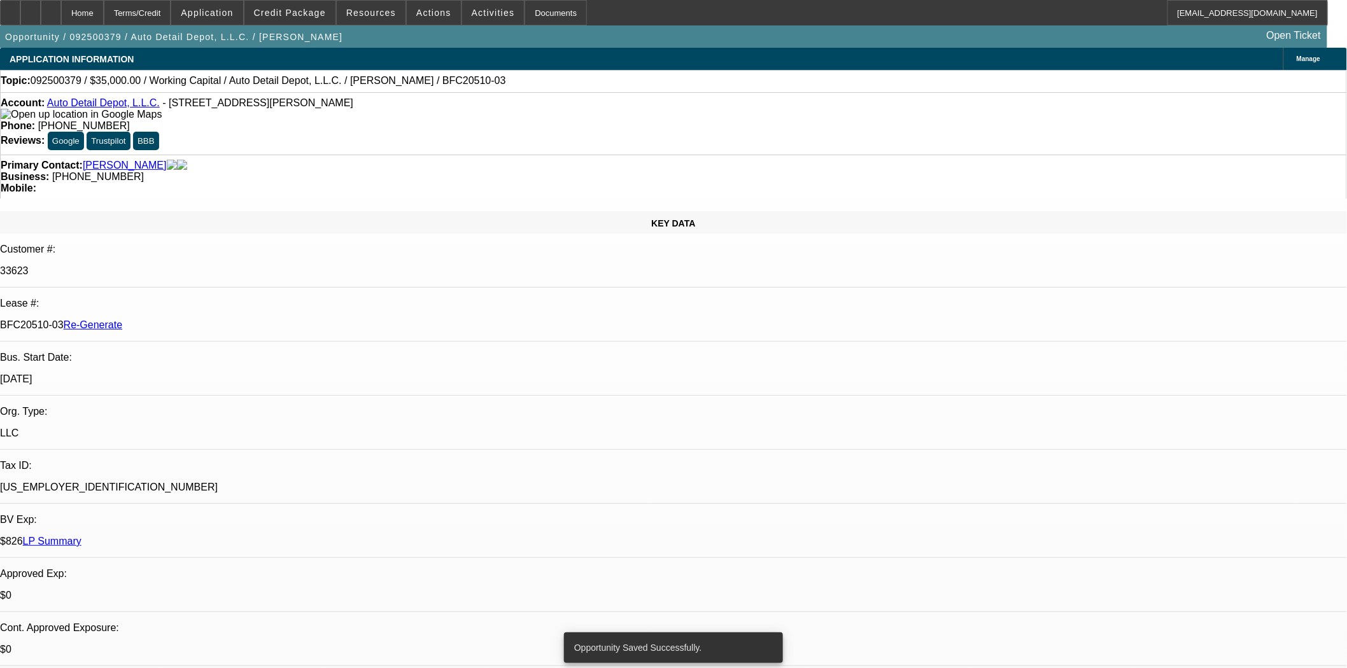
select select "0"
select select "2"
select select "0"
select select "6"
click at [406, 10] on div "Actions" at bounding box center [433, 12] width 55 height 25
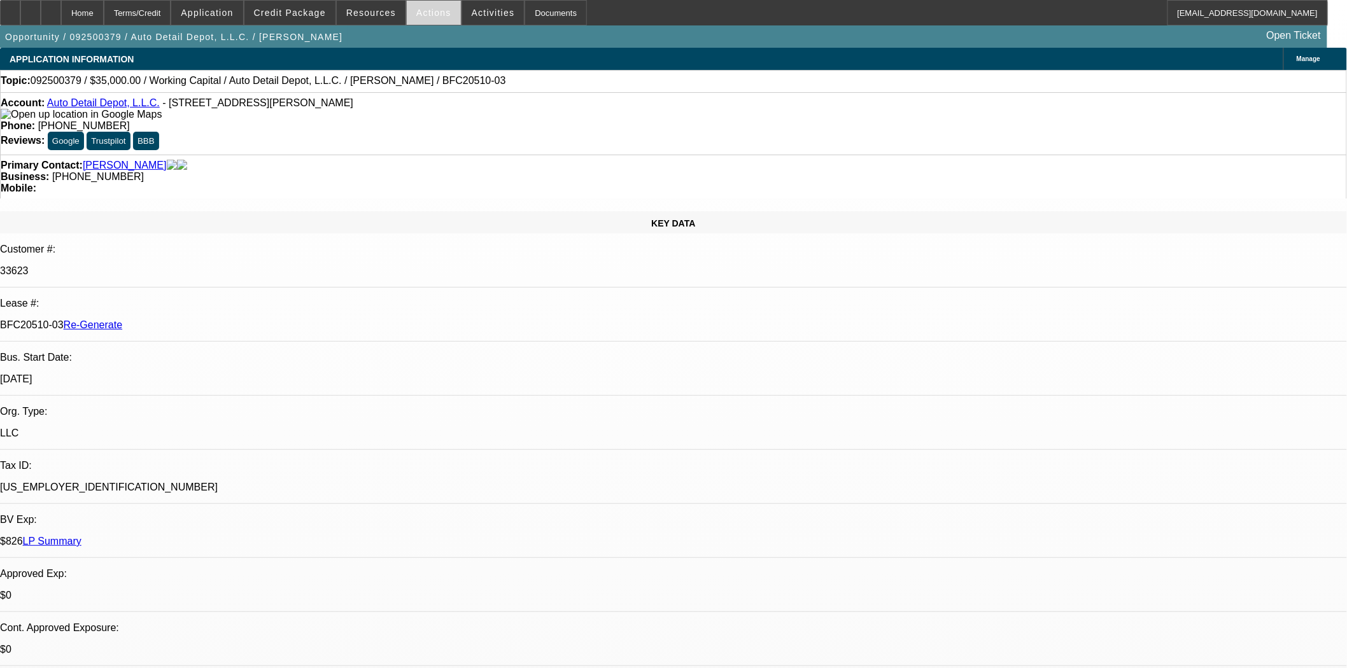
click at [430, 17] on button "Actions" at bounding box center [434, 13] width 54 height 24
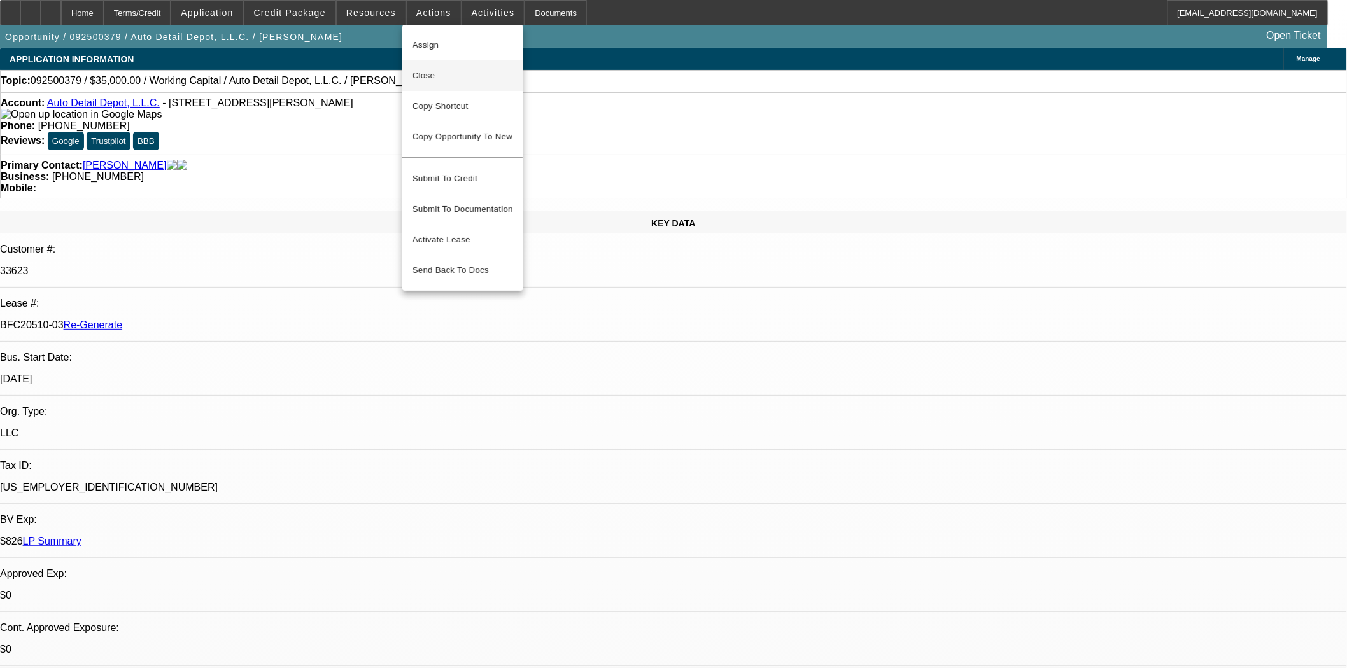
click at [448, 74] on span "Close" at bounding box center [462, 75] width 101 height 15
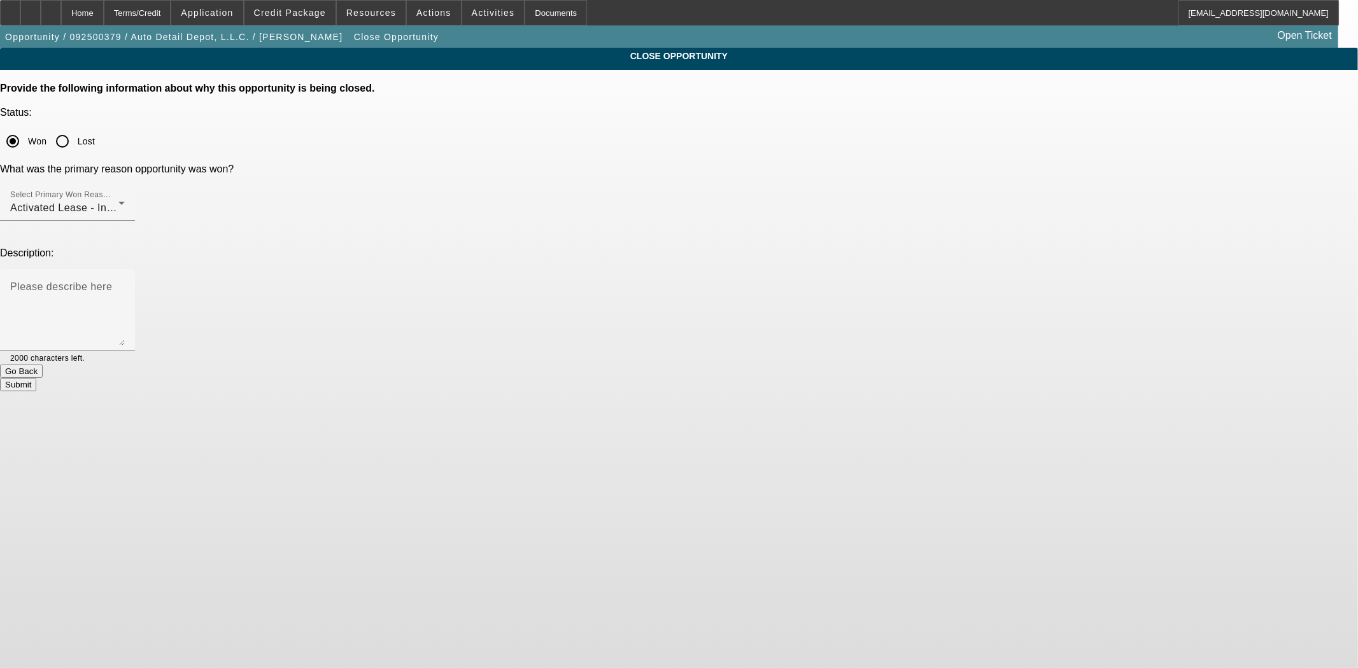
click at [36, 378] on button "Submit" at bounding box center [18, 384] width 36 height 13
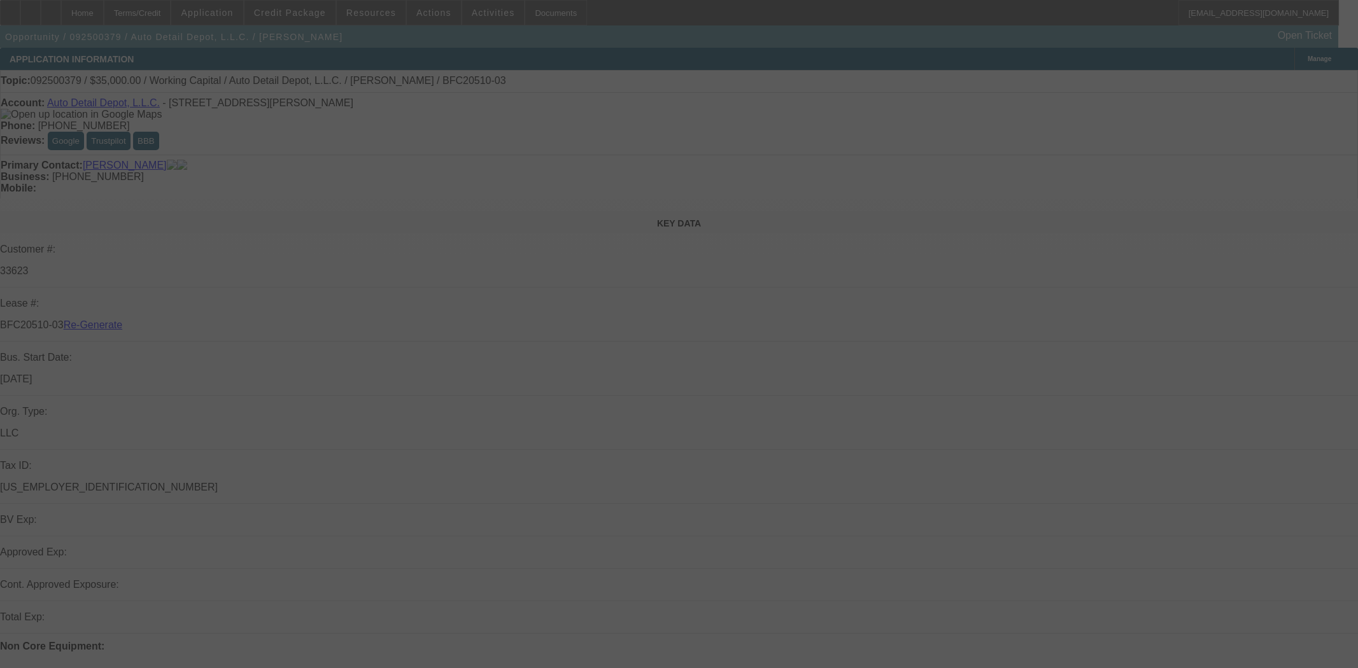
select select "4"
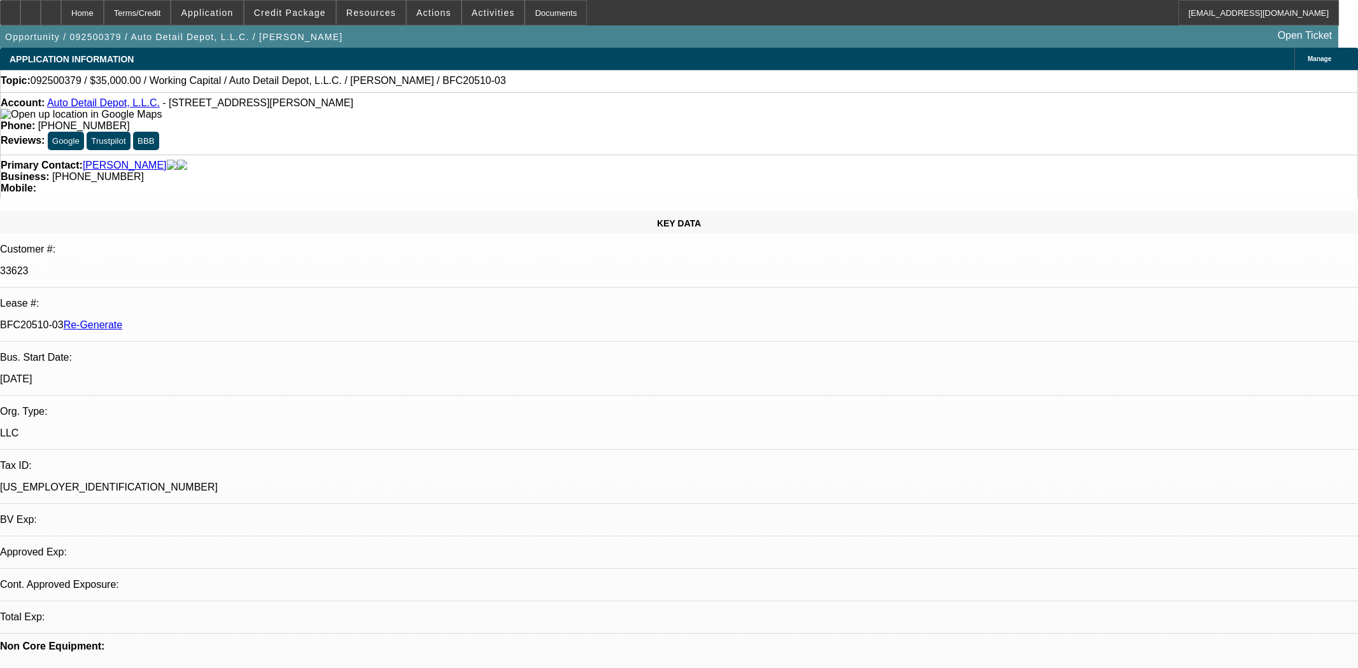
select select "0"
select select "2"
select select "6"
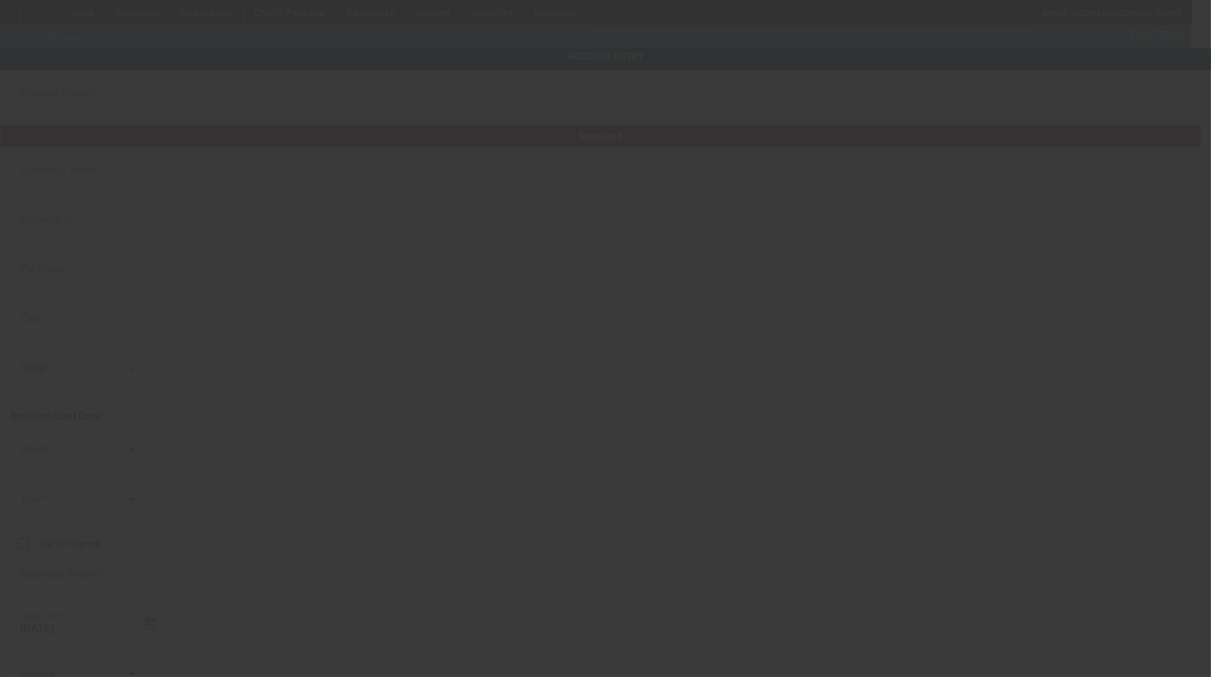
type input "Kerstetters Land Clearing & Excavating LLC"
type input "[STREET_ADDRESS]"
type input "17219"
type input "[GEOGRAPHIC_DATA]"
type input "[PHONE_NUMBER]"
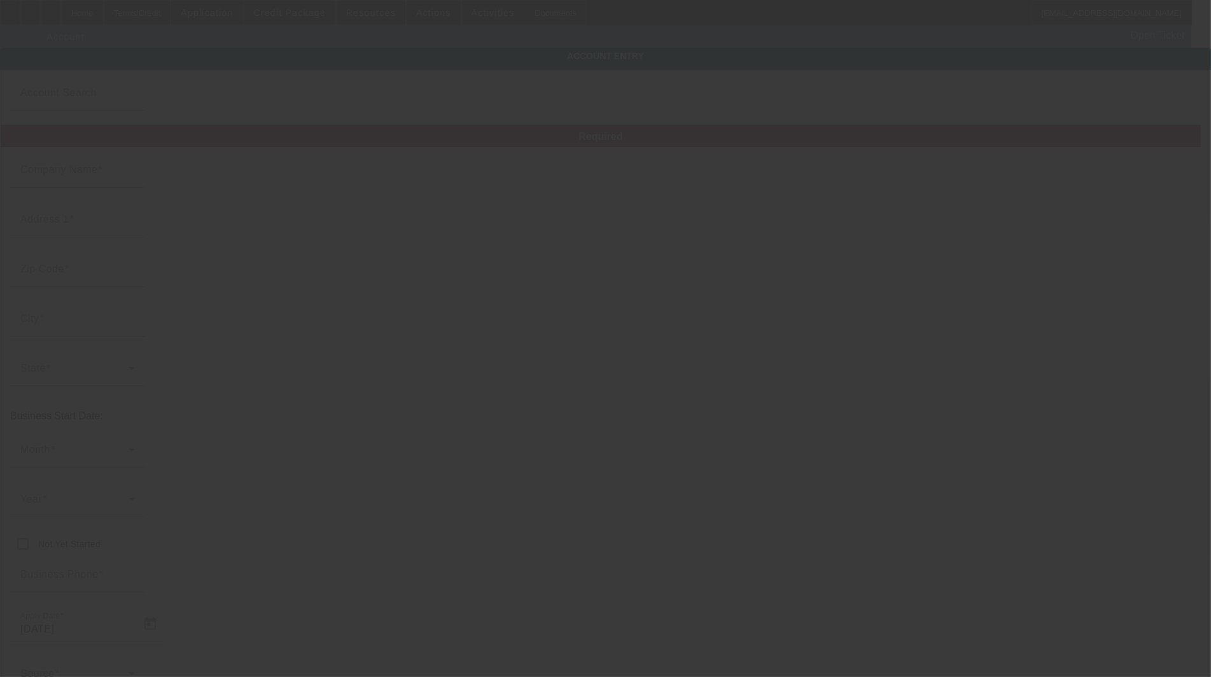
type input "[EMAIL_ADDRESS][DOMAIN_NAME]"
type input "Franklin"
type input "[US_EMPLOYER_IDENTIFICATION_NUMBER]"
type input "[DATE]"
type input "Currency"
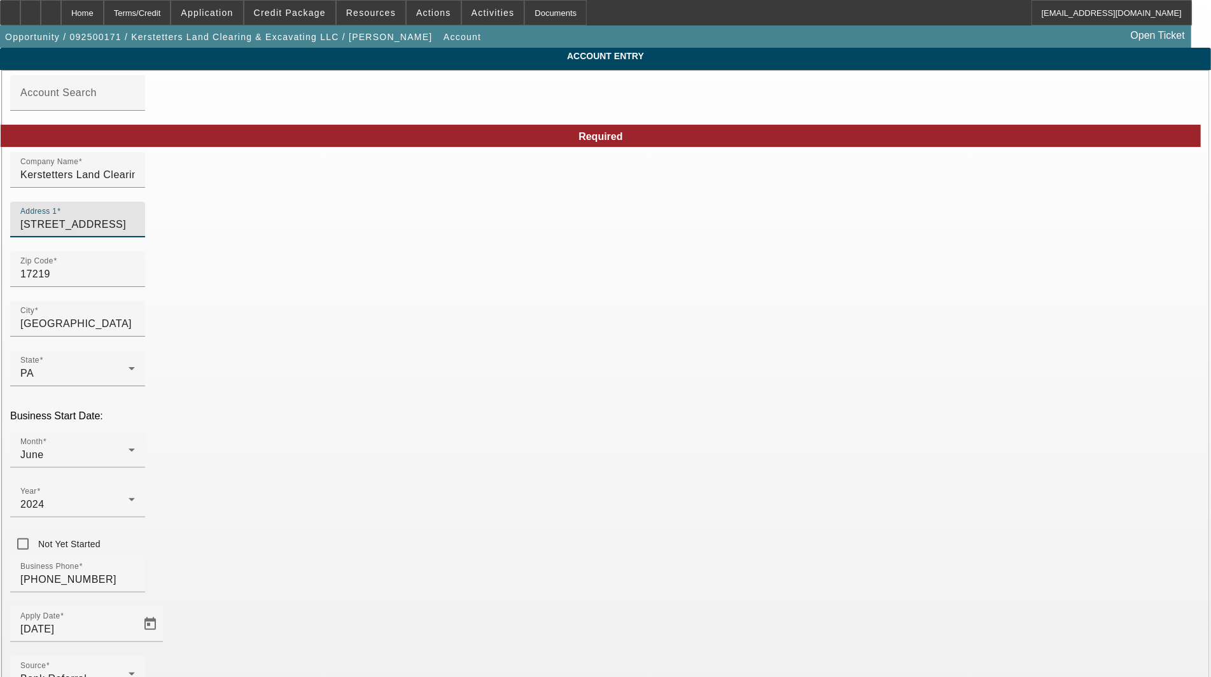
click at [135, 232] on input "[STREET_ADDRESS]" at bounding box center [77, 224] width 115 height 15
type input "[STREET_ADDRESS]"
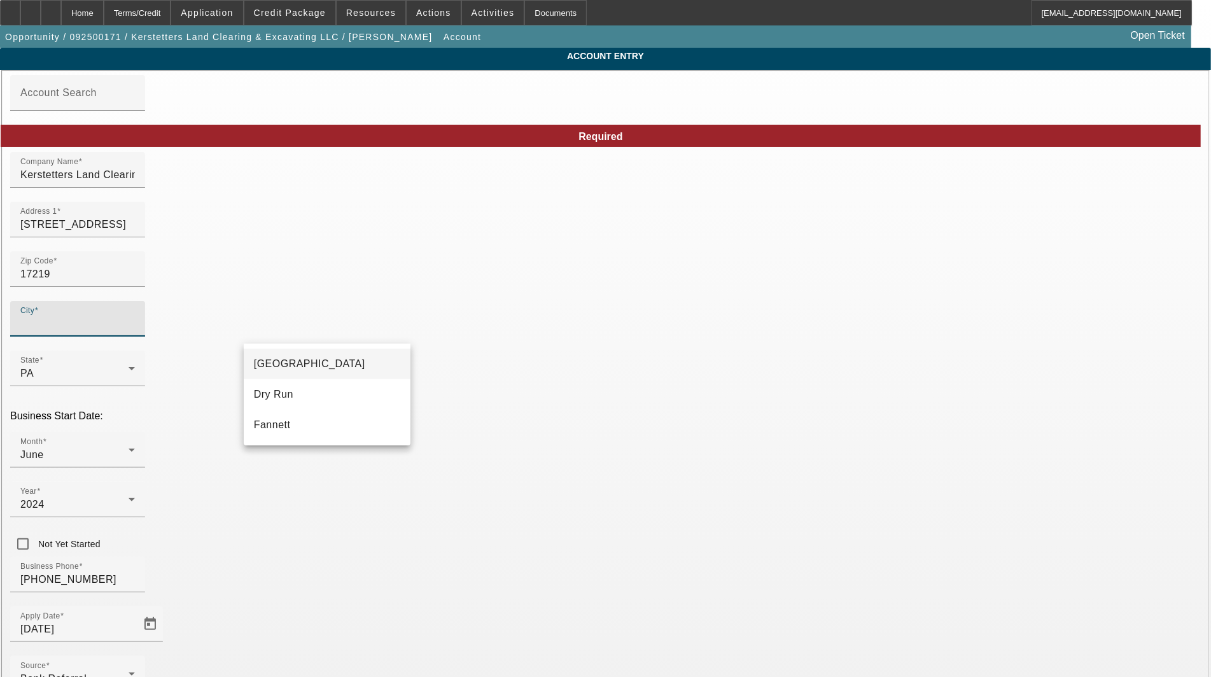
click at [285, 365] on span "[GEOGRAPHIC_DATA]" at bounding box center [309, 363] width 111 height 11
type input "[GEOGRAPHIC_DATA]"
type input "Franklin"
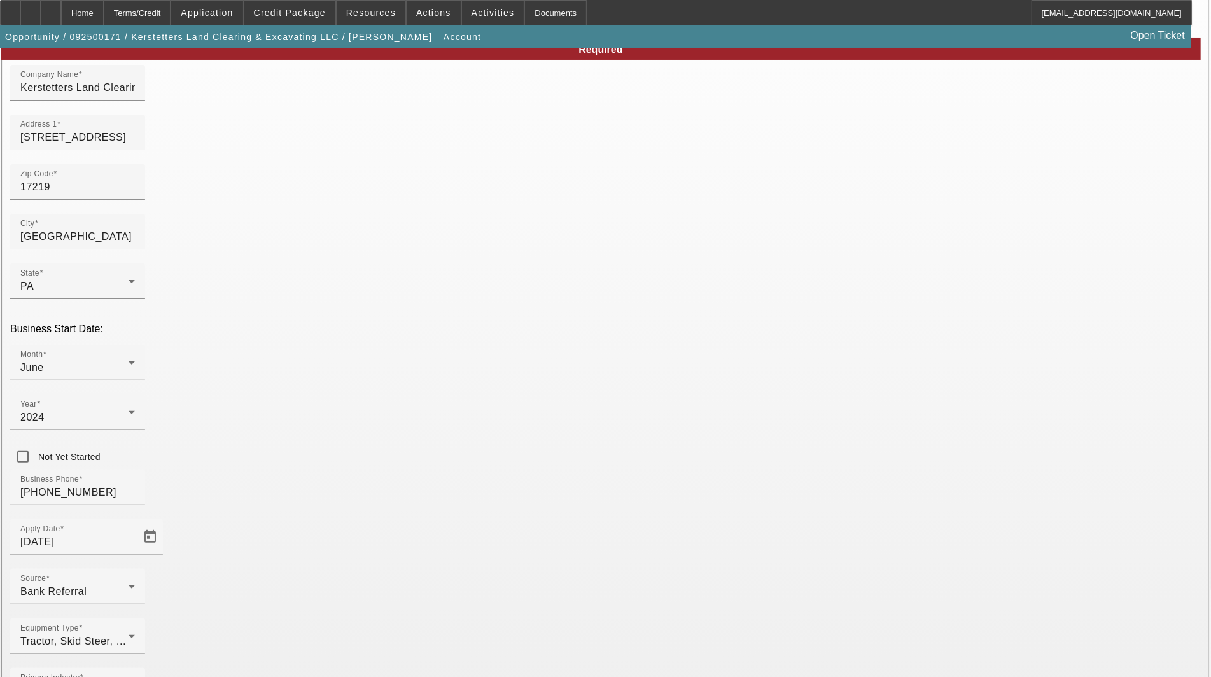
scroll to position [140, 0]
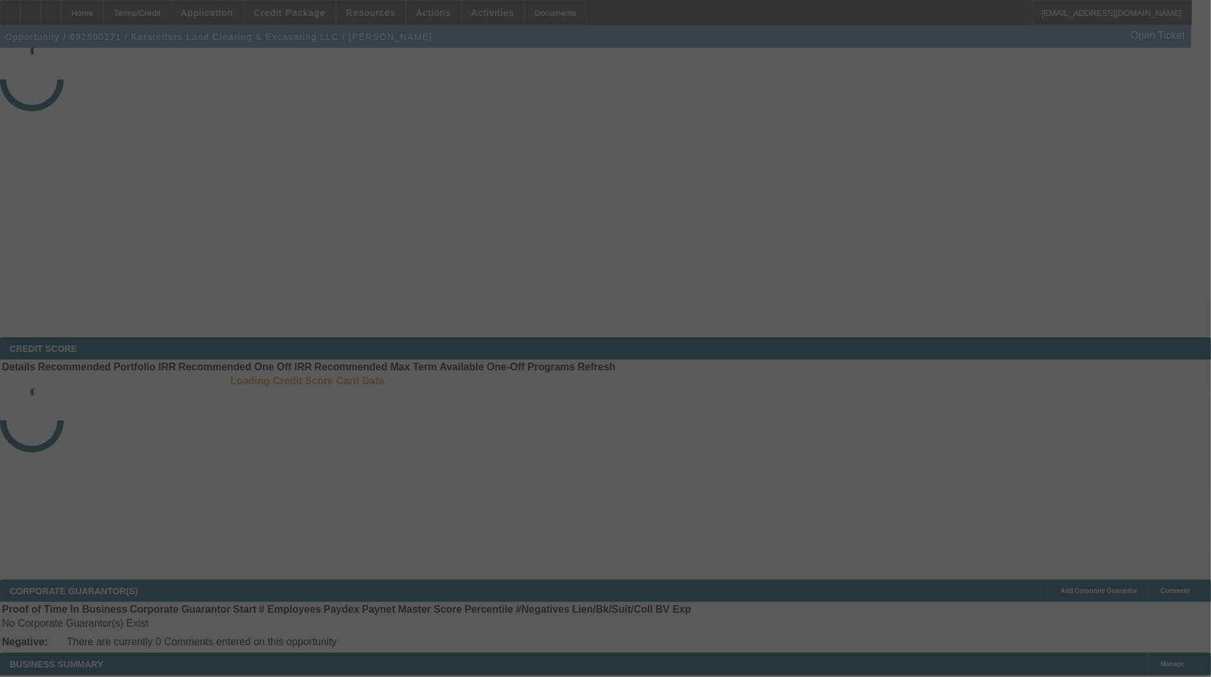
select select "3"
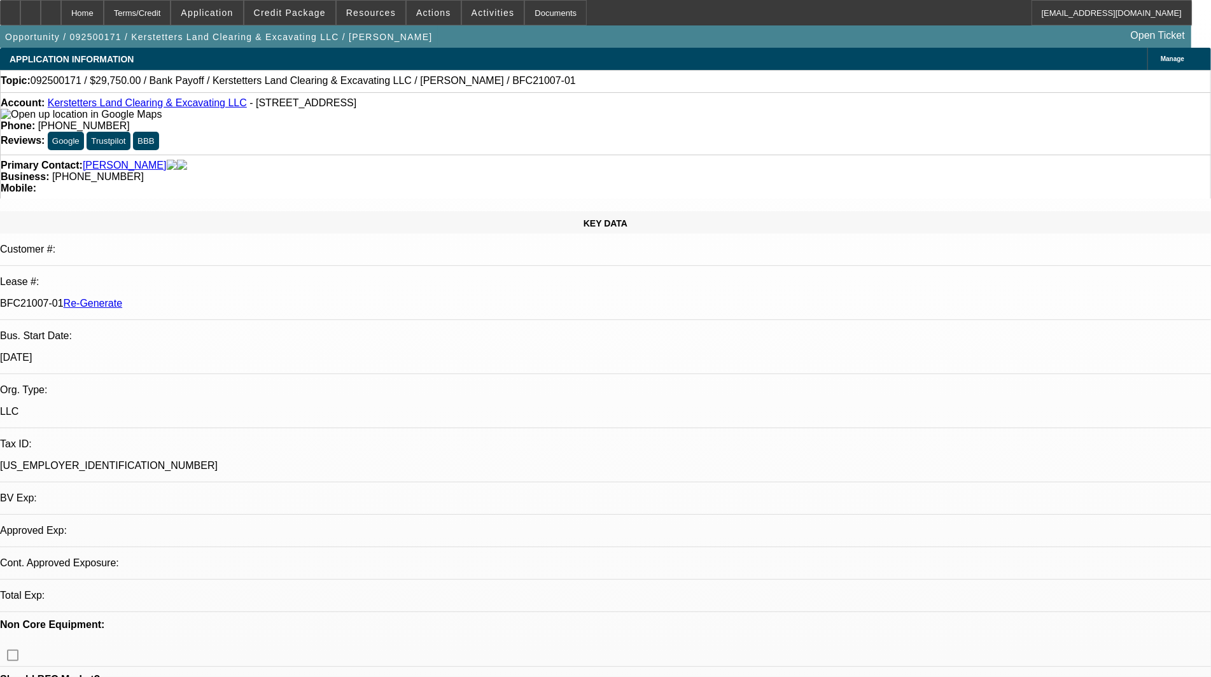
select select "0.15"
select select "2"
select select "0"
select select "6"
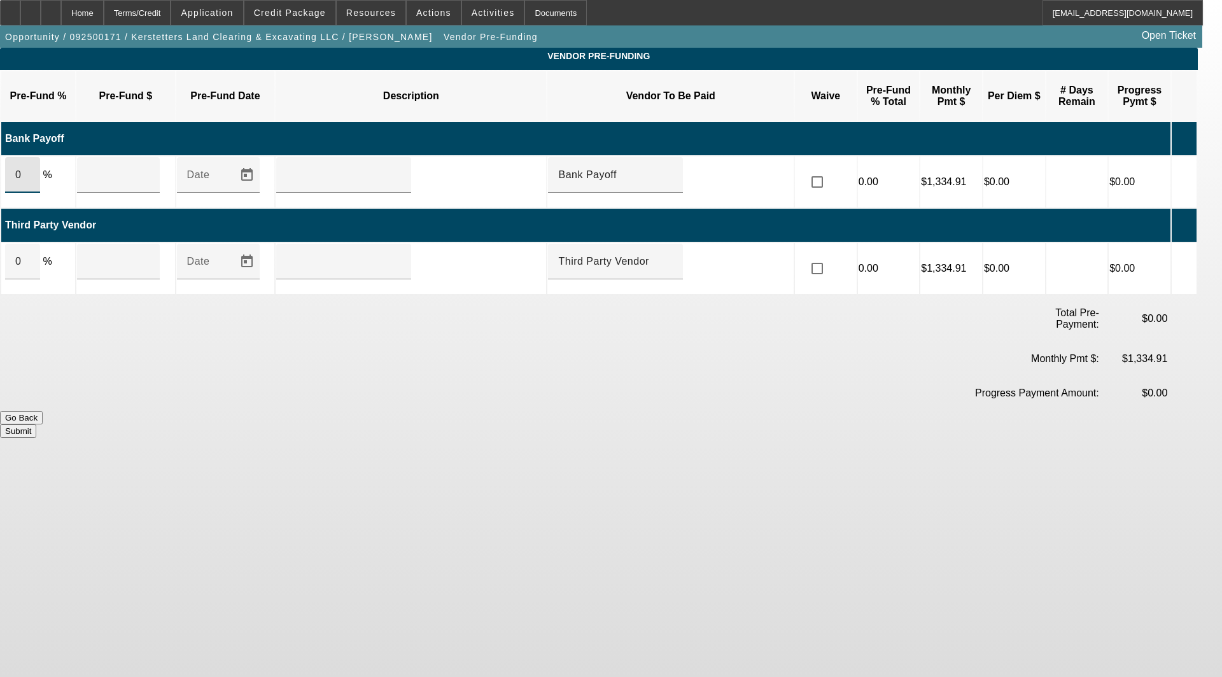
drag, startPoint x: 53, startPoint y: 160, endPoint x: 19, endPoint y: 157, distance: 33.9
click at [19, 157] on td "0 %" at bounding box center [38, 182] width 74 height 51
type input "100"
type input "$23,863.56"
drag, startPoint x: 440, startPoint y: 155, endPoint x: 260, endPoint y: 155, distance: 180.1
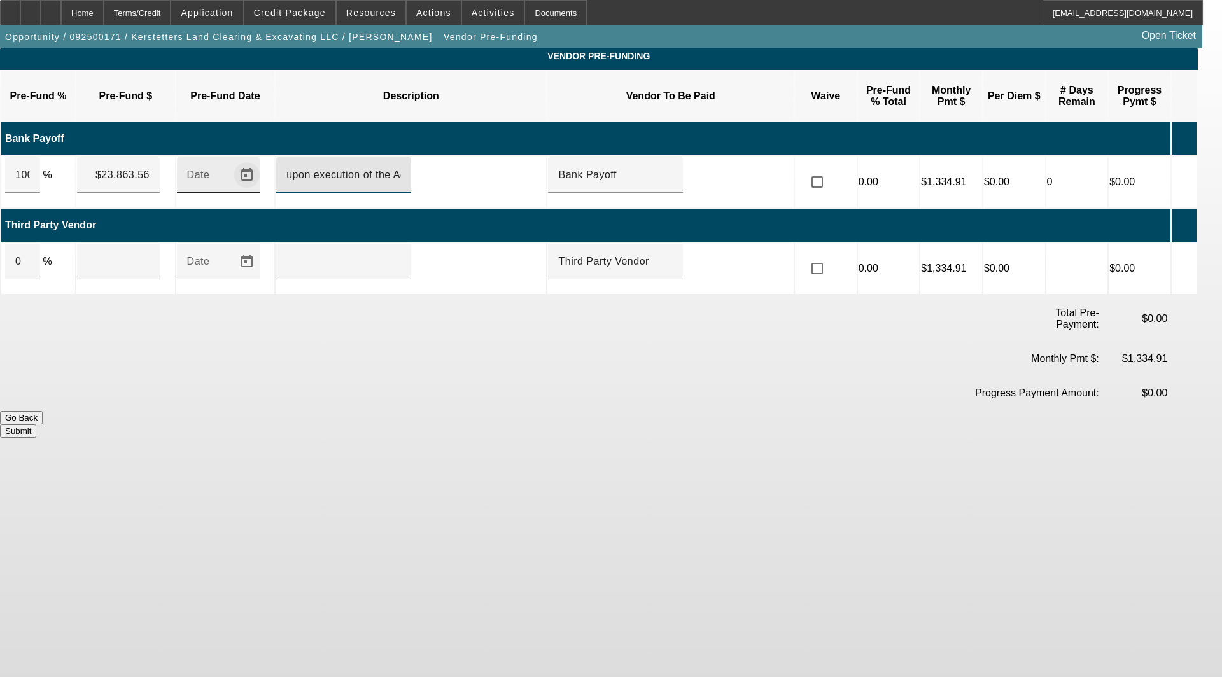
click at [260, 157] on tr "100 % $23,863.56 Date upon execution of the Agreement Bank Payoff 0.00 $1,334.9…" at bounding box center [598, 182] width 1195 height 51
type input "upon execution of the Agreement"
click at [346, 253] on div at bounding box center [343, 262] width 115 height 36
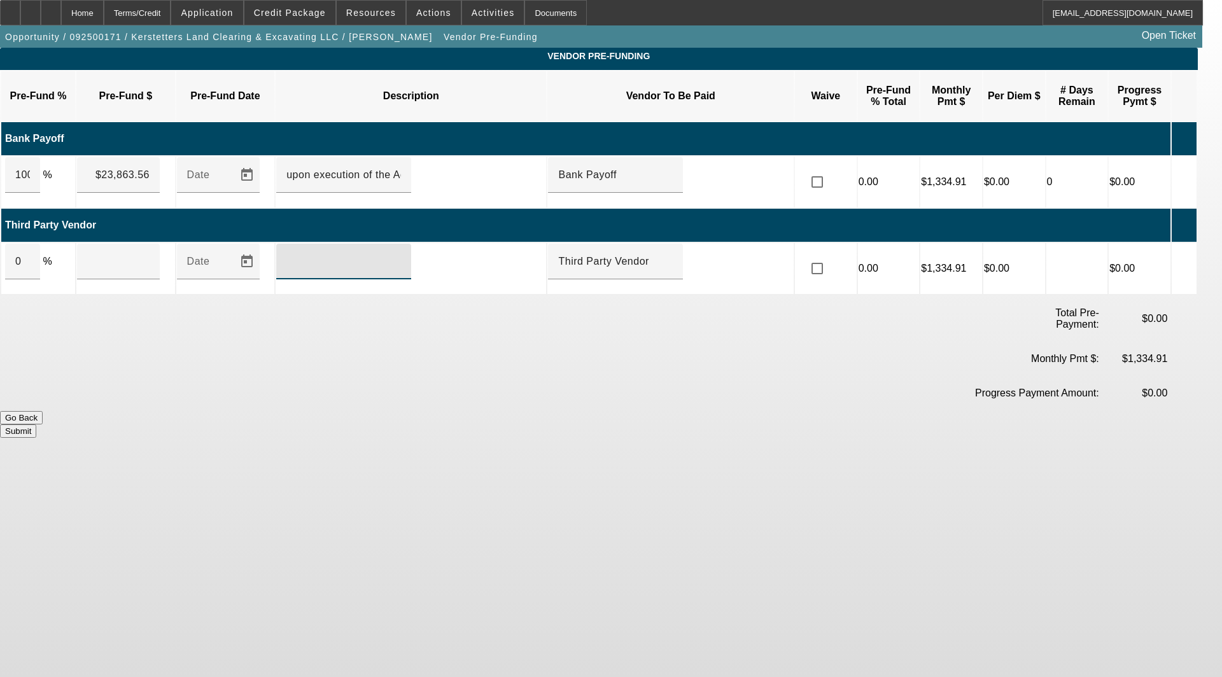
paste input "upon execution of the Agreement"
type input "upon execution of the Agreement"
drag, startPoint x: 48, startPoint y: 243, endPoint x: -11, endPoint y: 243, distance: 58.6
click at [0, 243] on html "Home Terms/Credit Application Credit Package Resources Actions Activities Docum…" at bounding box center [611, 338] width 1222 height 677
type input "100"
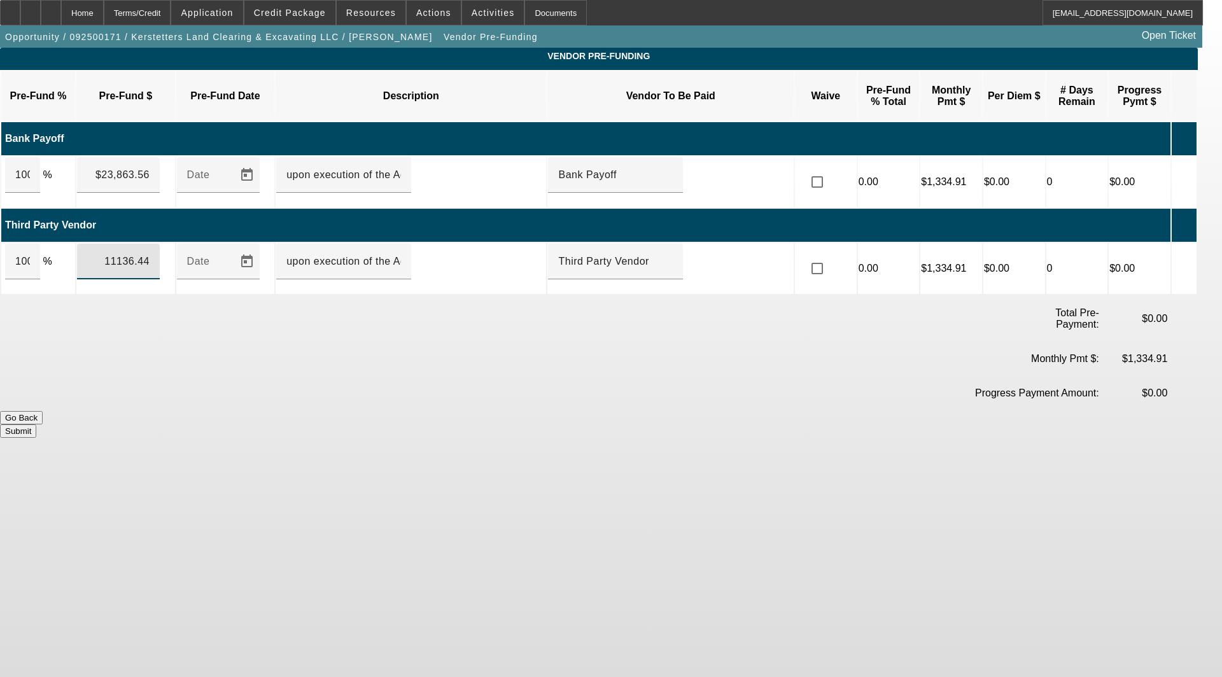
type input "$11,136.44"
click at [36, 425] on button "Submit" at bounding box center [18, 431] width 36 height 13
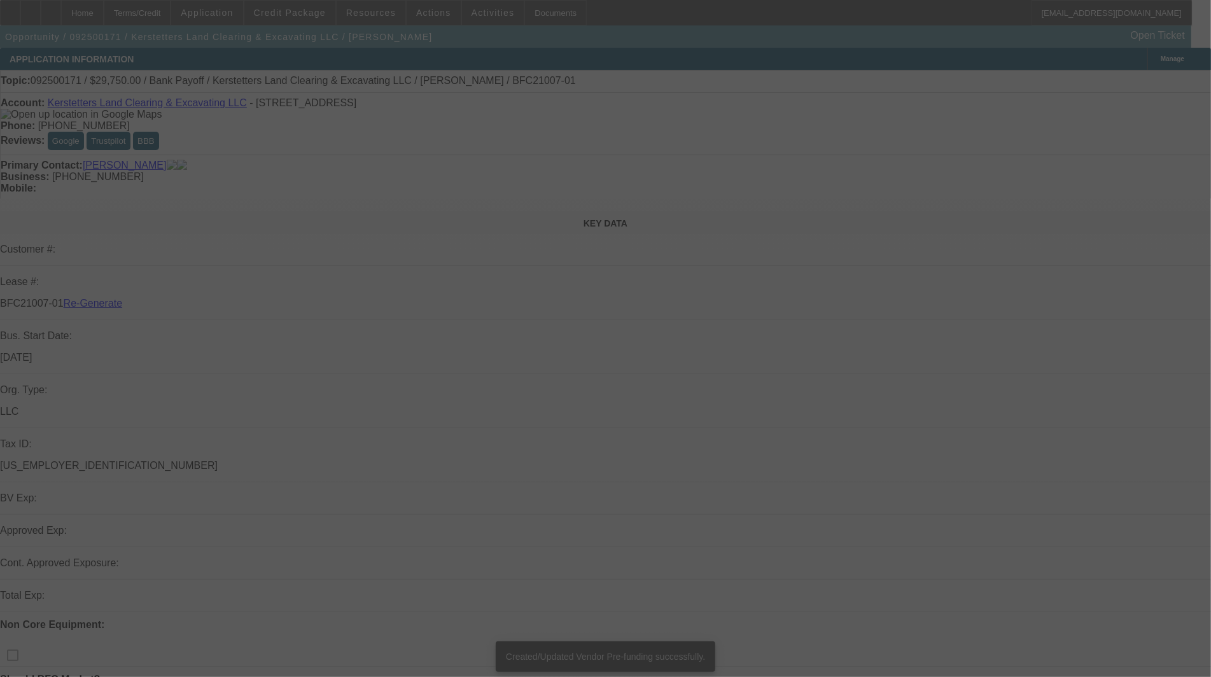
select select "3"
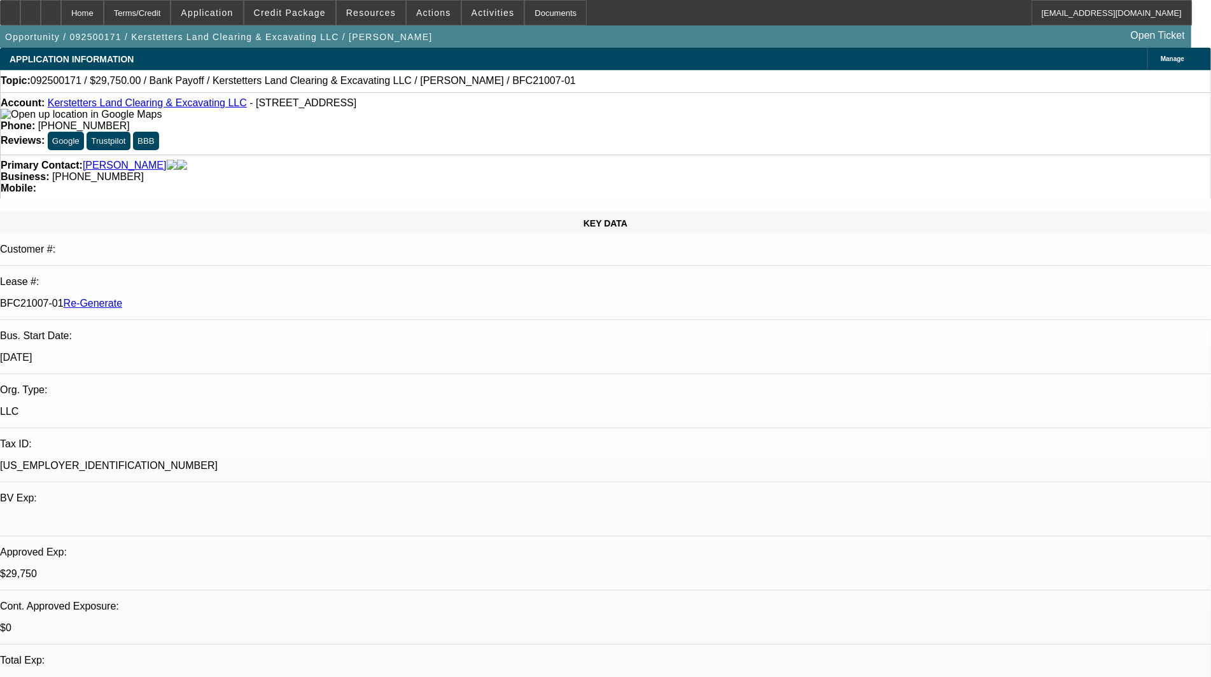
select select "0.15"
select select "2"
select select "0"
select select "6"
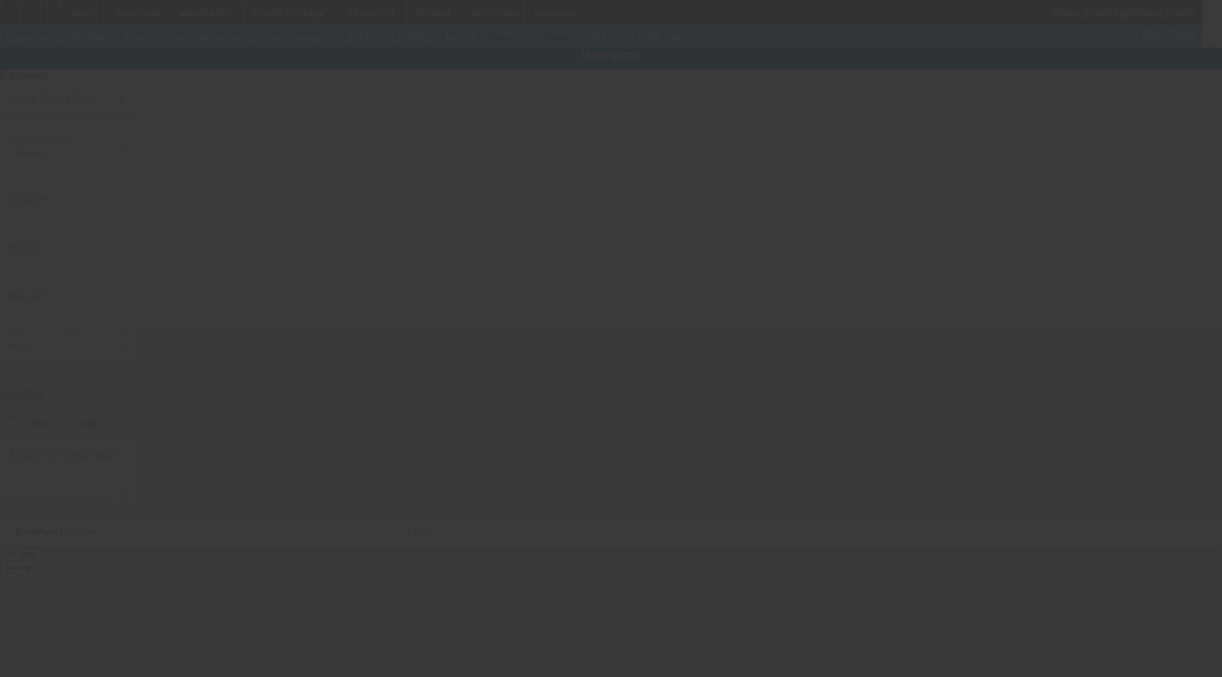
type input "3C7WRLEL7KG708090"
type input "ram"
type input "4500"
radio input "true"
type textarea "Category: Flatbed Trucks"
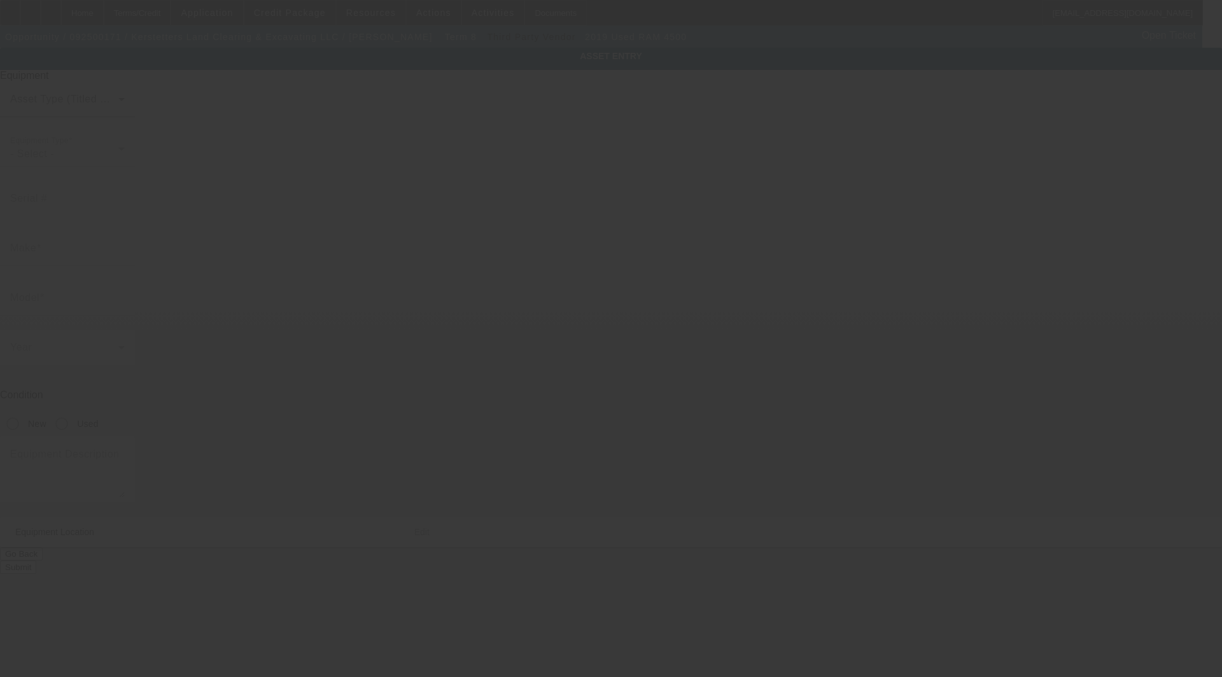
type input "726 Rice St"
type input "Newark"
type input "43055"
type input "Licking"
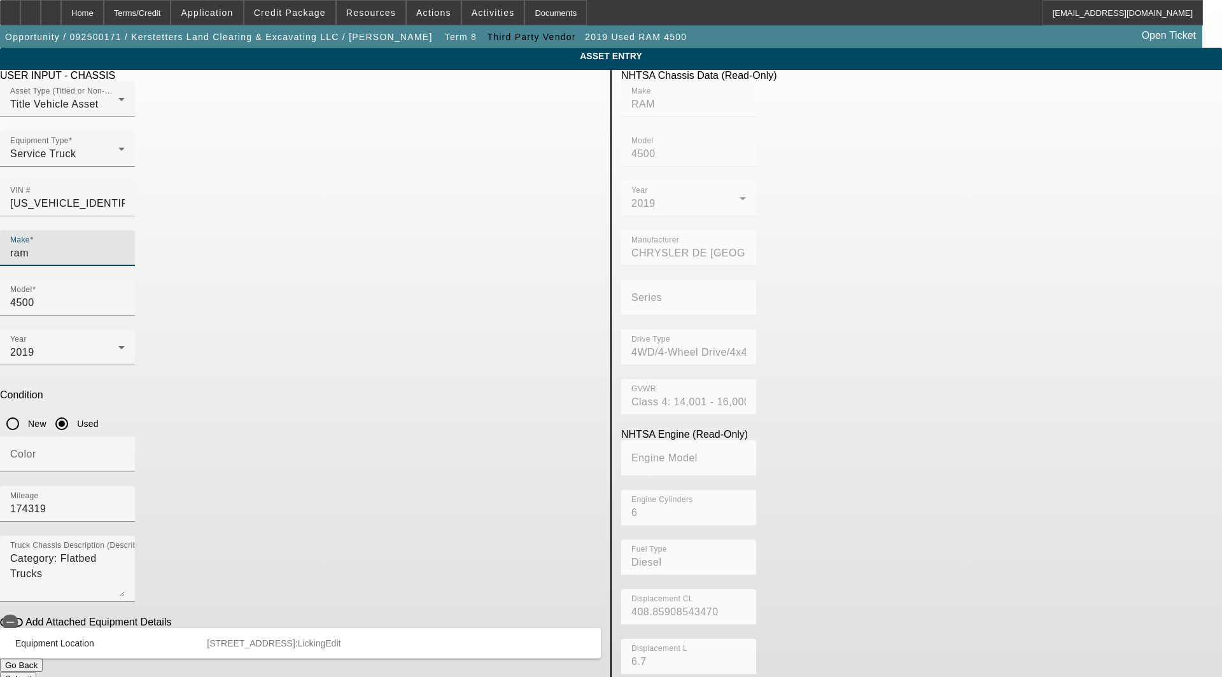
drag, startPoint x: 283, startPoint y: 228, endPoint x: 167, endPoint y: 224, distance: 115.9
click at [167, 224] on app-asset-collateral-manage "ASSET ENTRY Delete asset USER INPUT - CHASSIS Asset Type (Titled or Non-Titled)…" at bounding box center [611, 401] width 1222 height 706
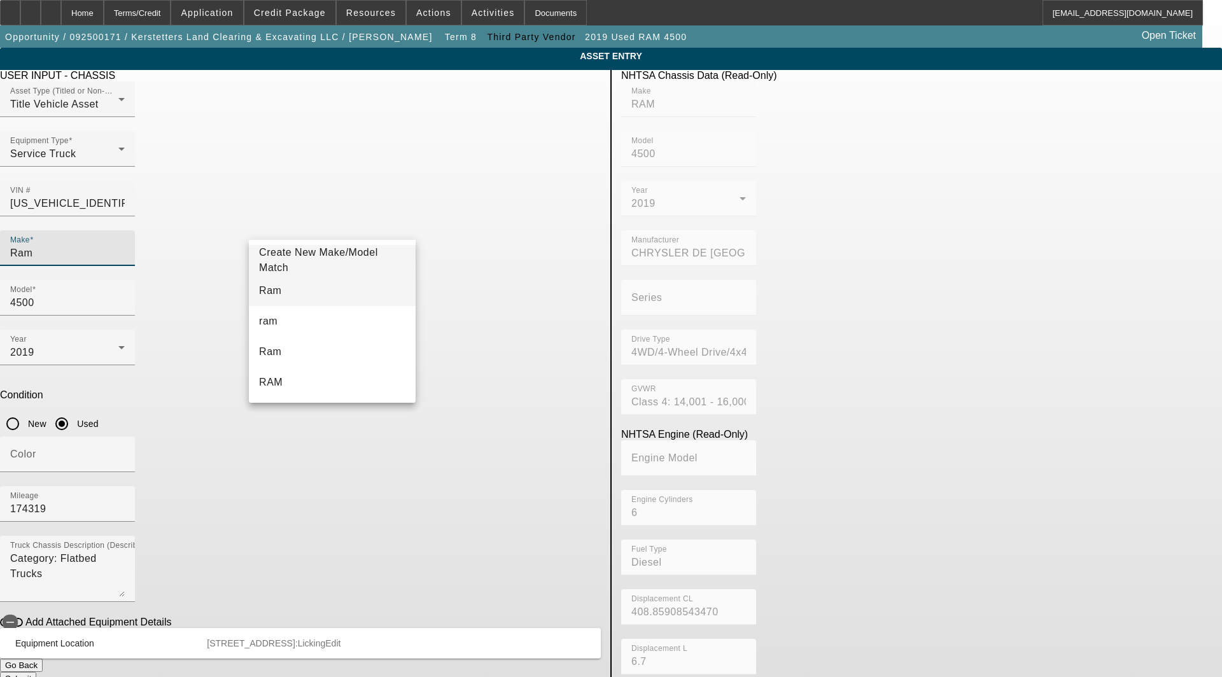
type input "Ram"
click at [270, 288] on span "Ram" at bounding box center [270, 290] width 22 height 11
type input "Ram"
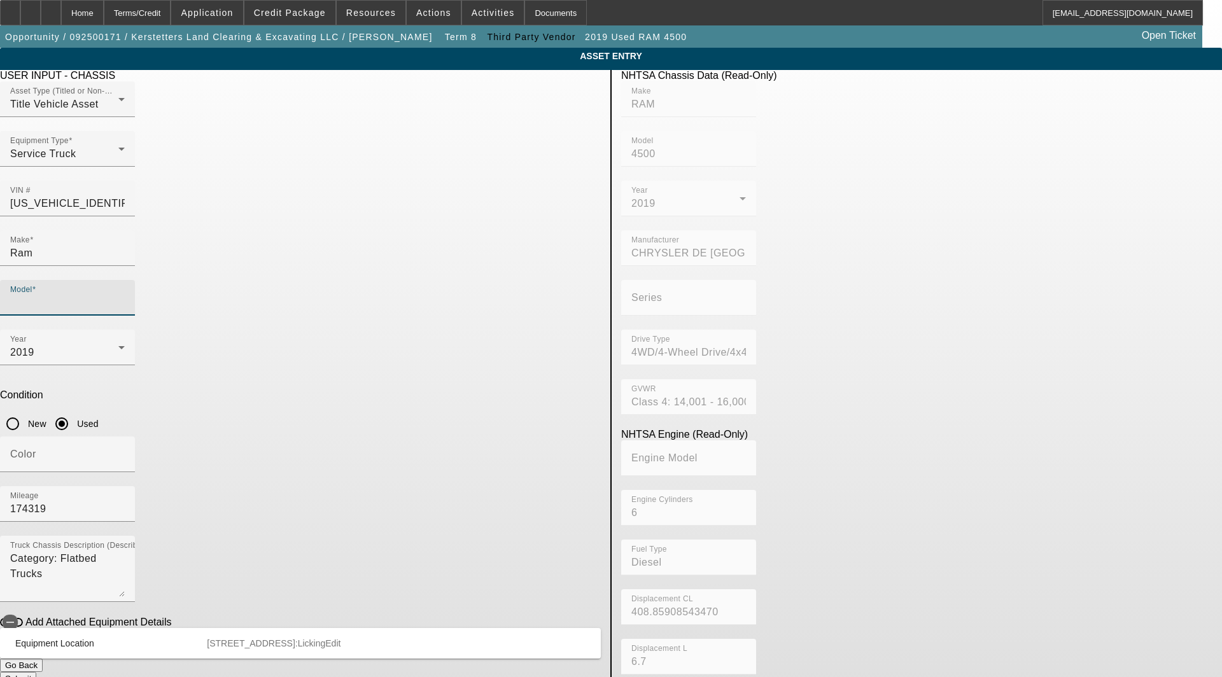
click at [125, 295] on input "Model" at bounding box center [67, 302] width 115 height 15
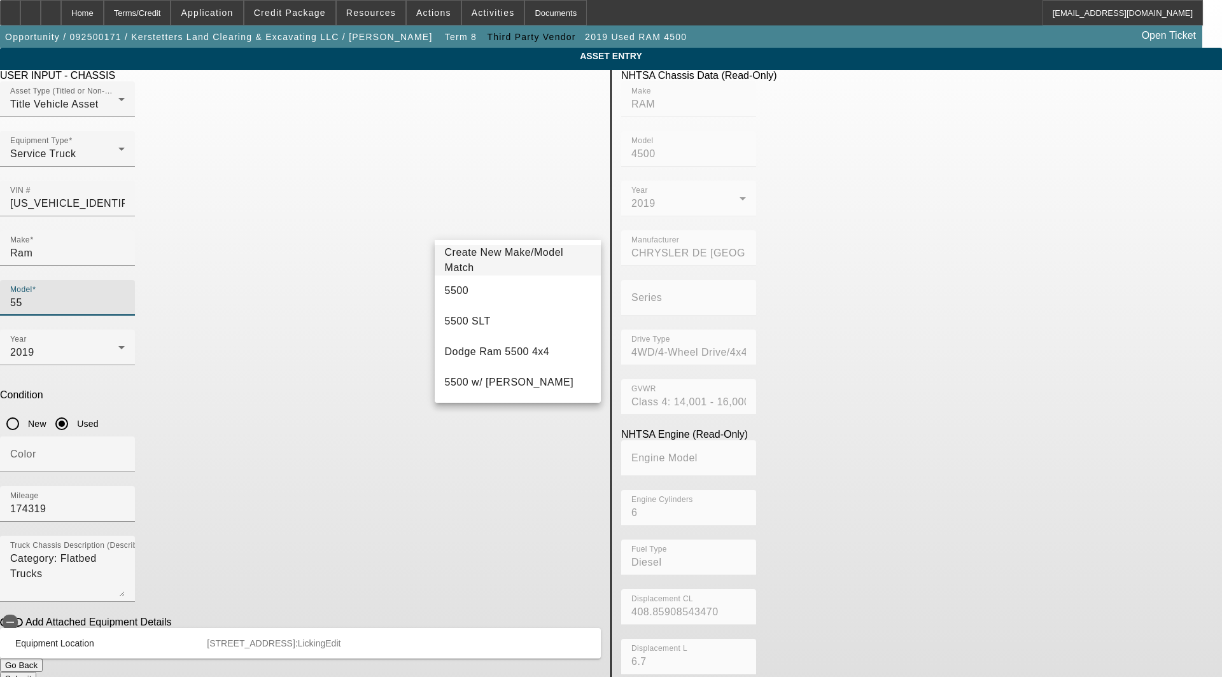
type input "5"
type input "4500"
click at [460, 285] on span "4500" at bounding box center [457, 290] width 24 height 15
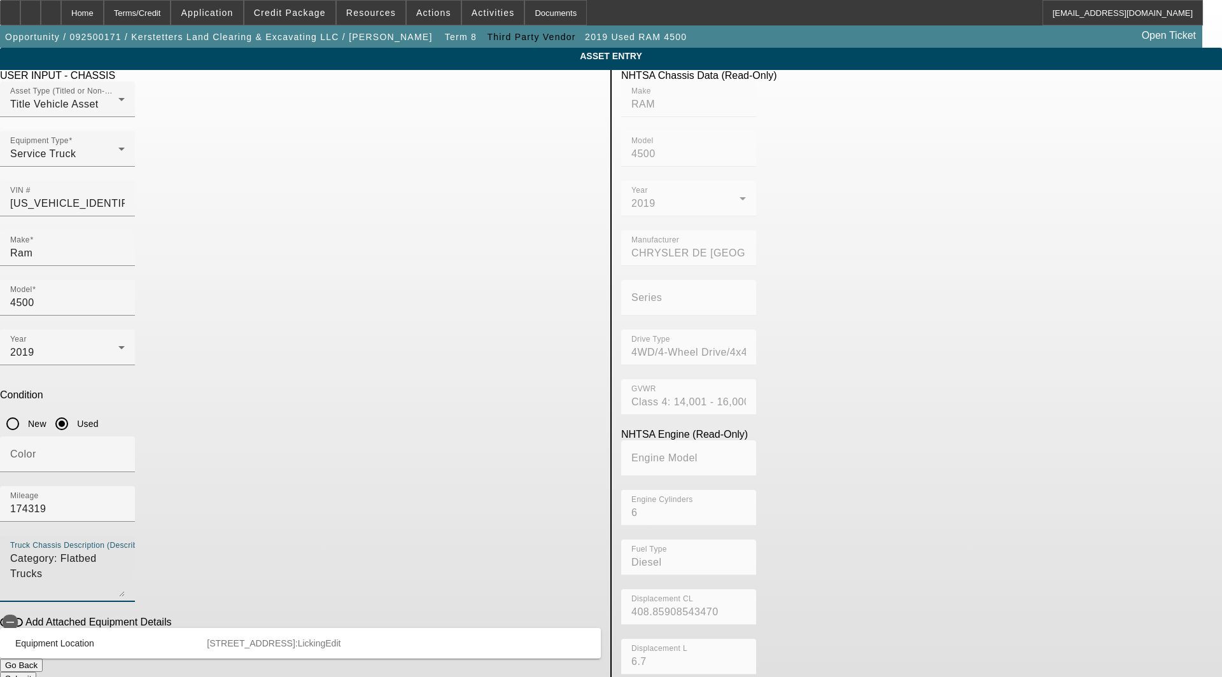
drag, startPoint x: 411, startPoint y: 386, endPoint x: 58, endPoint y: 365, distance: 353.2
click at [58, 365] on app-asset-collateral-manage "ASSET ENTRY Delete asset USER INPUT - CHASSIS Asset Type (Titled or Non-Titled)…" at bounding box center [611, 401] width 1222 height 706
drag, startPoint x: 319, startPoint y: 367, endPoint x: 312, endPoint y: 370, distance: 8.0
type textarea "includes: all options, attachments and accessories"
click at [341, 638] on span "Edit" at bounding box center [332, 643] width 15 height 10
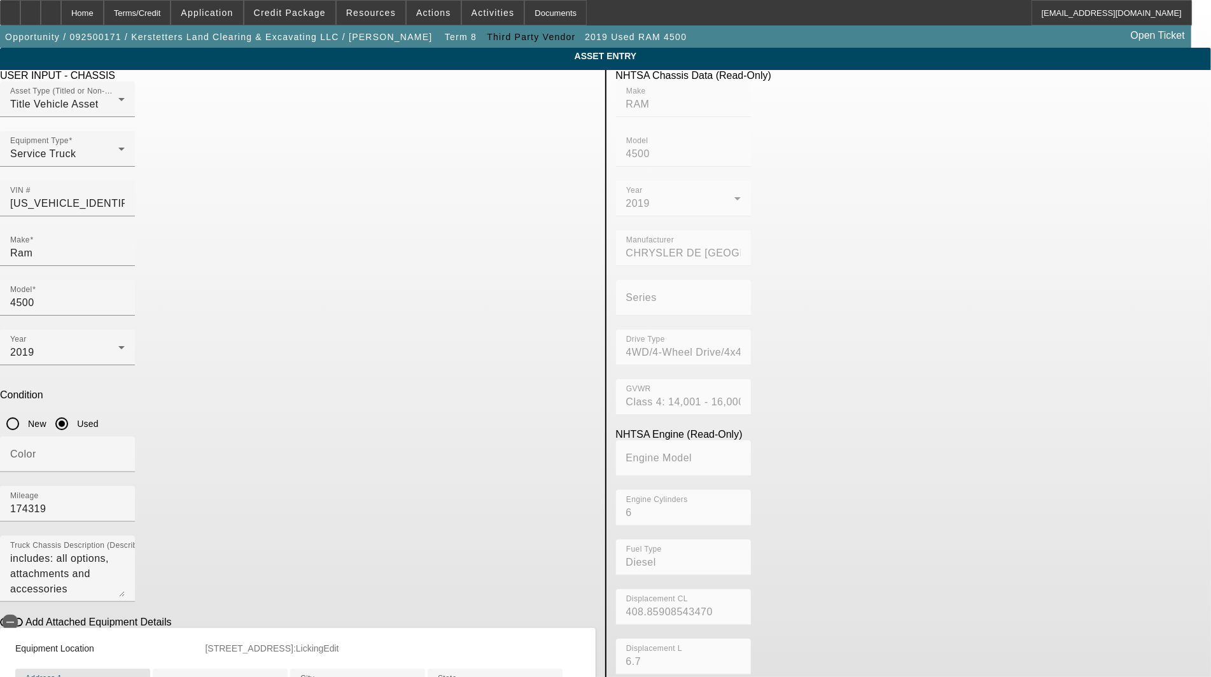
drag, startPoint x: 365, startPoint y: 530, endPoint x: 66, endPoint y: 510, distance: 299.8
click at [66, 510] on app-asset-collateral-manage "ASSET ENTRY Delete asset USER INPUT - CHASSIS Asset Type (Titled or Non-Titled)…" at bounding box center [605, 426] width 1211 height 757
type input "20610 Mountain Road"
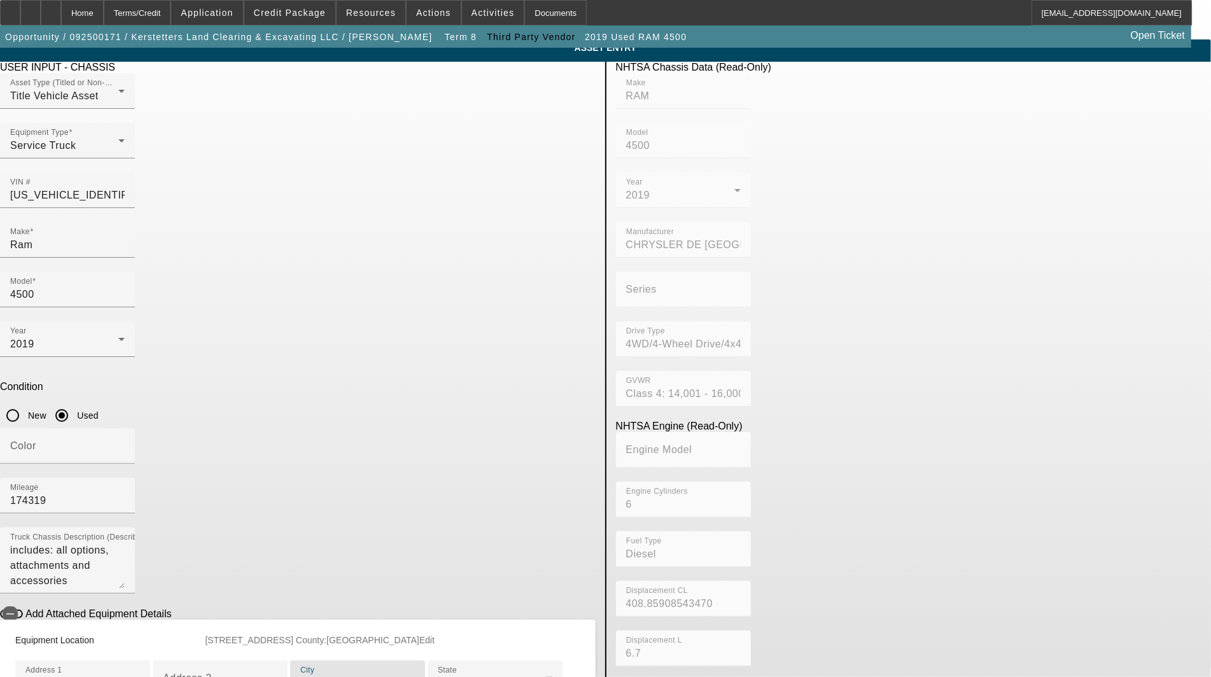
type input "Doylesburg"
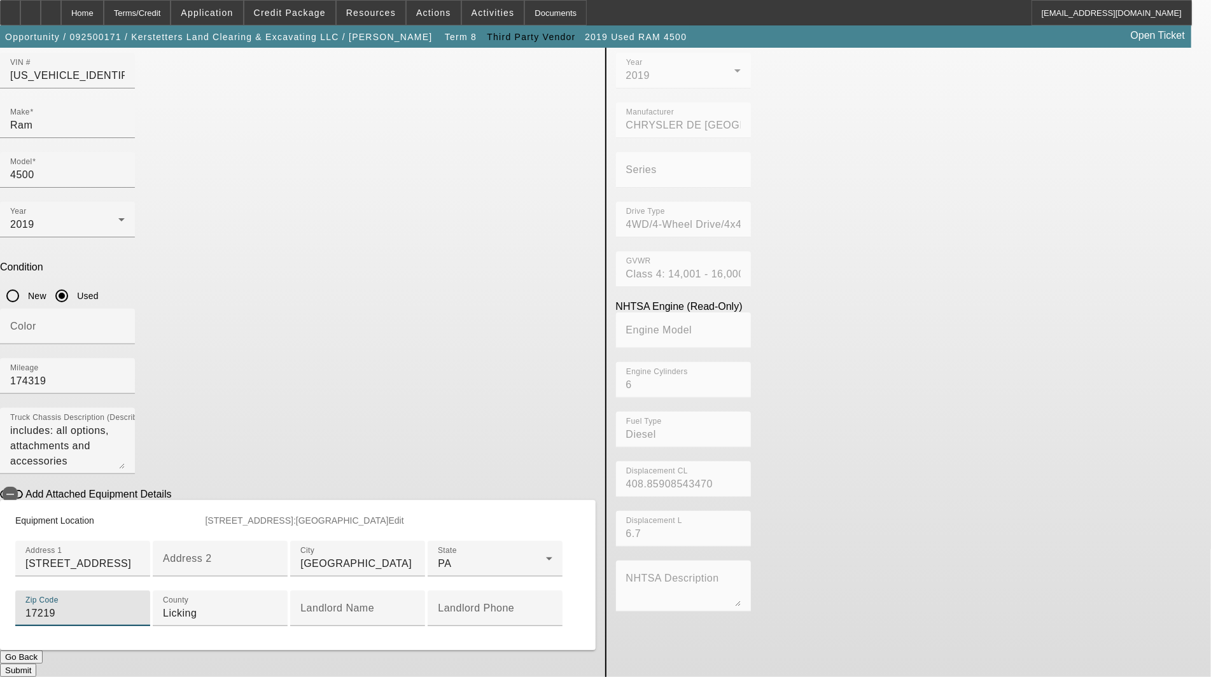
type input "17219"
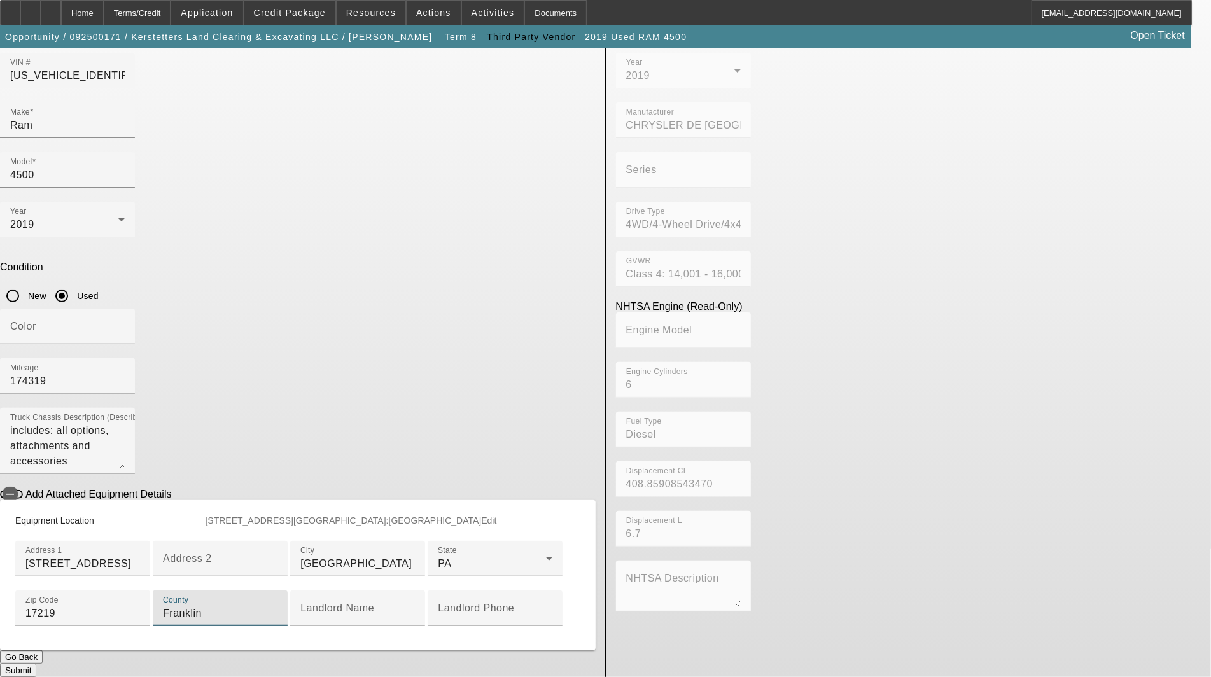
type input "Franklin"
click at [36, 664] on button "Submit" at bounding box center [18, 670] width 36 height 13
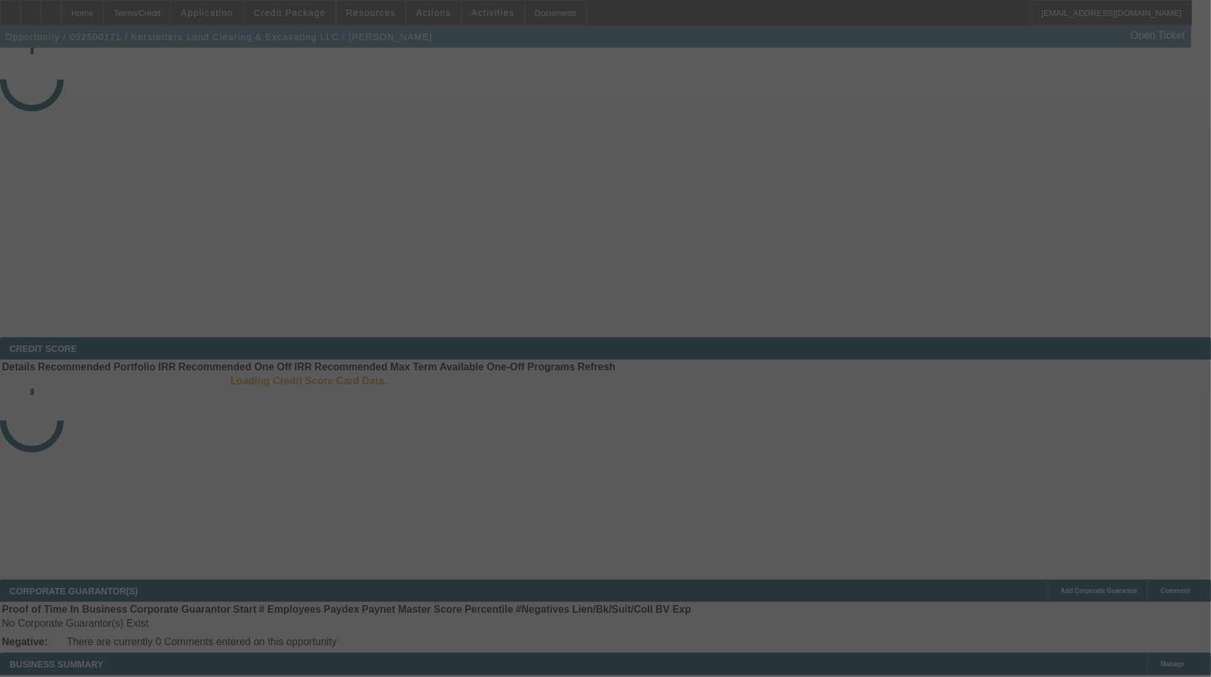
select select "3"
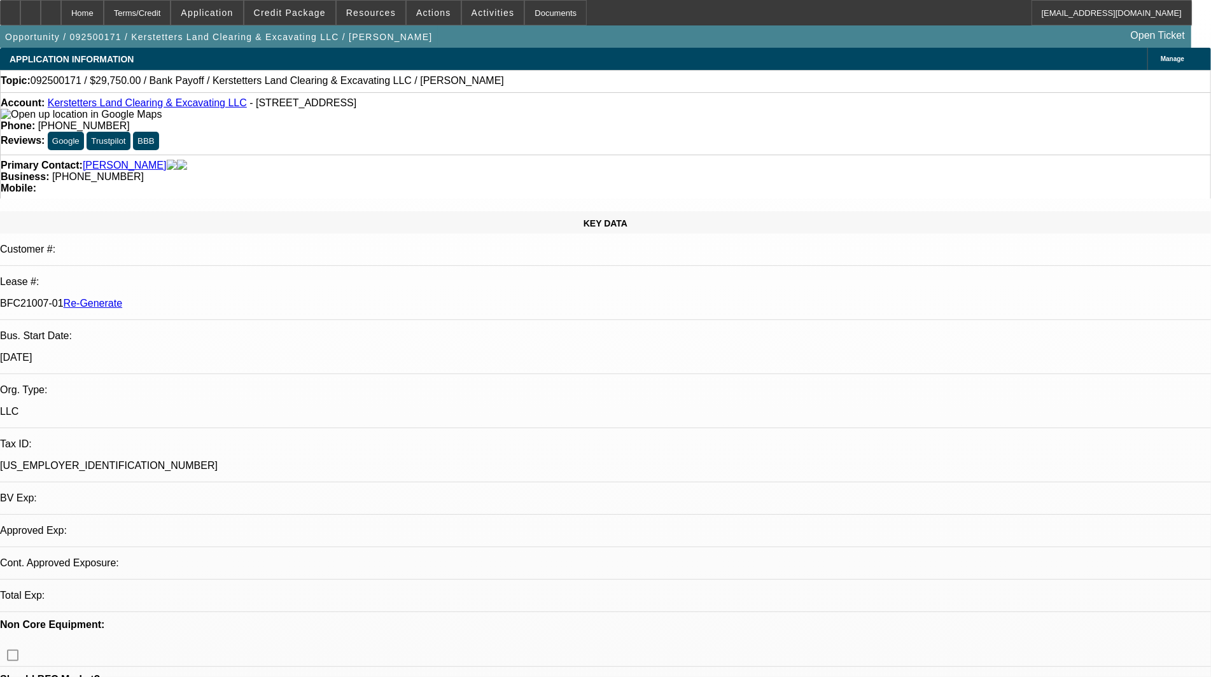
select select "0.15"
select select "2"
select select "0"
select select "6"
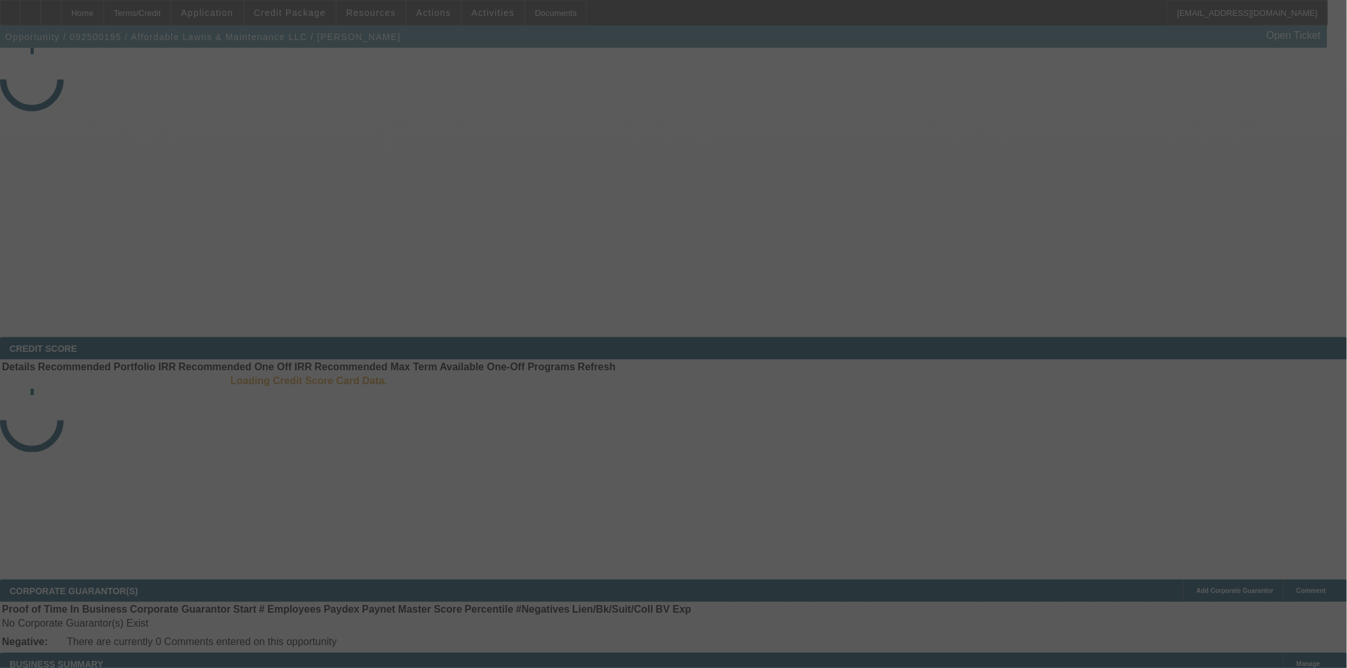
select select "4"
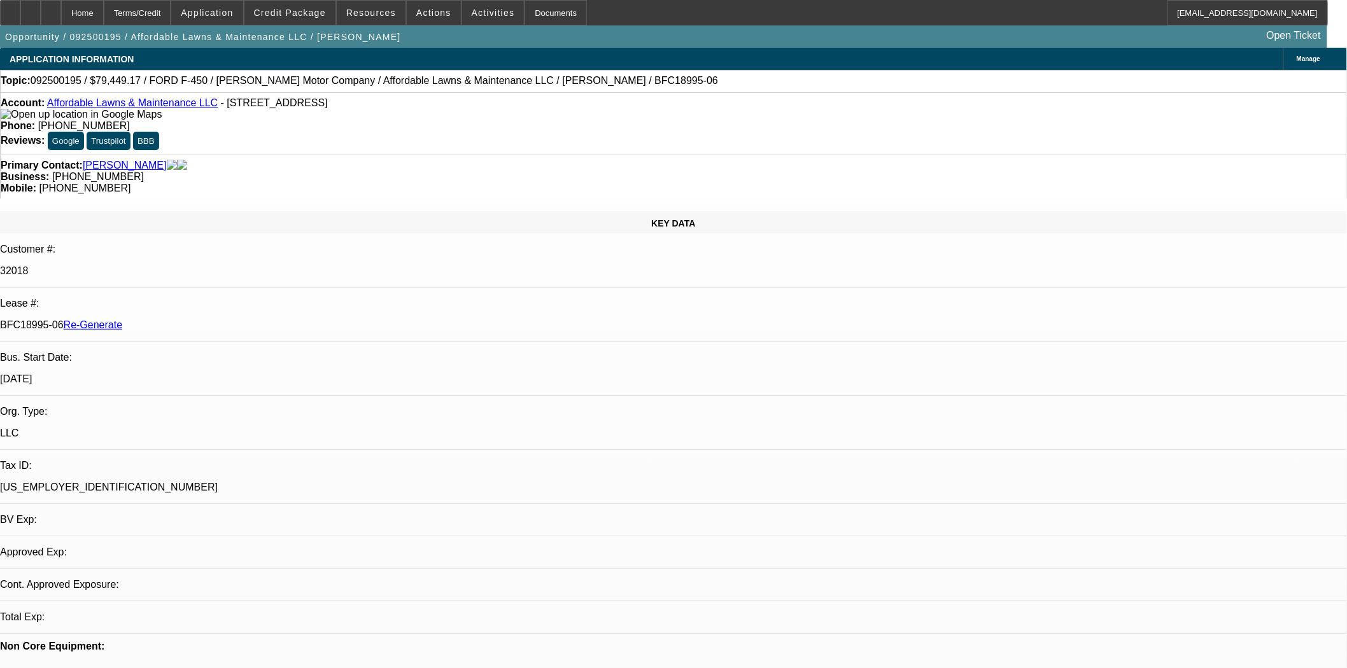
select select "0"
select select "2"
select select "0"
select select "6"
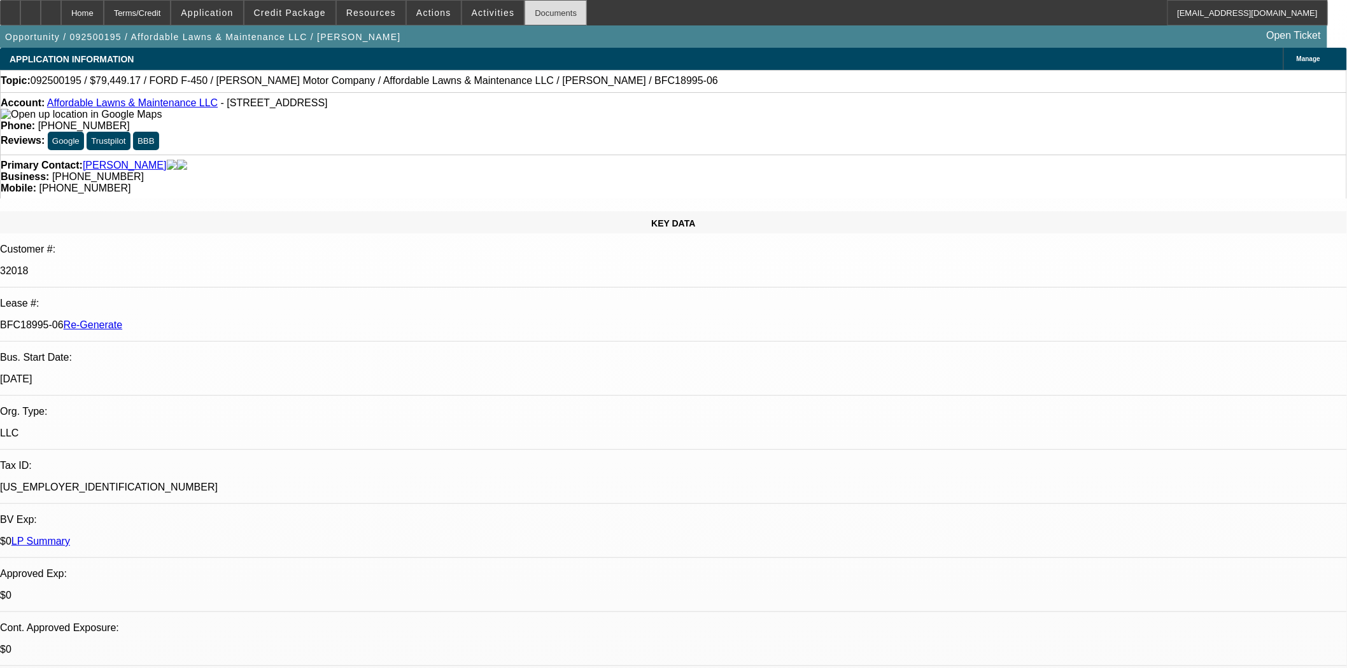
click at [544, 17] on div "Documents" at bounding box center [555, 12] width 62 height 25
click at [362, 10] on span "Resources" at bounding box center [371, 13] width 50 height 10
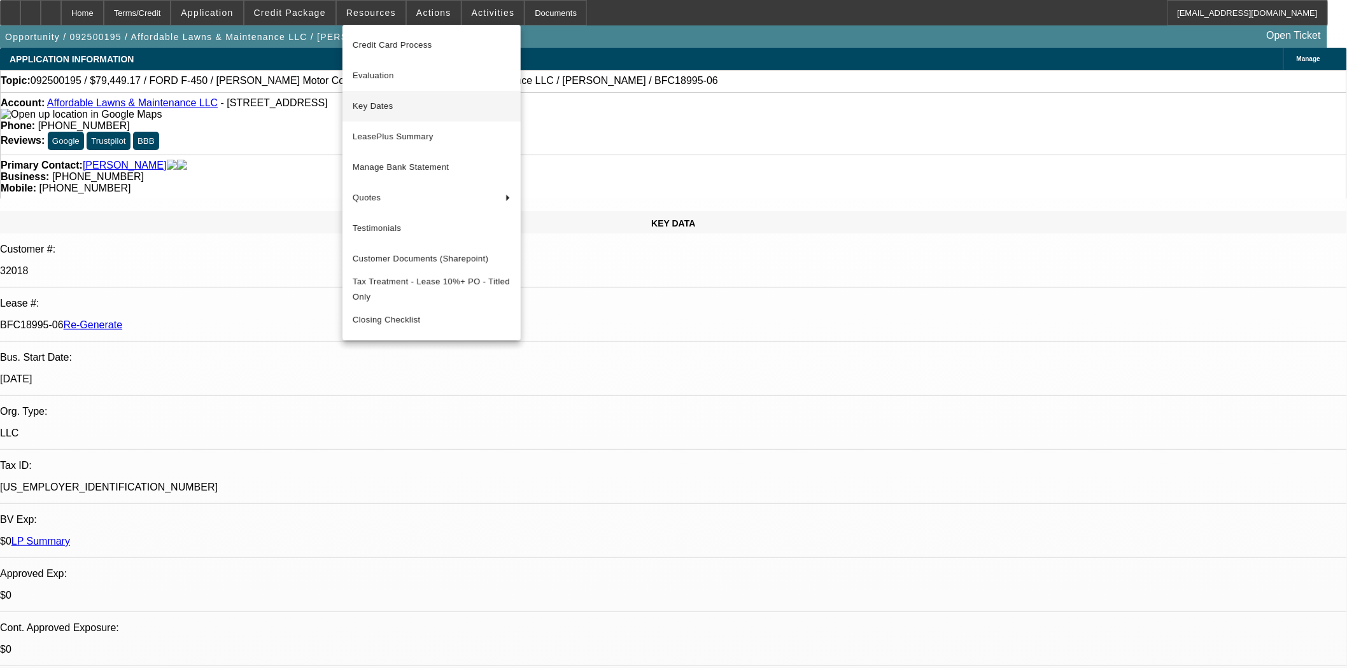
click at [367, 99] on span "Key Dates" at bounding box center [432, 106] width 158 height 15
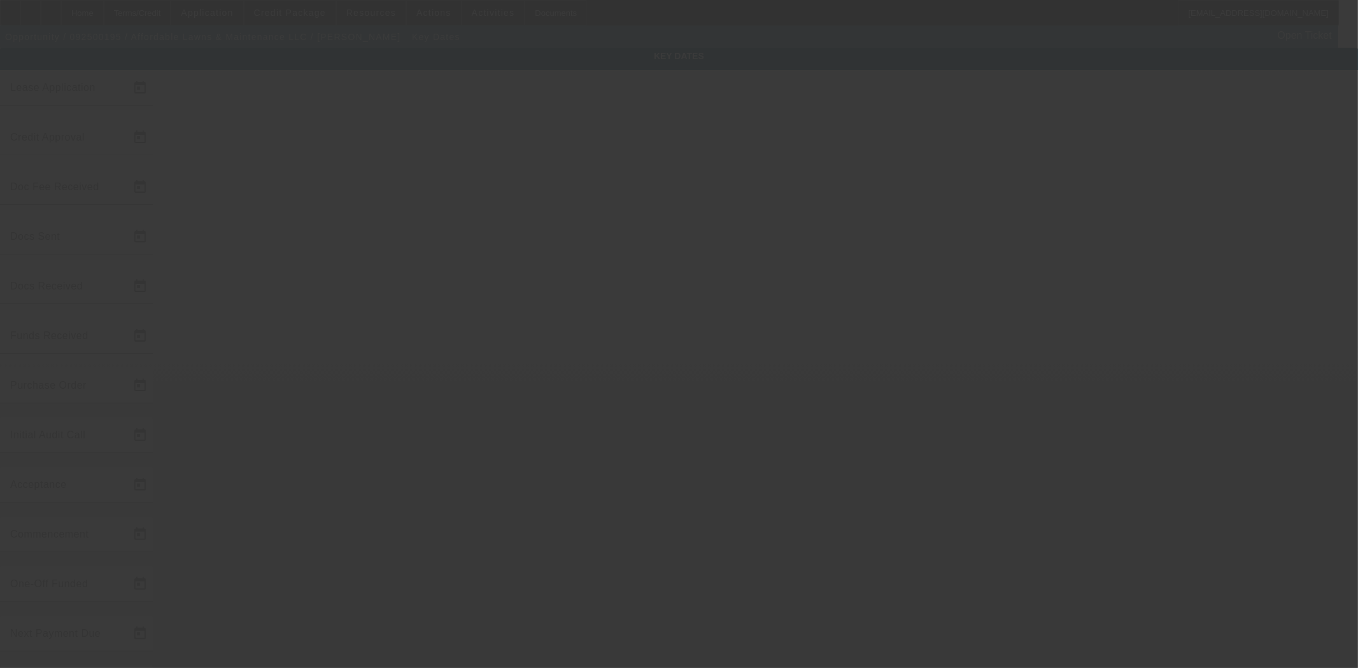
type input "9/10/2025"
type input "9/11/2025"
type input "9/18/2025"
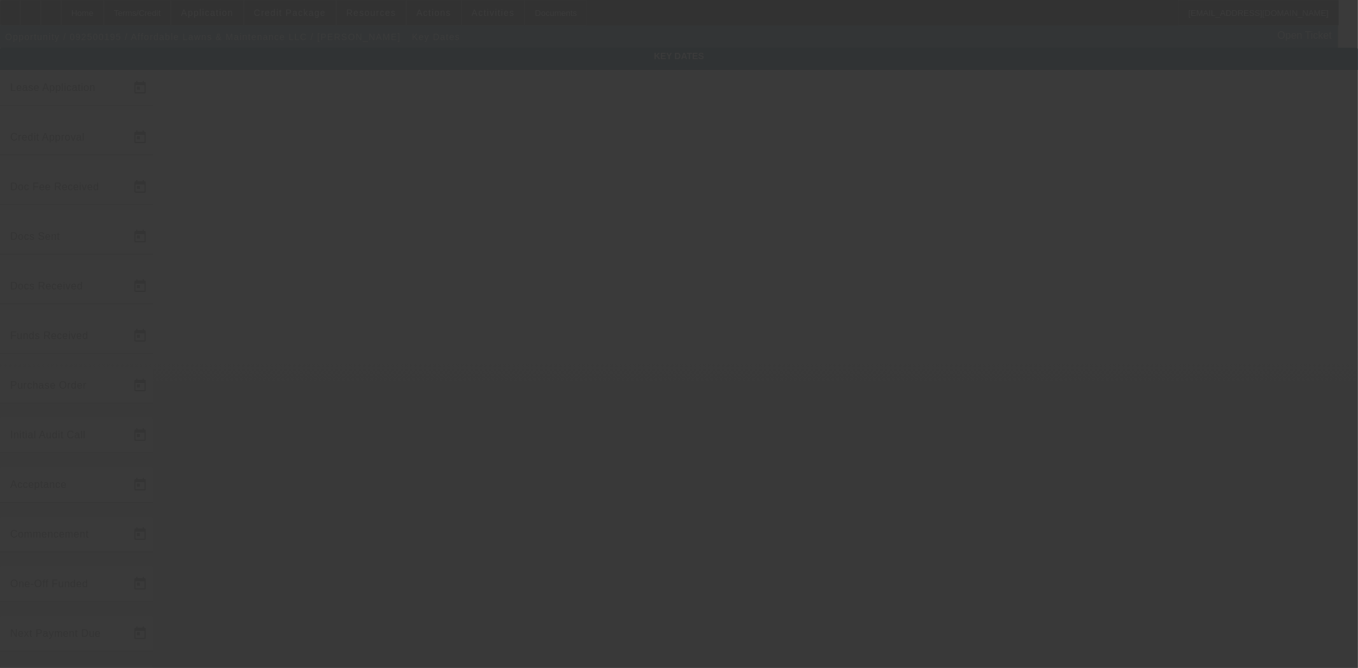
type input "9/18/2025"
type input "10/1/2025"
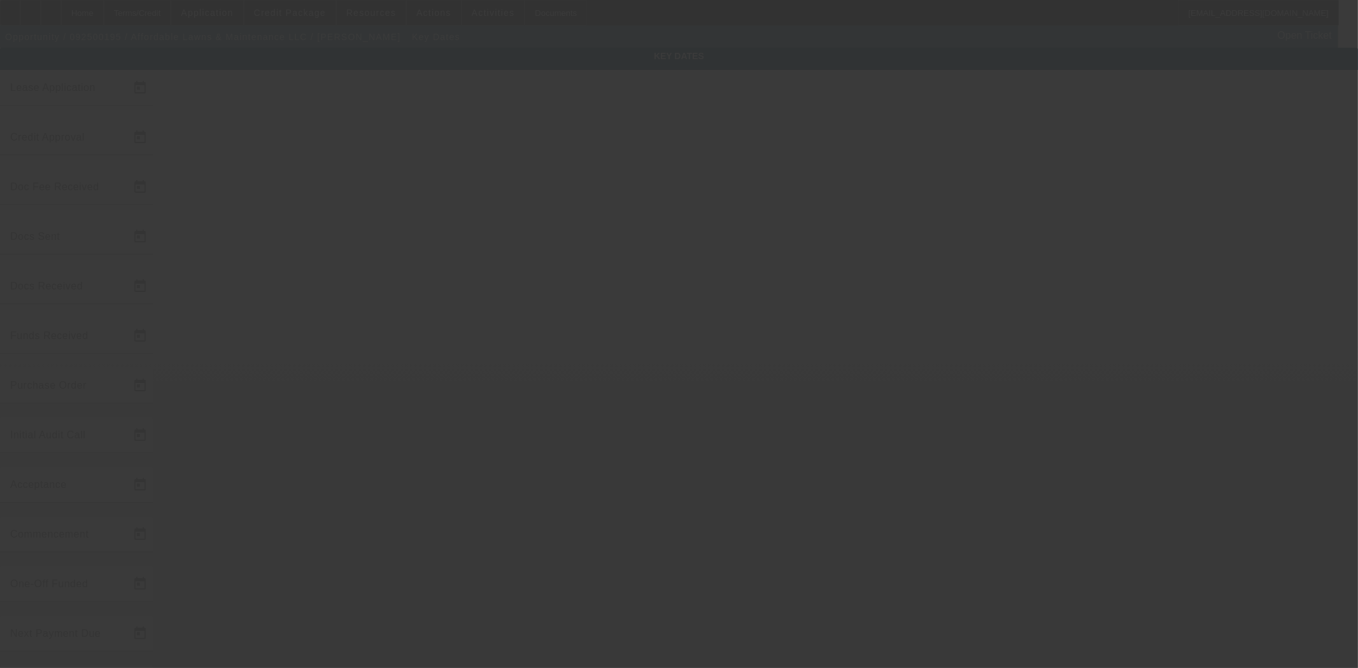
type input "11/1/2025"
type input "10/1/2025"
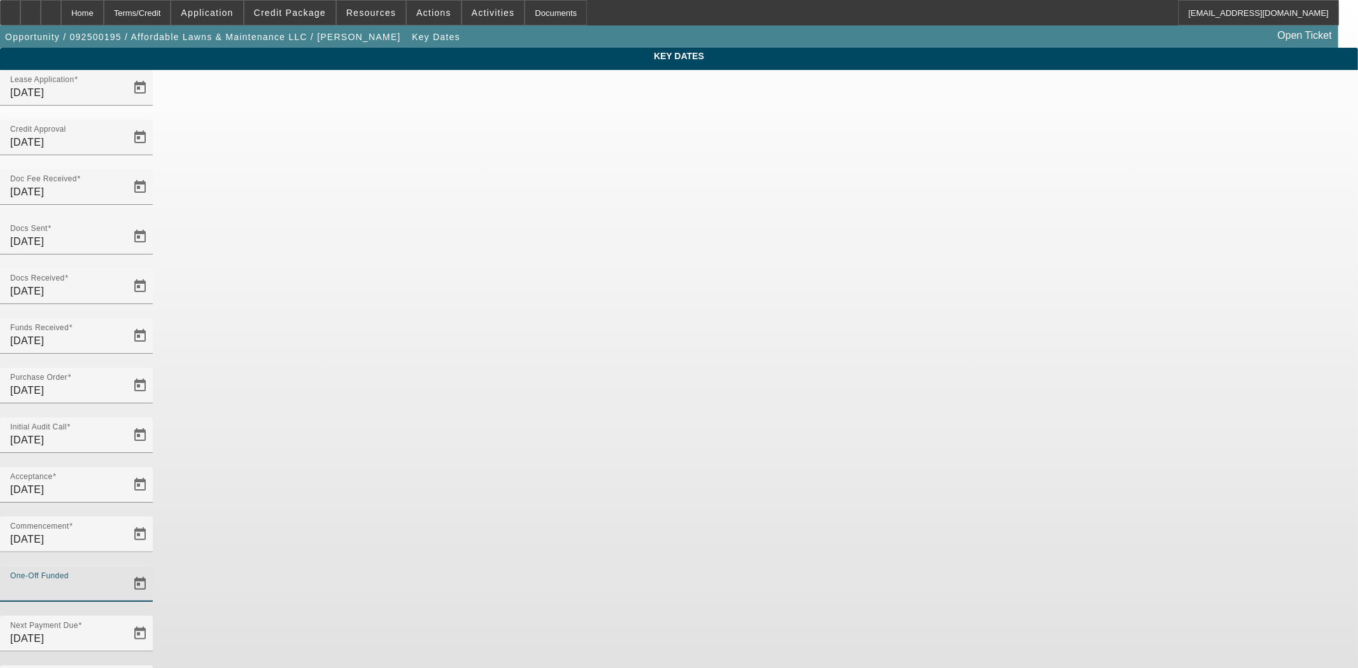
click at [125, 582] on input "One-Off Funded" at bounding box center [67, 589] width 115 height 15
type input "9/18/2025"
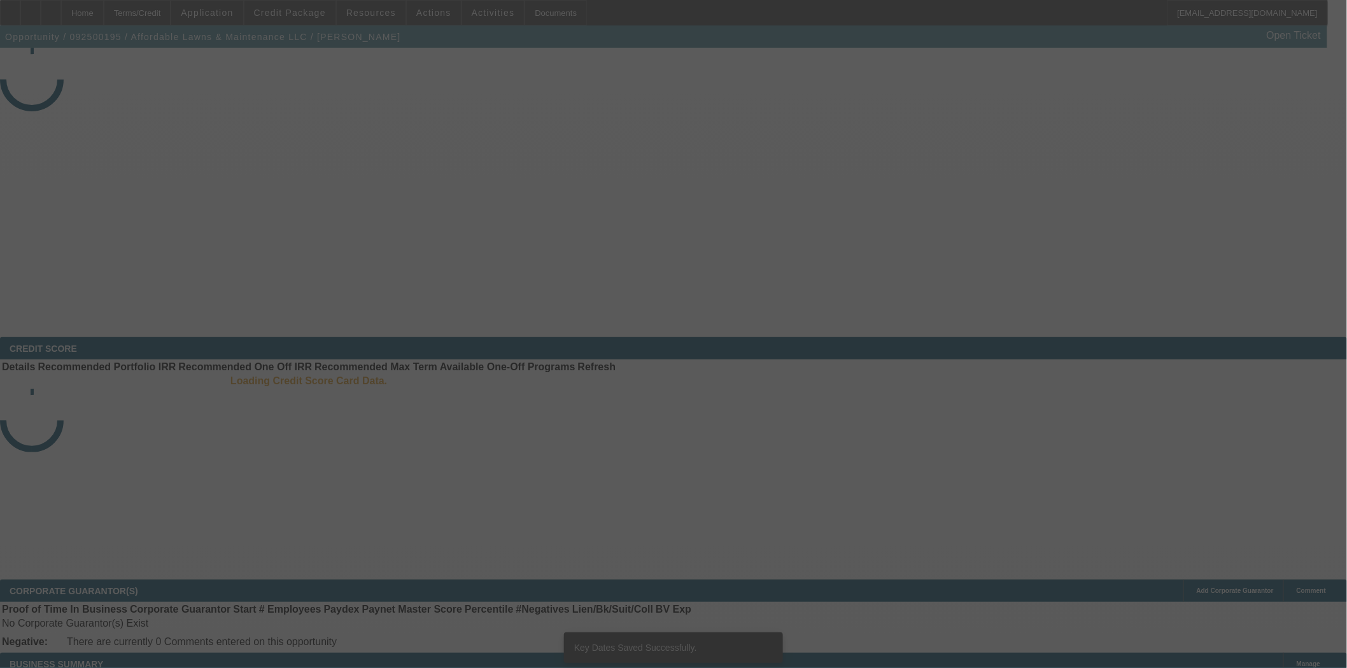
select select "4"
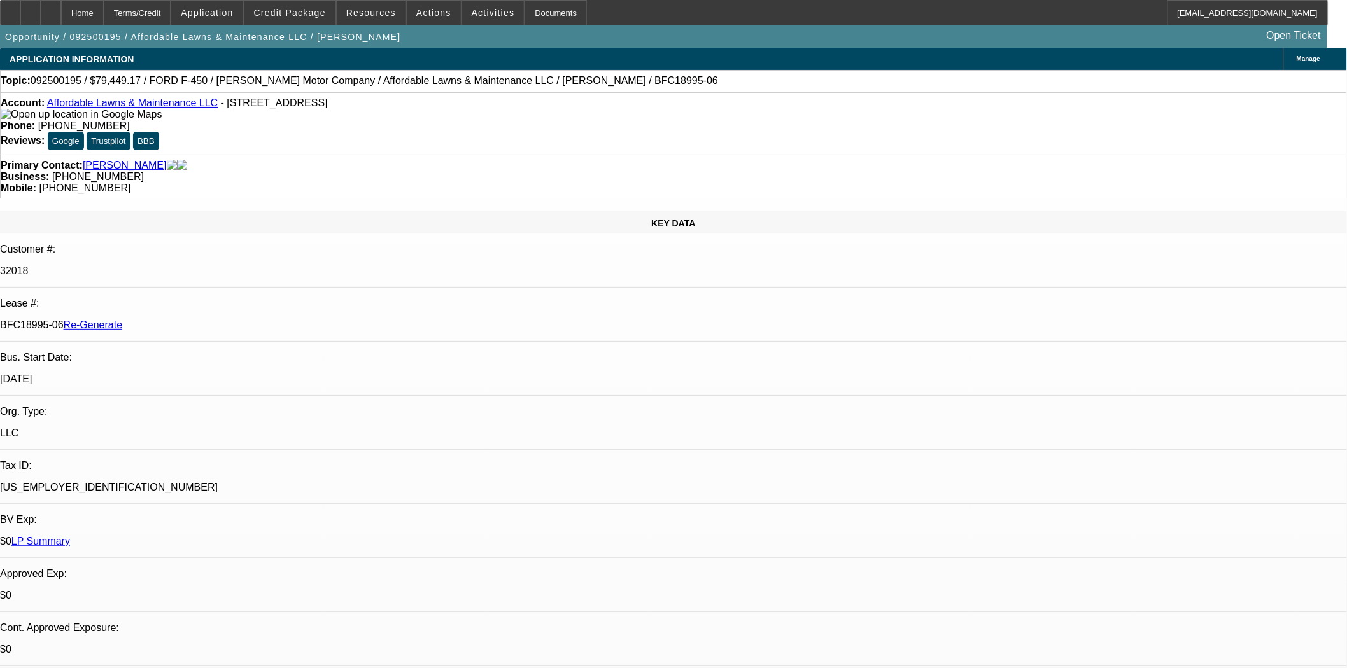
select select "0"
select select "2"
select select "0"
select select "6"
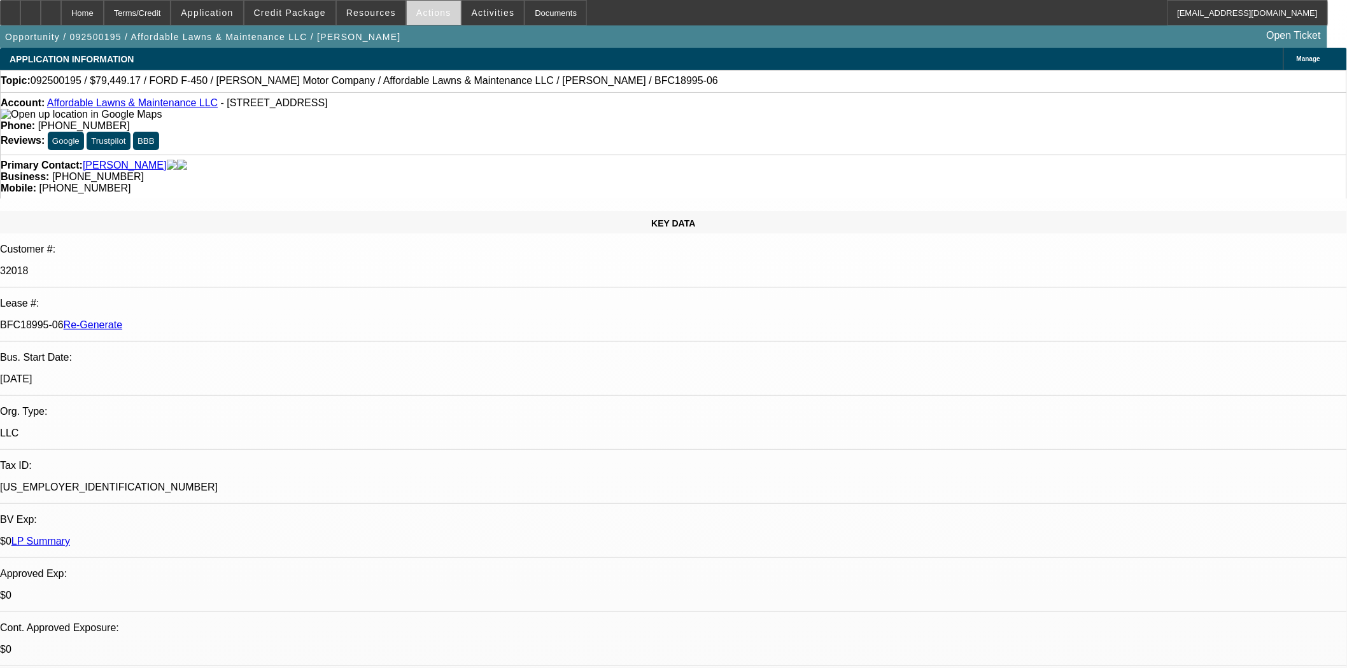
click at [416, 10] on span "Actions" at bounding box center [433, 13] width 35 height 10
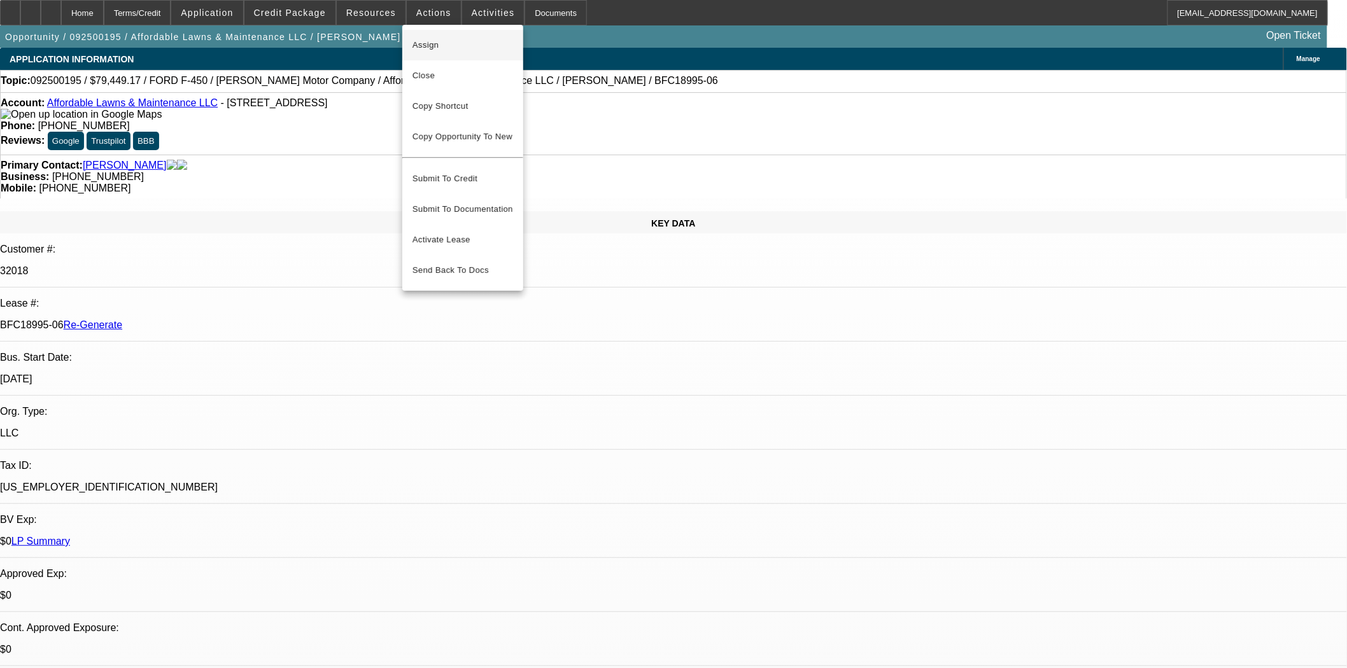
click at [425, 34] on button "Assign" at bounding box center [462, 45] width 121 height 31
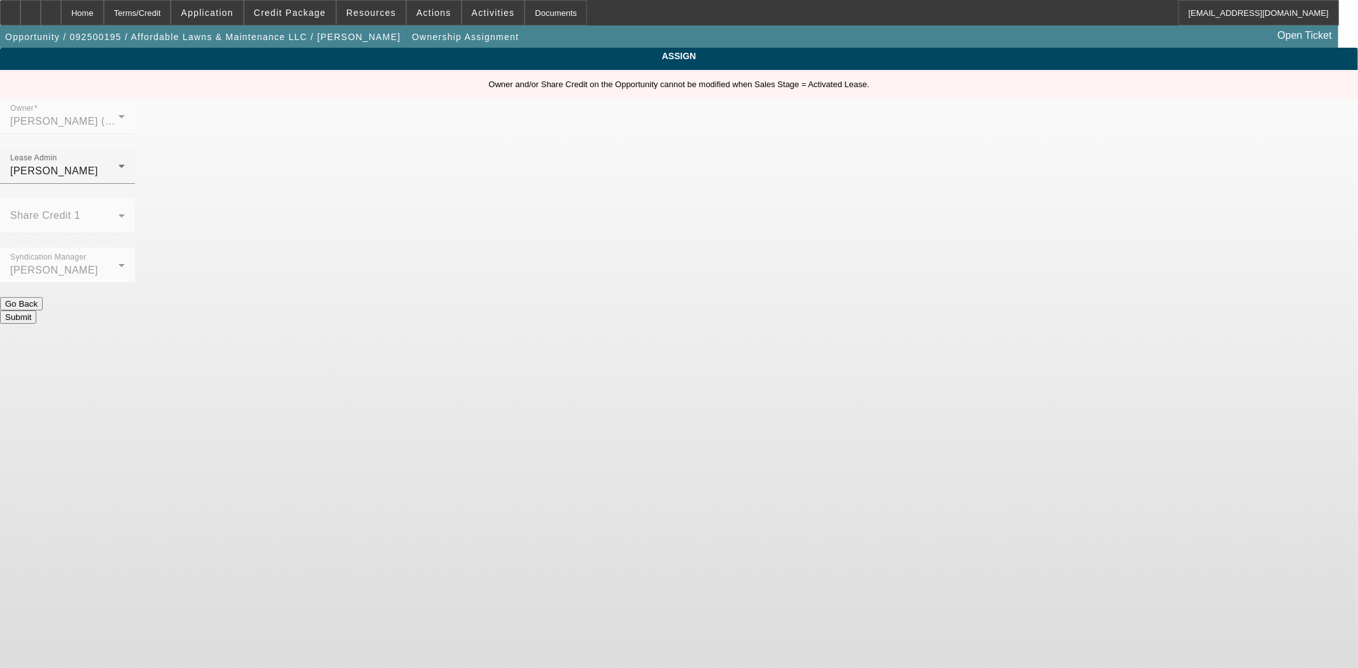
click at [792, 88] on label "Owner and/or Share Credit on the Opportunity cannot be modified when Sales Stag…" at bounding box center [678, 85] width 381 height 10
click at [125, 148] on div "Lease Admin Wreschinsky, Sarah" at bounding box center [67, 166] width 115 height 36
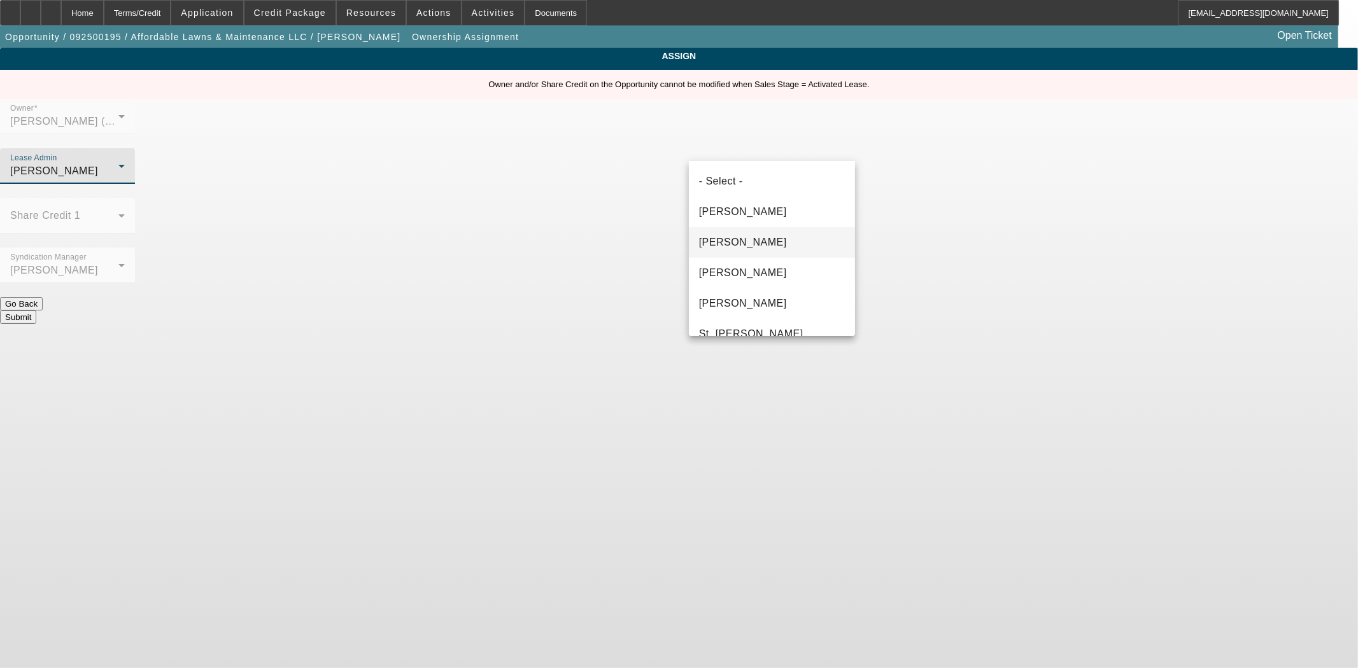
scroll to position [43, 0]
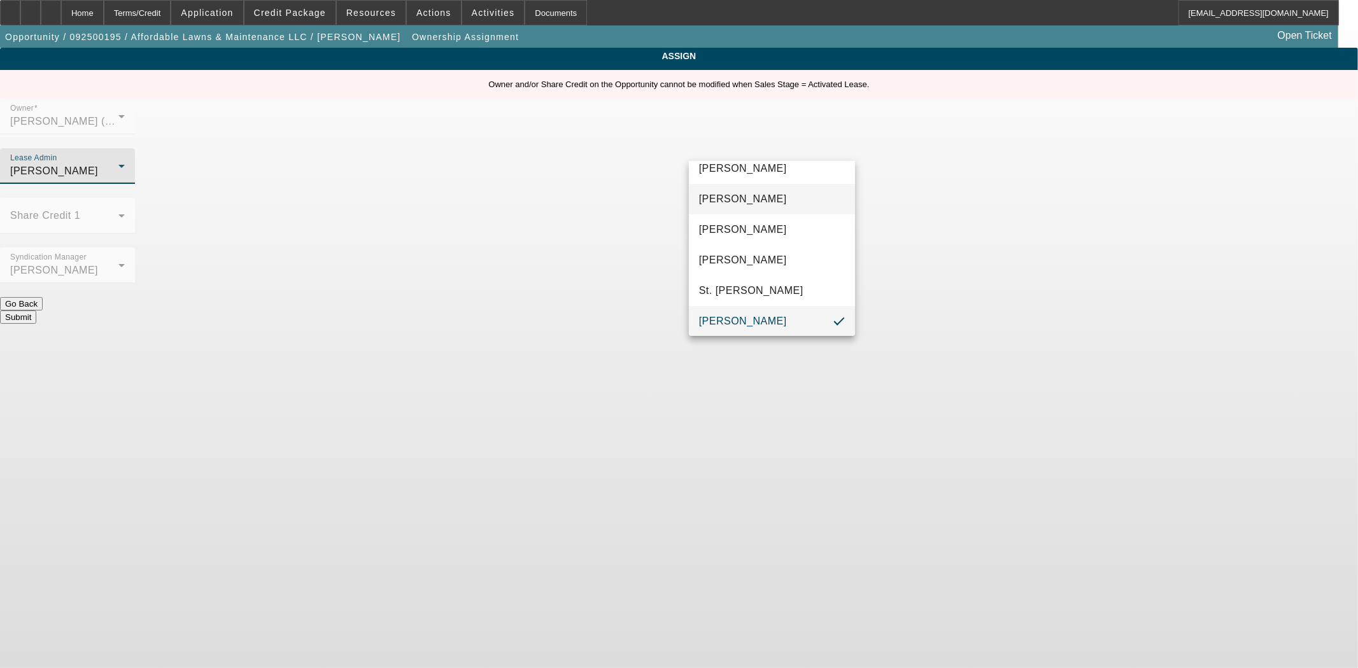
click at [728, 213] on mat-option "Chaves, Jen" at bounding box center [772, 199] width 166 height 31
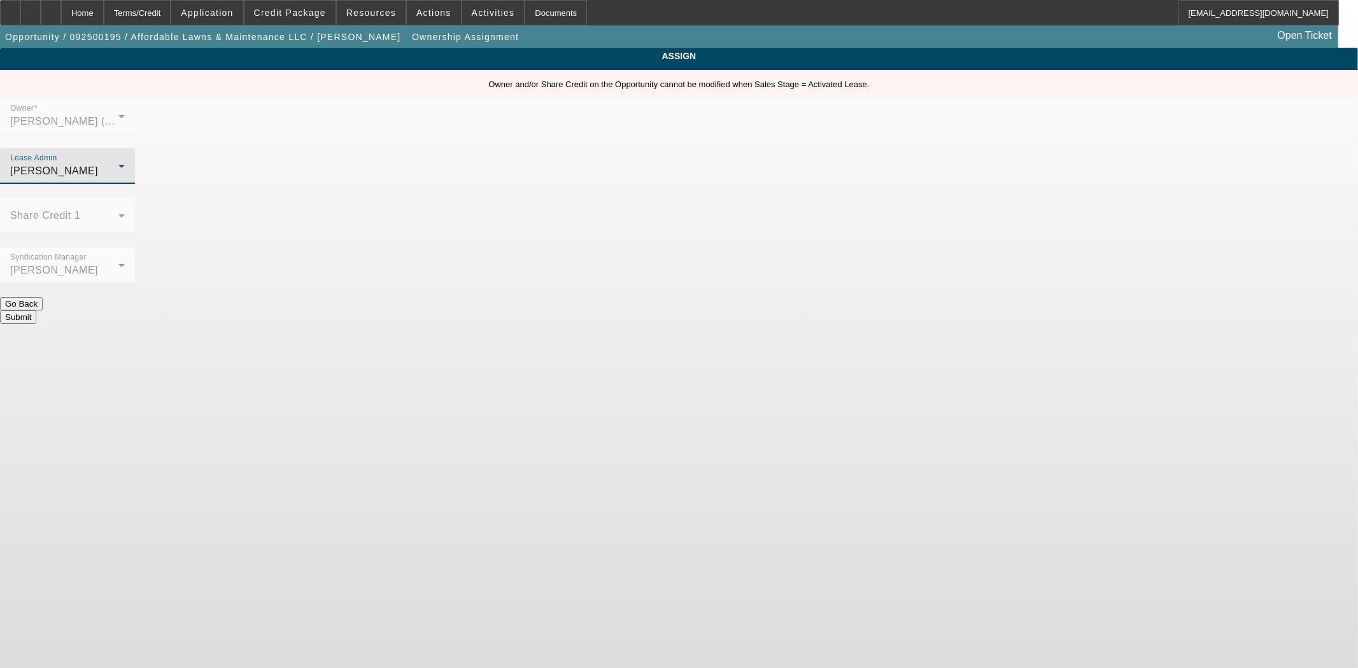
click at [36, 311] on button "Submit" at bounding box center [18, 317] width 36 height 13
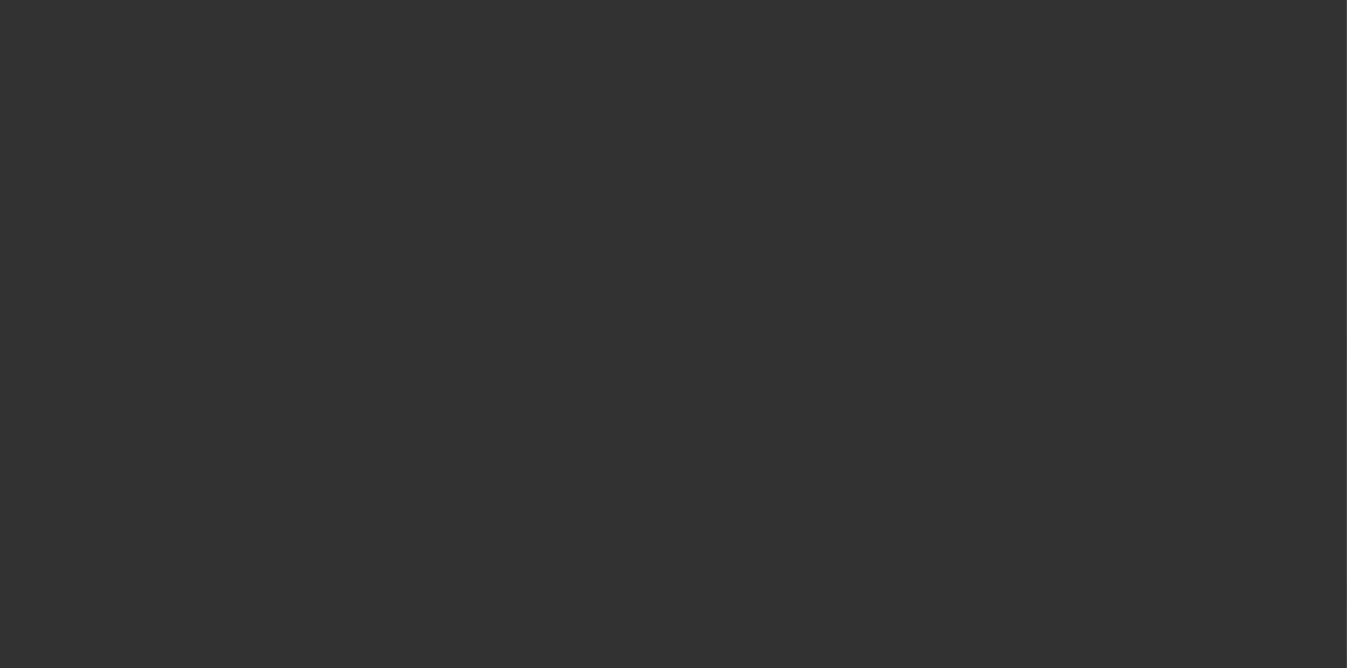
select select "4"
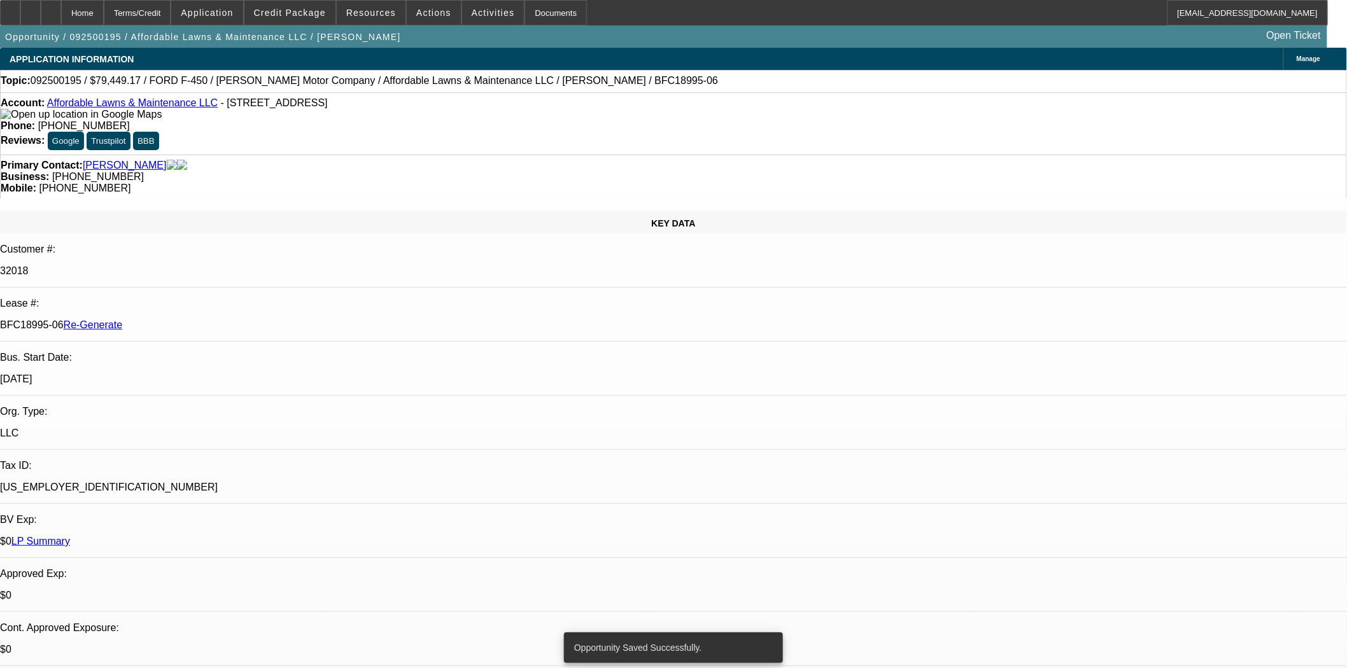
select select "0"
select select "2"
select select "0"
select select "6"
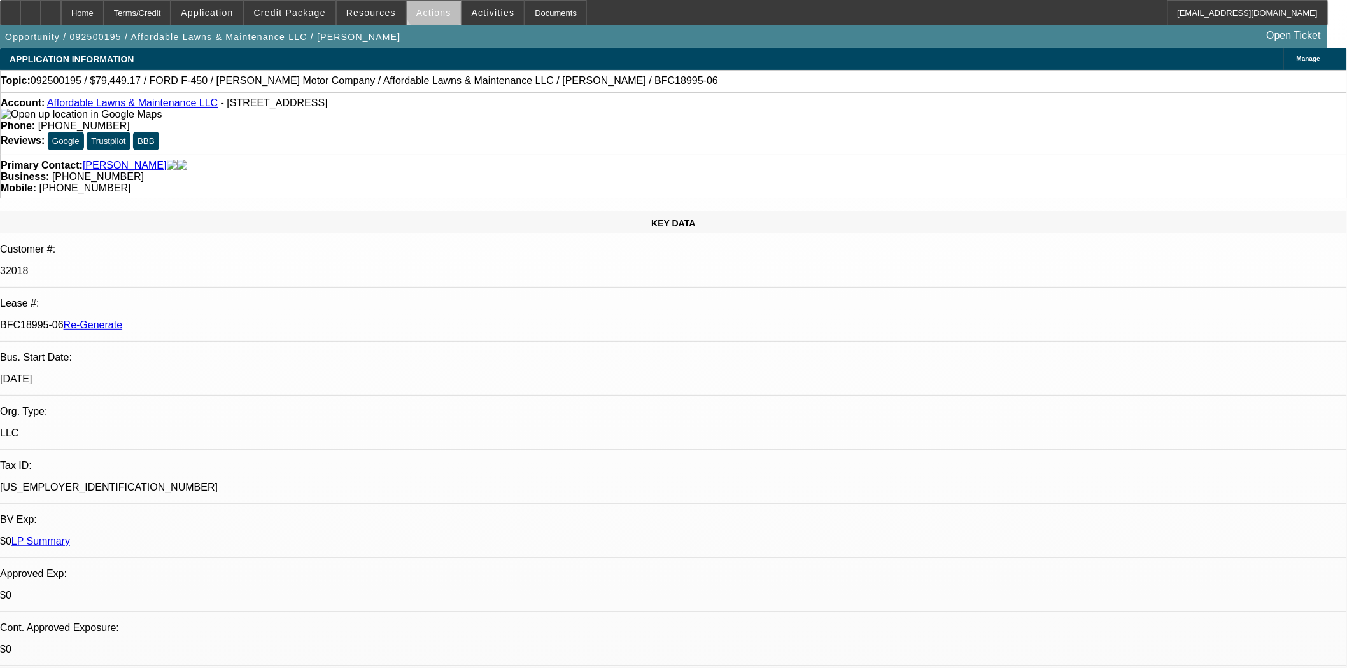
click at [438, 5] on span at bounding box center [434, 12] width 54 height 31
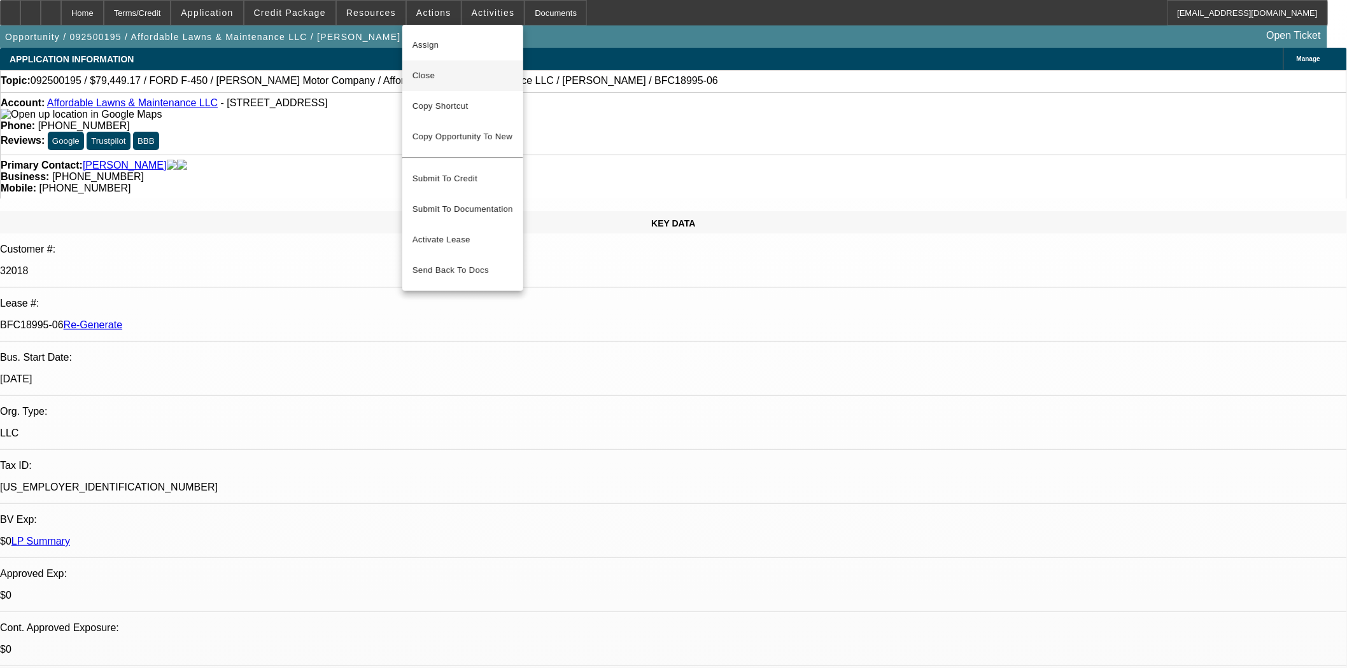
click at [420, 76] on span "Close" at bounding box center [462, 75] width 101 height 15
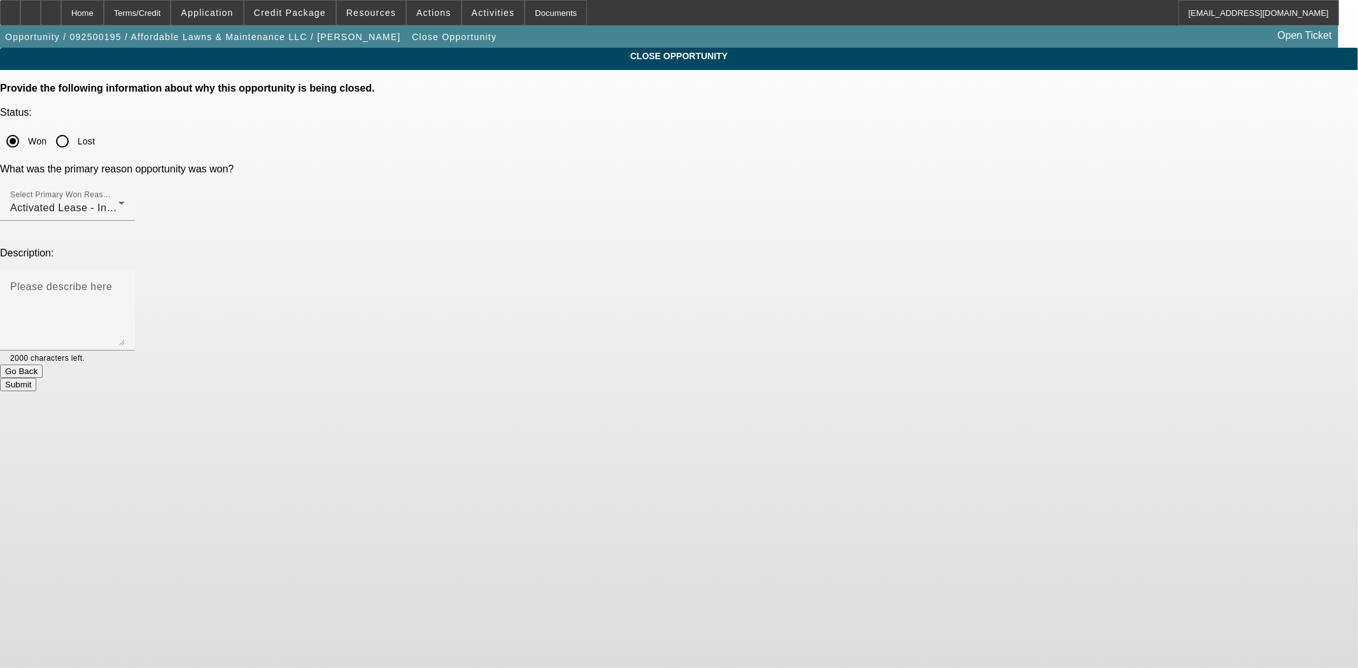
click at [36, 378] on button "Submit" at bounding box center [18, 384] width 36 height 13
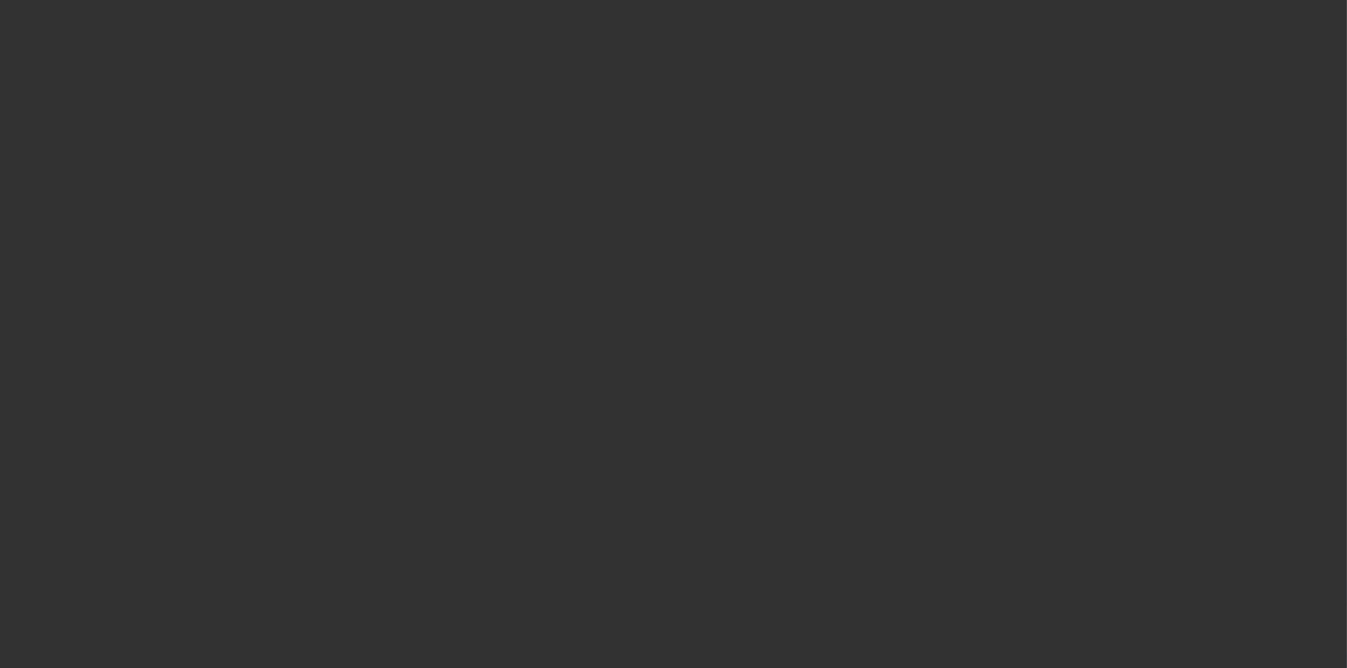
select select "4"
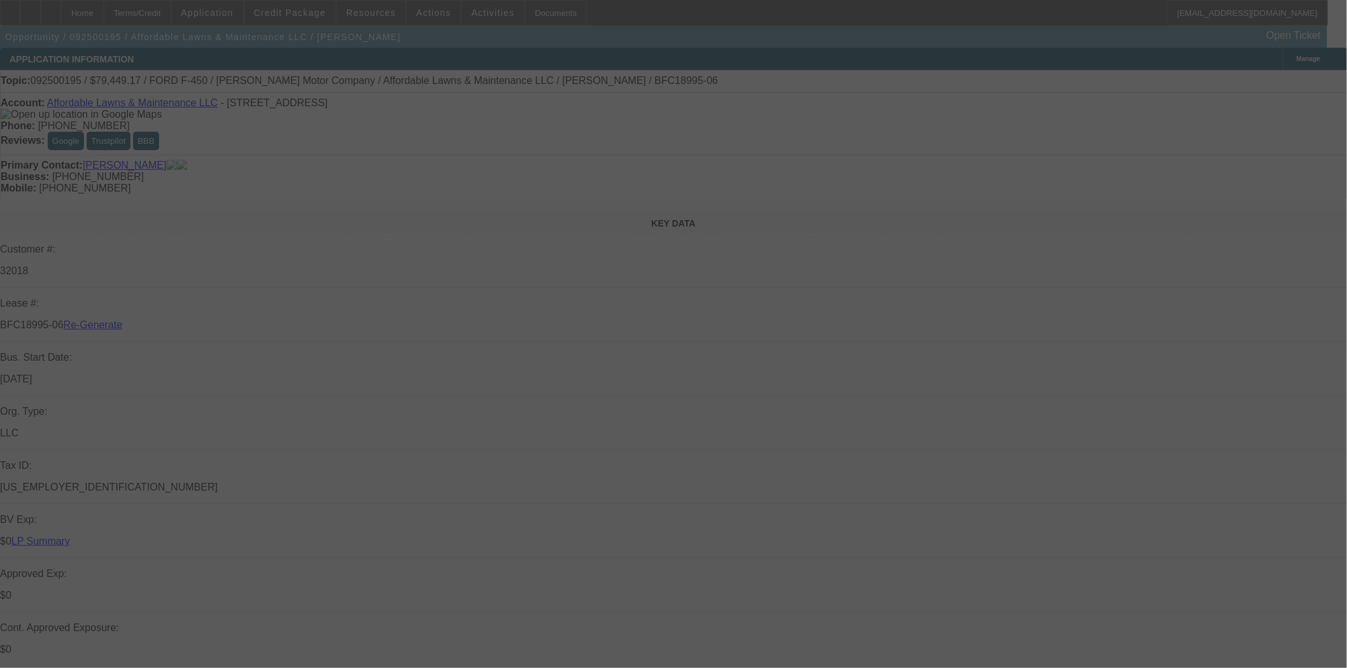
select select "0"
select select "2"
select select "0"
select select "6"
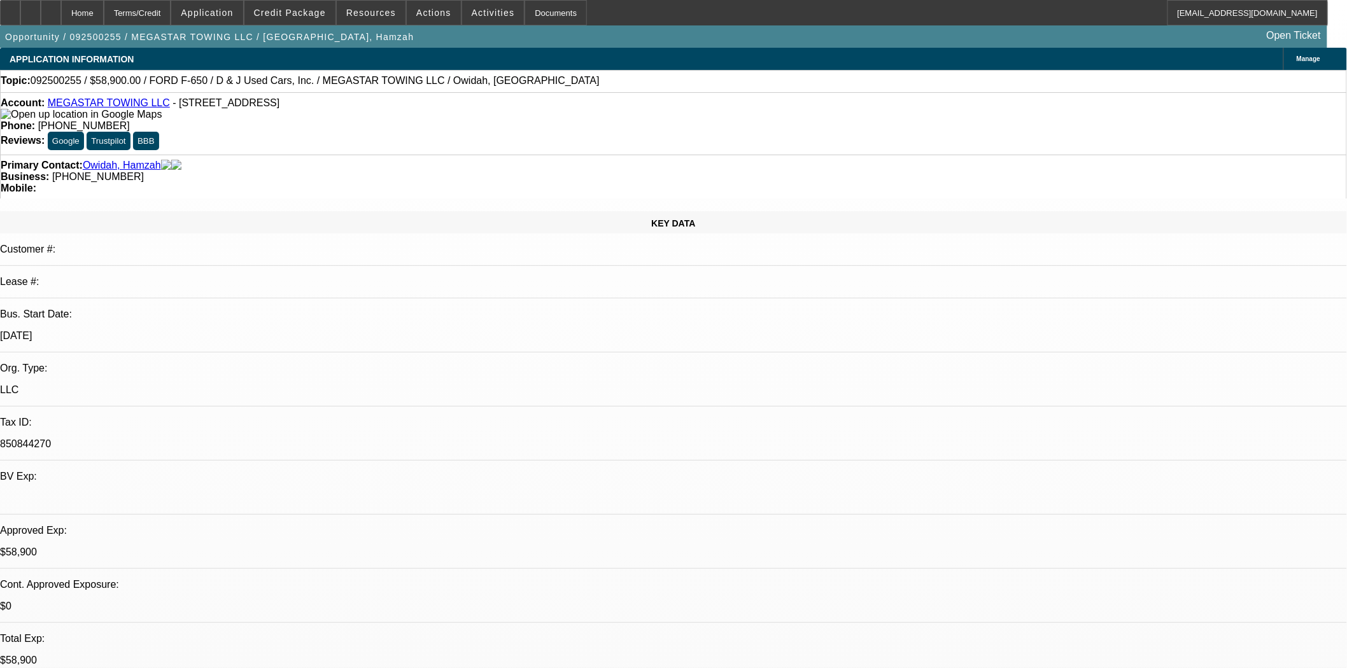
select select "0"
select select "2"
select select "0.1"
select select "4"
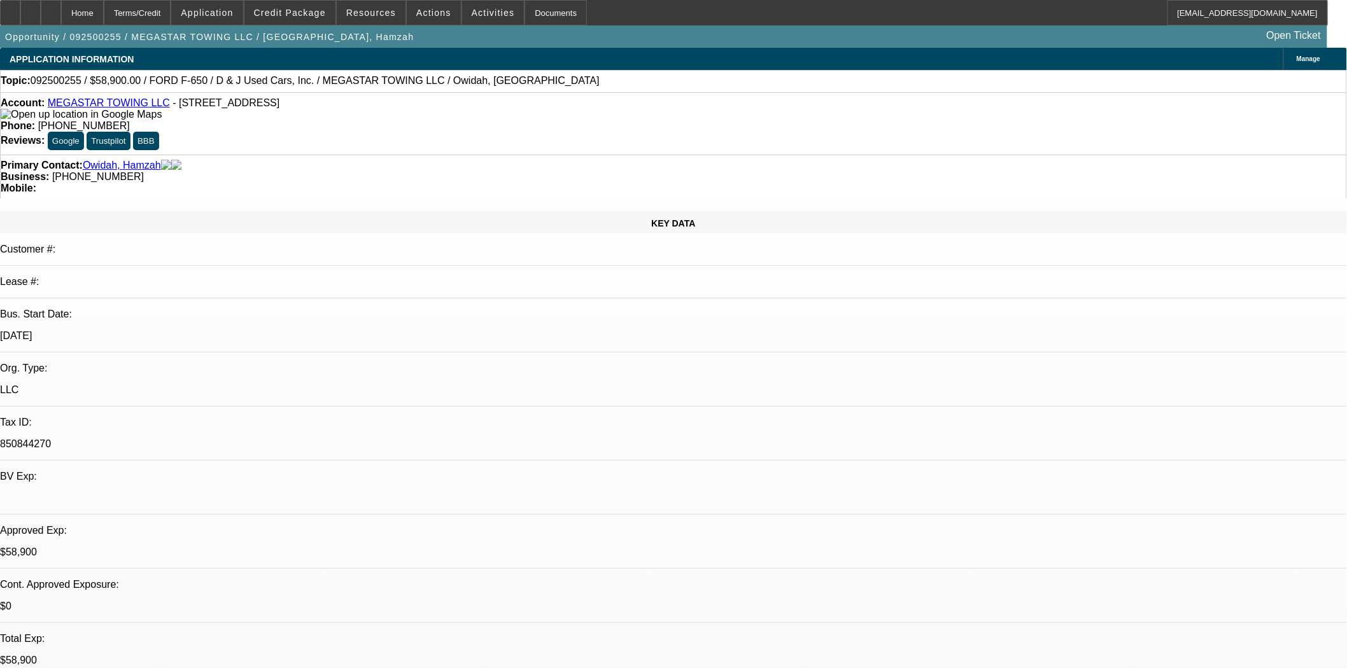
select select "0"
select select "2"
select select "0.1"
select select "4"
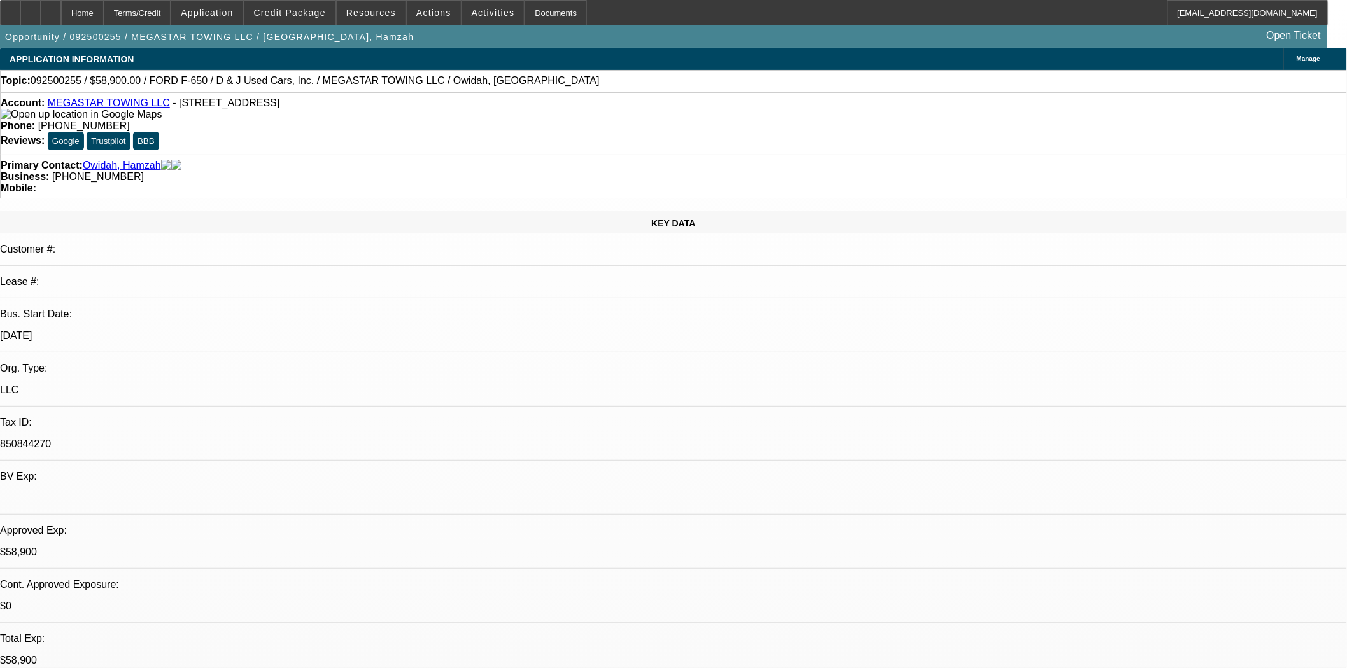
select select "0"
select select "0.1"
select select "4"
select select "0"
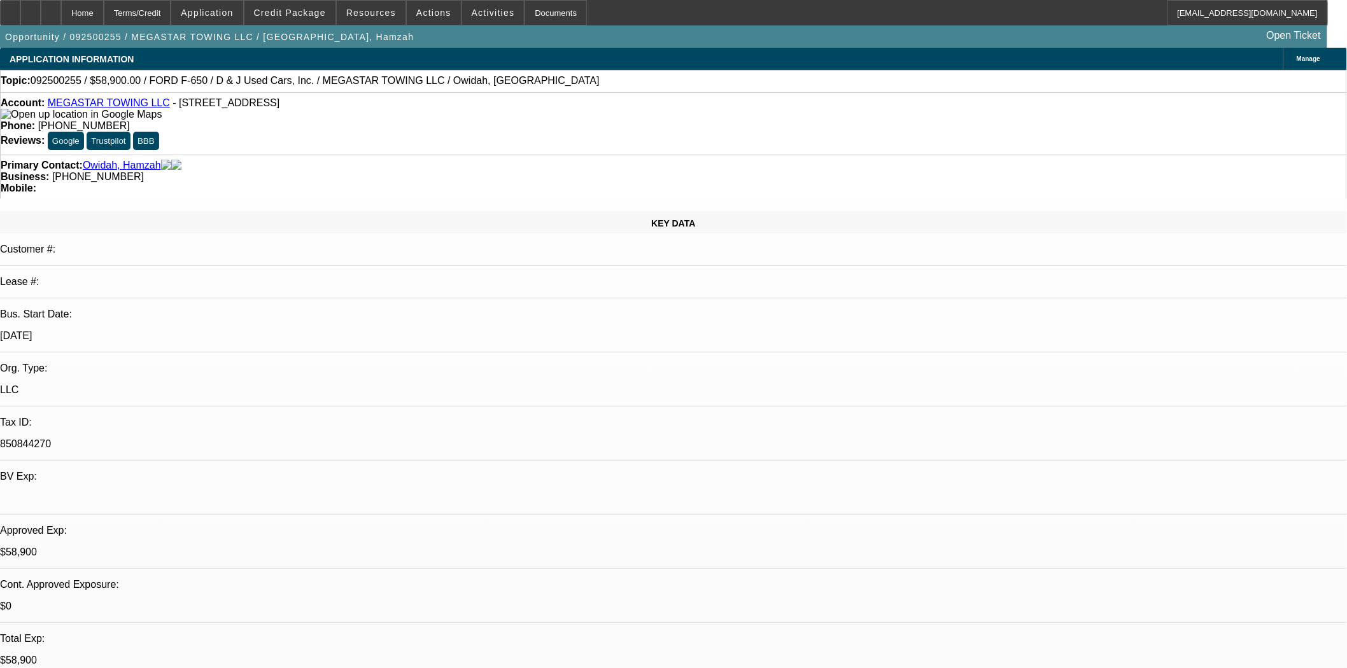
select select "0"
select select "0.1"
select select "4"
click at [11, 18] on div at bounding box center [10, 12] width 20 height 25
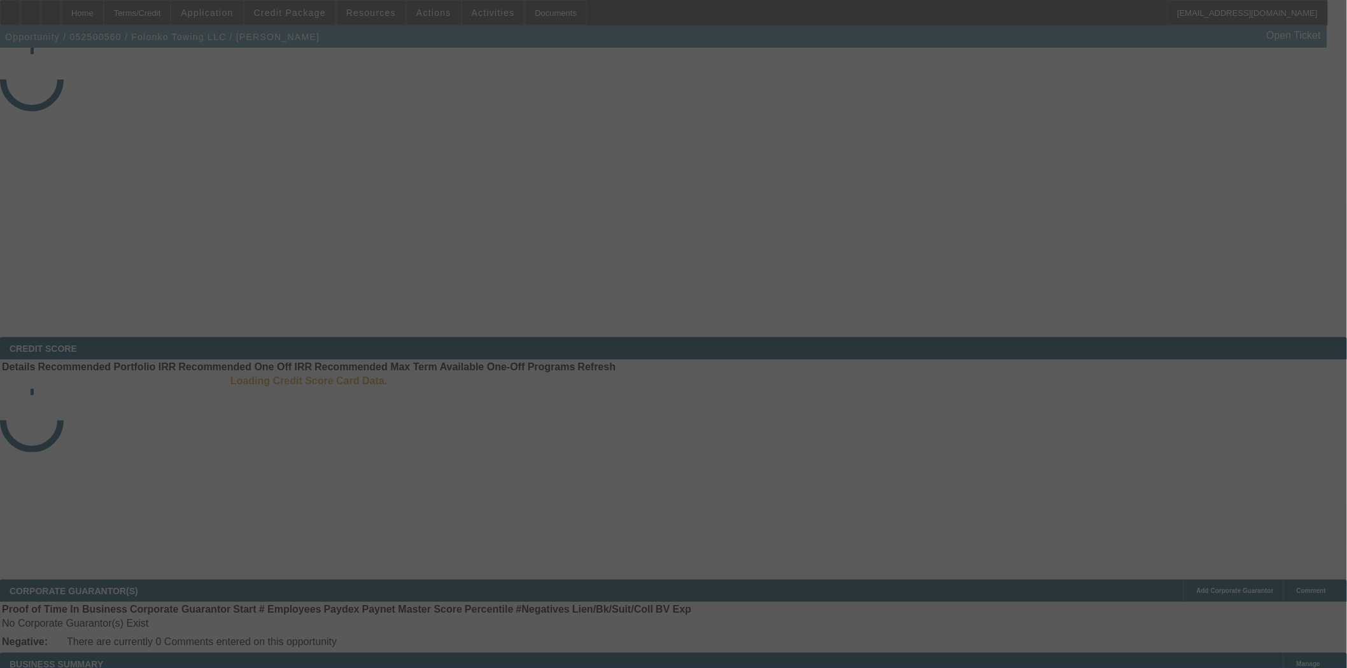
select select "3"
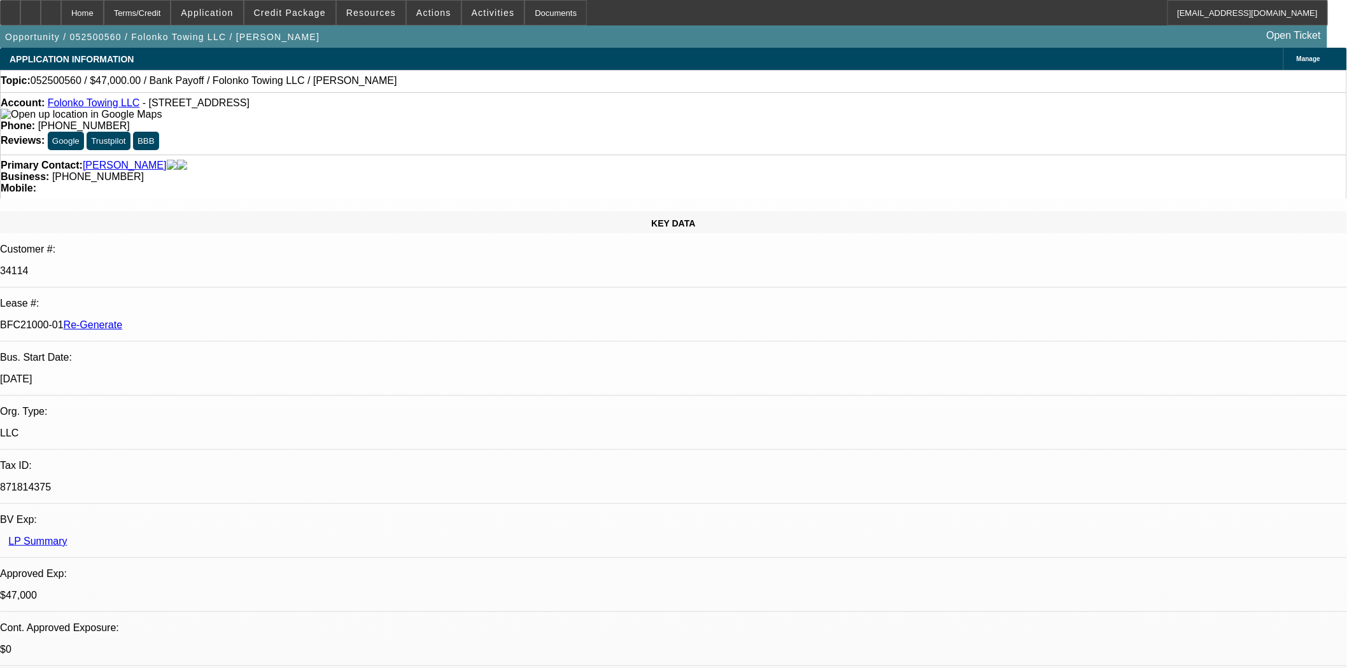
select select "0"
select select "2"
select select "0.1"
select select "4"
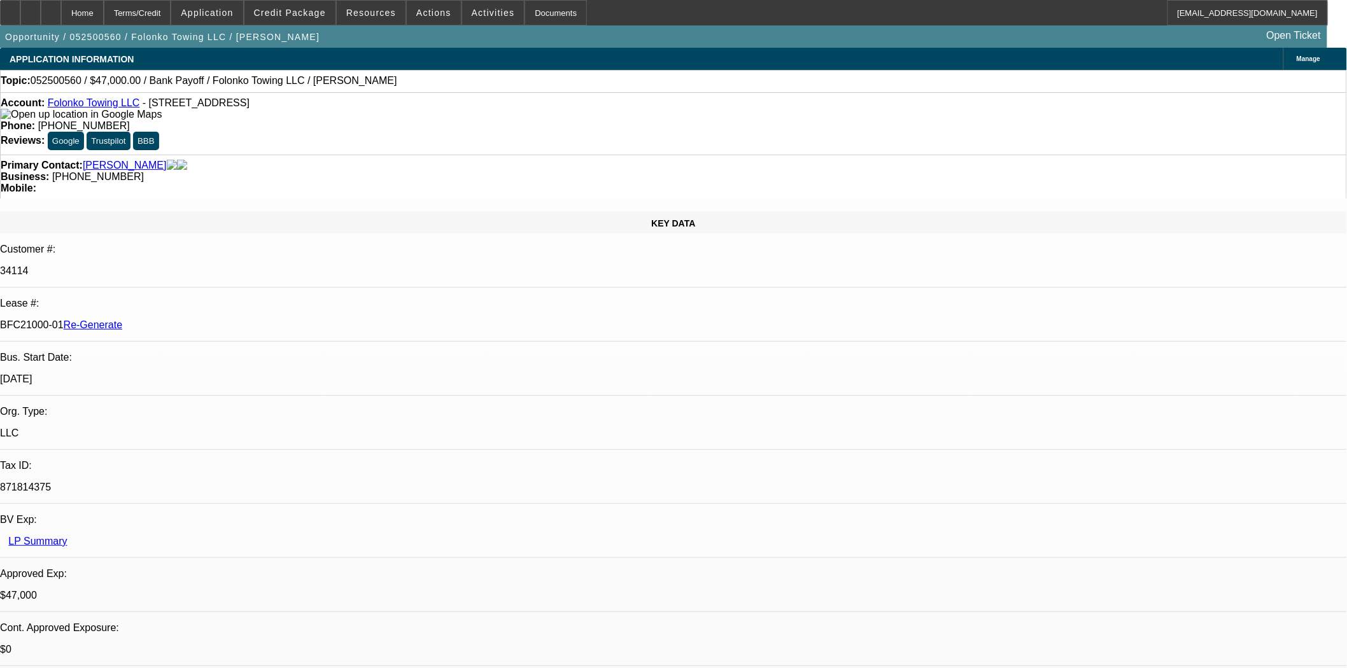
scroll to position [283, 0]
